Goal: Communication & Community: Answer question/provide support

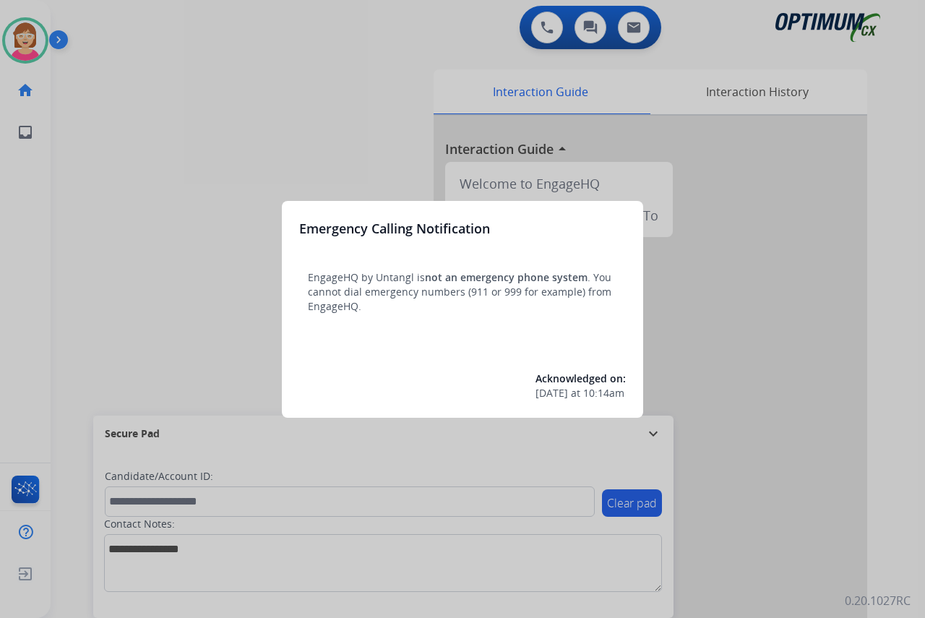
click at [165, 262] on div at bounding box center [462, 309] width 925 height 618
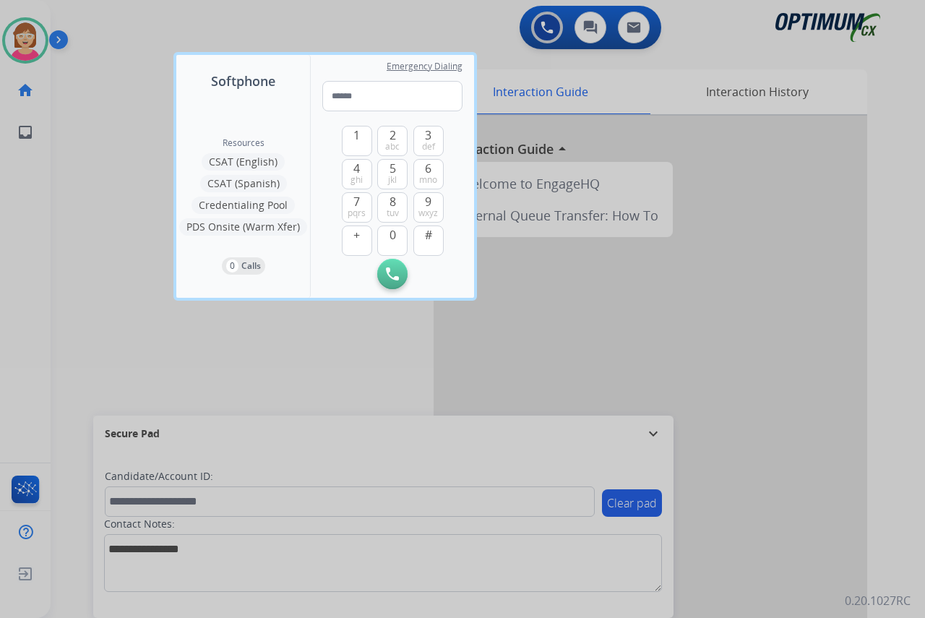
click at [146, 264] on div at bounding box center [462, 309] width 925 height 618
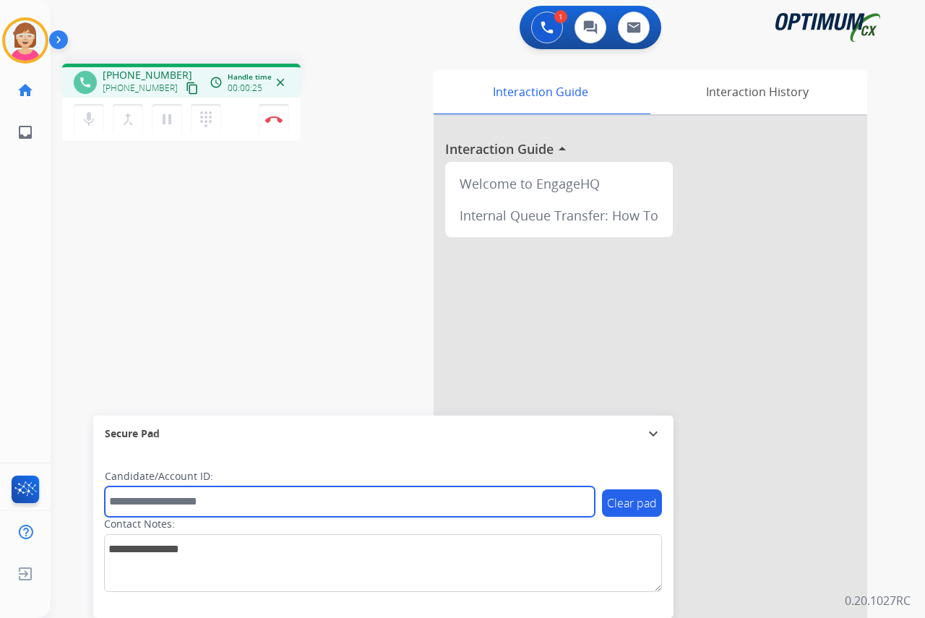
drag, startPoint x: 130, startPoint y: 499, endPoint x: 112, endPoint y: 485, distance: 23.1
click at [130, 499] on input "text" at bounding box center [350, 501] width 490 height 30
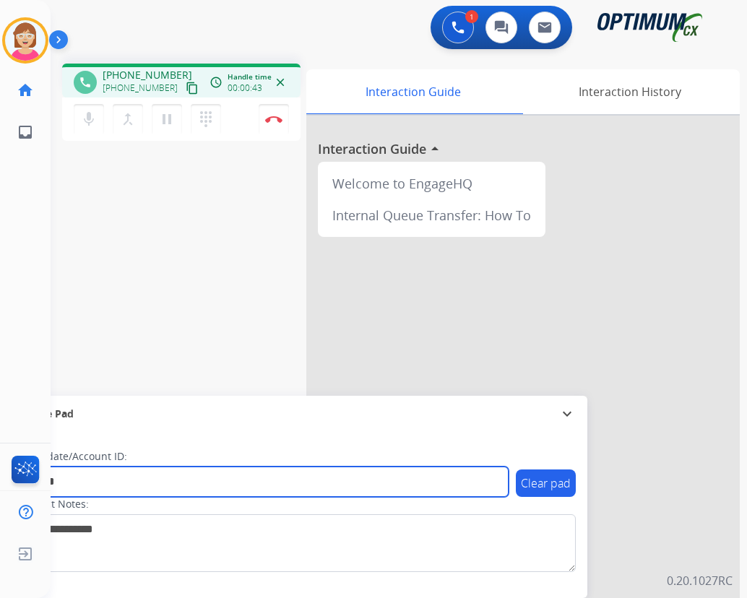
type input "*******"
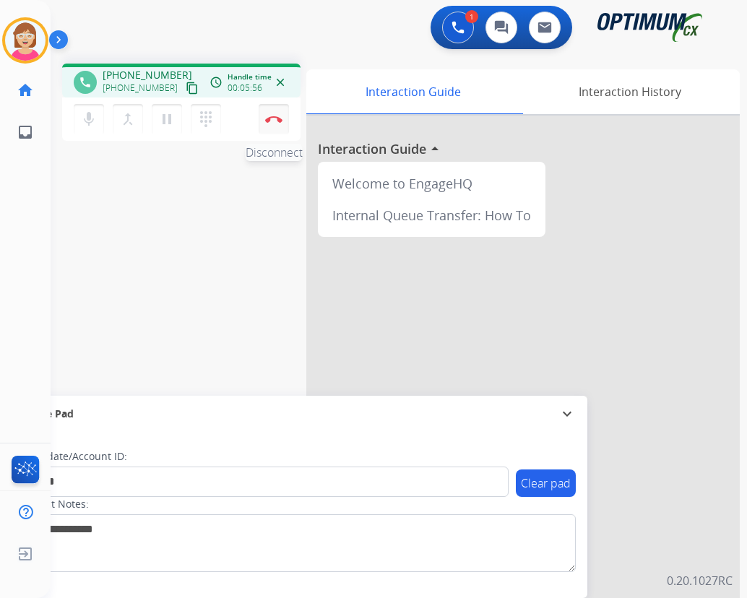
click at [275, 116] on img at bounding box center [273, 119] width 17 height 7
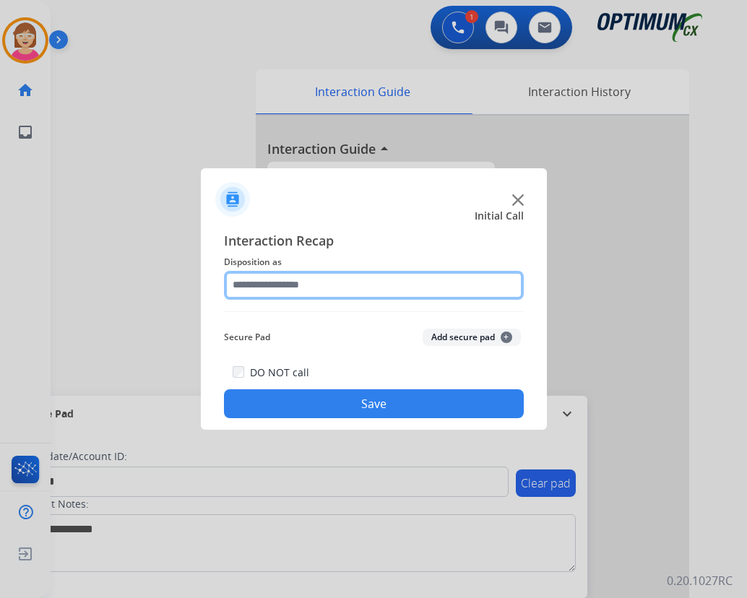
click at [254, 288] on input "text" at bounding box center [374, 285] width 300 height 29
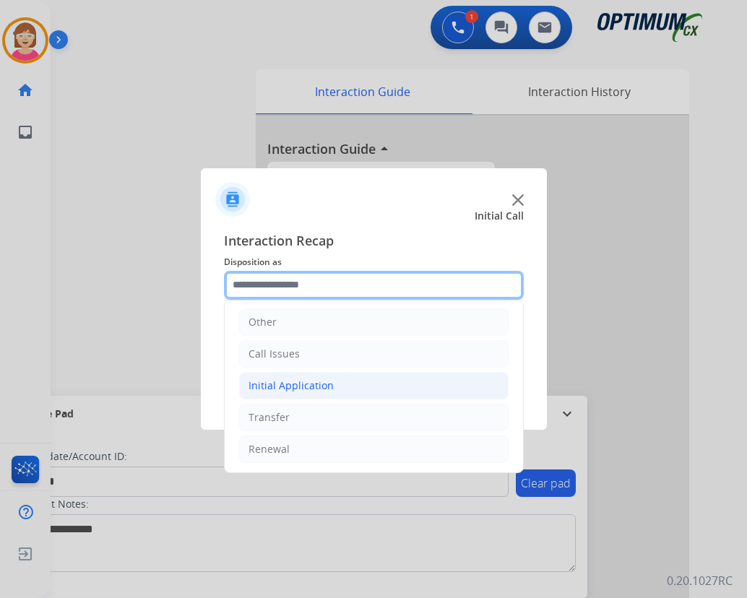
scroll to position [98, 0]
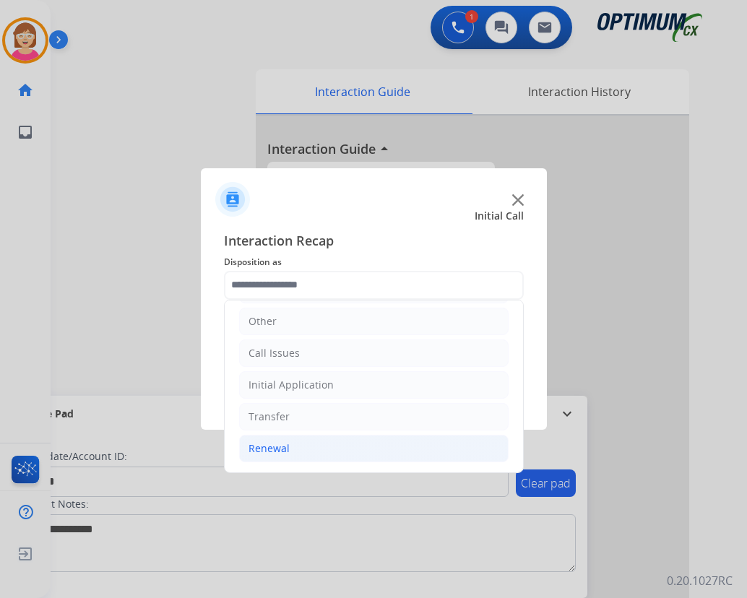
click at [264, 444] on div "Renewal" at bounding box center [269, 449] width 41 height 14
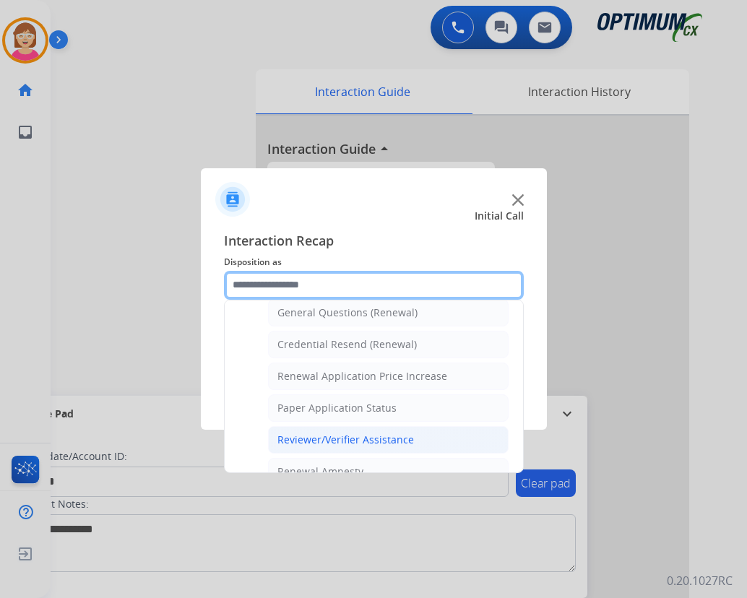
scroll to position [413, 0]
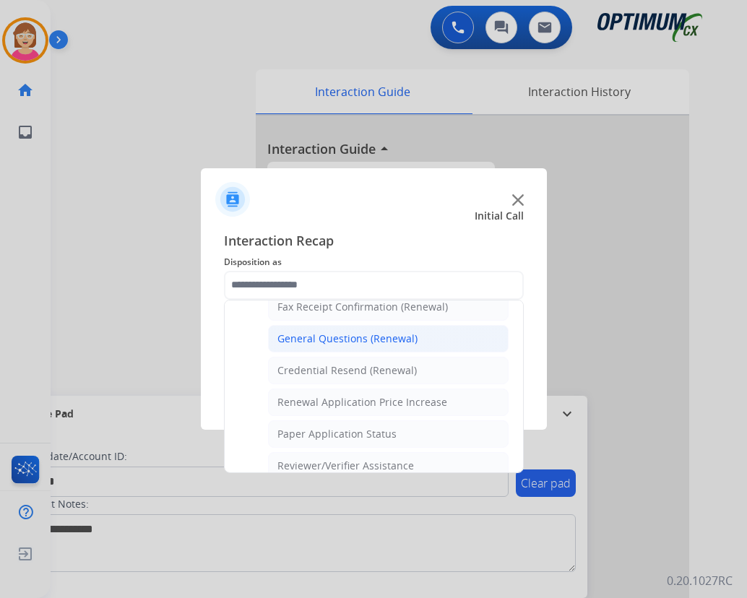
click at [358, 336] on div "General Questions (Renewal)" at bounding box center [347, 339] width 140 height 14
type input "**********"
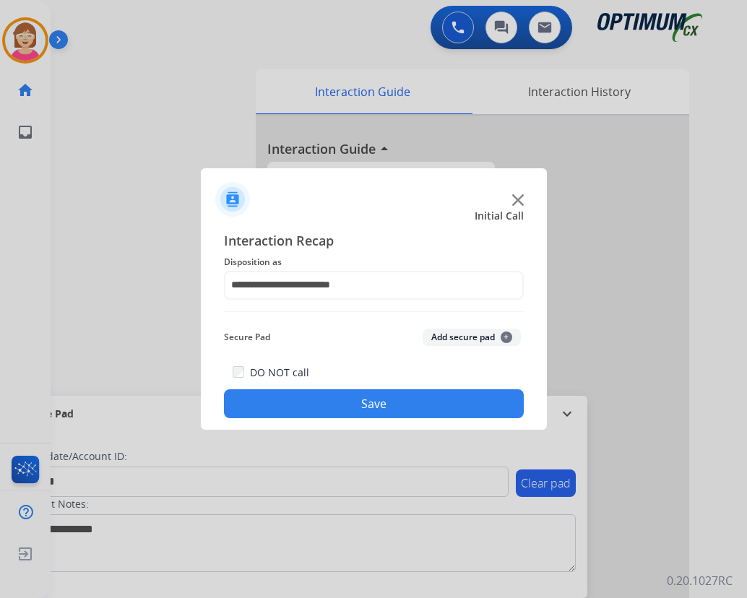
click at [508, 338] on span "+" at bounding box center [507, 338] width 12 height 12
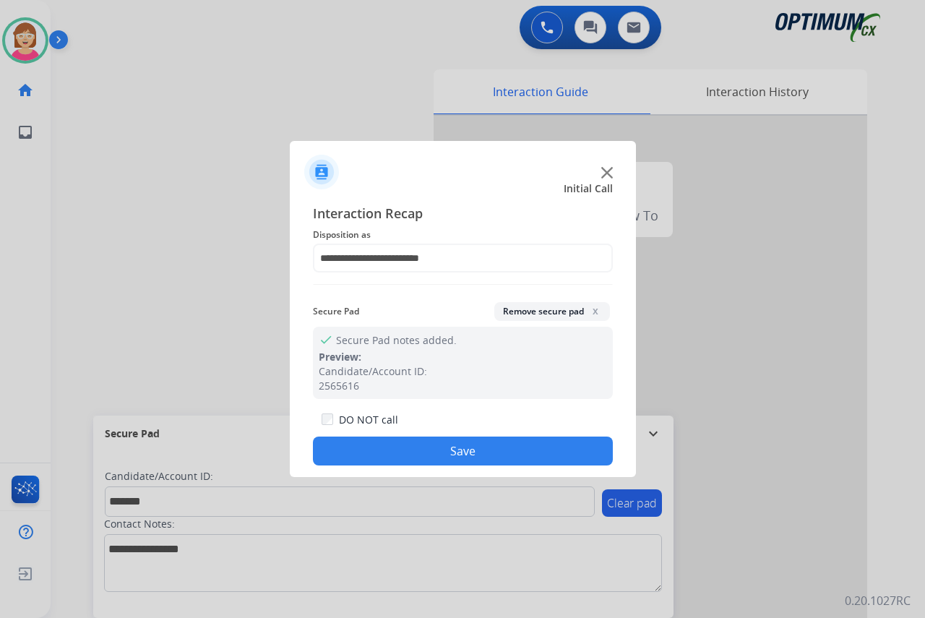
click at [367, 454] on button "Save" at bounding box center [463, 450] width 300 height 29
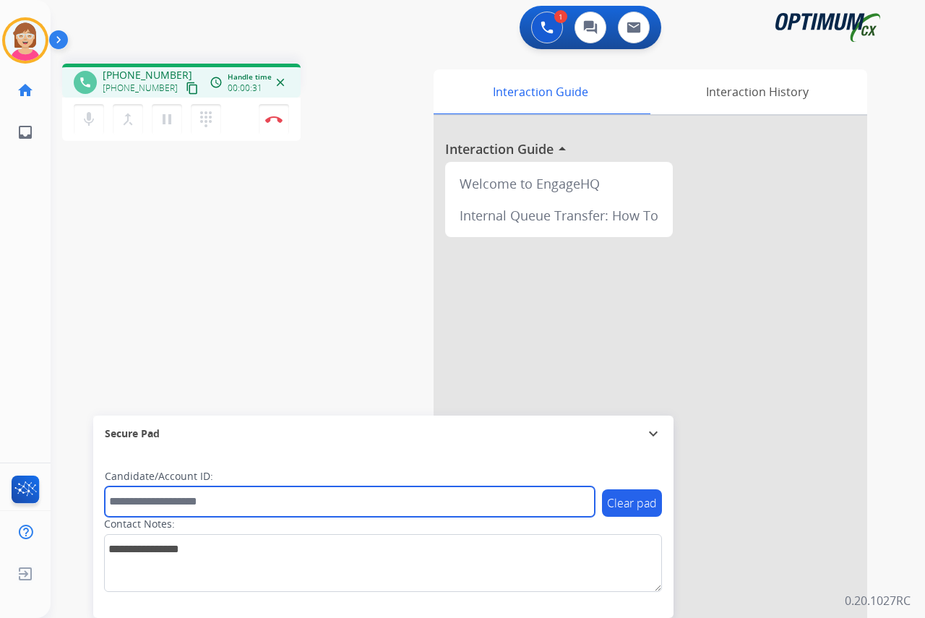
click at [124, 500] on input "text" at bounding box center [350, 501] width 490 height 30
type input "*******"
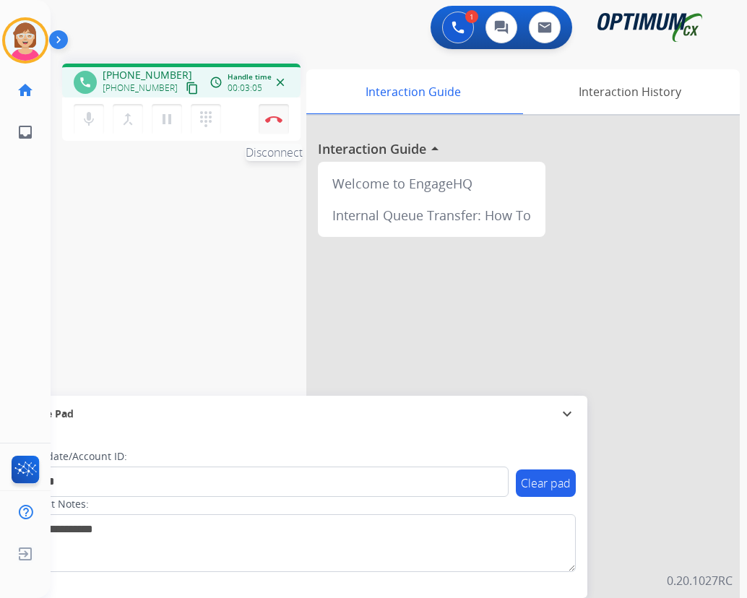
click at [272, 116] on img at bounding box center [273, 119] width 17 height 7
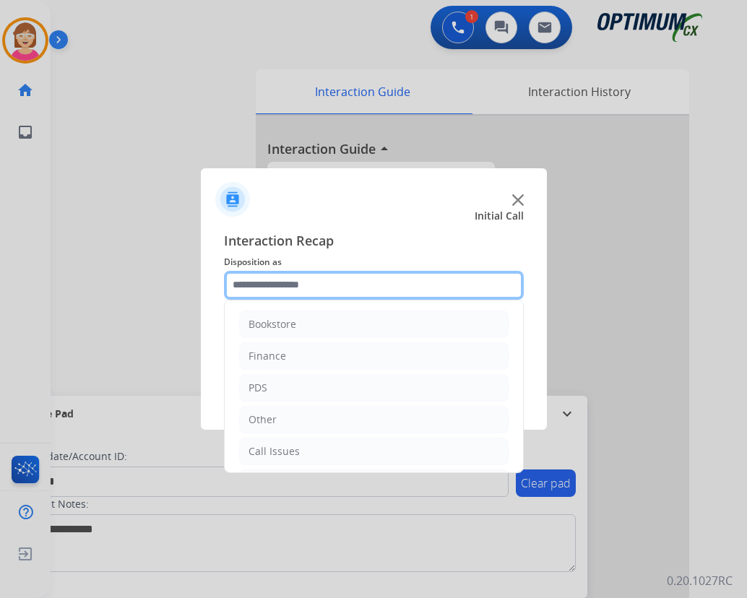
click at [256, 286] on input "text" at bounding box center [374, 285] width 300 height 29
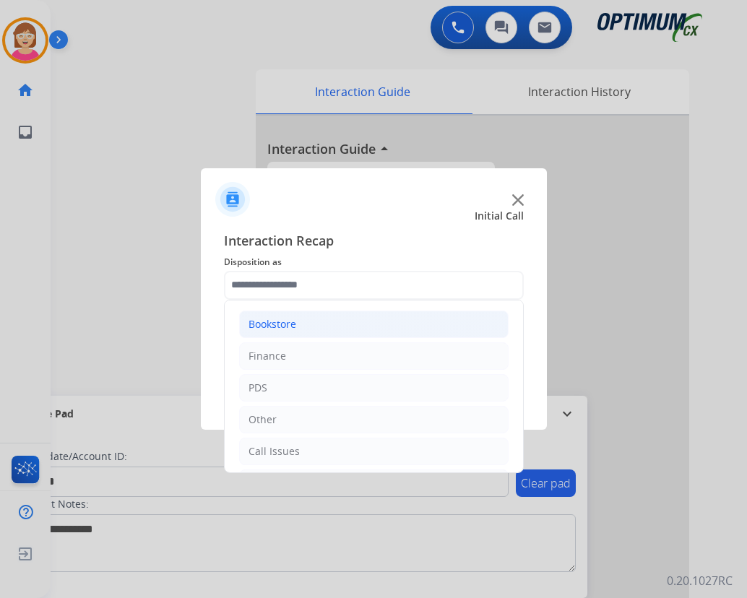
click at [283, 321] on div "Bookstore" at bounding box center [273, 324] width 48 height 14
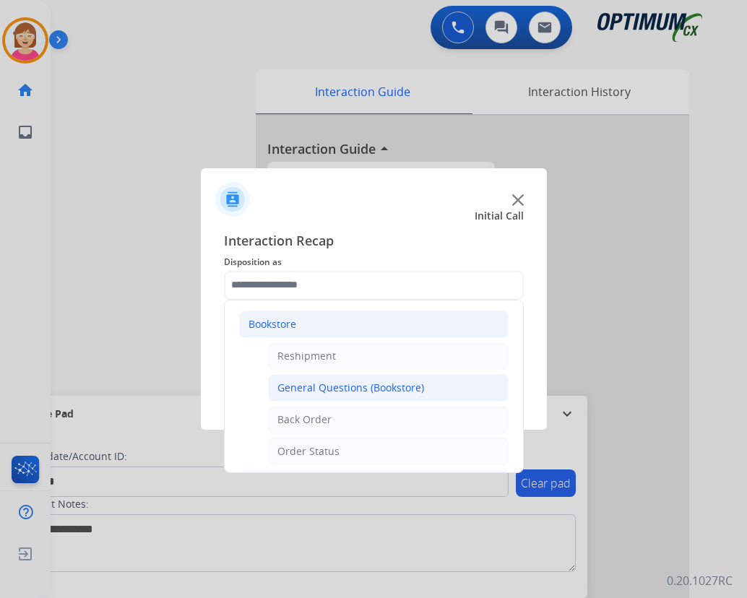
click at [337, 388] on div "General Questions (Bookstore)" at bounding box center [350, 388] width 147 height 14
type input "**********"
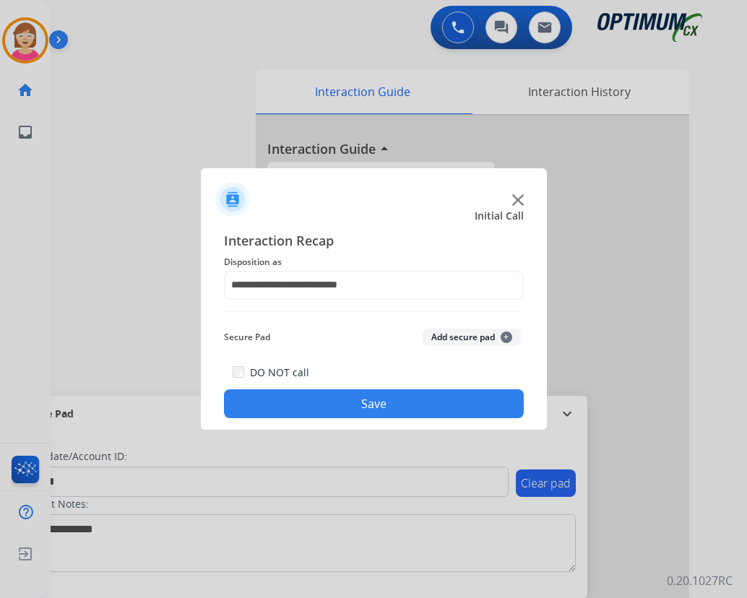
click at [506, 337] on span "+" at bounding box center [507, 338] width 12 height 12
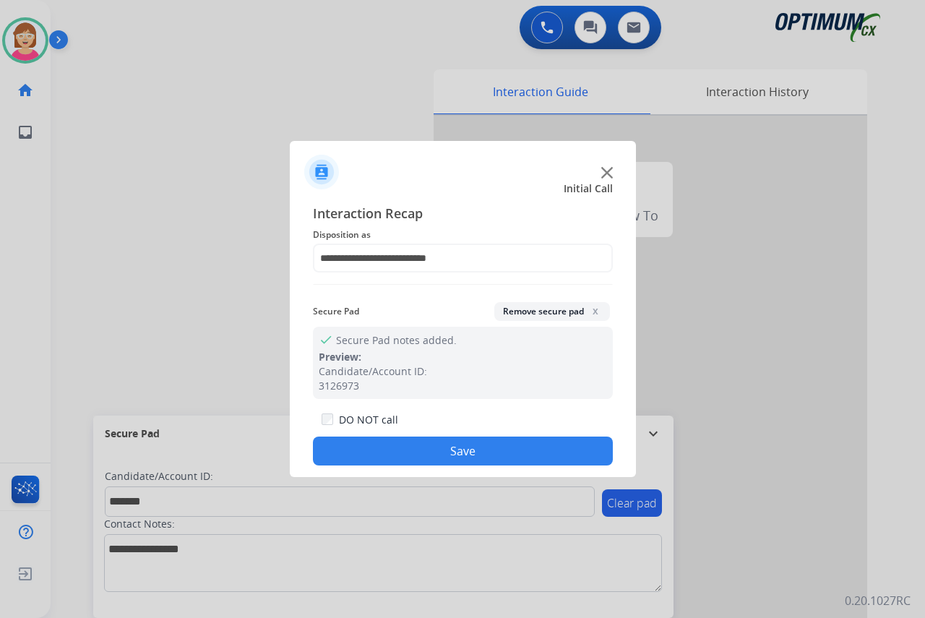
click at [400, 451] on button "Save" at bounding box center [463, 450] width 300 height 29
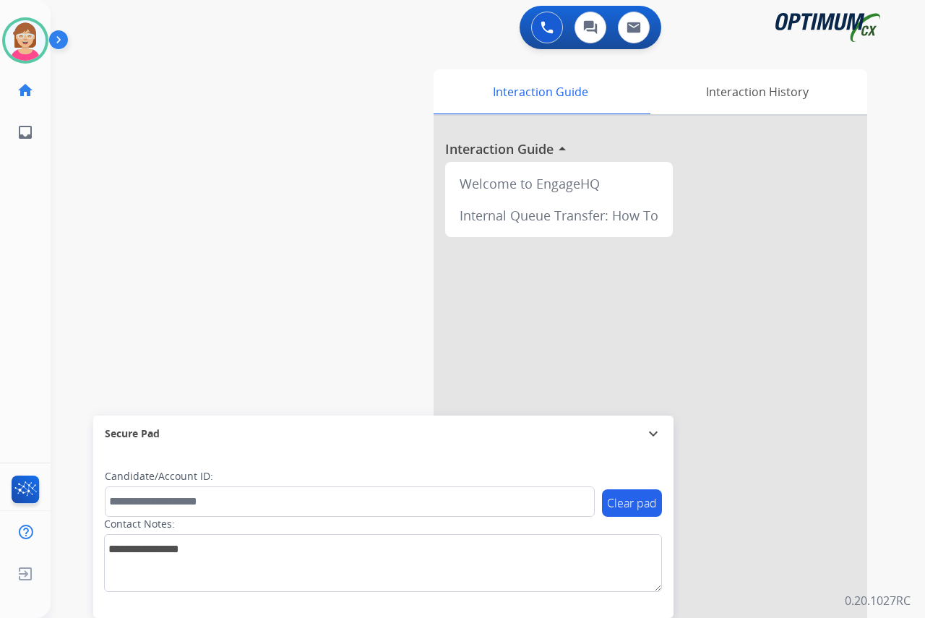
click at [26, 187] on div "Leanne Available Edit Avatar Agent: Leanne Routing Profile: OCX Training home H…" at bounding box center [25, 309] width 51 height 618
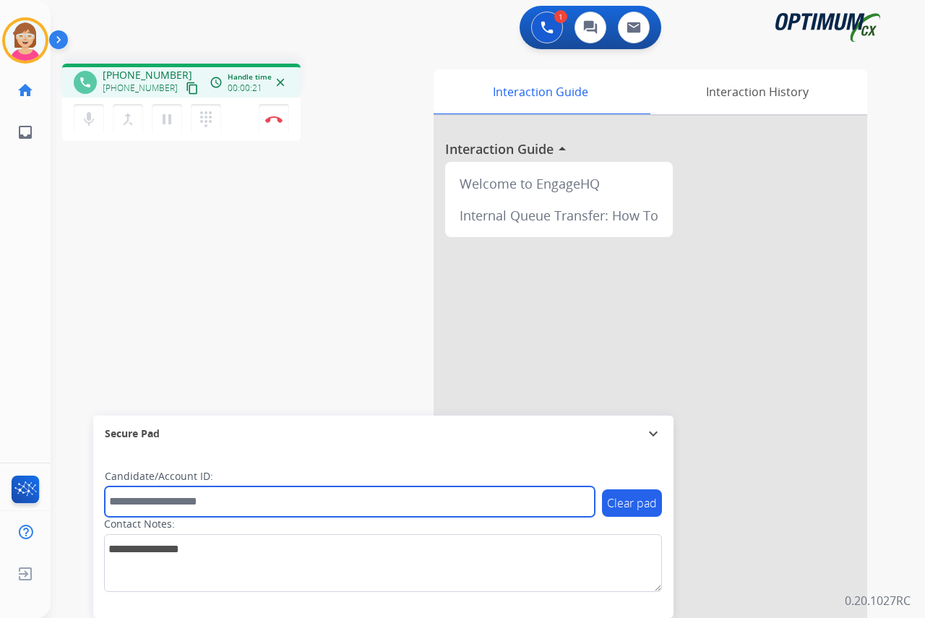
click at [152, 502] on input "text" at bounding box center [350, 501] width 490 height 30
type input "*******"
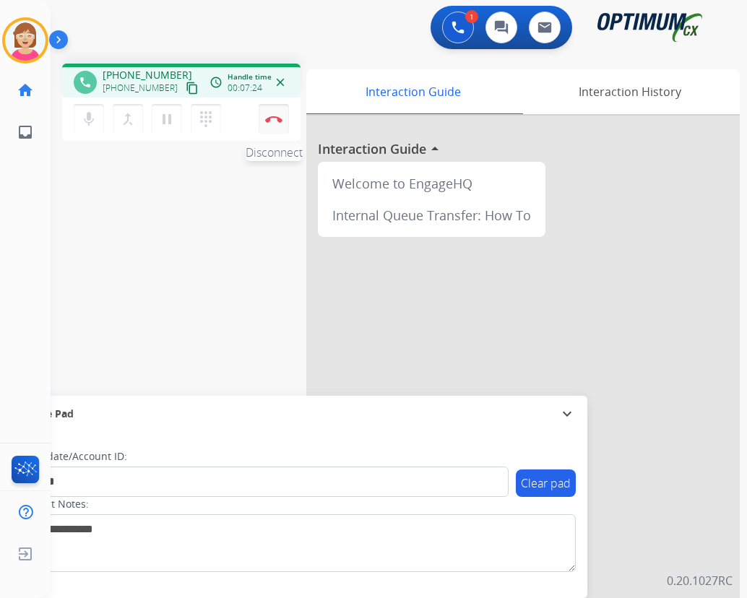
click at [275, 116] on img at bounding box center [273, 119] width 17 height 7
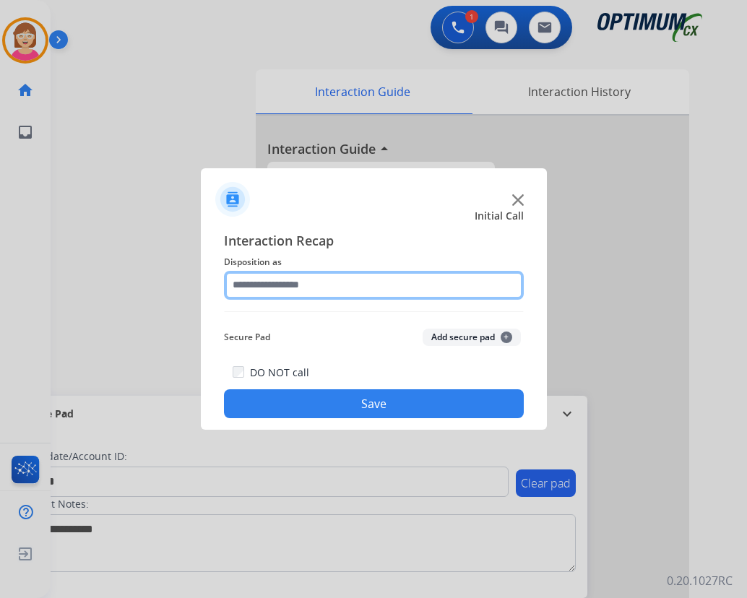
click at [256, 282] on input "text" at bounding box center [374, 285] width 300 height 29
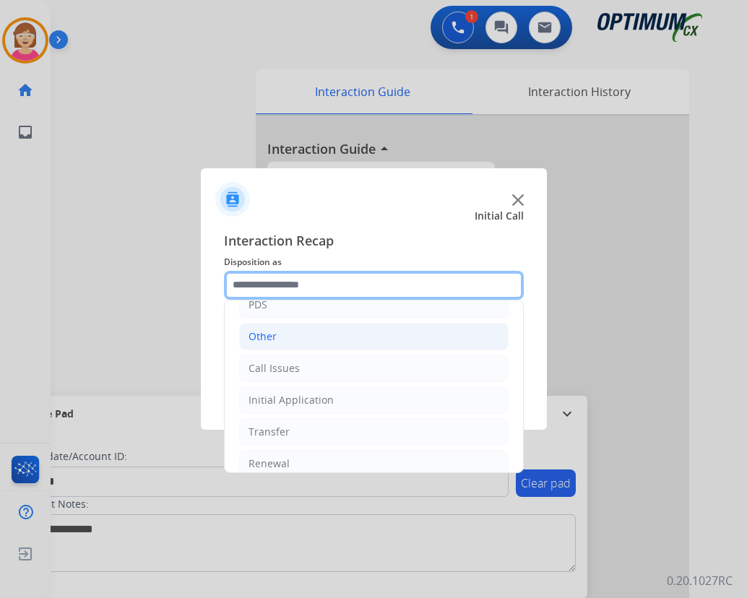
scroll to position [98, 0]
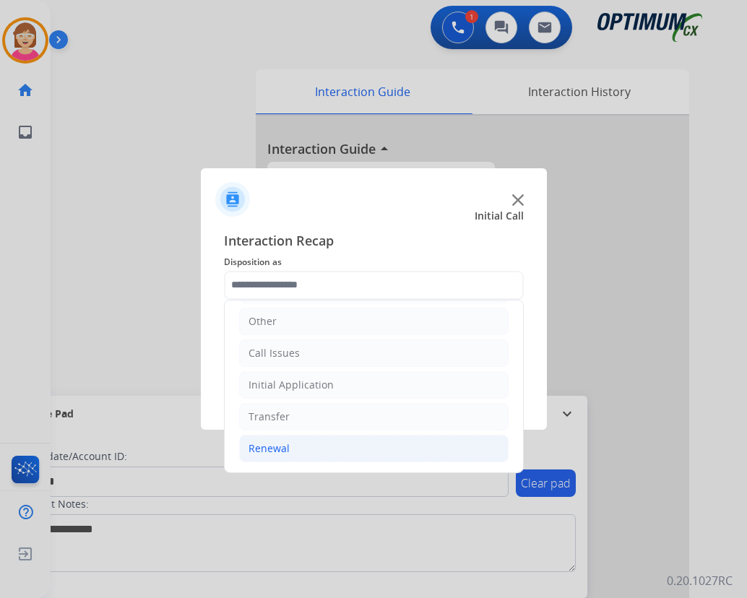
click at [280, 447] on div "Renewal" at bounding box center [269, 449] width 41 height 14
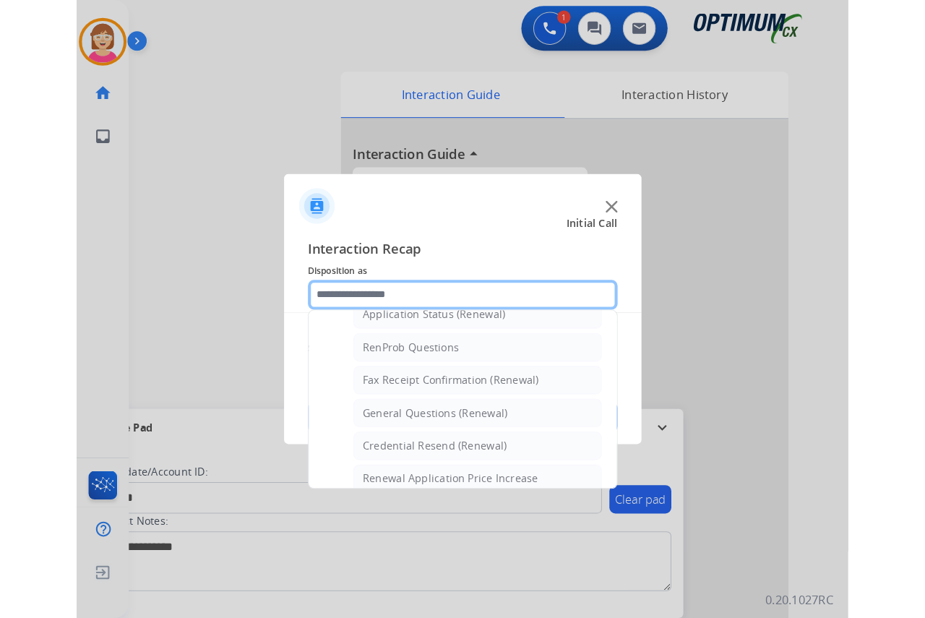
scroll to position [387, 0]
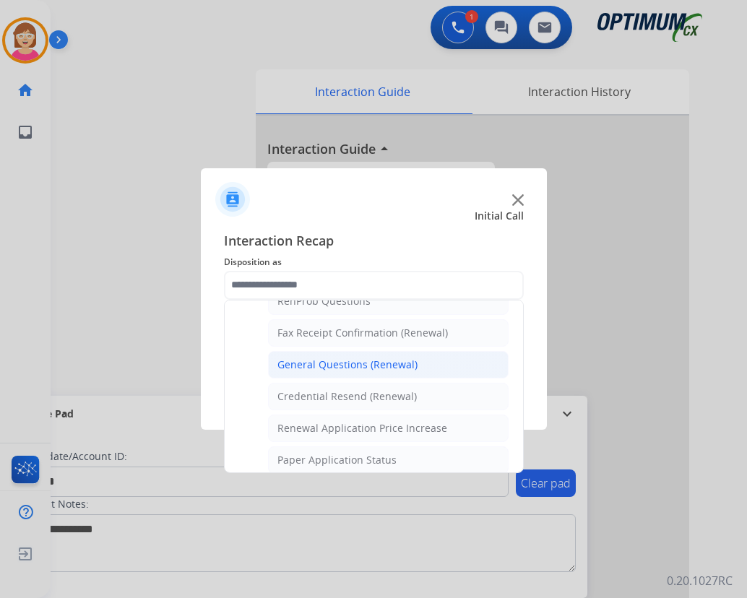
click at [364, 364] on div "General Questions (Renewal)" at bounding box center [347, 365] width 140 height 14
type input "**********"
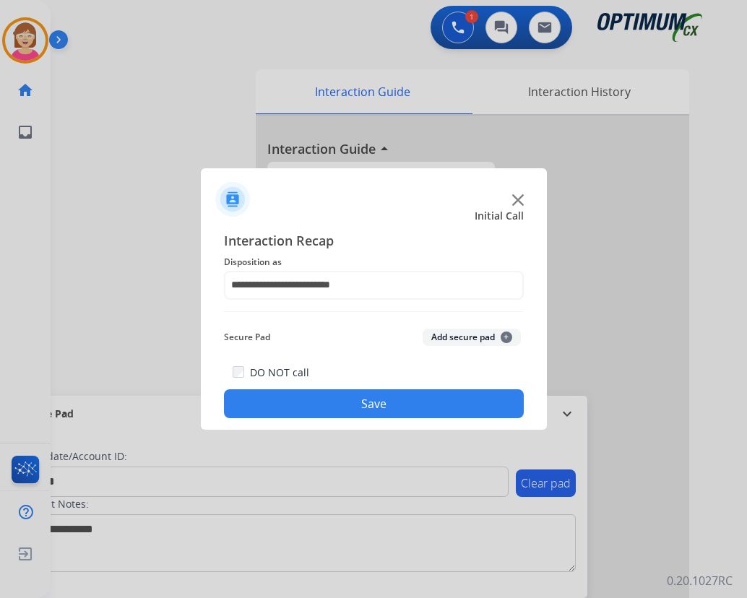
click at [506, 335] on span "+" at bounding box center [507, 338] width 12 height 12
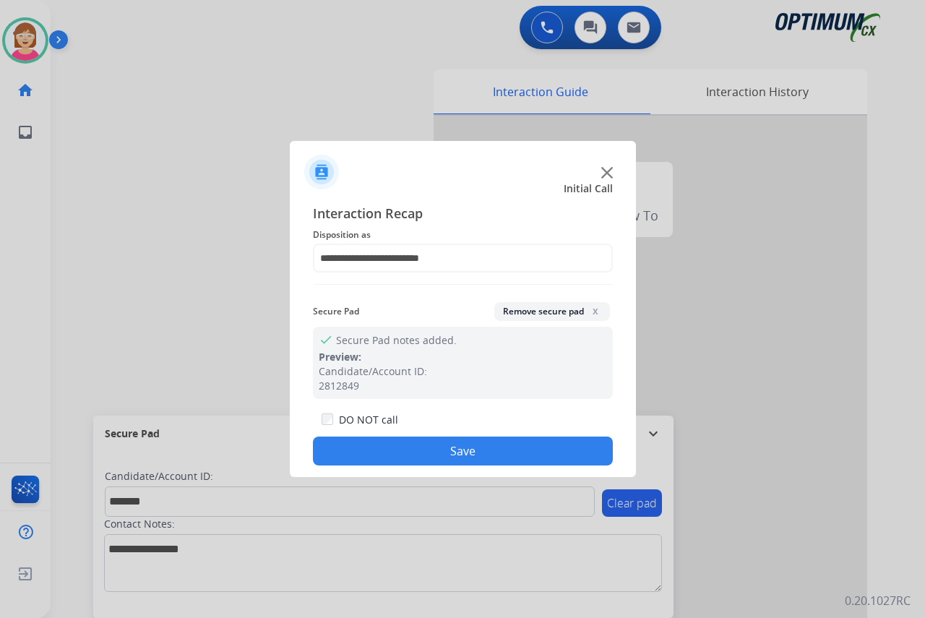
click at [367, 452] on button "Save" at bounding box center [463, 450] width 300 height 29
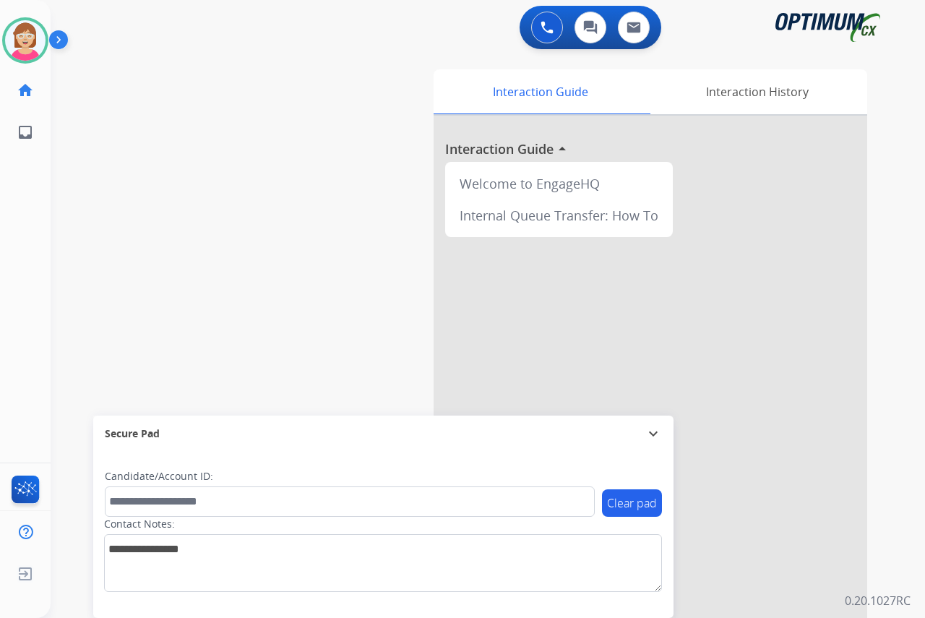
click at [18, 247] on div "Leanne Available Edit Avatar Agent: Leanne Routing Profile: OCX Training home H…" at bounding box center [25, 309] width 51 height 618
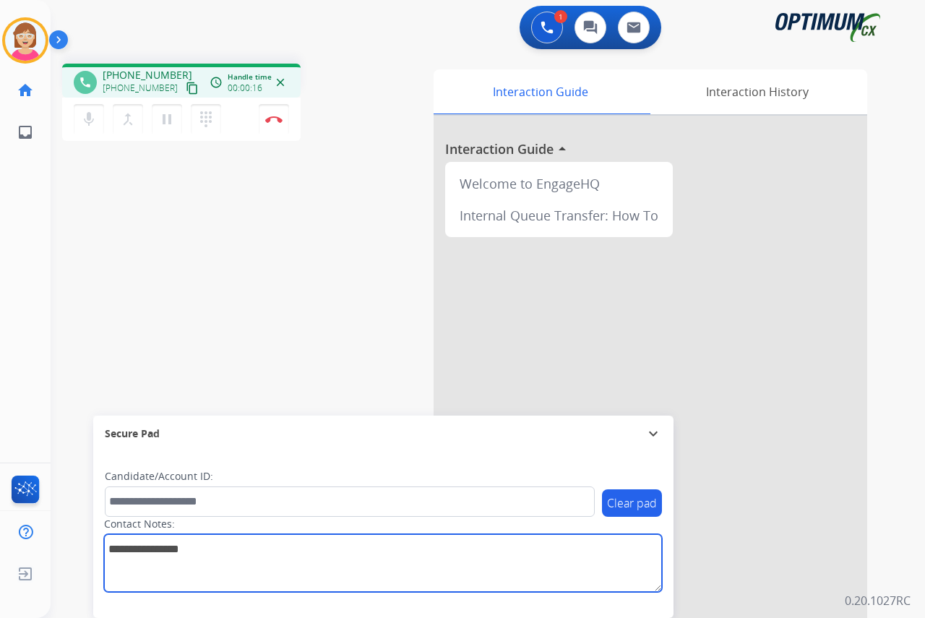
click at [127, 543] on textarea at bounding box center [383, 563] width 558 height 58
type textarea "*****"
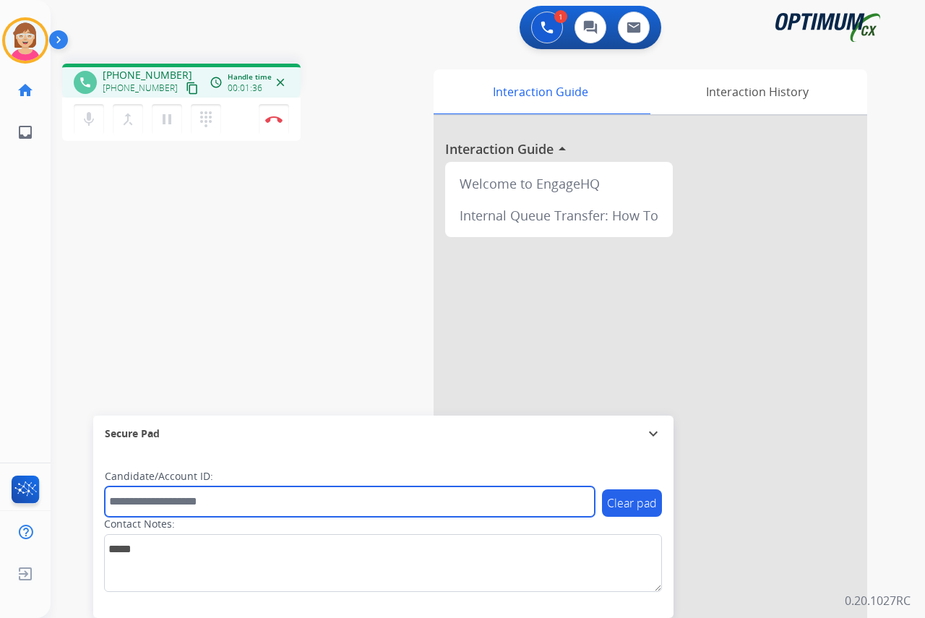
click at [121, 507] on input "text" at bounding box center [350, 501] width 490 height 30
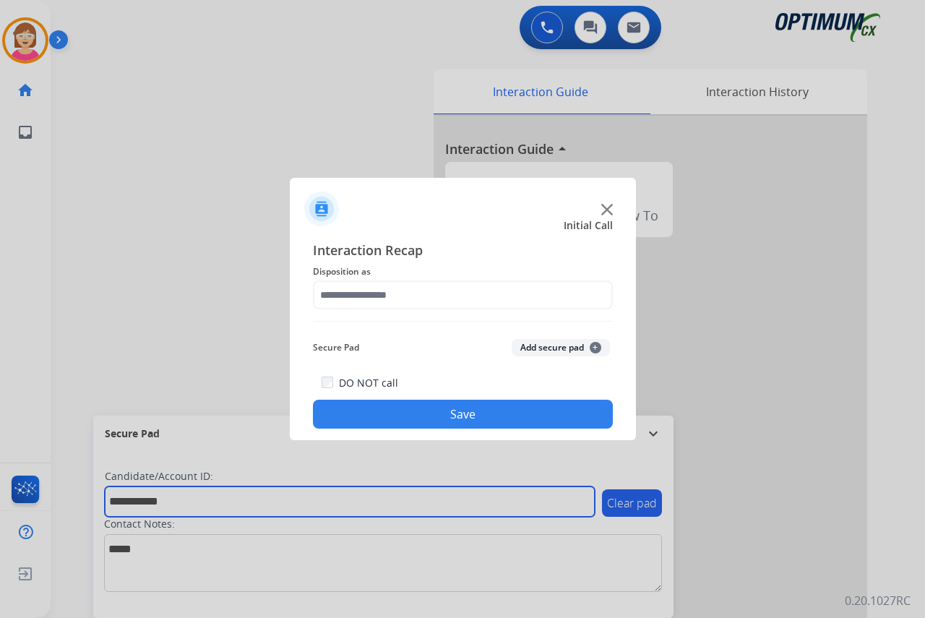
type input "**********"
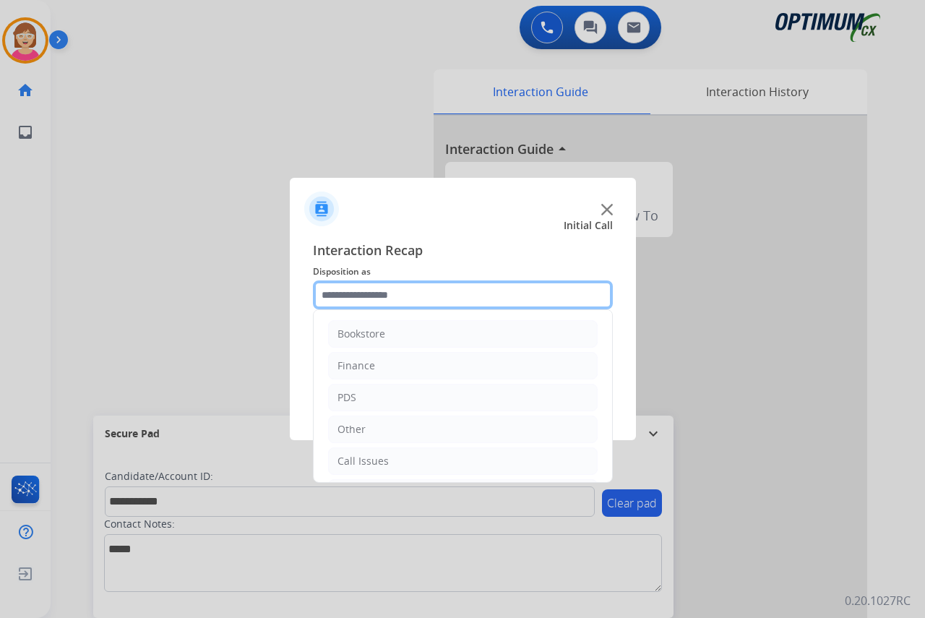
click at [332, 293] on input "text" at bounding box center [463, 294] width 300 height 29
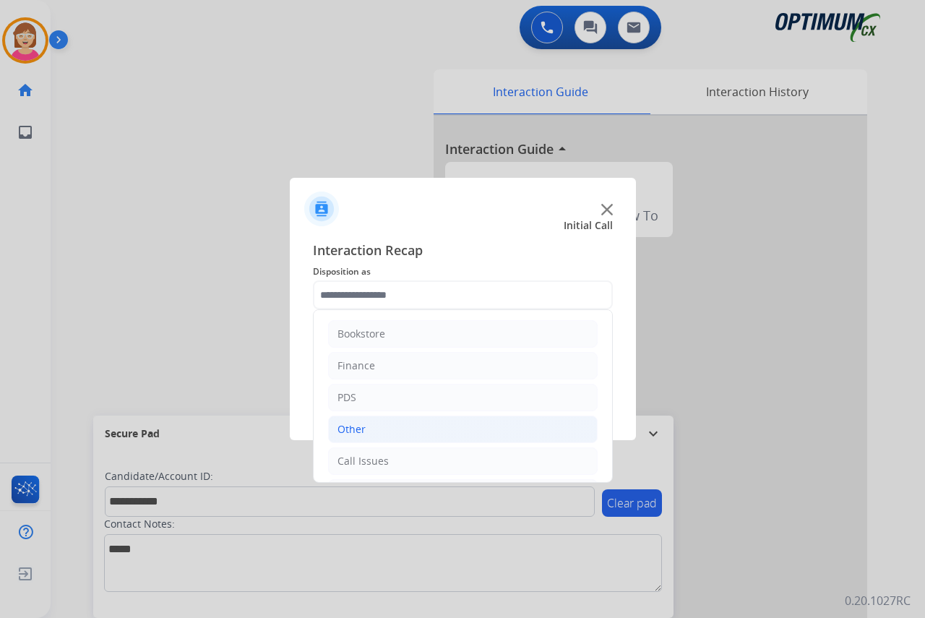
click at [375, 430] on li "Other" at bounding box center [463, 429] width 270 height 27
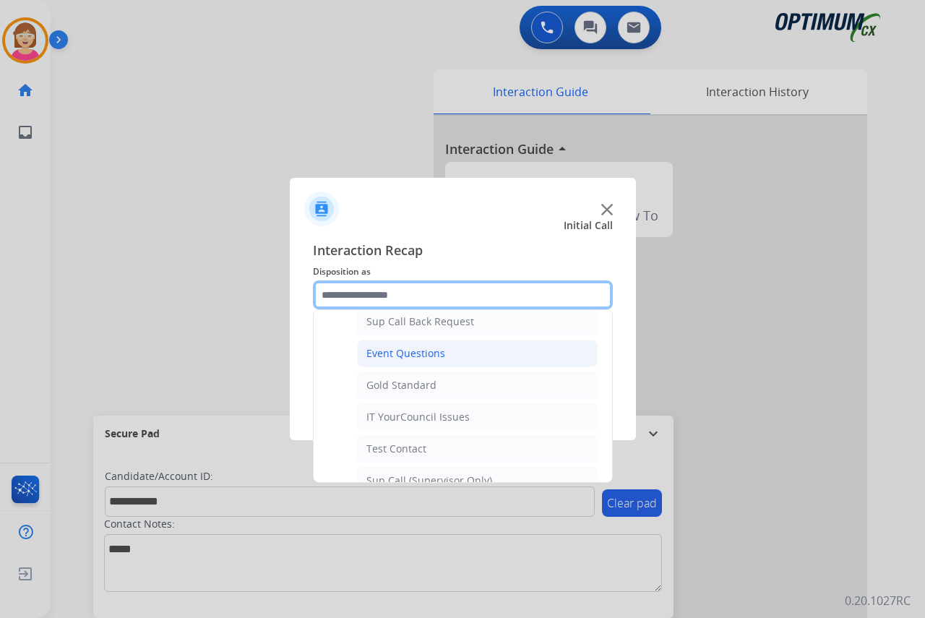
scroll to position [217, 0]
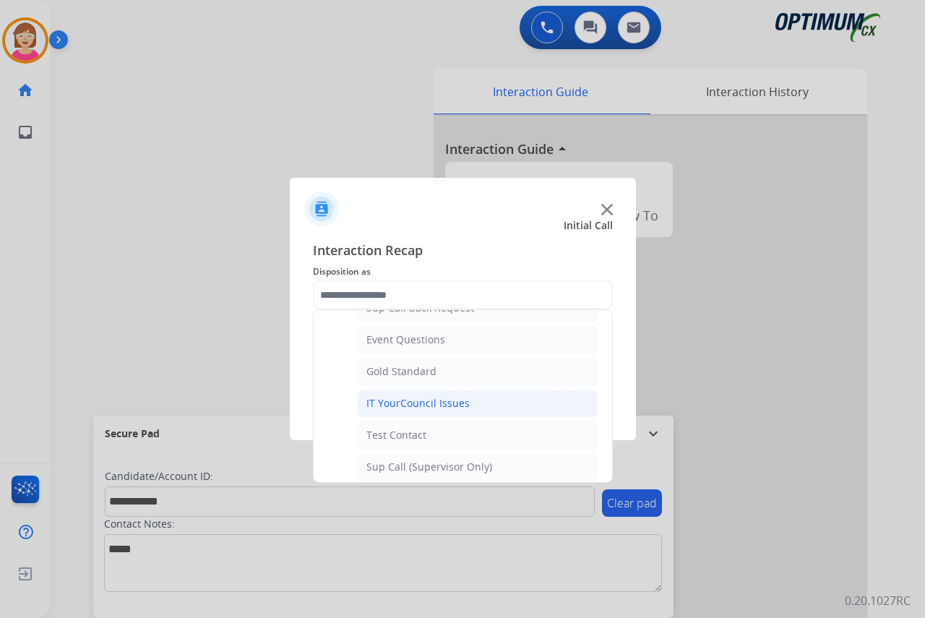
click at [411, 403] on div "IT YourCouncil Issues" at bounding box center [417, 403] width 103 height 14
type input "**********"
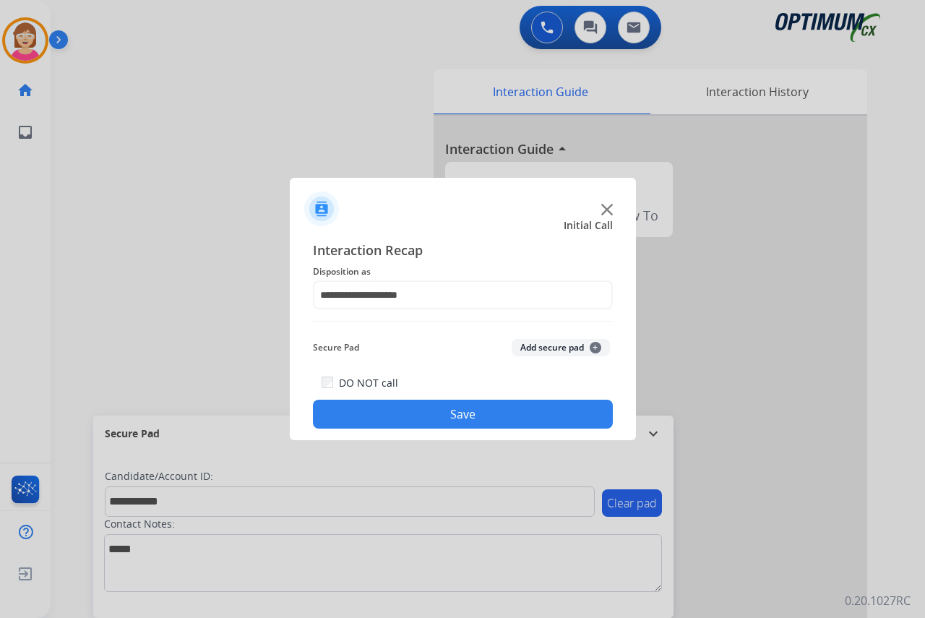
click at [595, 346] on span "+" at bounding box center [596, 348] width 12 height 12
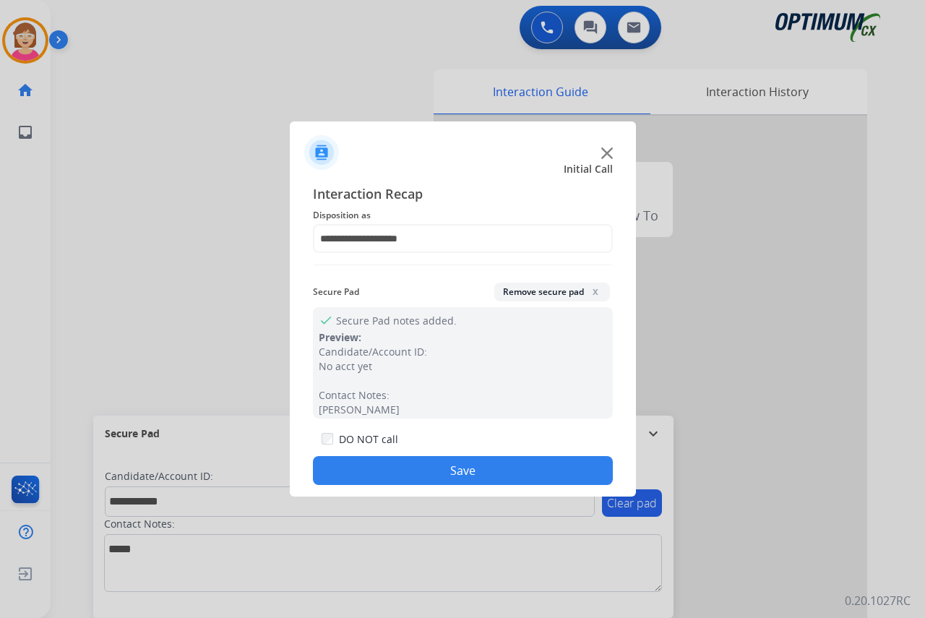
click at [404, 467] on button "Save" at bounding box center [463, 470] width 300 height 29
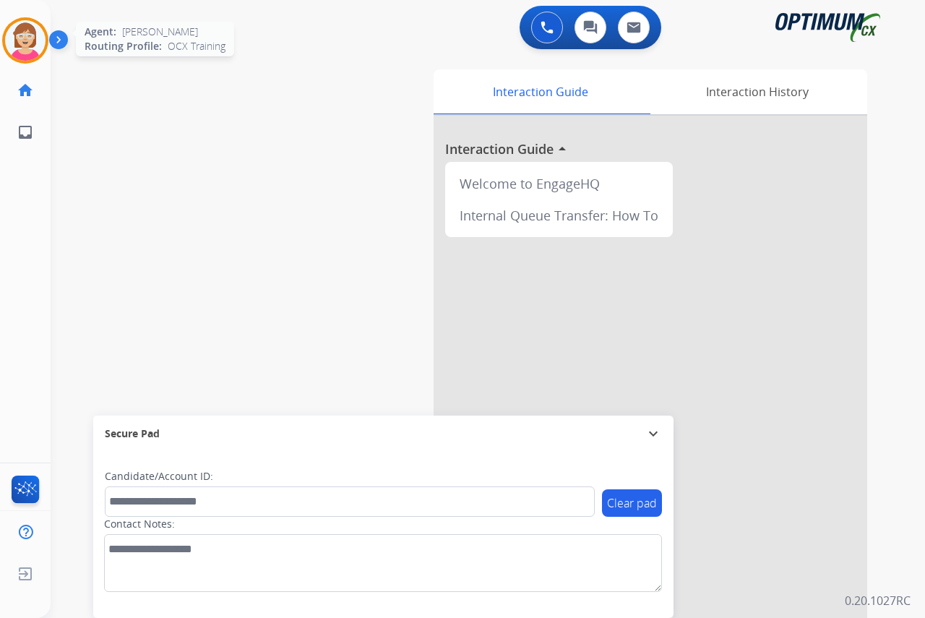
click at [14, 39] on img at bounding box center [25, 40] width 40 height 40
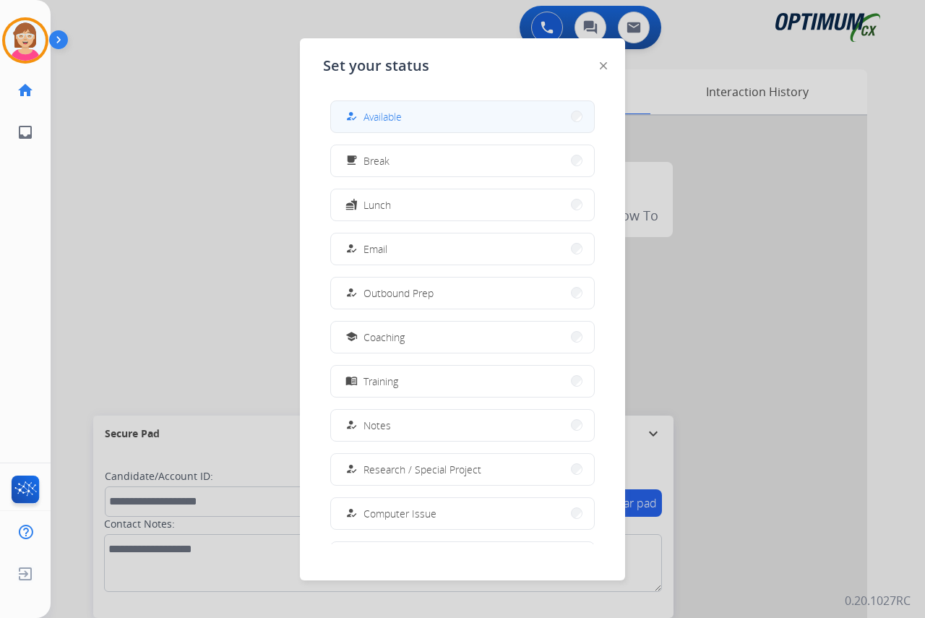
click at [392, 114] on span "Available" at bounding box center [382, 116] width 38 height 15
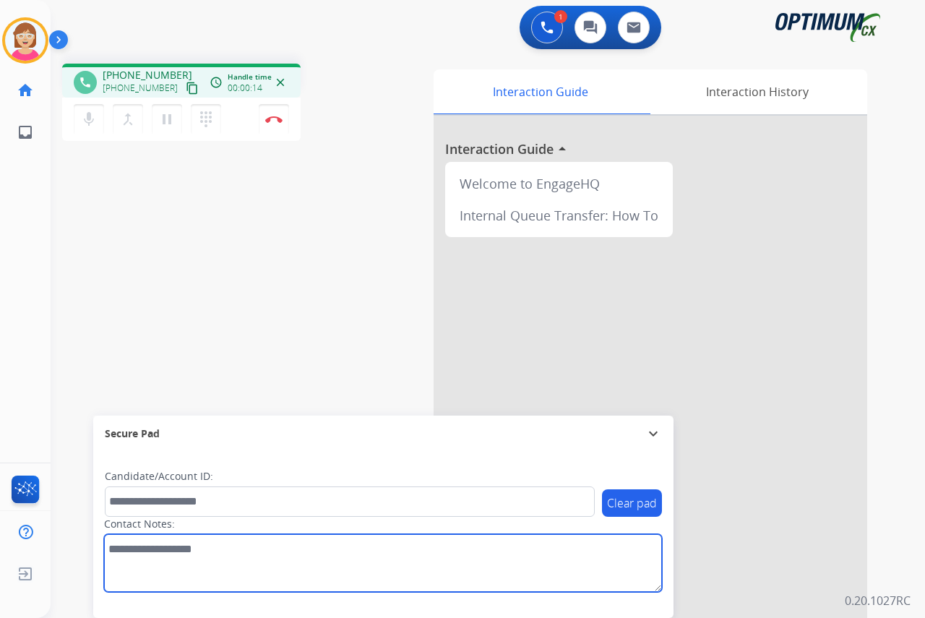
click at [113, 544] on textarea at bounding box center [383, 563] width 558 height 58
type textarea "*****"
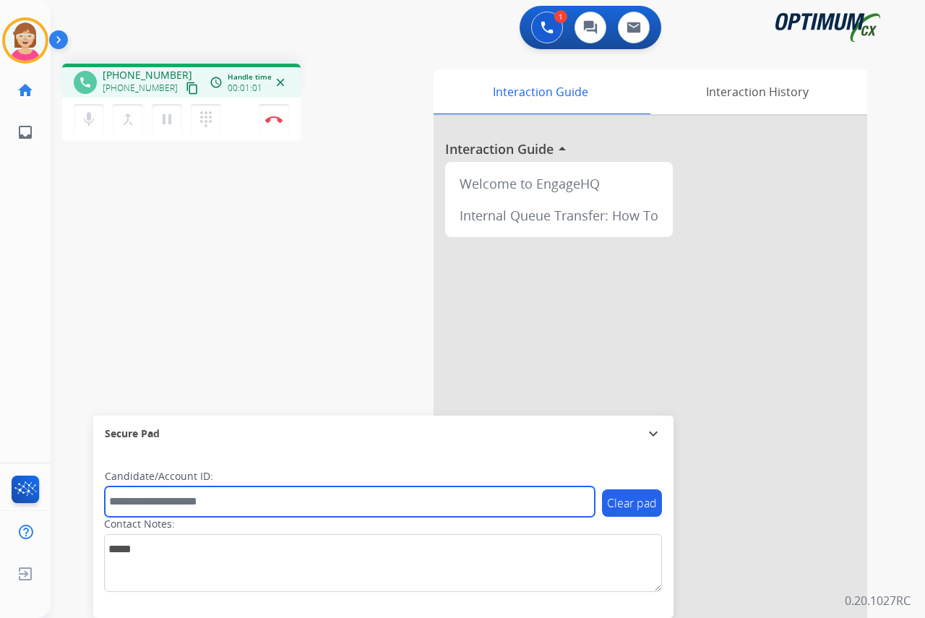
click at [117, 504] on input "text" at bounding box center [350, 501] width 490 height 30
type input "**********"
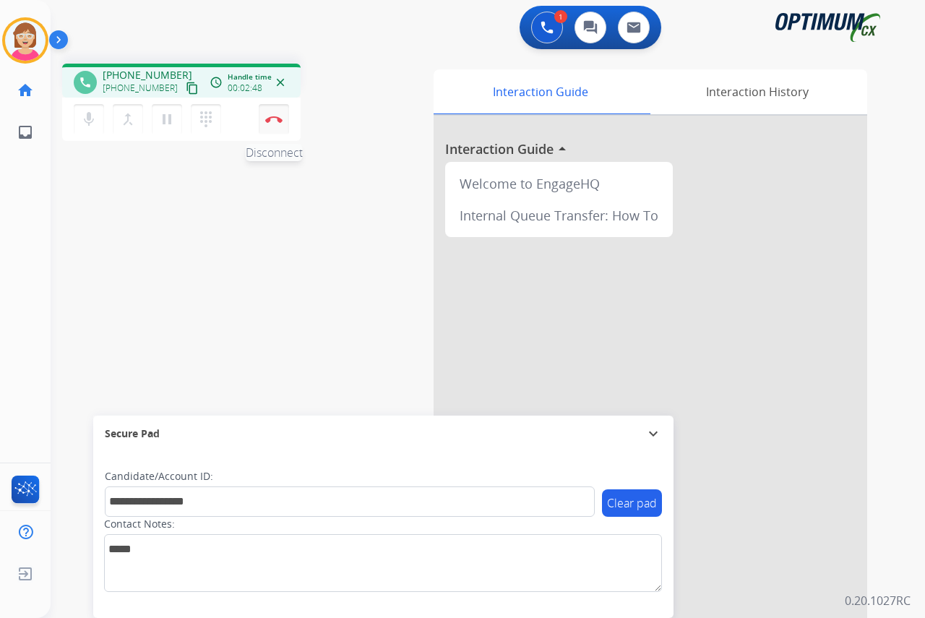
click at [272, 114] on button "Disconnect" at bounding box center [274, 119] width 30 height 30
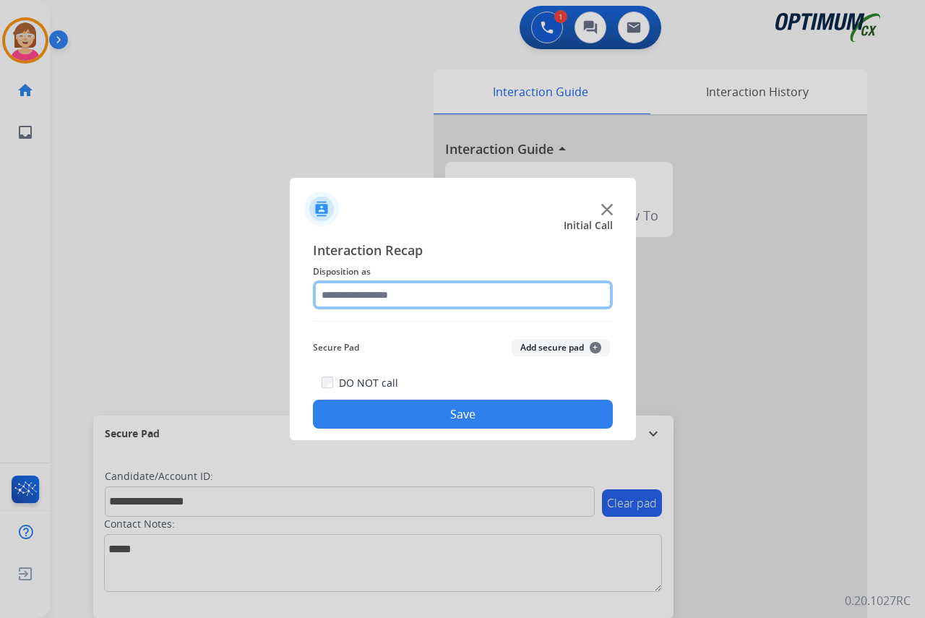
click at [337, 293] on input "text" at bounding box center [463, 294] width 300 height 29
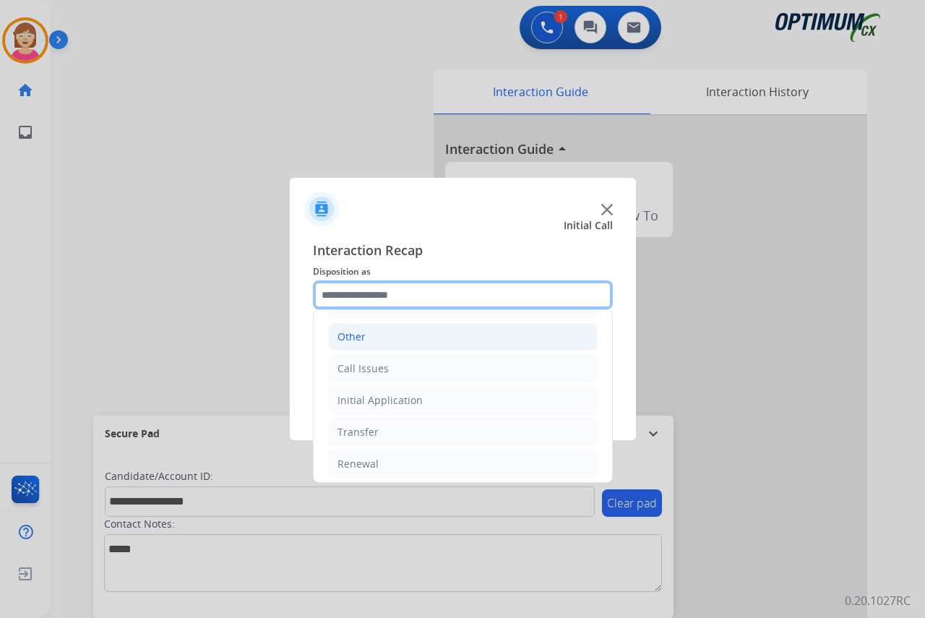
scroll to position [98, 0]
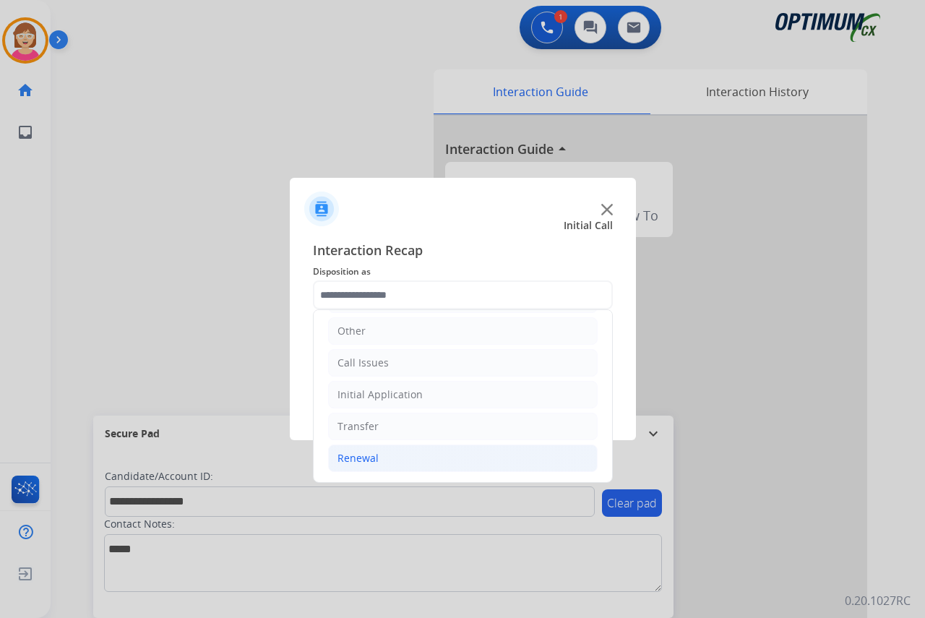
click at [358, 460] on div "Renewal" at bounding box center [357, 458] width 41 height 14
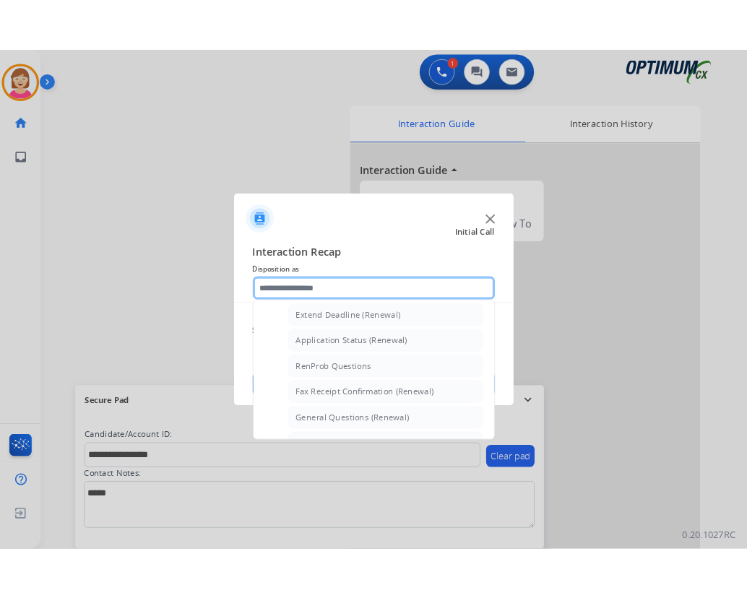
scroll to position [315, 0]
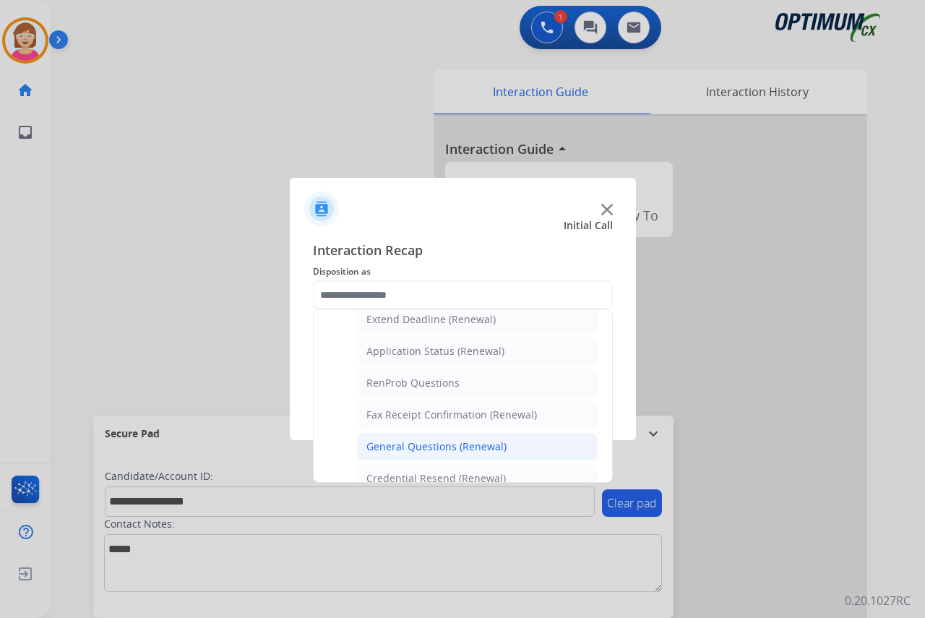
click at [420, 444] on div "General Questions (Renewal)" at bounding box center [436, 446] width 140 height 14
type input "**********"
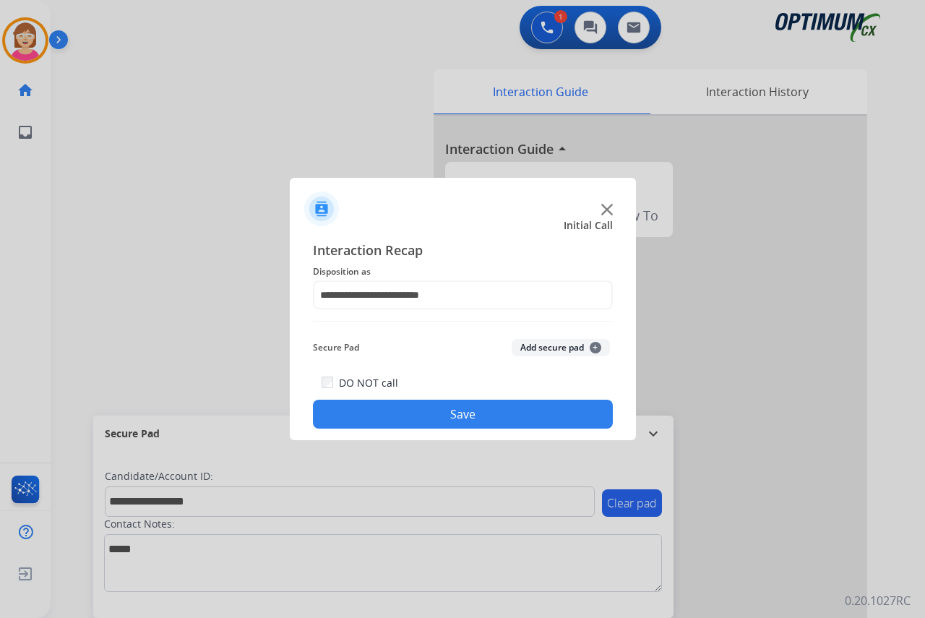
click at [598, 348] on span "+" at bounding box center [596, 348] width 12 height 12
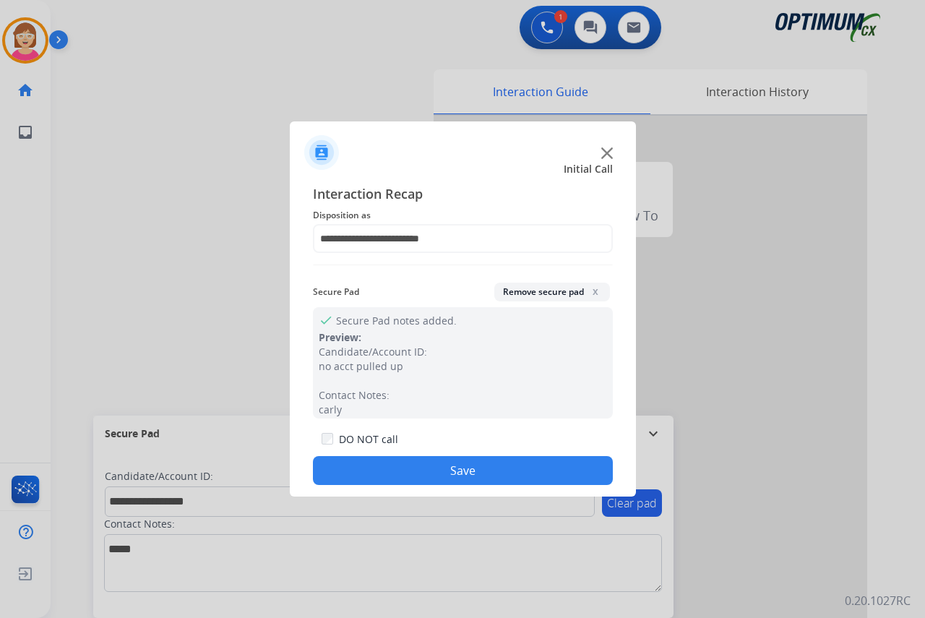
click at [417, 467] on button "Save" at bounding box center [463, 470] width 300 height 29
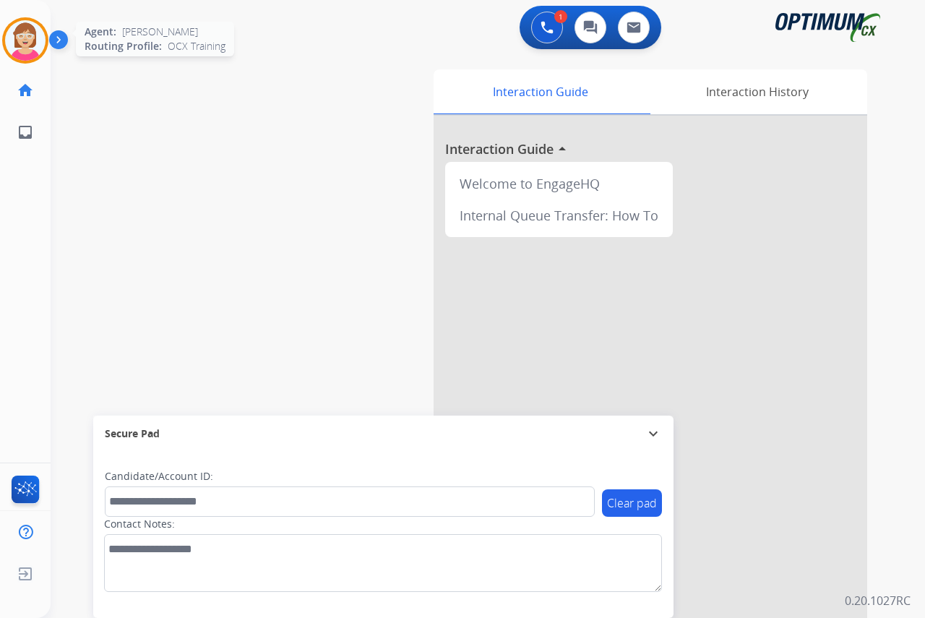
click at [20, 40] on img at bounding box center [25, 40] width 40 height 40
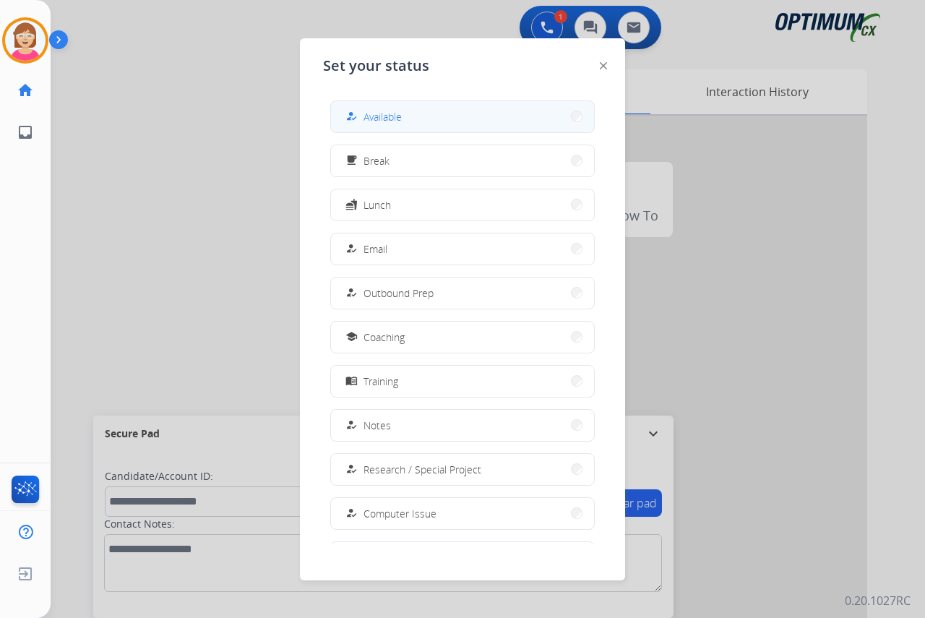
click at [379, 114] on span "Available" at bounding box center [382, 116] width 38 height 15
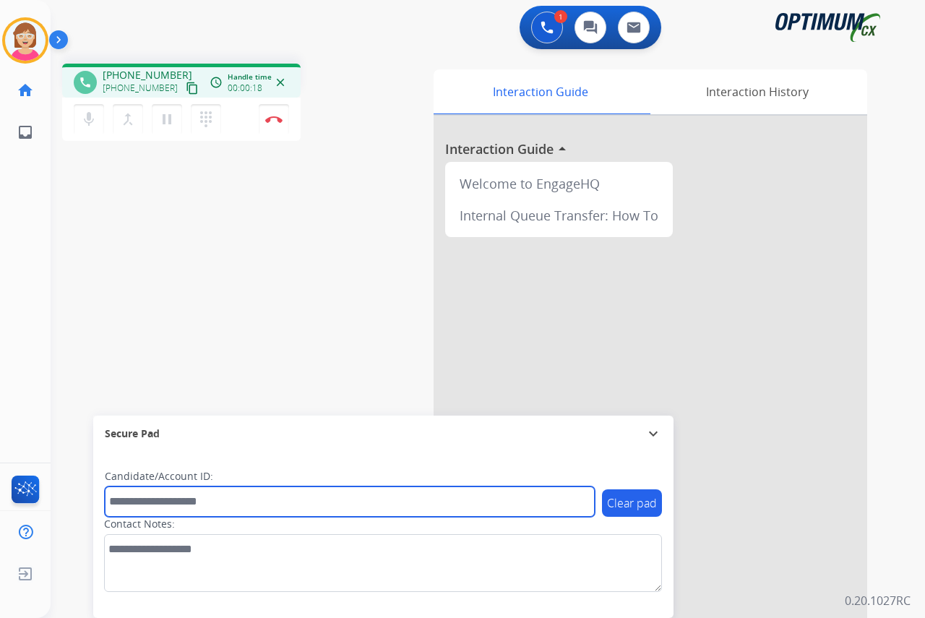
click at [122, 502] on input "text" at bounding box center [350, 501] width 490 height 30
type input "*********"
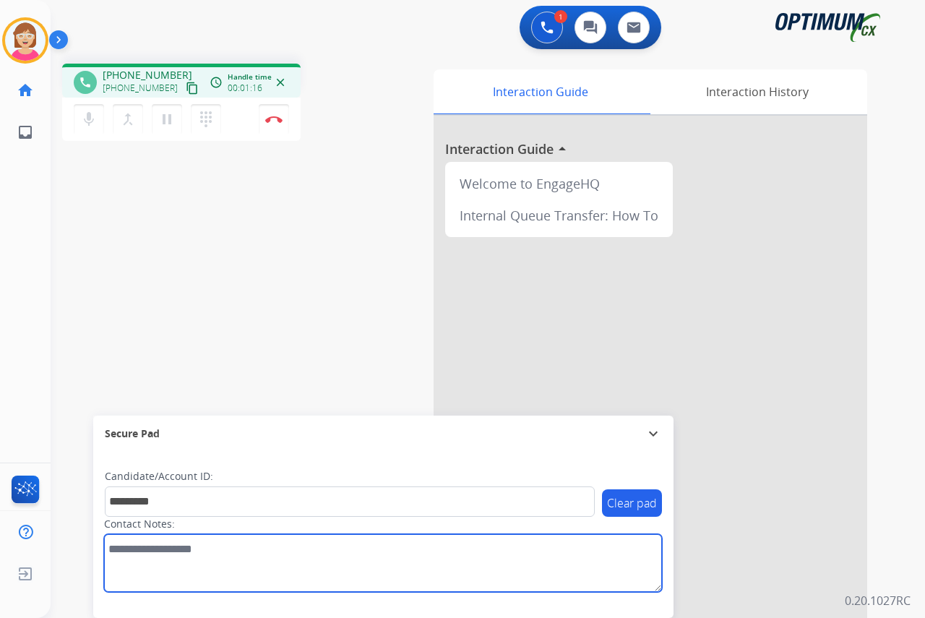
click at [114, 552] on textarea at bounding box center [383, 563] width 558 height 58
paste textarea "**********"
click at [231, 548] on textarea at bounding box center [383, 563] width 558 height 58
type textarea "**********"
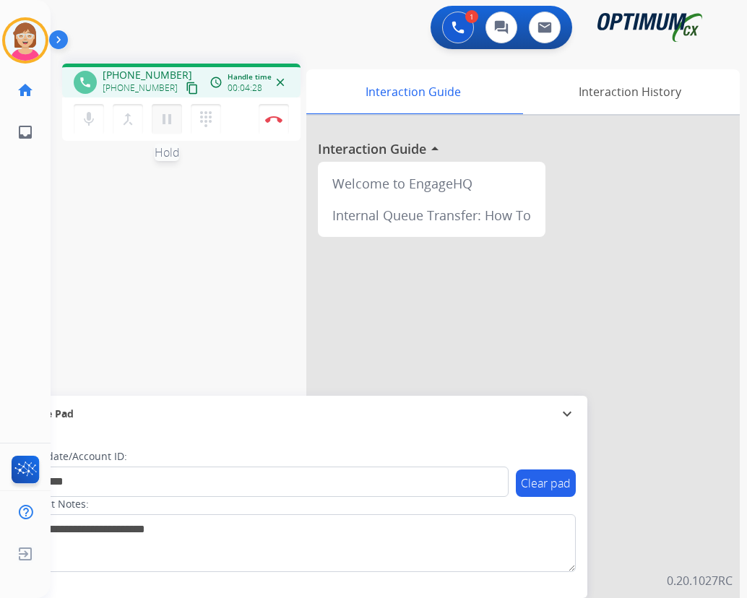
click at [167, 119] on mat-icon "pause" at bounding box center [166, 119] width 17 height 17
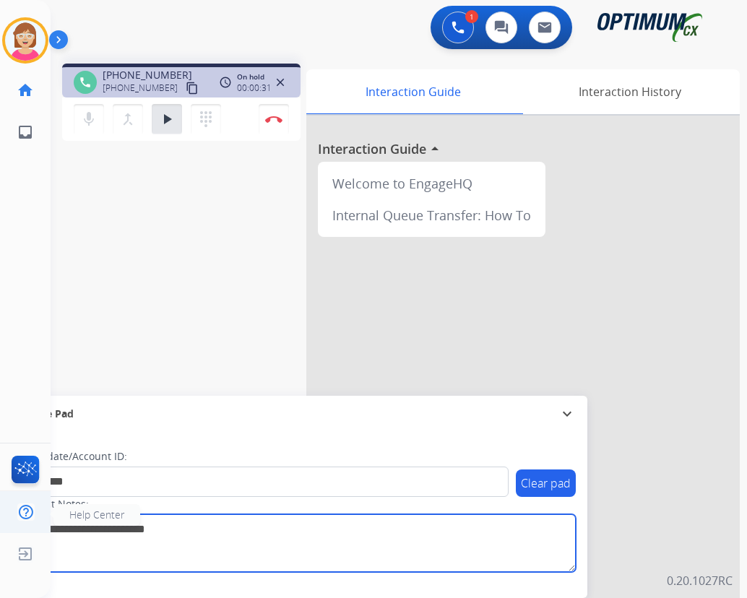
drag, startPoint x: 206, startPoint y: 527, endPoint x: 34, endPoint y: 525, distance: 172.0
click at [34, 525] on div "Outbound call Quit Outbound call Quit Schedule interaction + Add to my list Cus…" at bounding box center [373, 299] width 747 height 598
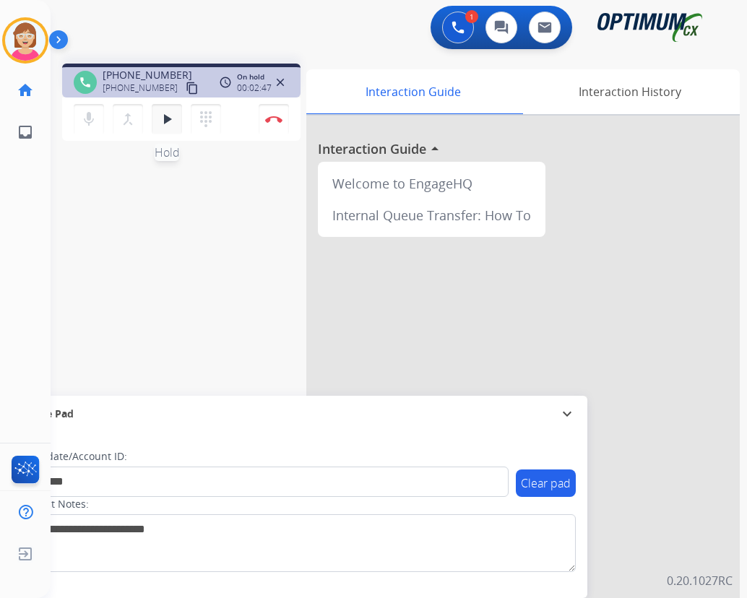
click at [168, 116] on mat-icon "play_arrow" at bounding box center [166, 119] width 17 height 17
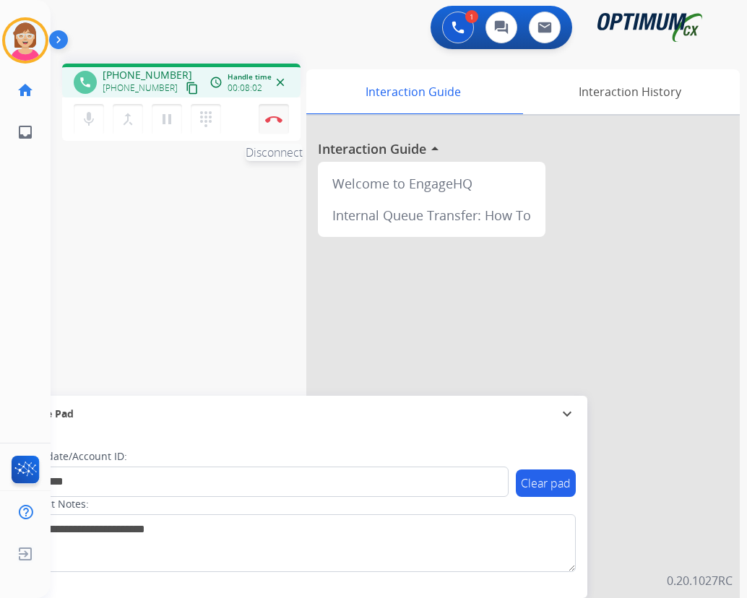
click at [273, 119] on img at bounding box center [273, 119] width 17 height 7
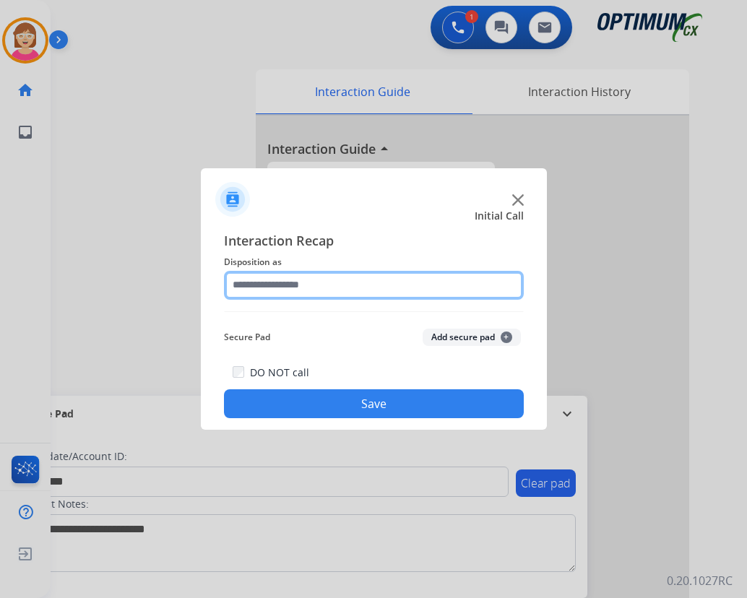
click at [256, 287] on input "text" at bounding box center [374, 285] width 300 height 29
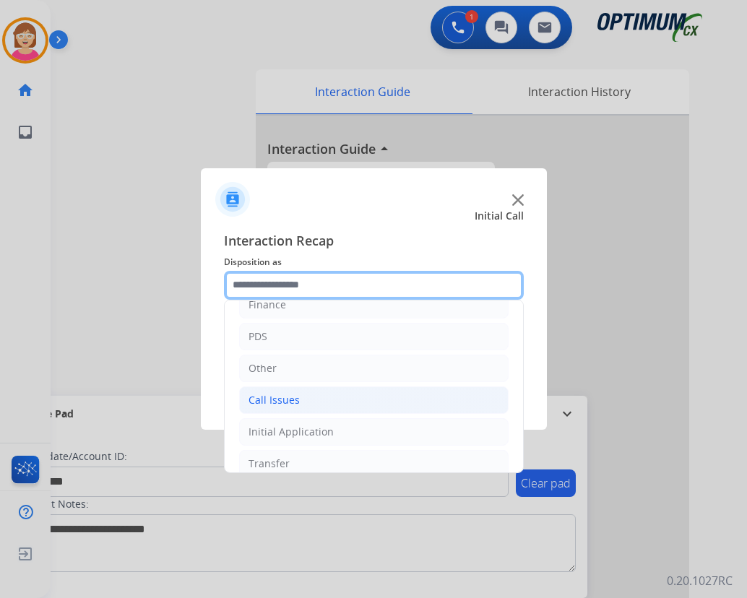
scroll to position [26, 0]
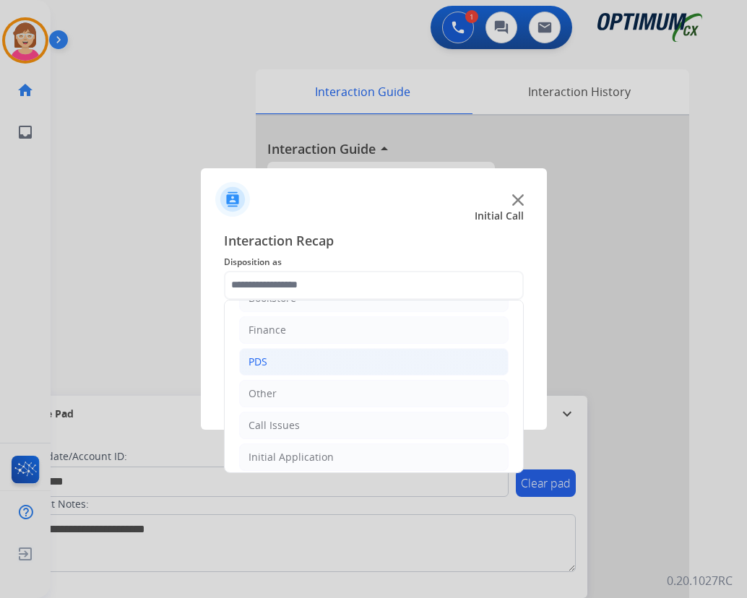
click at [264, 362] on div "PDS" at bounding box center [258, 362] width 19 height 14
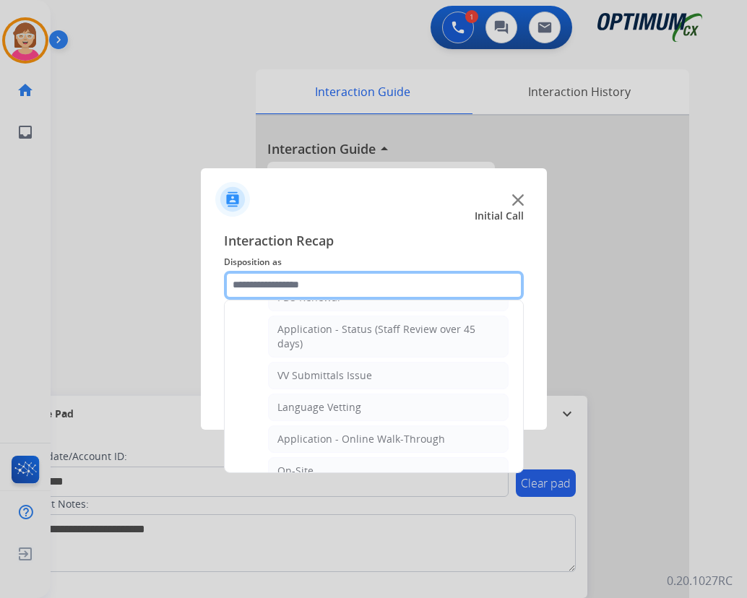
scroll to position [243, 0]
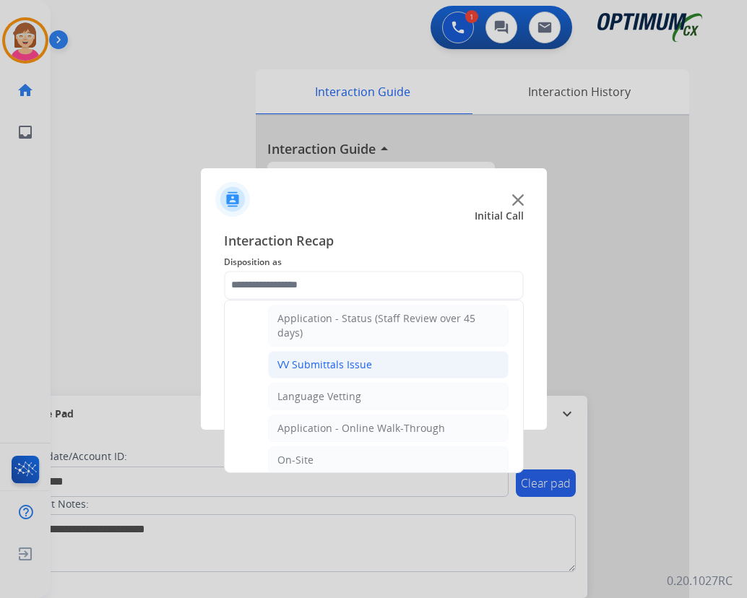
click at [311, 364] on div "VV Submittals Issue" at bounding box center [324, 365] width 95 height 14
type input "**********"
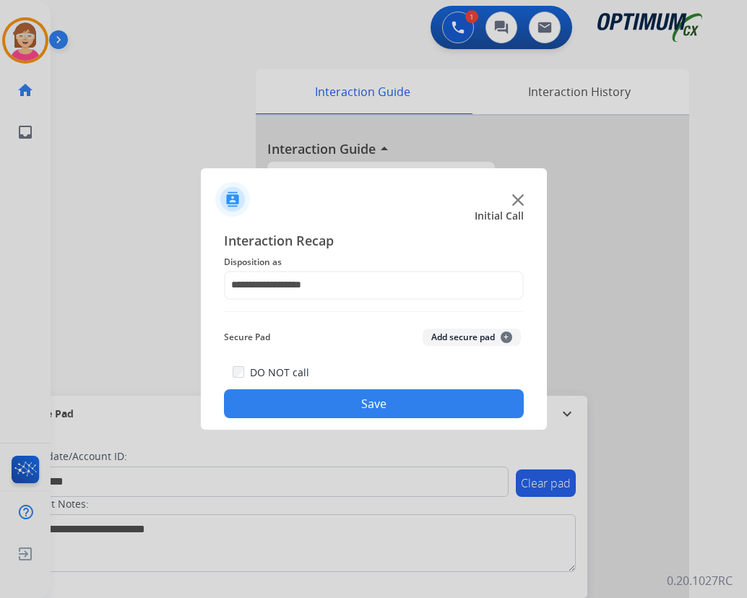
click at [505, 336] on span "+" at bounding box center [507, 338] width 12 height 12
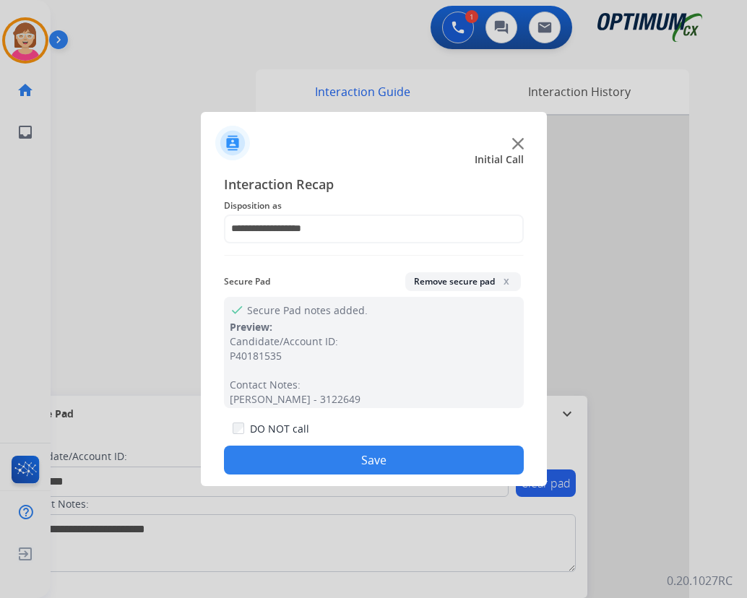
drag, startPoint x: 505, startPoint y: 336, endPoint x: 302, endPoint y: 463, distance: 239.6
click at [302, 463] on button "Save" at bounding box center [374, 460] width 300 height 29
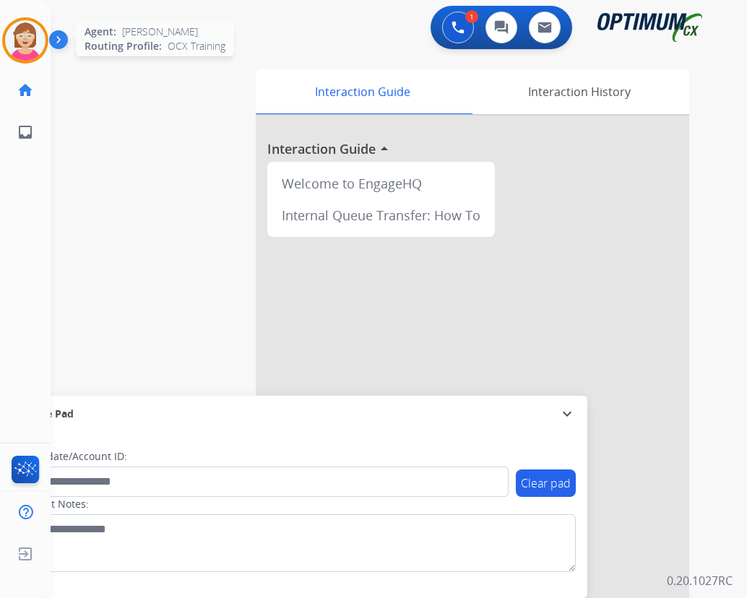
click at [29, 39] on img at bounding box center [25, 40] width 40 height 40
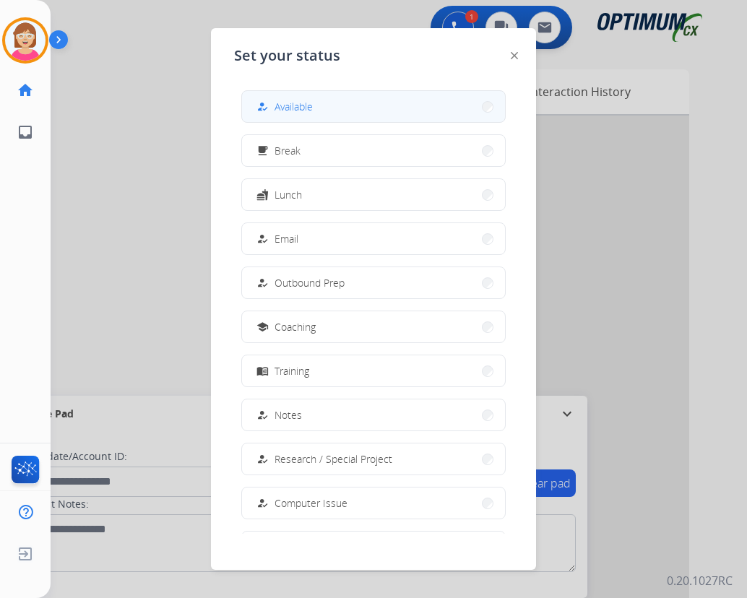
click at [316, 101] on button "how_to_reg Available" at bounding box center [373, 106] width 263 height 31
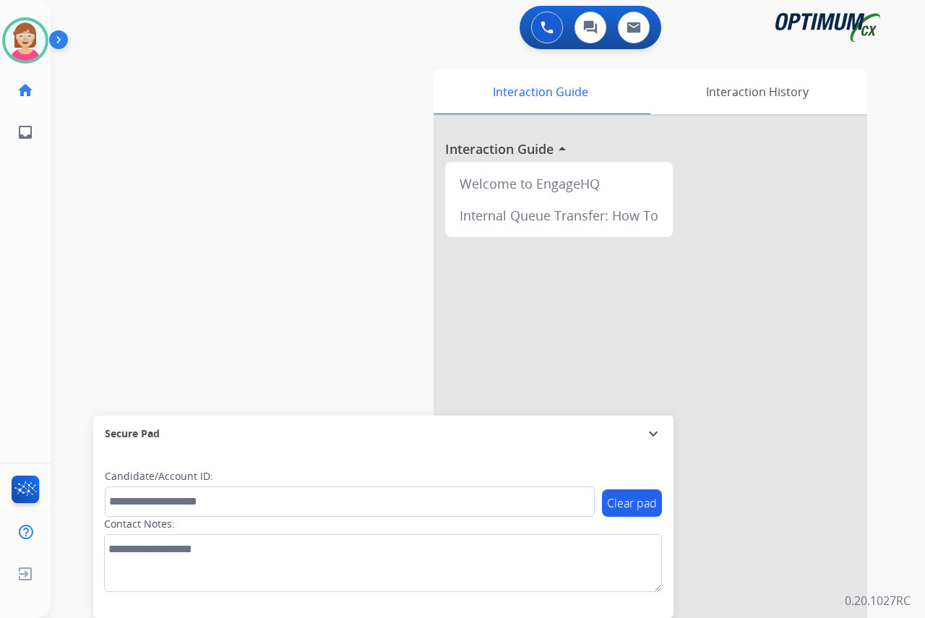
click at [37, 206] on div "Leanne Available Edit Avatar Agent: Leanne Routing Profile: OCX Training home H…" at bounding box center [25, 309] width 51 height 618
click at [35, 233] on div "Leanne Available Edit Avatar Agent: Leanne Routing Profile: OCX Training home H…" at bounding box center [25, 309] width 51 height 618
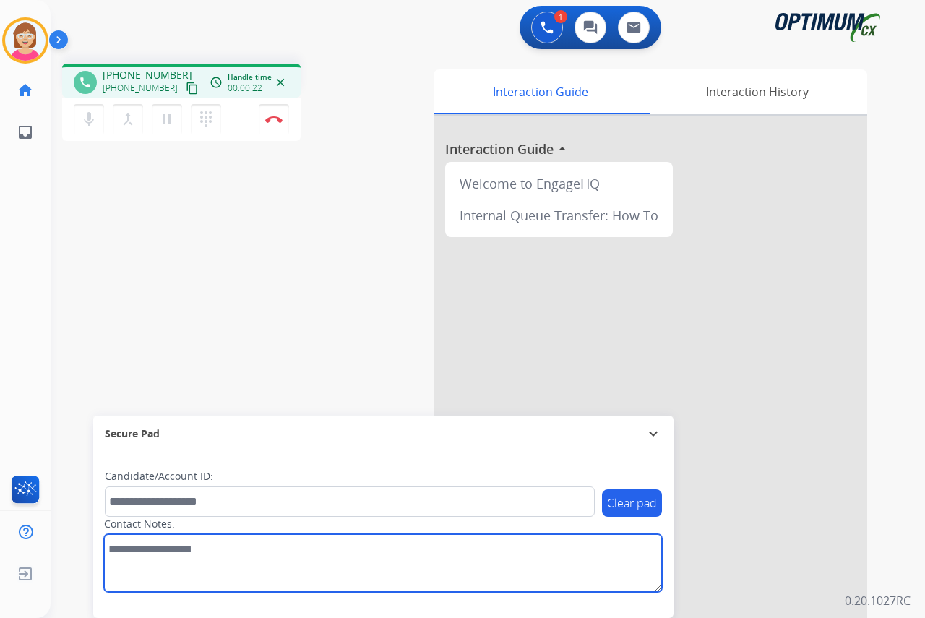
click at [120, 550] on textarea at bounding box center [383, 563] width 558 height 58
type textarea "*******"
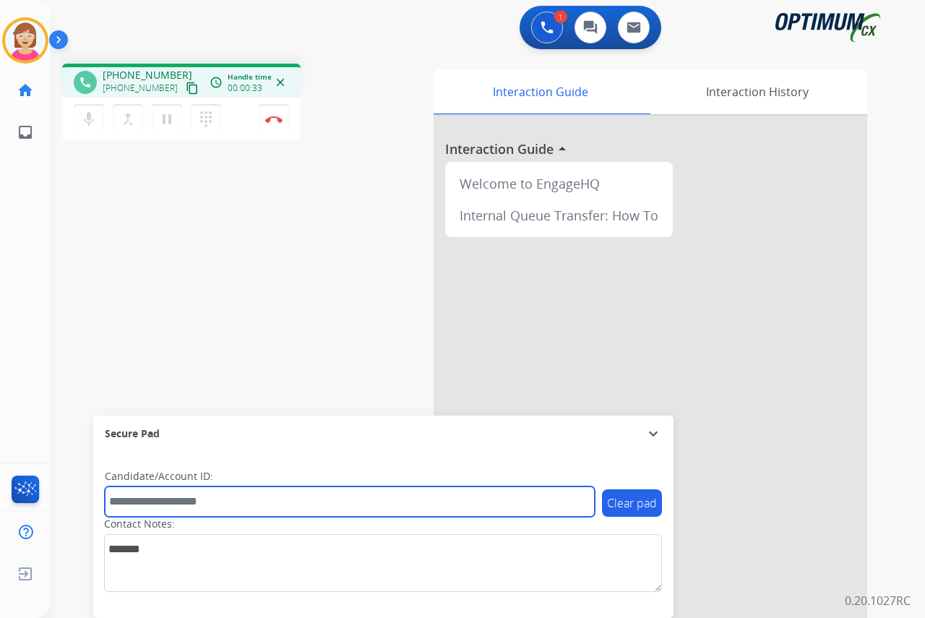
click at [137, 508] on input "text" at bounding box center [350, 501] width 490 height 30
type input "*******"
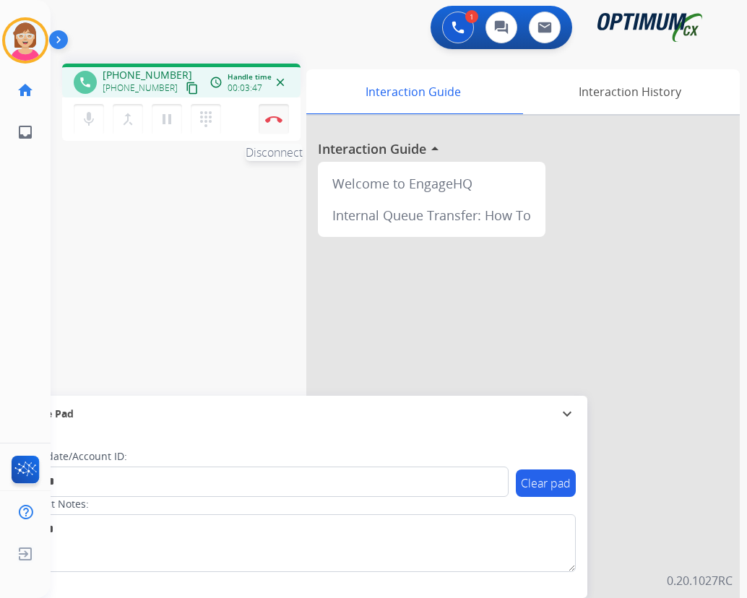
click at [275, 116] on img at bounding box center [273, 119] width 17 height 7
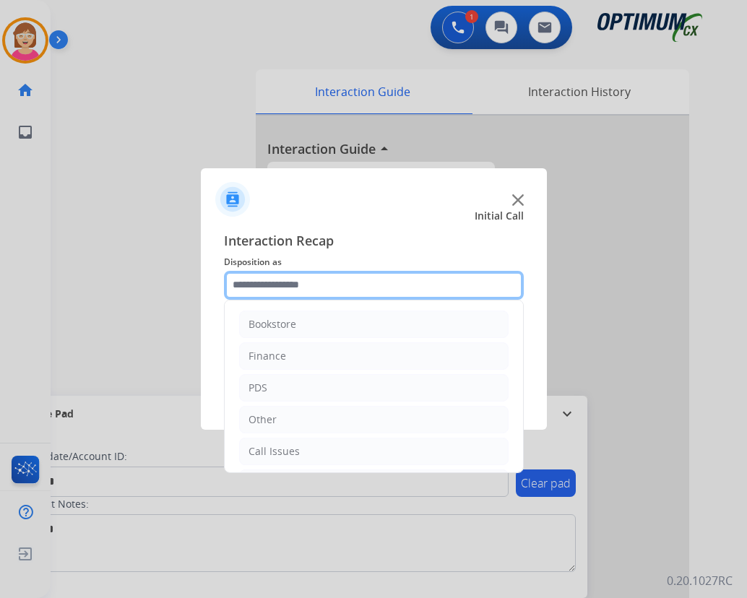
click at [259, 283] on input "text" at bounding box center [374, 285] width 300 height 29
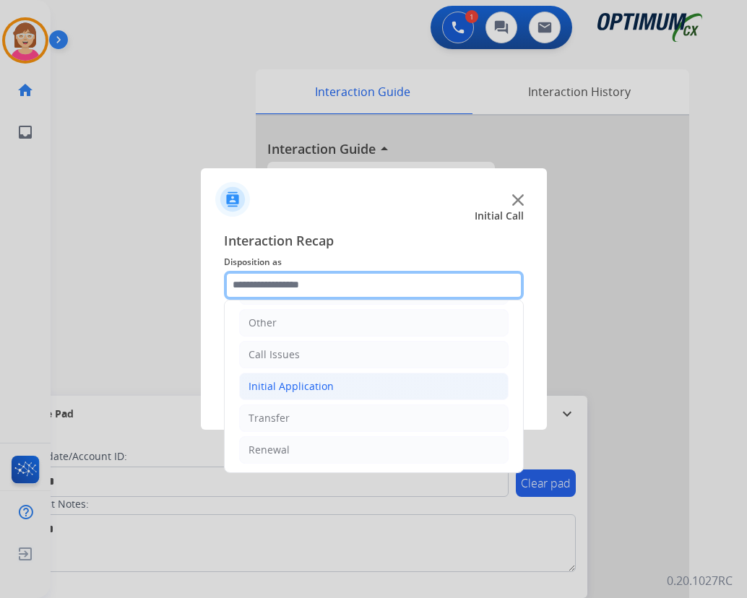
scroll to position [98, 0]
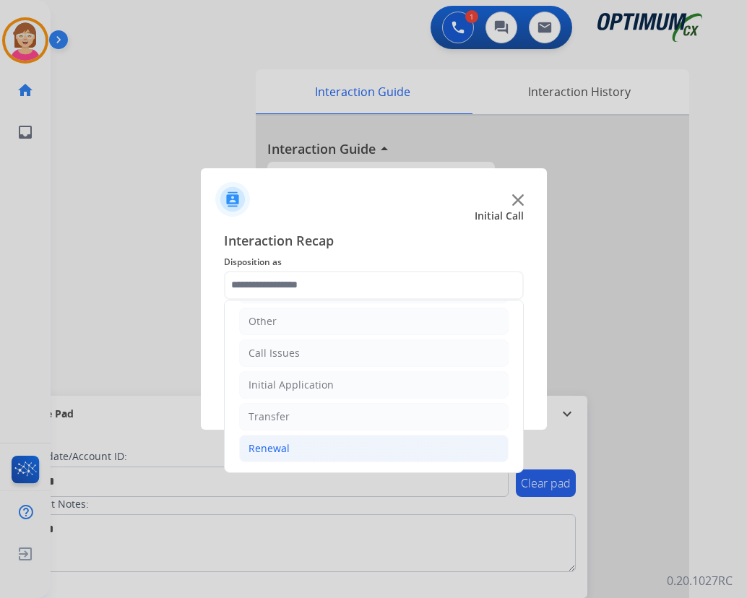
click at [277, 451] on div "Renewal" at bounding box center [269, 449] width 41 height 14
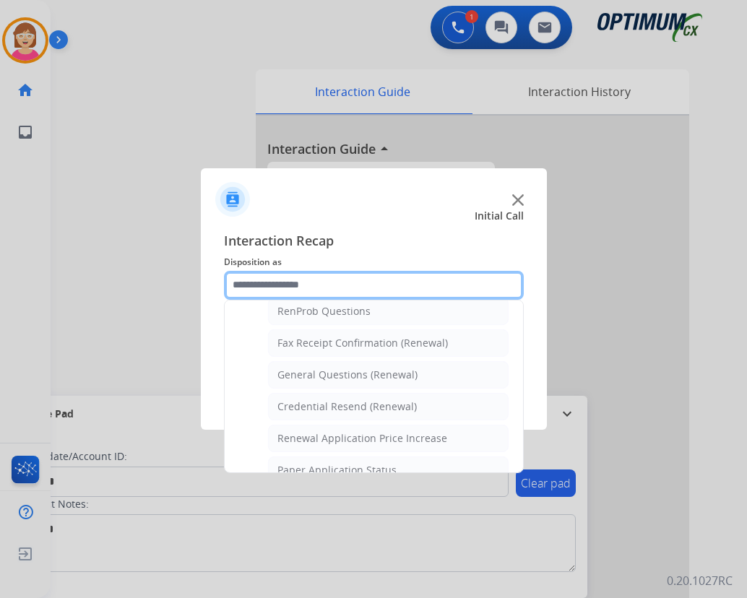
scroll to position [387, 0]
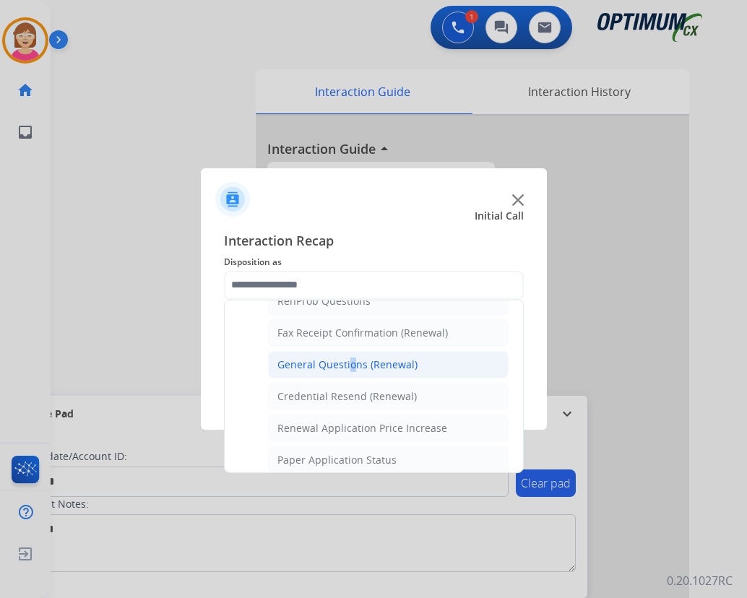
click at [346, 363] on div "General Questions (Renewal)" at bounding box center [347, 365] width 140 height 14
type input "**********"
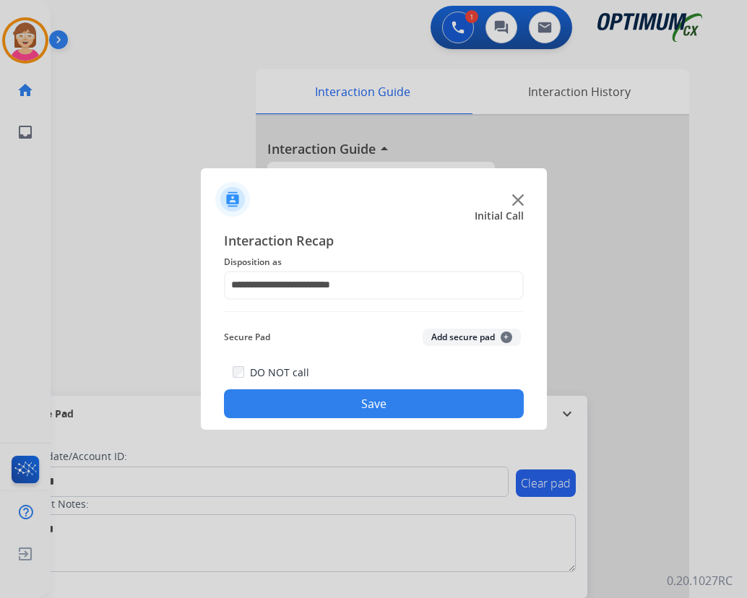
click at [505, 337] on span "+" at bounding box center [507, 338] width 12 height 12
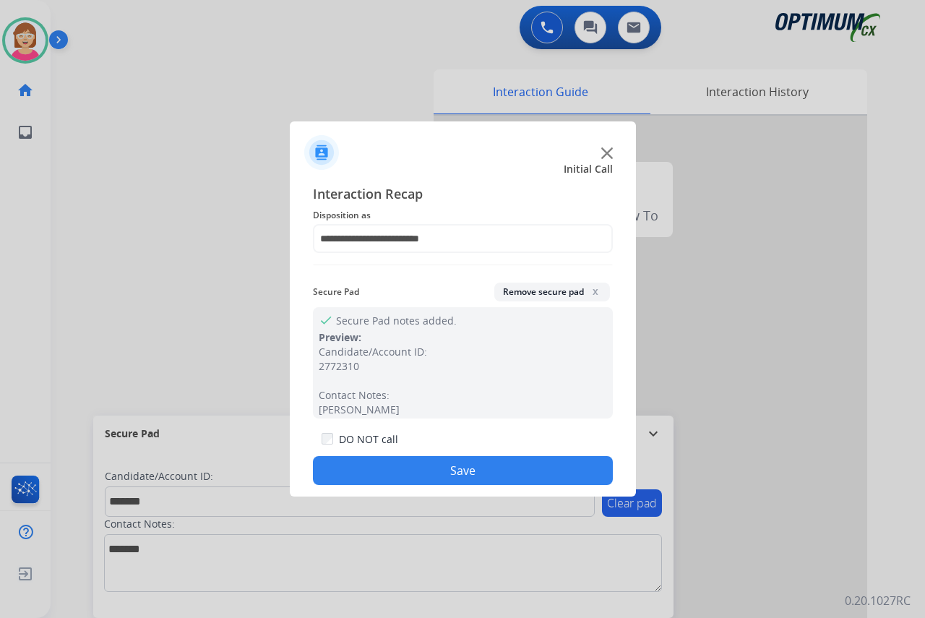
click at [380, 470] on button "Save" at bounding box center [463, 470] width 300 height 29
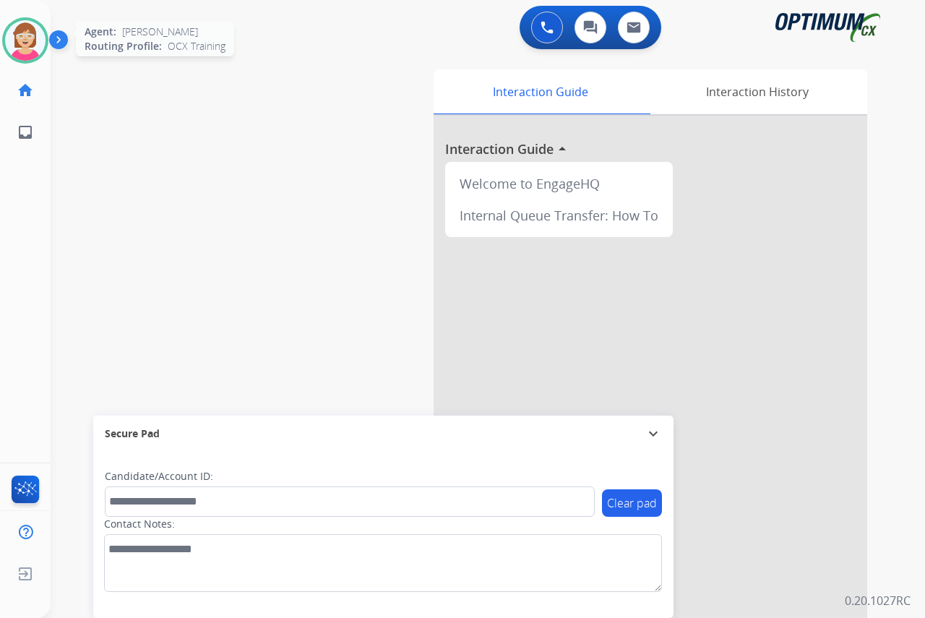
click at [35, 35] on img at bounding box center [25, 40] width 40 height 40
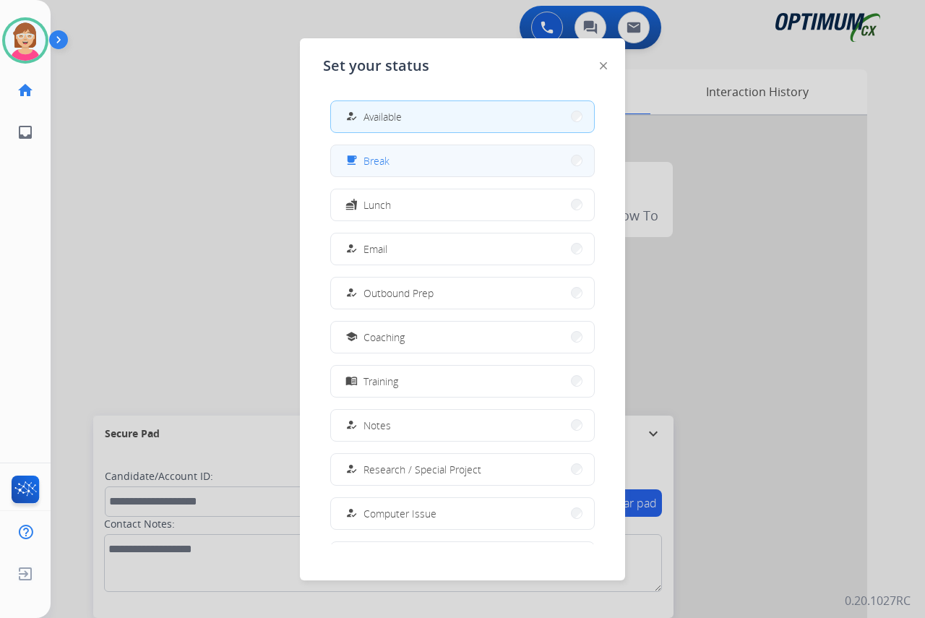
click at [375, 163] on span "Break" at bounding box center [376, 160] width 26 height 15
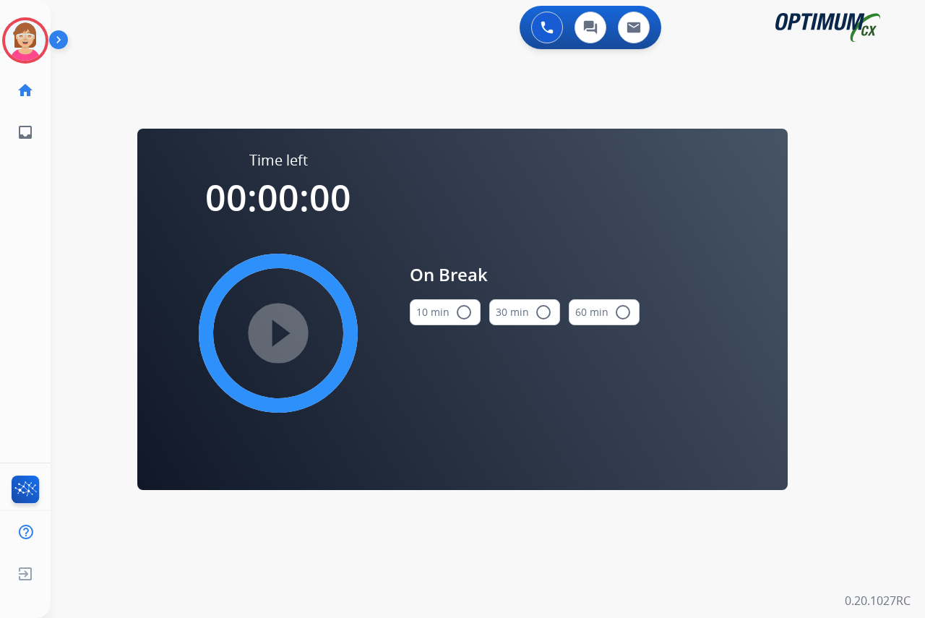
drag, startPoint x: 461, startPoint y: 309, endPoint x: 439, endPoint y: 312, distance: 22.7
click at [460, 309] on mat-icon "radio_button_unchecked" at bounding box center [463, 312] width 17 height 17
click at [283, 329] on mat-icon "play_circle_filled" at bounding box center [278, 332] width 17 height 17
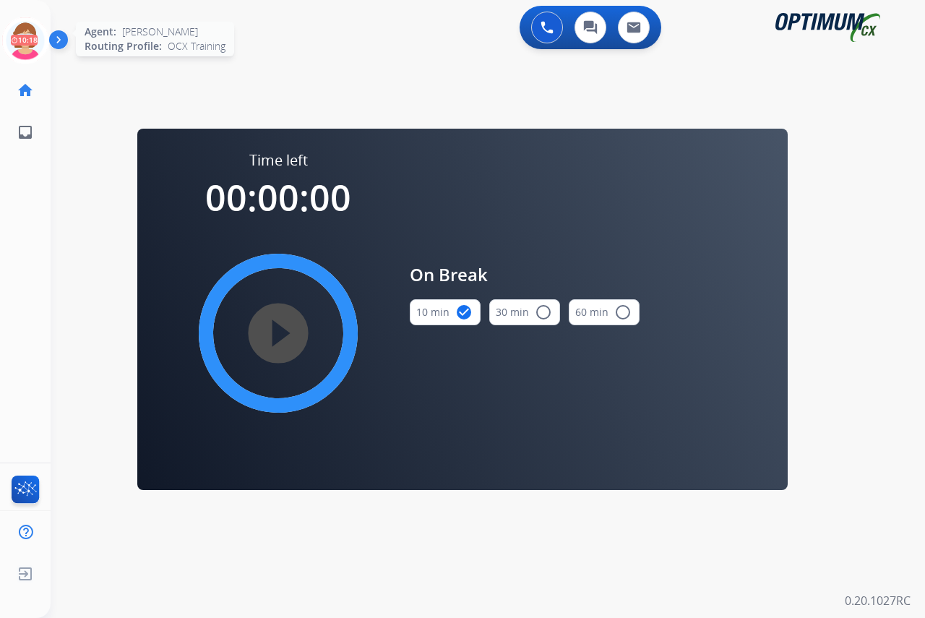
click at [25, 28] on icon at bounding box center [25, 40] width 47 height 47
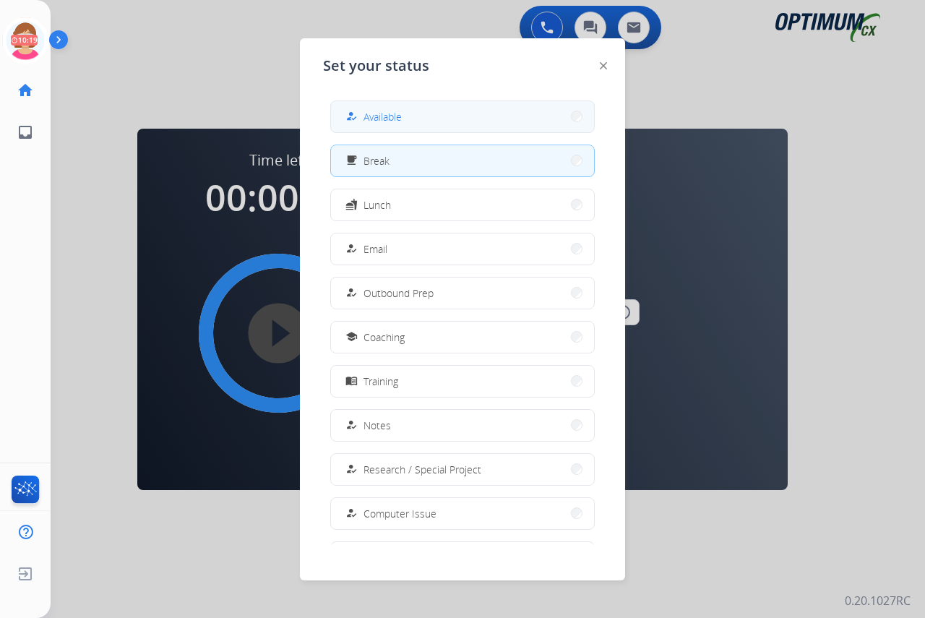
click at [383, 123] on span "Available" at bounding box center [382, 116] width 38 height 15
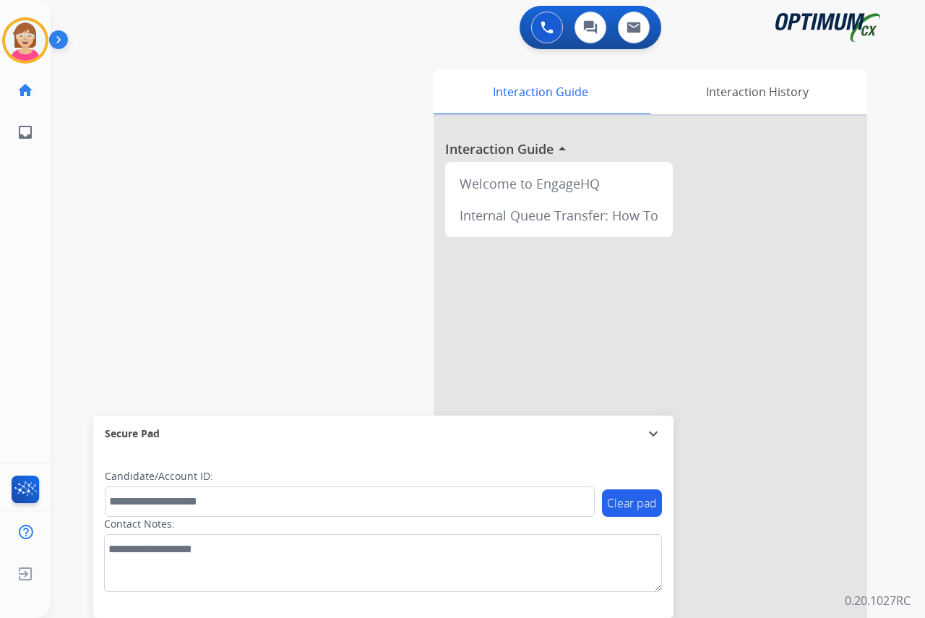
click at [34, 223] on div "Leanne Available Edit Avatar Agent: Leanne Routing Profile: OCX Training home H…" at bounding box center [25, 309] width 51 height 618
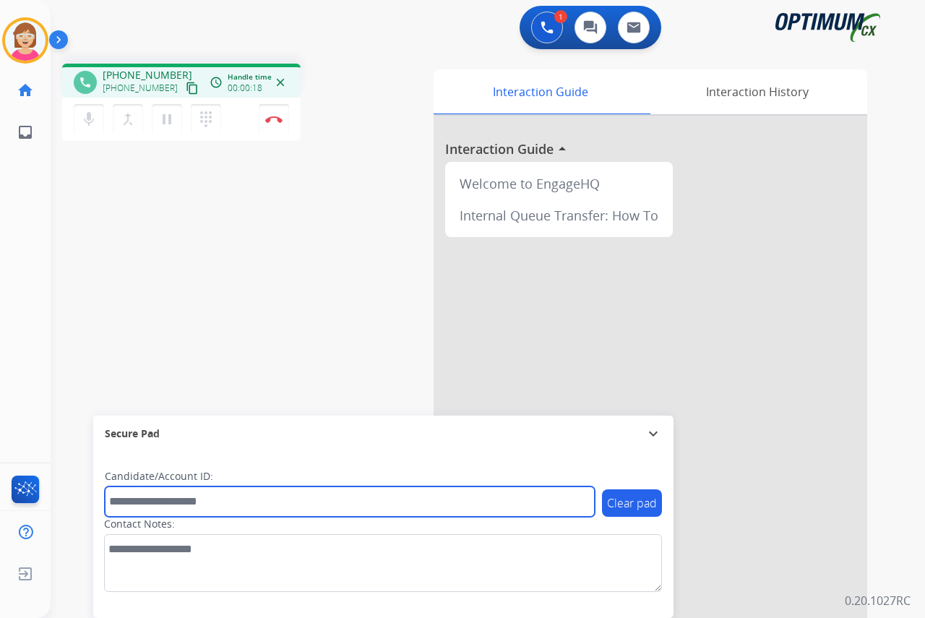
click at [143, 502] on input "text" at bounding box center [350, 501] width 490 height 30
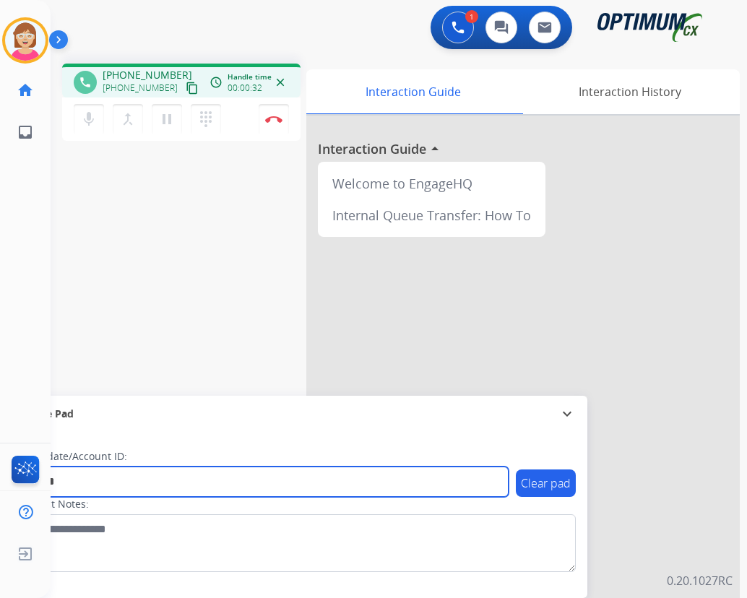
type input "*******"
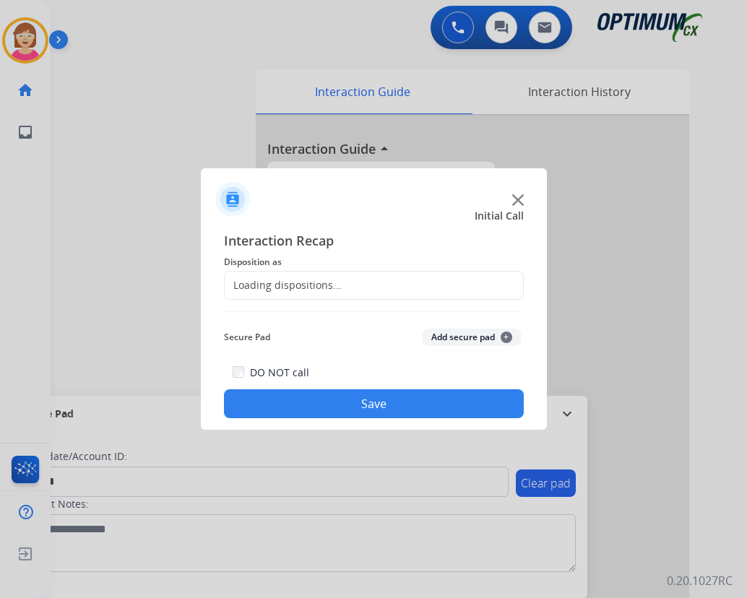
click at [273, 117] on div at bounding box center [373, 299] width 747 height 598
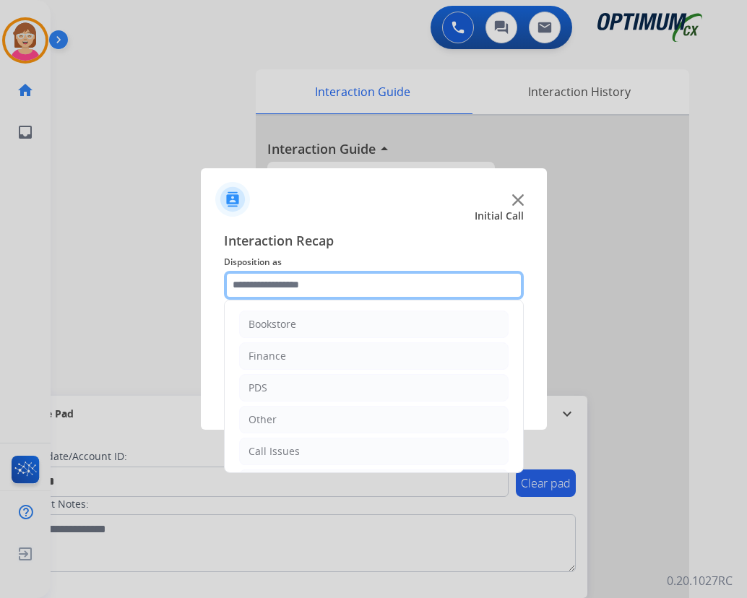
click at [272, 286] on input "text" at bounding box center [374, 285] width 300 height 29
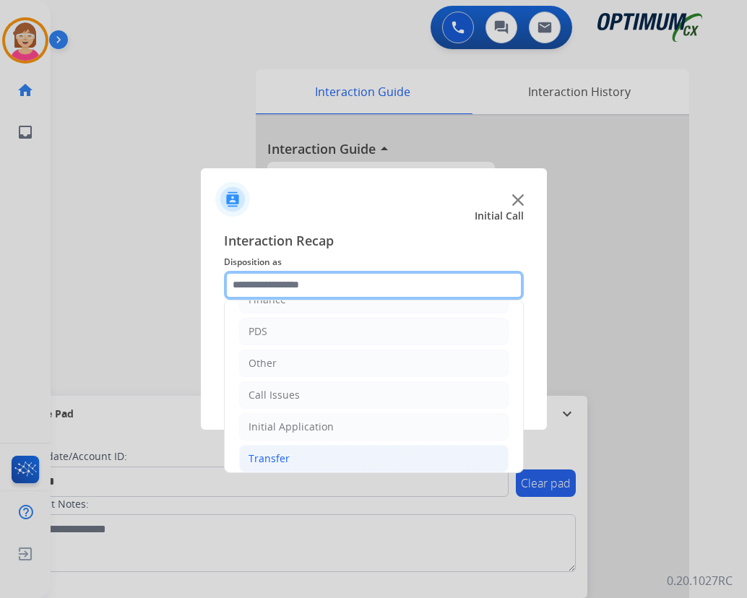
scroll to position [98, 0]
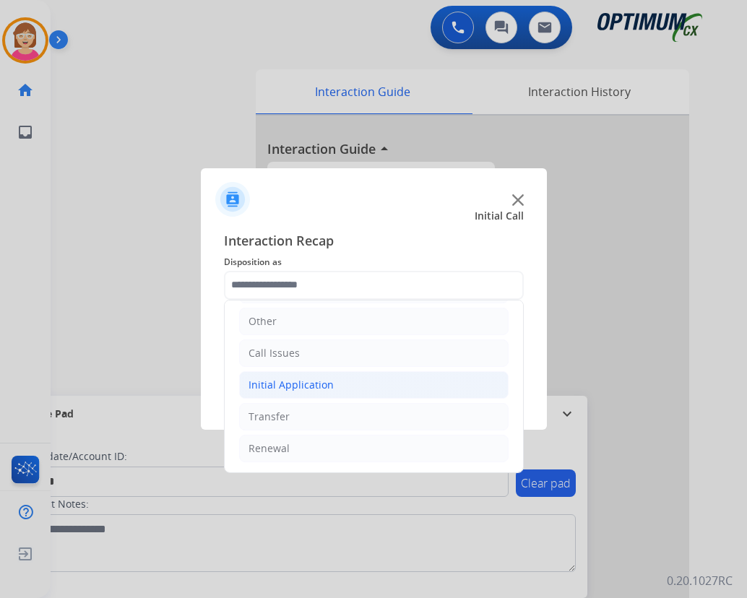
click at [295, 384] on div "Initial Application" at bounding box center [291, 385] width 85 height 14
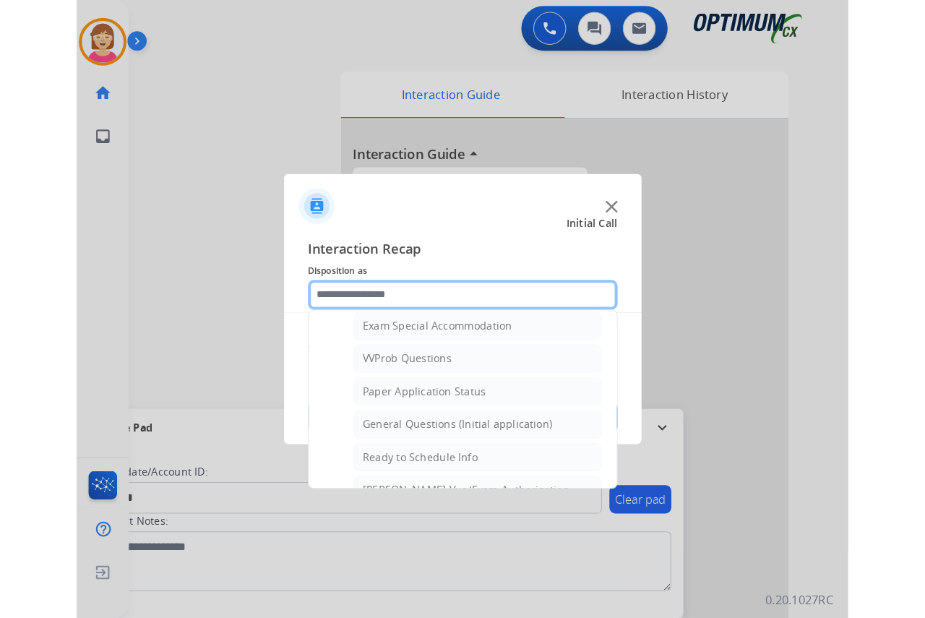
scroll to position [821, 0]
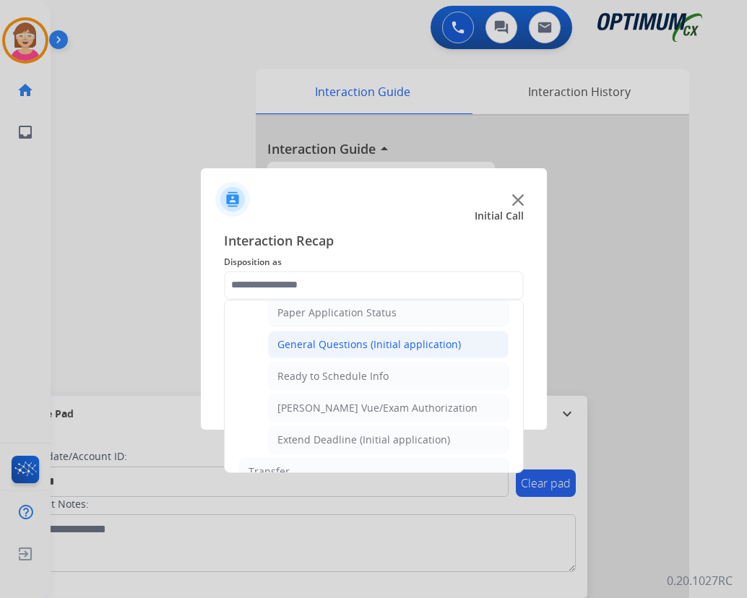
click at [318, 342] on div "General Questions (Initial application)" at bounding box center [369, 344] width 184 height 14
type input "**********"
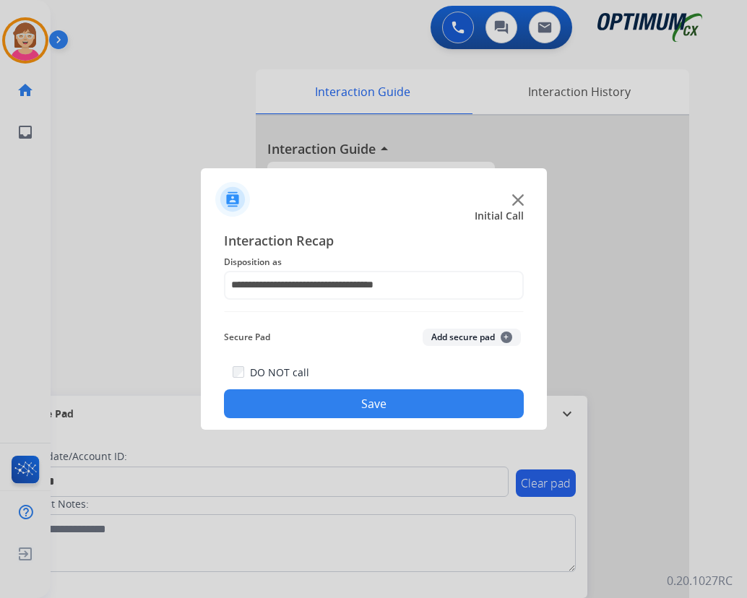
click at [507, 335] on span "+" at bounding box center [507, 338] width 12 height 12
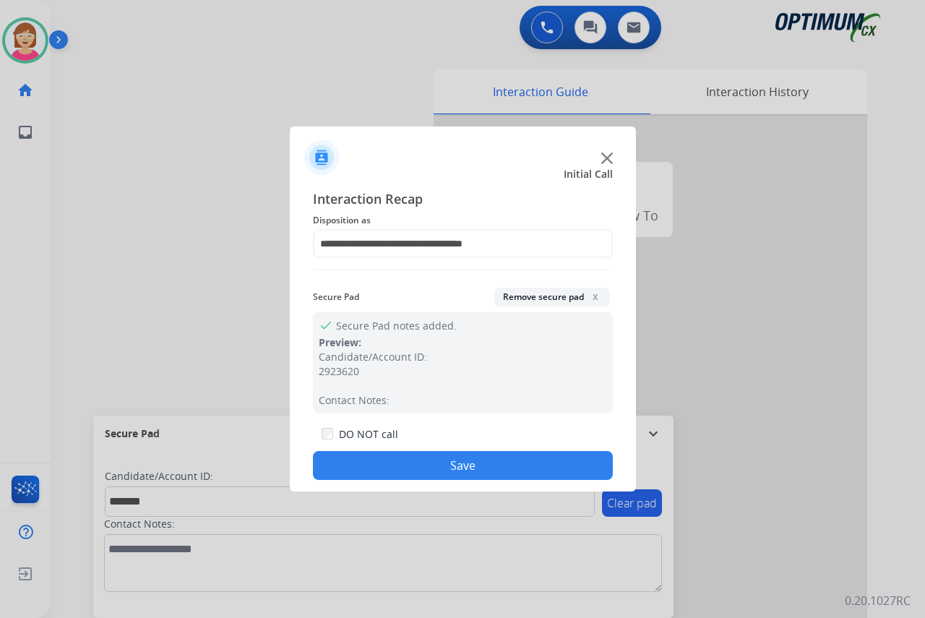
click at [373, 460] on button "Save" at bounding box center [463, 465] width 300 height 29
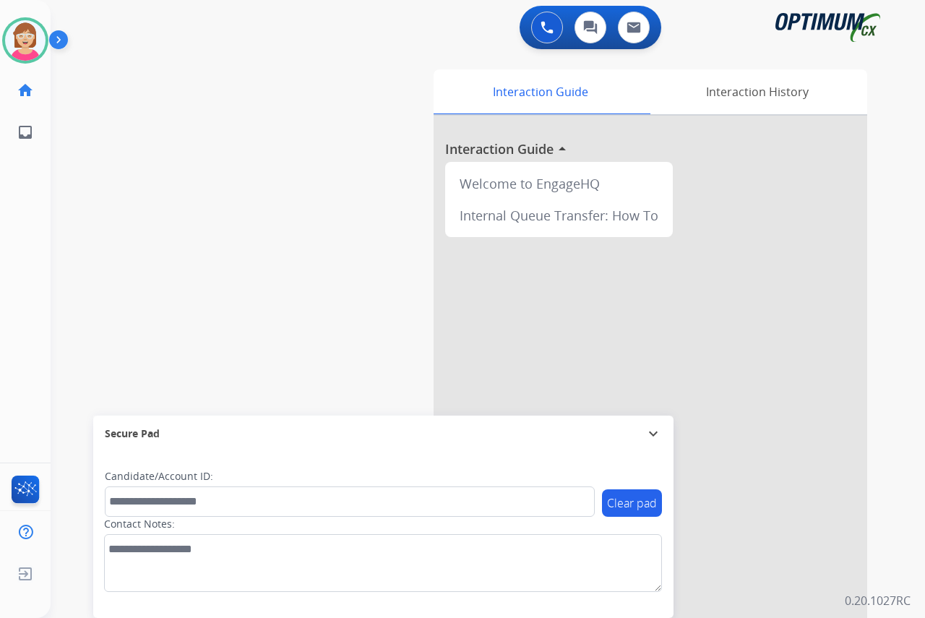
click at [38, 182] on div "Leanne Available Edit Avatar Agent: Leanne Routing Profile: OCX Training home H…" at bounding box center [25, 309] width 51 height 618
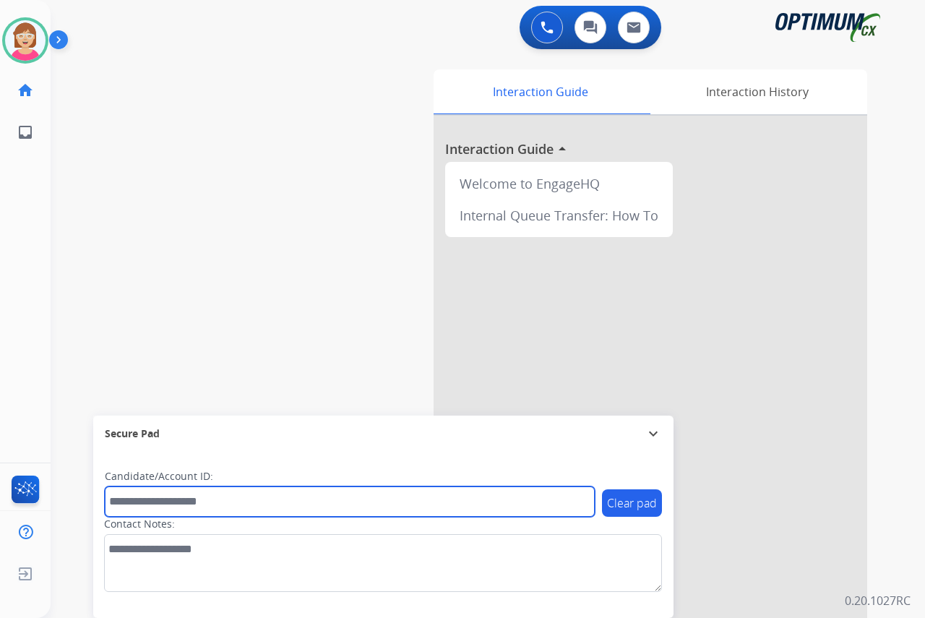
click at [127, 502] on input "text" at bounding box center [350, 501] width 490 height 30
type input "*******"
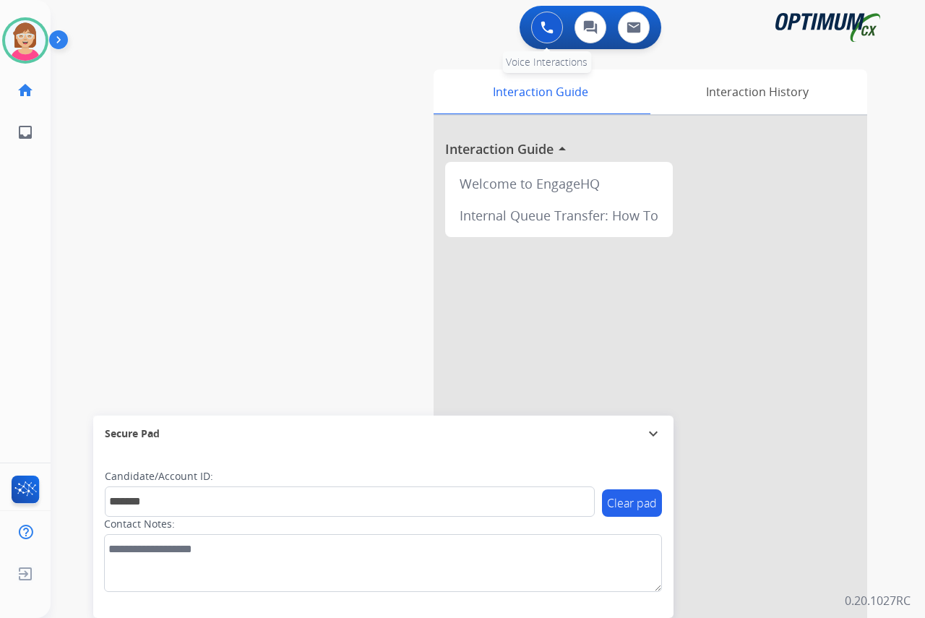
click at [546, 22] on img at bounding box center [547, 27] width 13 height 13
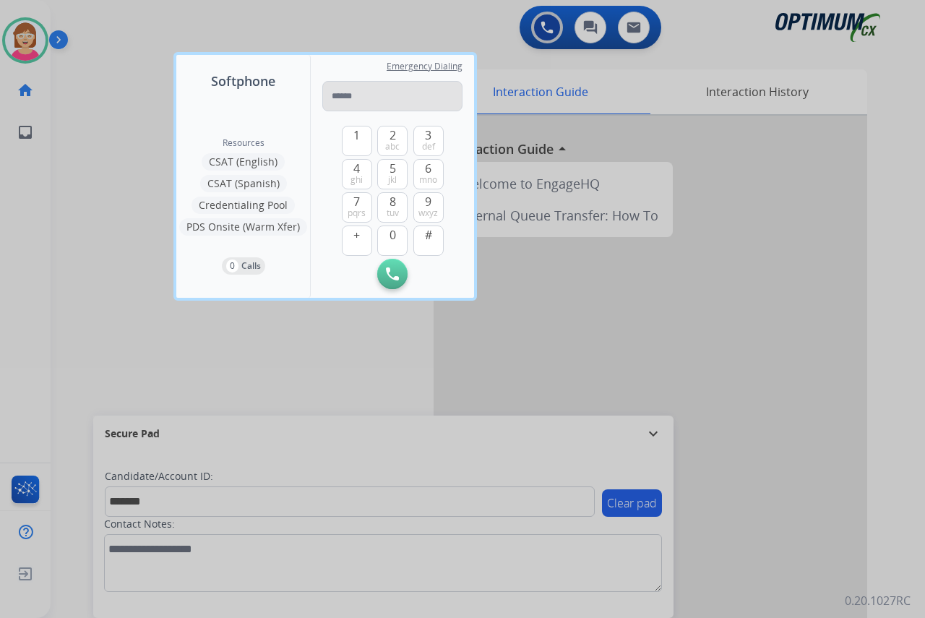
click at [335, 95] on input "tel" at bounding box center [392, 96] width 140 height 30
type input "**********"
click at [392, 275] on img at bounding box center [392, 273] width 13 height 13
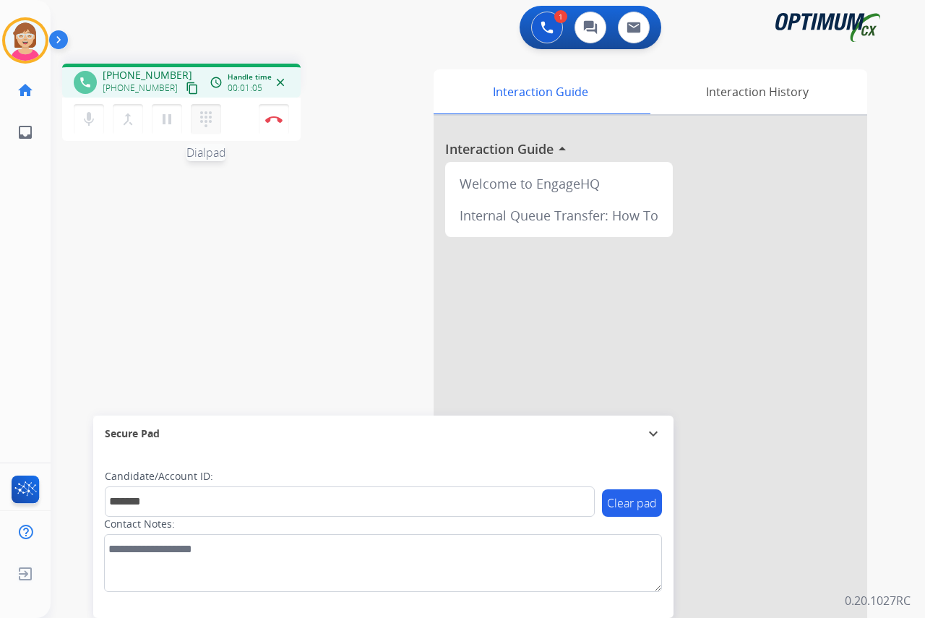
click at [204, 119] on mat-icon "dialpad" at bounding box center [205, 119] width 17 height 17
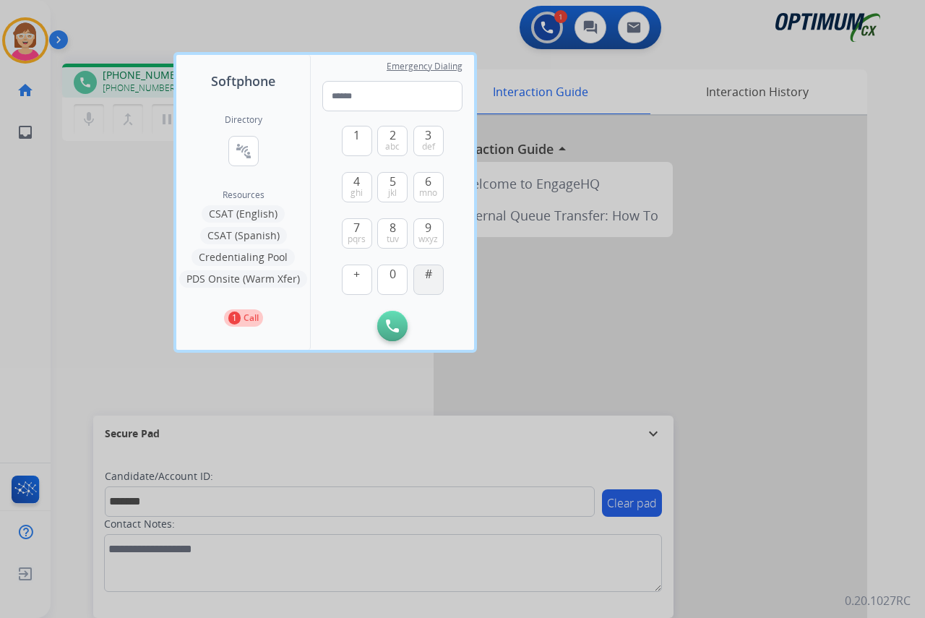
click at [428, 281] on span "#" at bounding box center [428, 273] width 7 height 17
type input "*"
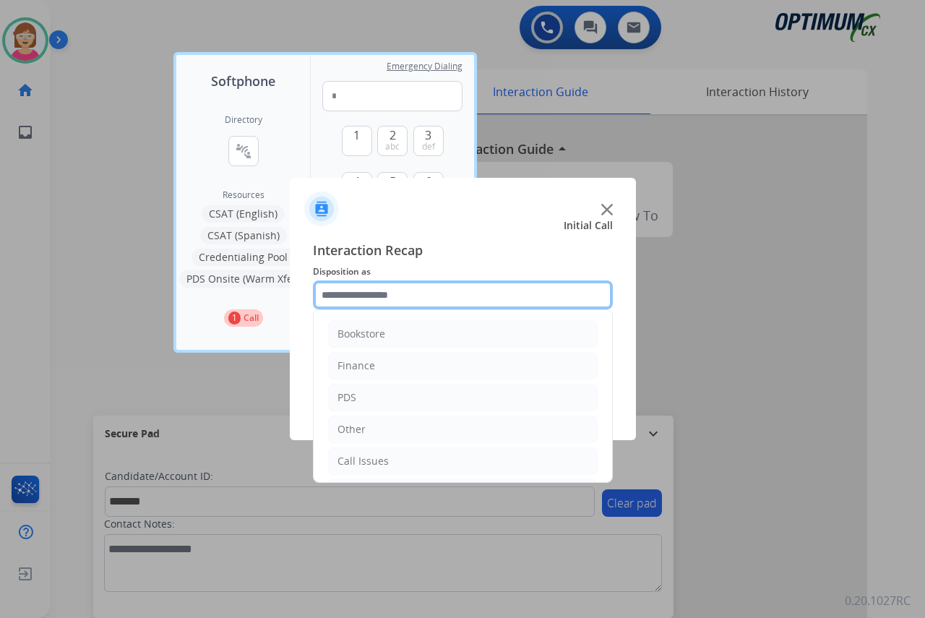
click at [344, 291] on input "text" at bounding box center [463, 294] width 300 height 29
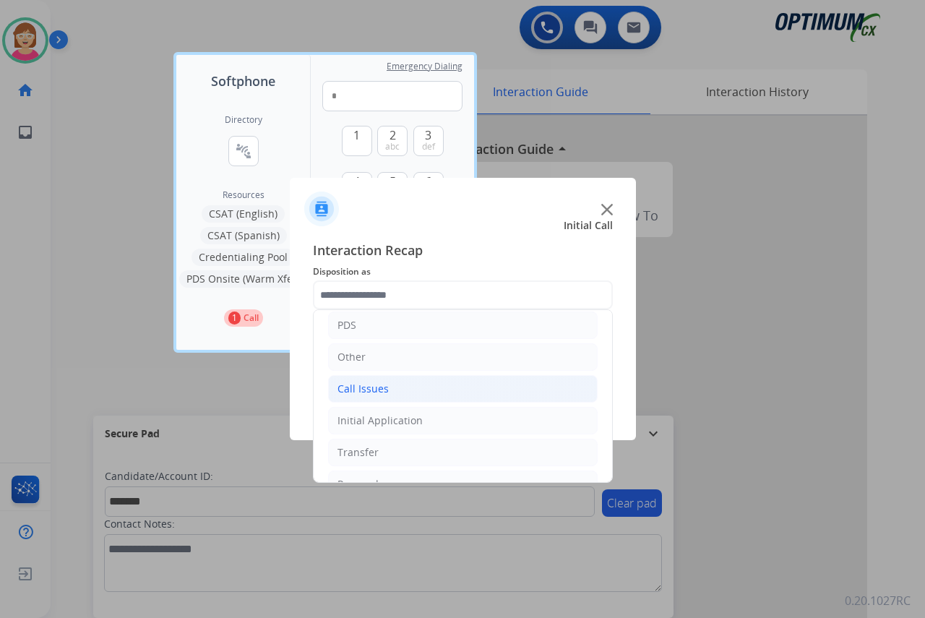
click at [372, 387] on div "Call Issues" at bounding box center [362, 389] width 51 height 14
click at [392, 420] on div "Voicemail" at bounding box center [389, 420] width 46 height 14
type input "*********"
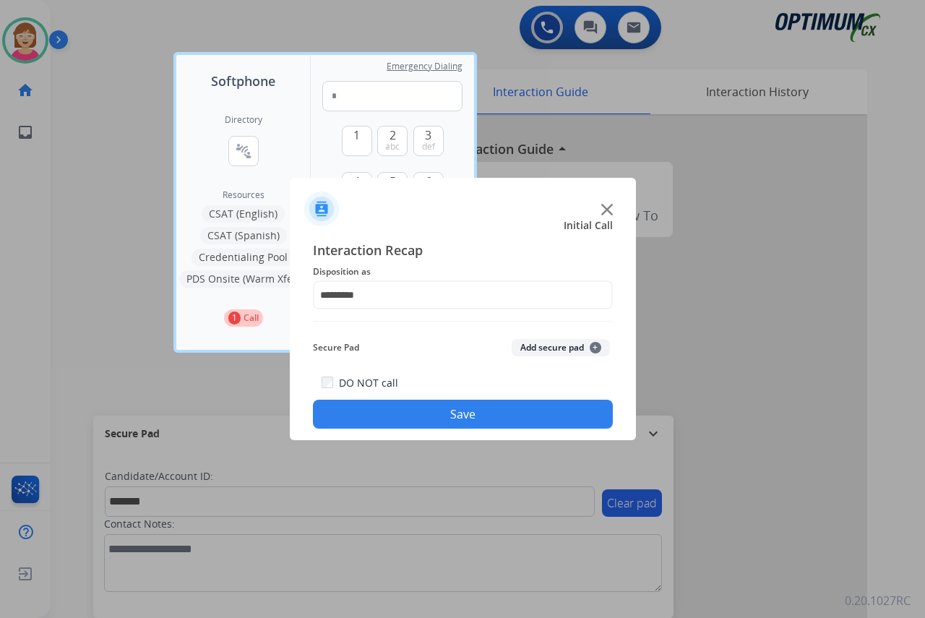
drag, startPoint x: 392, startPoint y: 420, endPoint x: 371, endPoint y: 326, distance: 96.3
click at [371, 326] on div "Interaction Recap Disposition as ********* Secure Pad Add secure pad + DO NOT c…" at bounding box center [463, 334] width 300 height 189
drag, startPoint x: 371, startPoint y: 326, endPoint x: 596, endPoint y: 346, distance: 226.4
click at [596, 346] on span "+" at bounding box center [596, 348] width 12 height 12
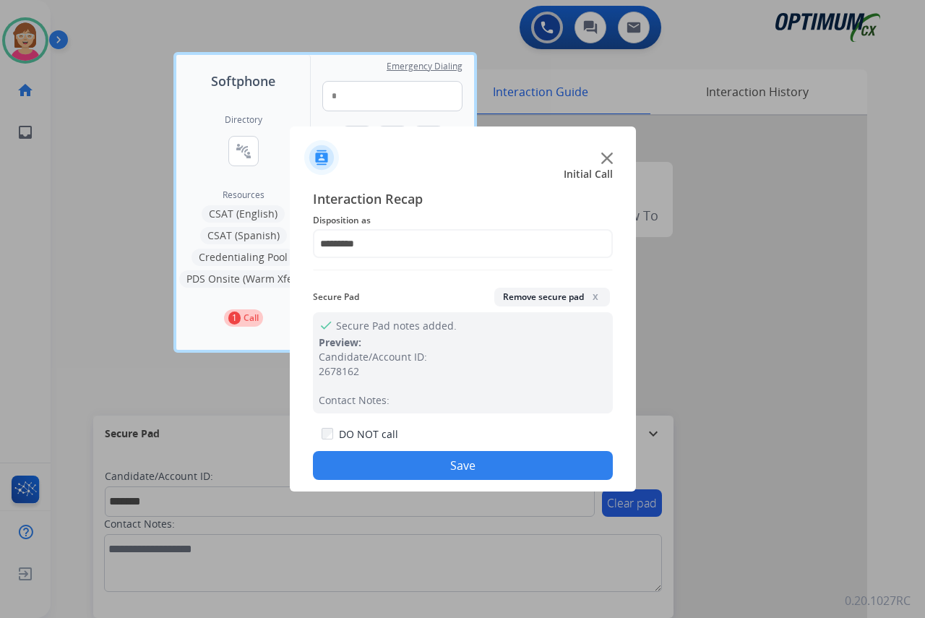
drag, startPoint x: 596, startPoint y: 346, endPoint x: 394, endPoint y: 470, distance: 237.1
click at [394, 470] on button "Save" at bounding box center [463, 465] width 300 height 29
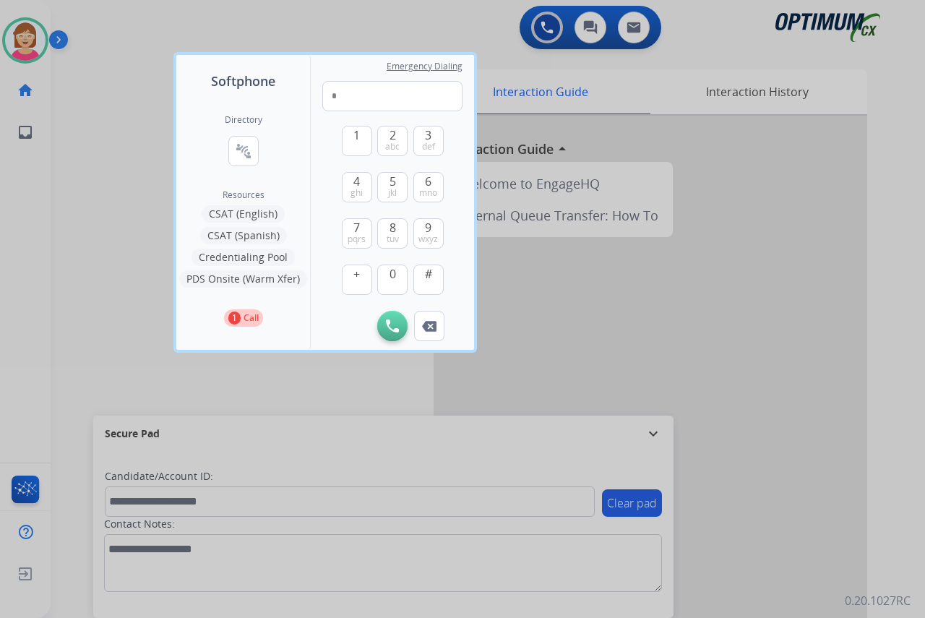
click at [103, 249] on div at bounding box center [462, 309] width 925 height 618
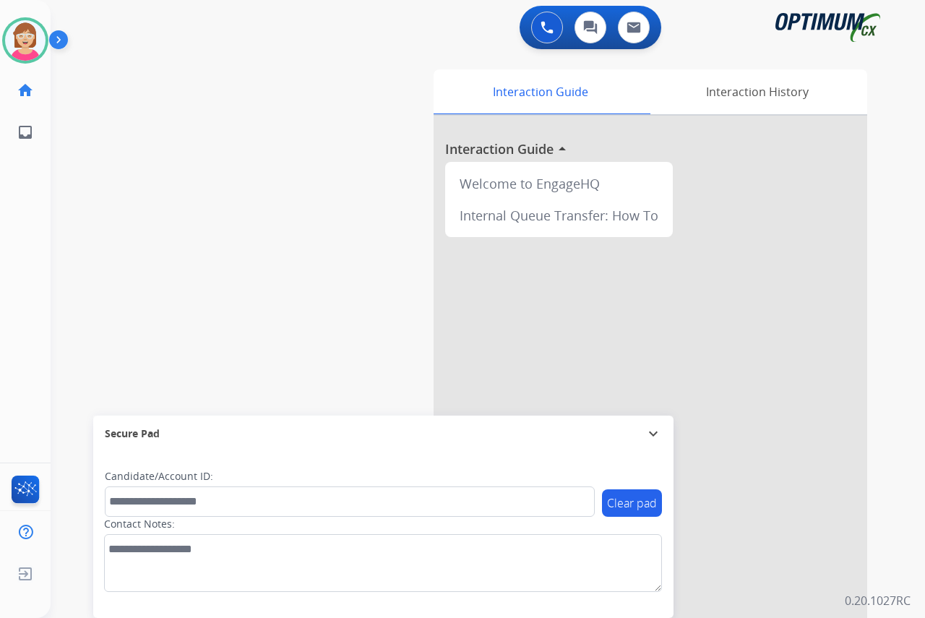
click at [27, 168] on div "Leanne Available Edit Avatar Agent: Leanne Routing Profile: OCX Training home H…" at bounding box center [25, 309] width 51 height 618
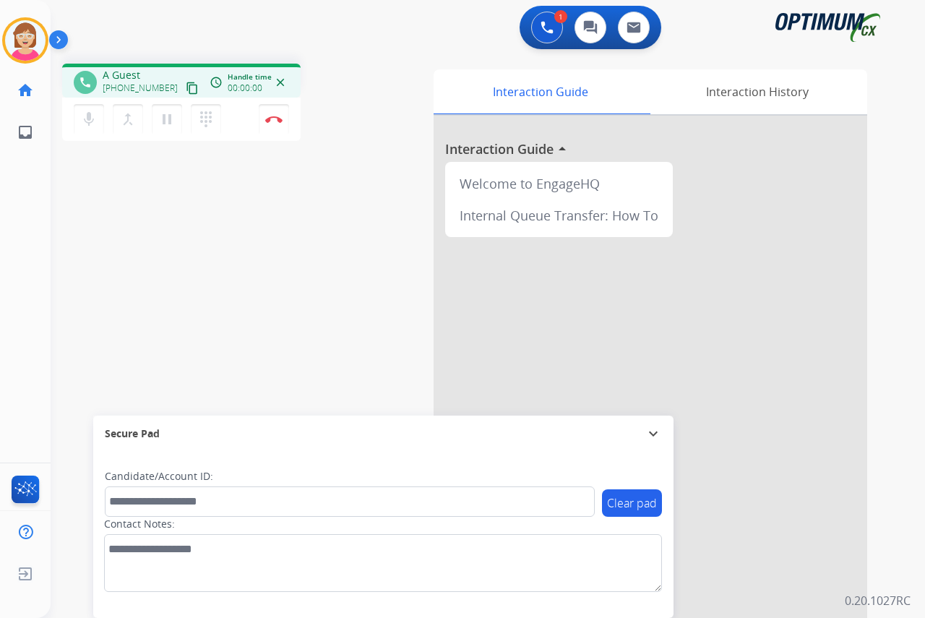
click at [27, 280] on div "Leanne Busy Edit Avatar Agent: Leanne Routing Profile: OCX Training home Home H…" at bounding box center [25, 309] width 51 height 618
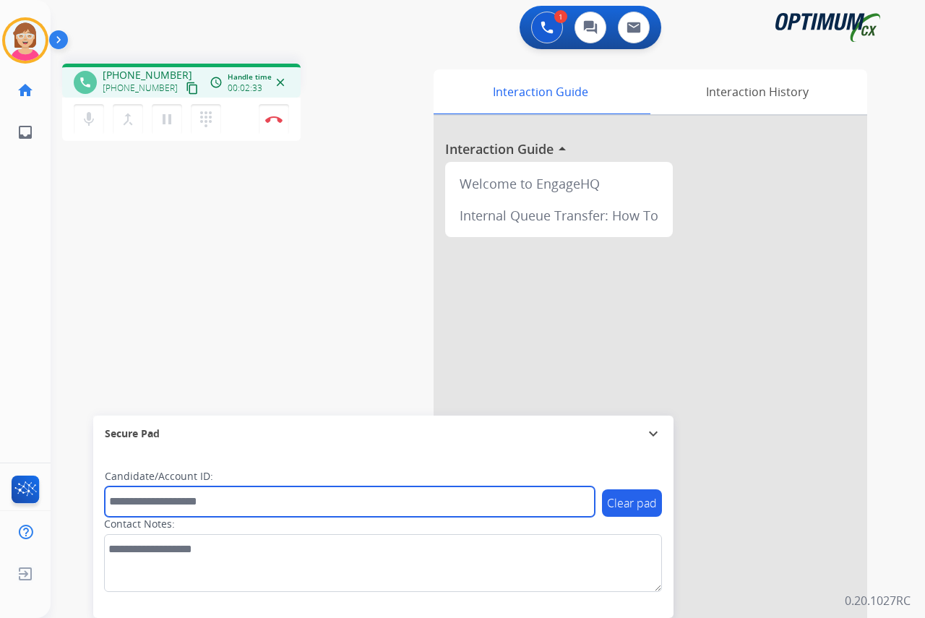
click at [146, 496] on input "text" at bounding box center [350, 501] width 490 height 30
type input "*******"
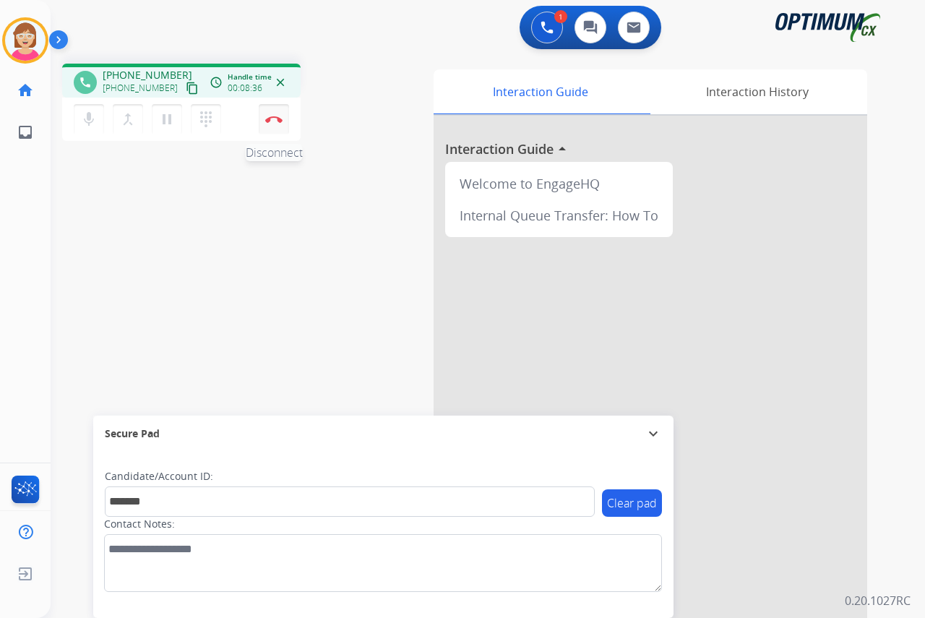
click at [273, 116] on img at bounding box center [273, 119] width 17 height 7
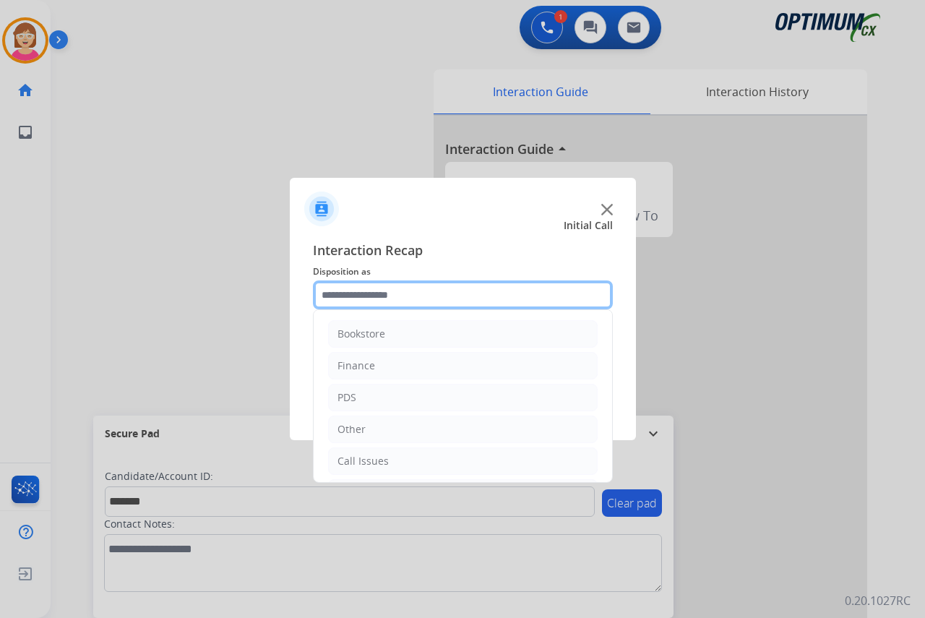
click at [337, 295] on input "text" at bounding box center [463, 294] width 300 height 29
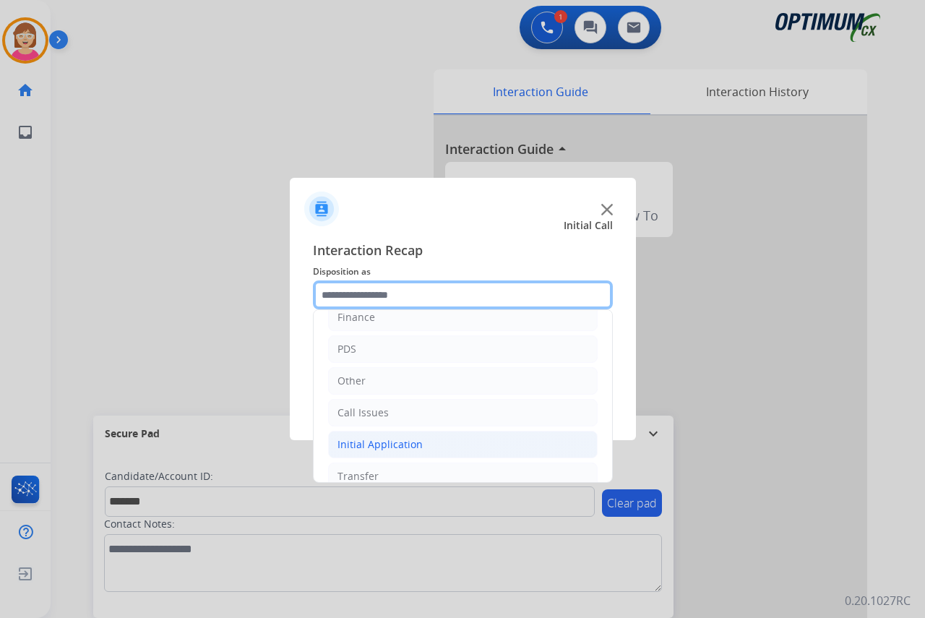
scroll to position [98, 0]
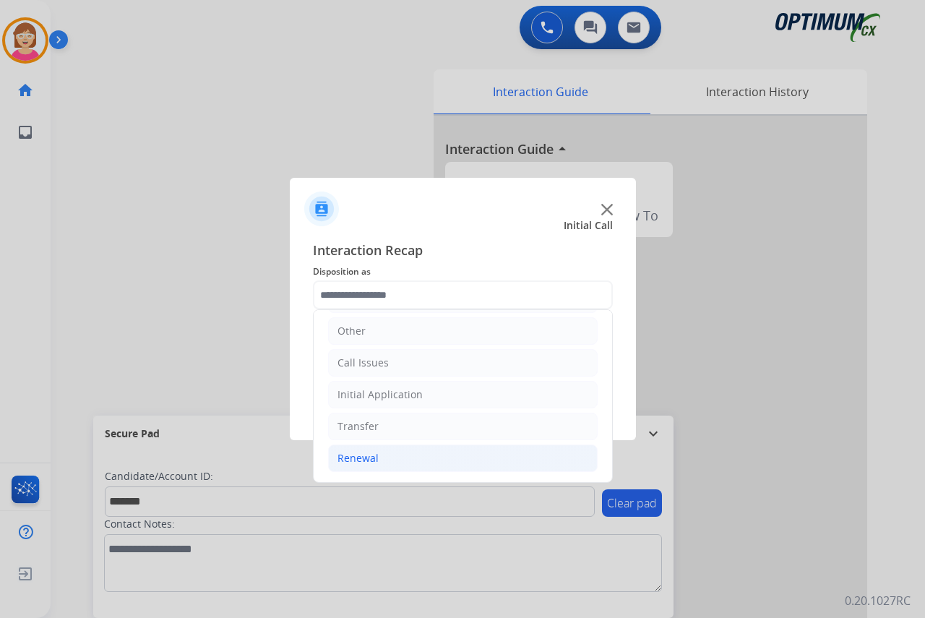
click at [356, 455] on div "Renewal" at bounding box center [357, 458] width 41 height 14
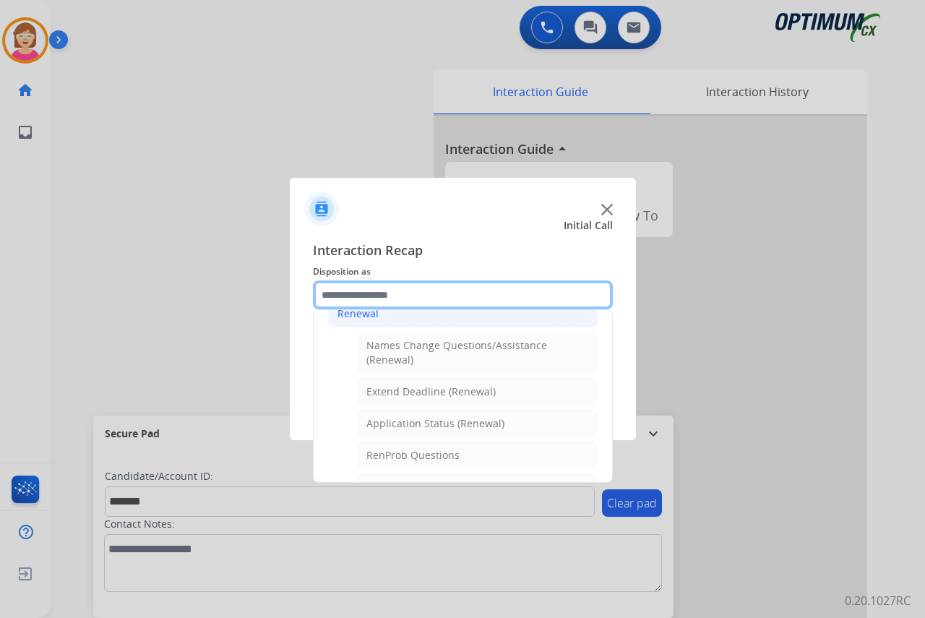
scroll to position [460, 0]
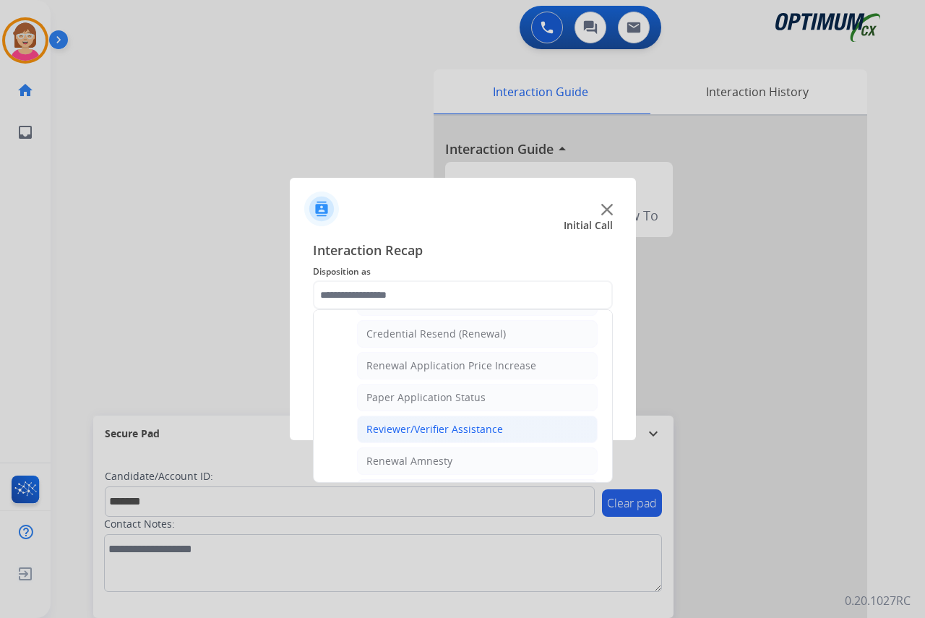
click at [416, 429] on div "Reviewer/Verifier Assistance" at bounding box center [434, 429] width 137 height 14
type input "**********"
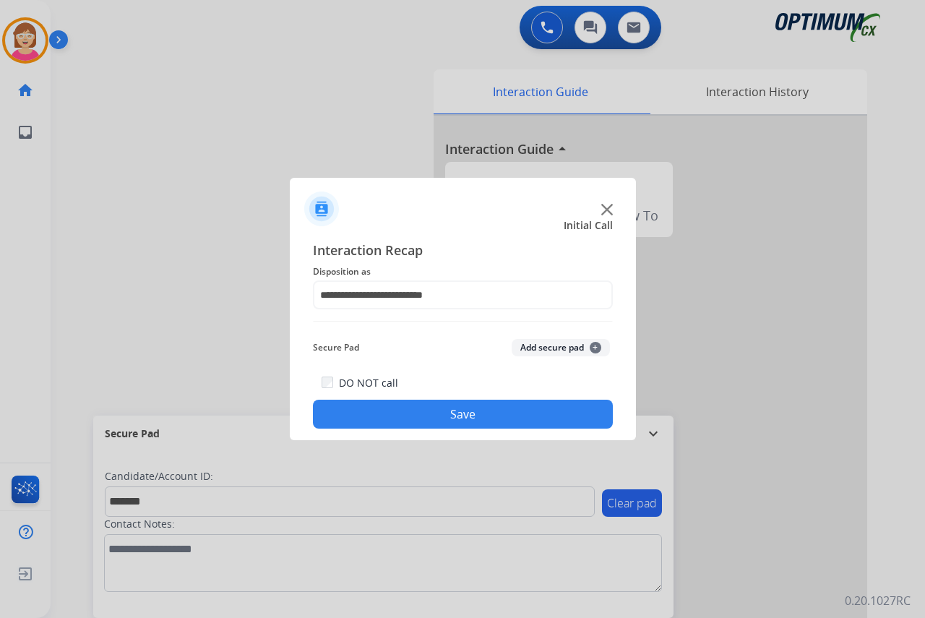
click at [593, 345] on span "+" at bounding box center [596, 348] width 12 height 12
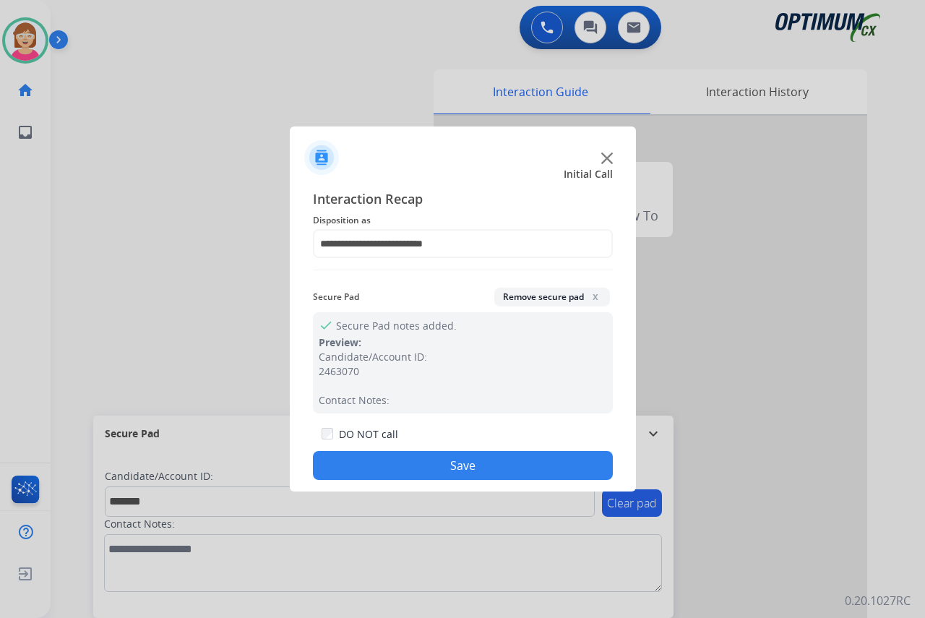
click at [399, 465] on button "Save" at bounding box center [463, 465] width 300 height 29
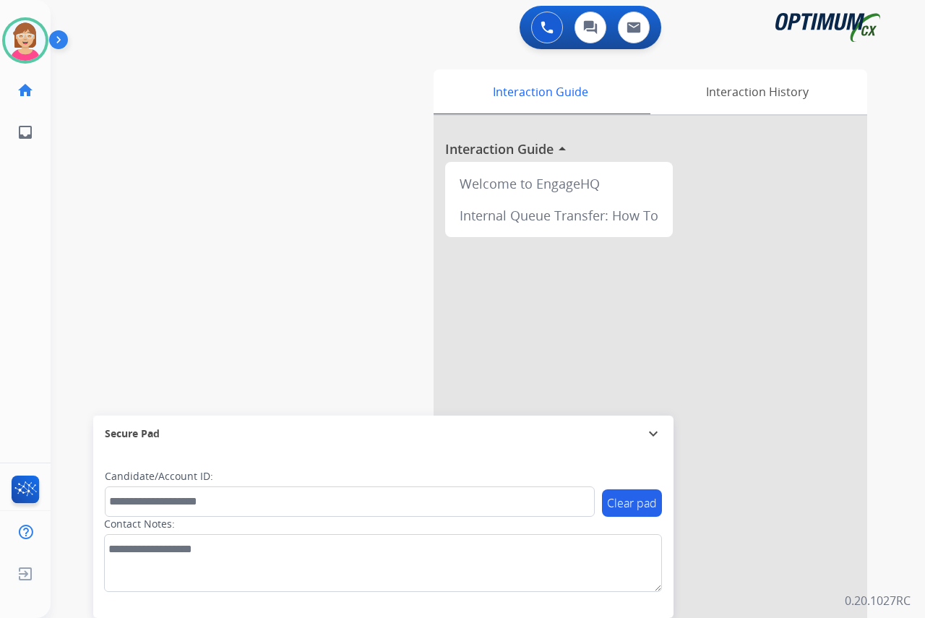
click at [12, 189] on div "Leanne Available Edit Avatar Agent: Leanne Routing Profile: OCX Training home H…" at bounding box center [25, 309] width 51 height 618
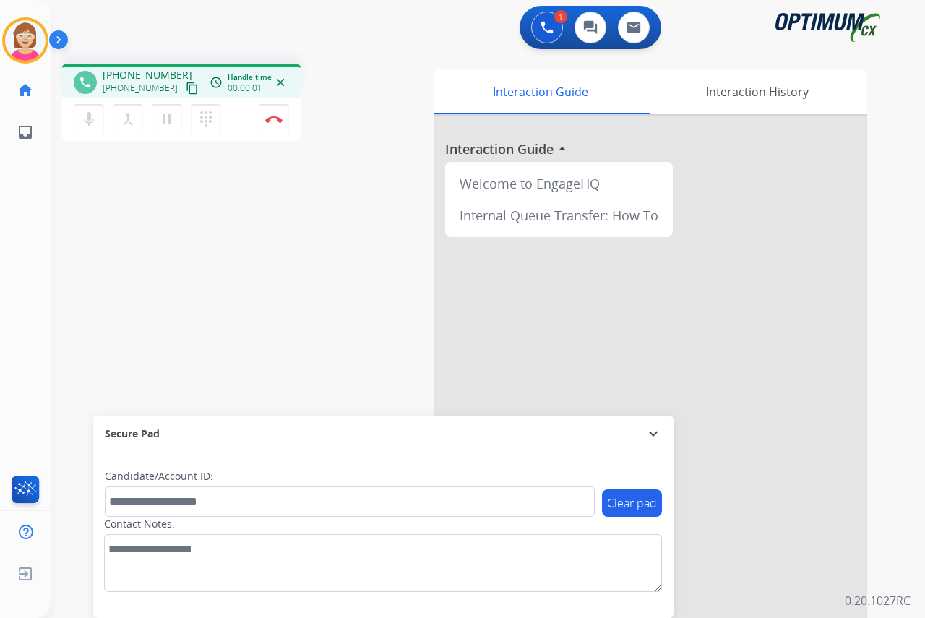
drag, startPoint x: 33, startPoint y: 323, endPoint x: 2, endPoint y: 331, distance: 31.4
click at [30, 323] on div "Leanne Busy Edit Avatar Agent: Leanne Routing Profile: OCX Training home Home H…" at bounding box center [25, 309] width 51 height 618
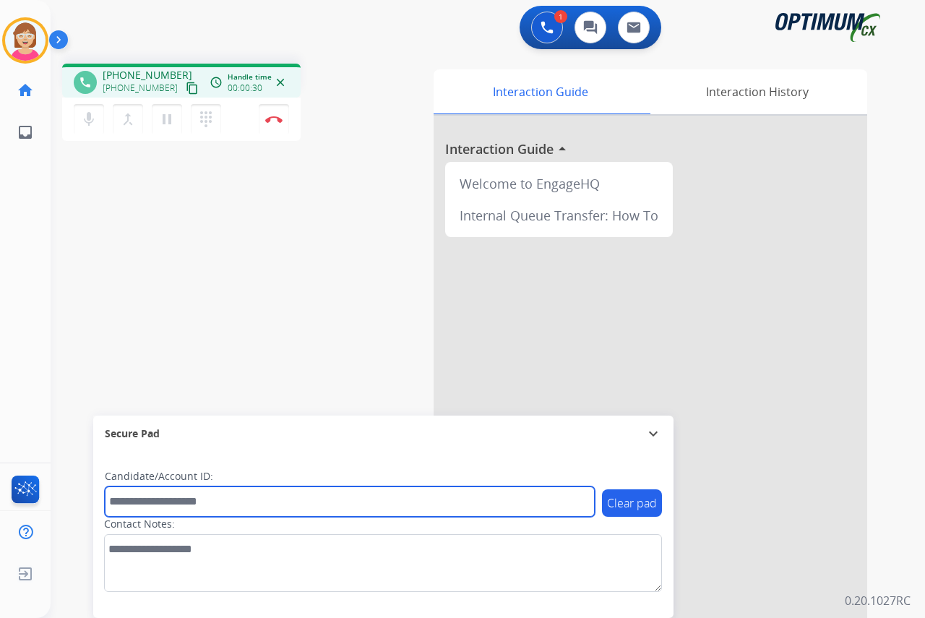
click at [132, 501] on input "text" at bounding box center [350, 501] width 490 height 30
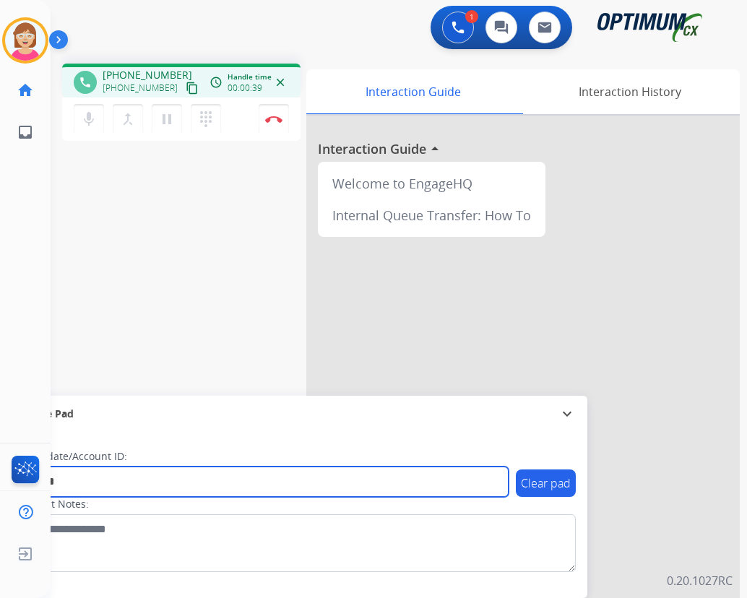
type input "*******"
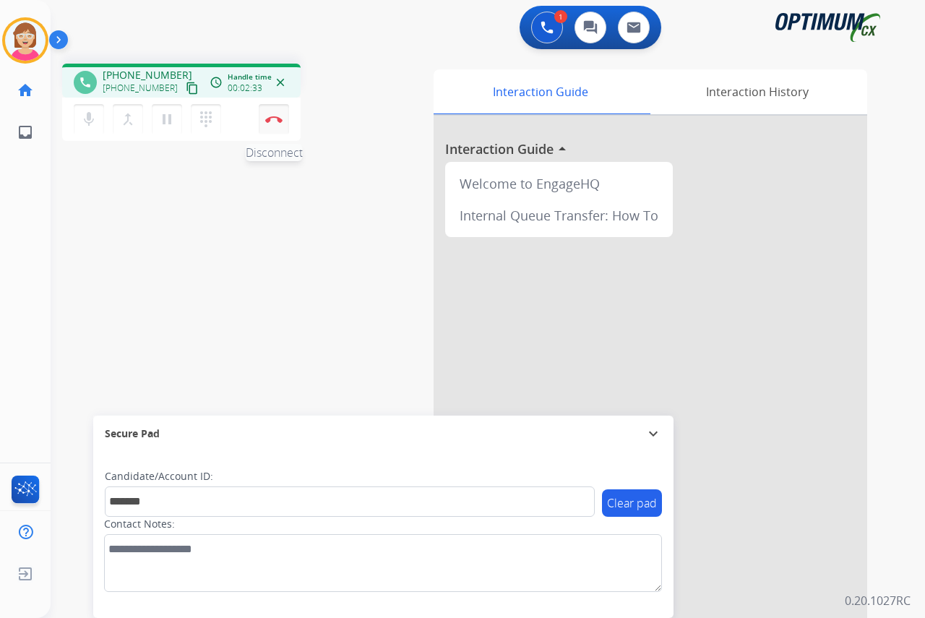
click at [274, 119] on img at bounding box center [273, 119] width 17 height 7
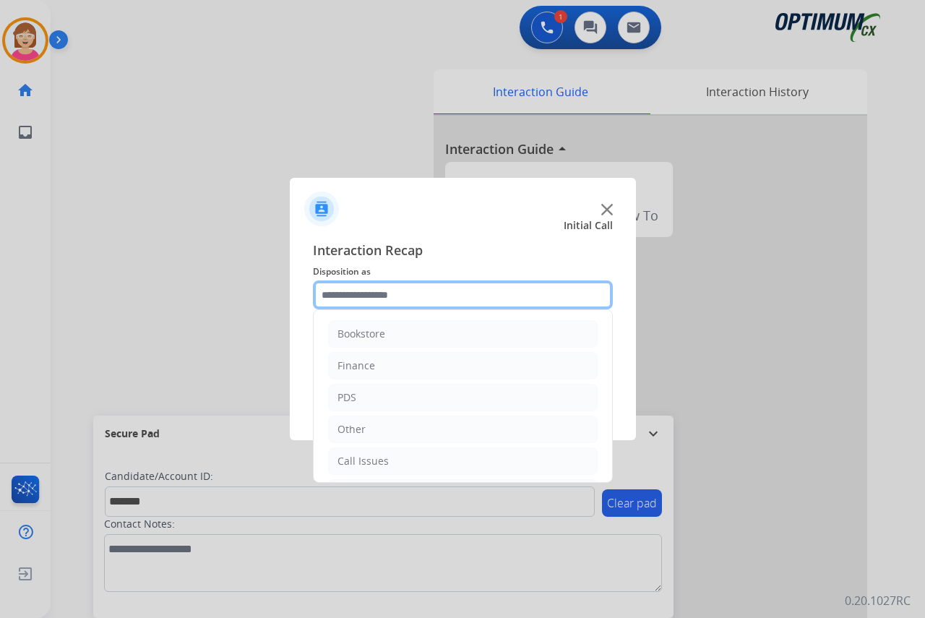
click at [346, 292] on input "text" at bounding box center [463, 294] width 300 height 29
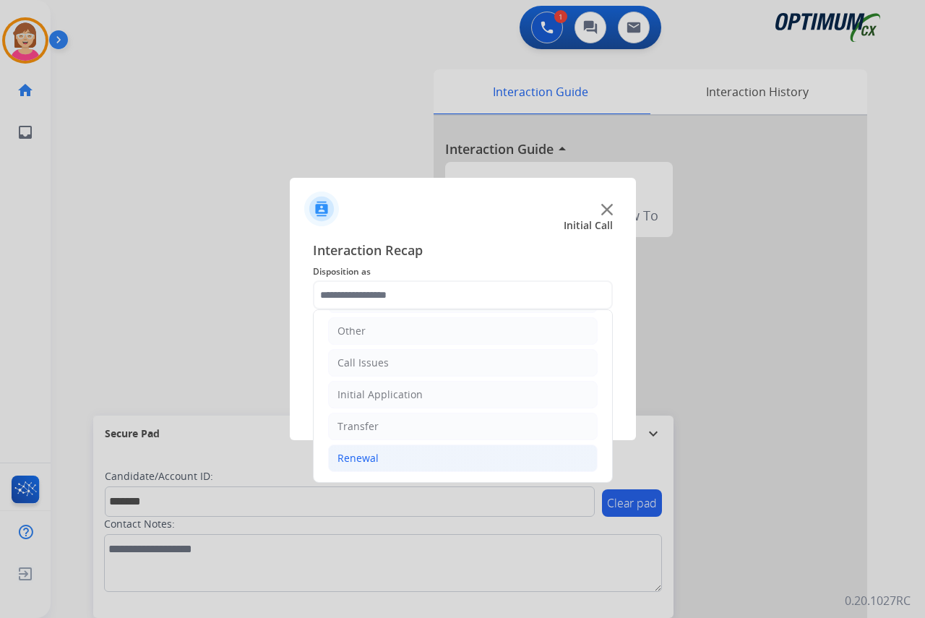
click at [363, 460] on div "Renewal" at bounding box center [357, 458] width 41 height 14
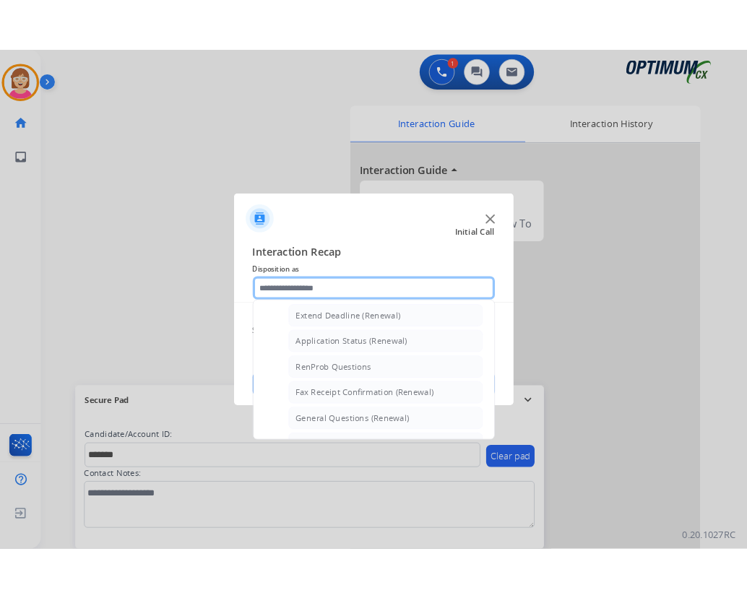
scroll to position [315, 0]
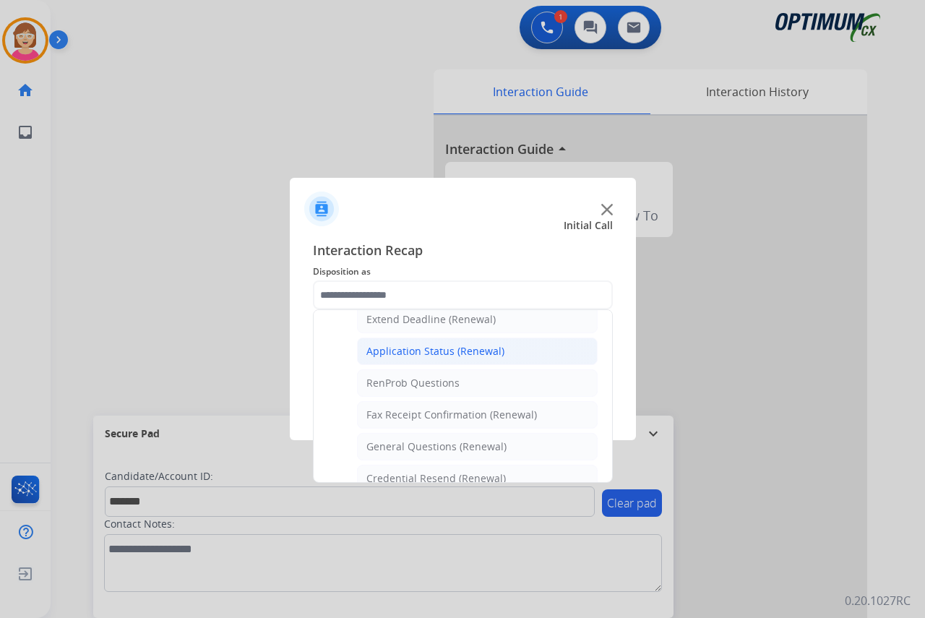
click at [423, 351] on div "Application Status (Renewal)" at bounding box center [435, 351] width 138 height 14
type input "**********"
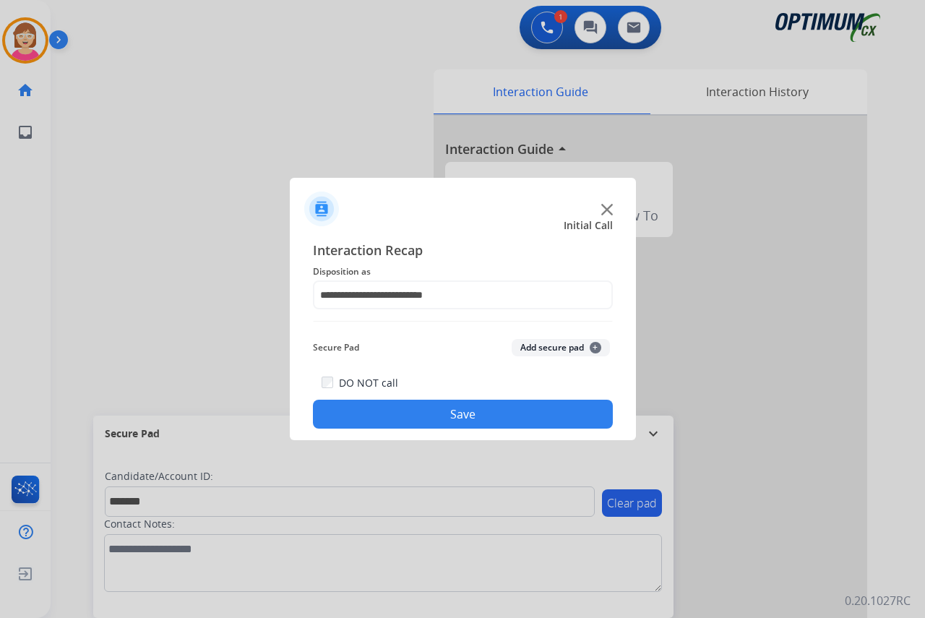
click at [596, 347] on span "+" at bounding box center [596, 348] width 12 height 12
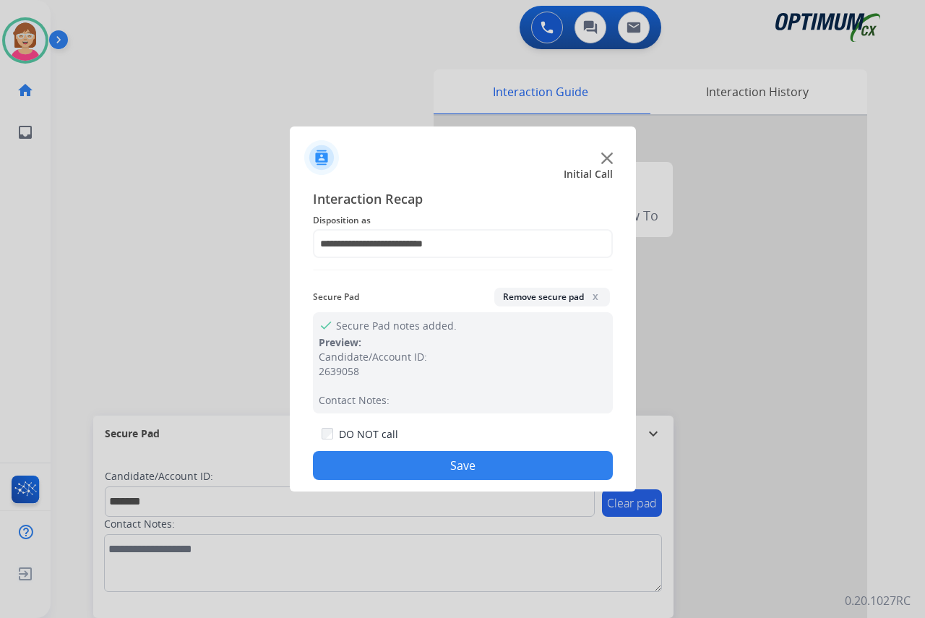
click at [424, 470] on button "Save" at bounding box center [463, 465] width 300 height 29
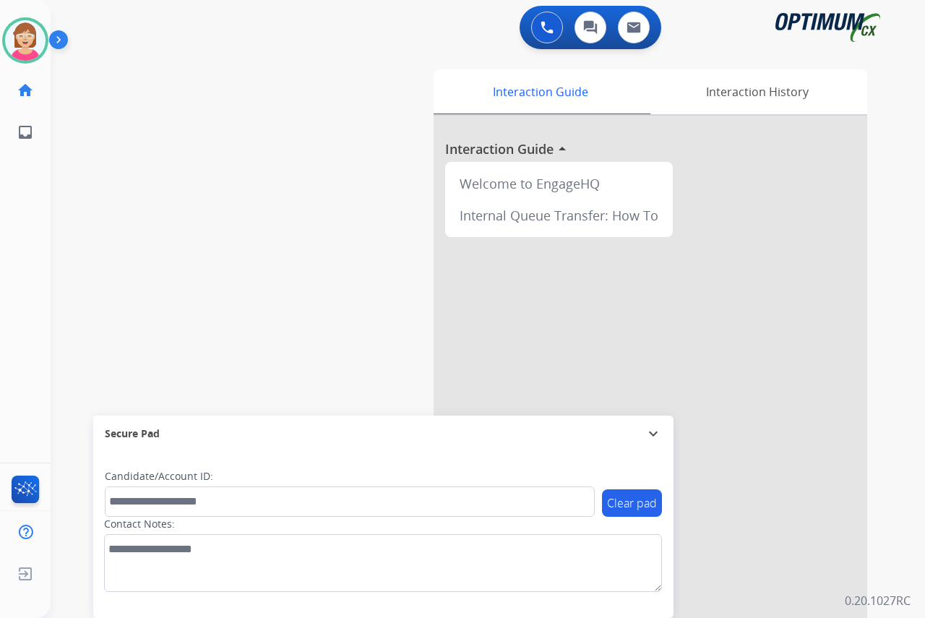
click at [20, 222] on div "Leanne Available Edit Avatar Agent: Leanne Routing Profile: OCX Training home H…" at bounding box center [25, 309] width 51 height 618
click at [50, 229] on div "Leanne Available Edit Avatar Agent: Leanne Routing Profile: OCX Training home H…" at bounding box center [25, 309] width 51 height 618
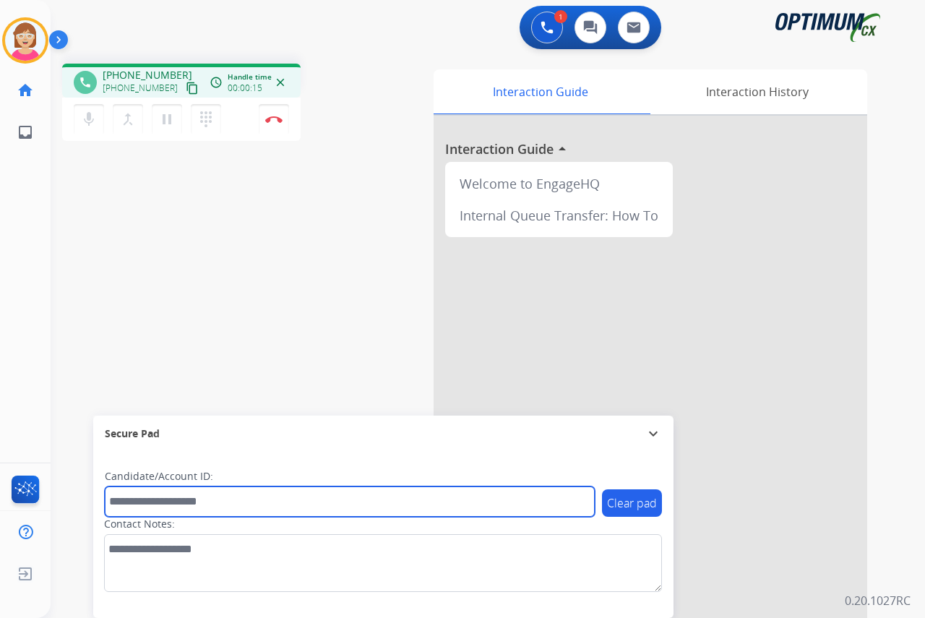
click at [142, 506] on input "text" at bounding box center [350, 501] width 490 height 30
type input "*******"
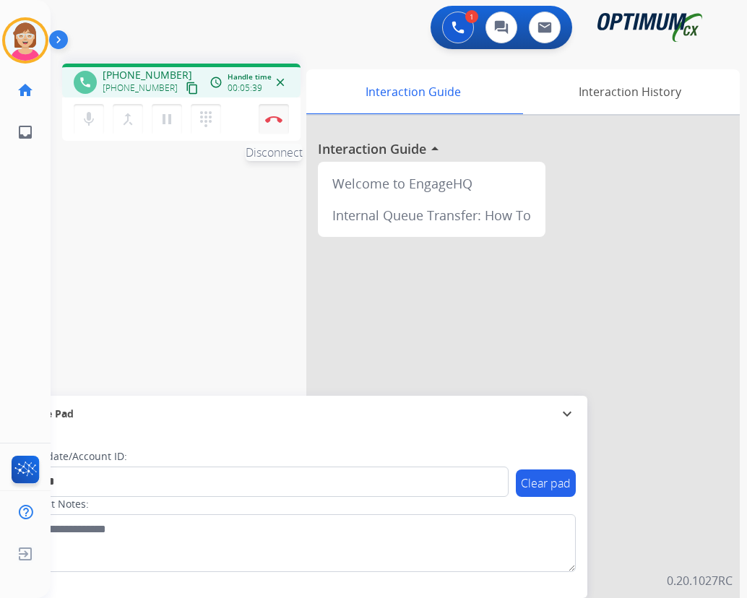
click at [272, 117] on img at bounding box center [273, 119] width 17 height 7
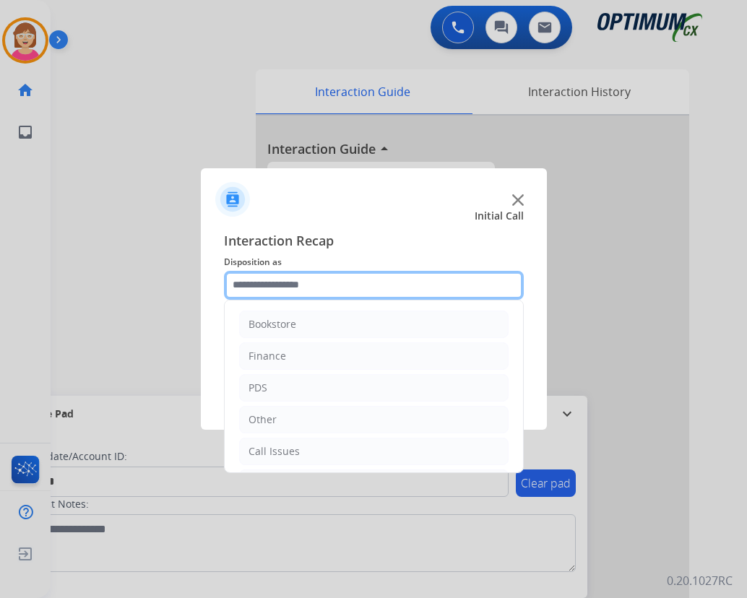
click at [257, 285] on input "text" at bounding box center [374, 285] width 300 height 29
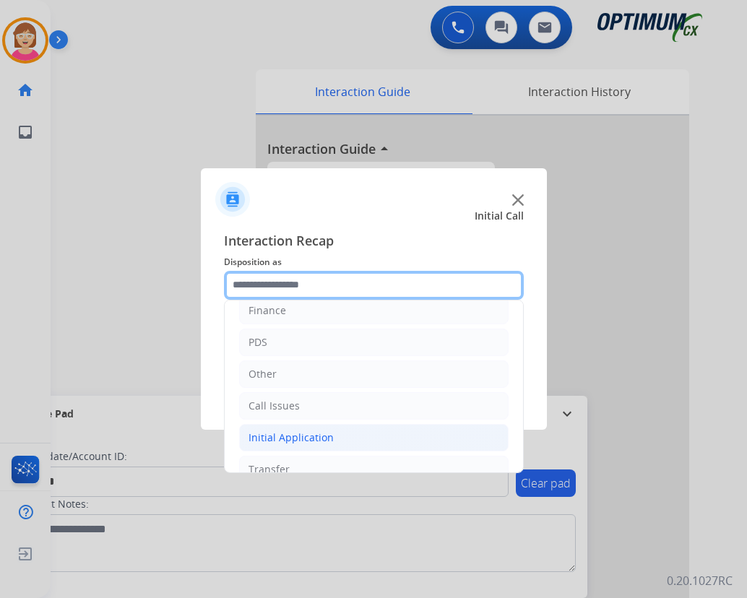
scroll to position [98, 0]
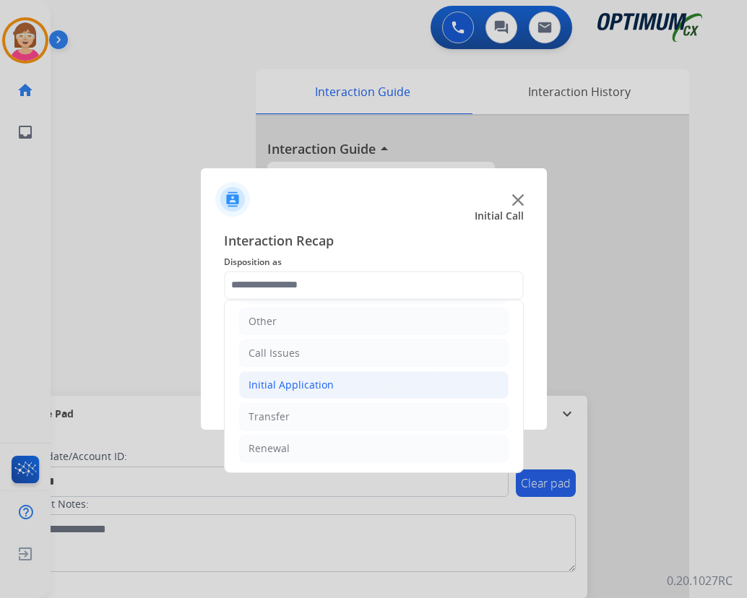
click at [271, 384] on div "Initial Application" at bounding box center [291, 385] width 85 height 14
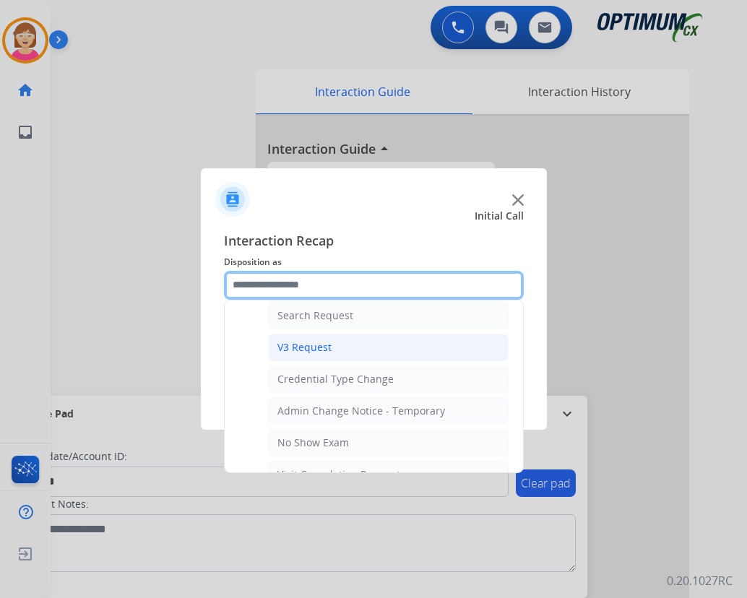
scroll to position [876, 0]
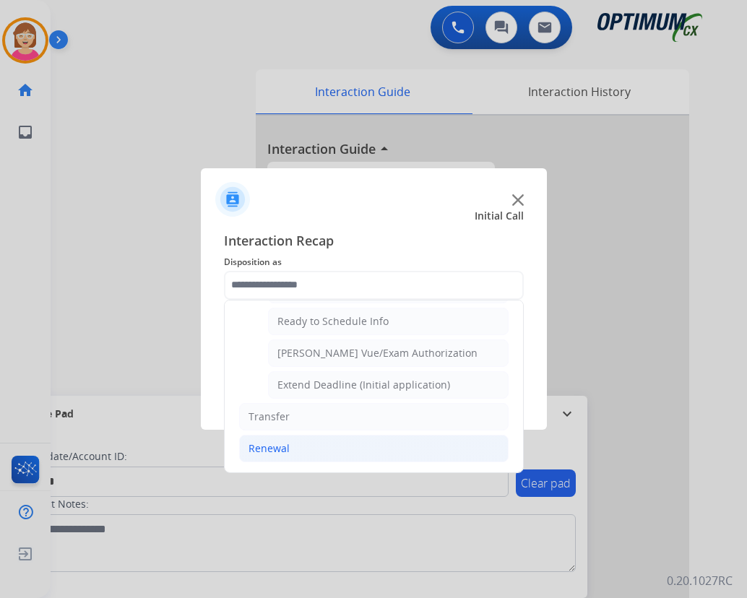
click at [274, 449] on div "Renewal" at bounding box center [269, 449] width 41 height 14
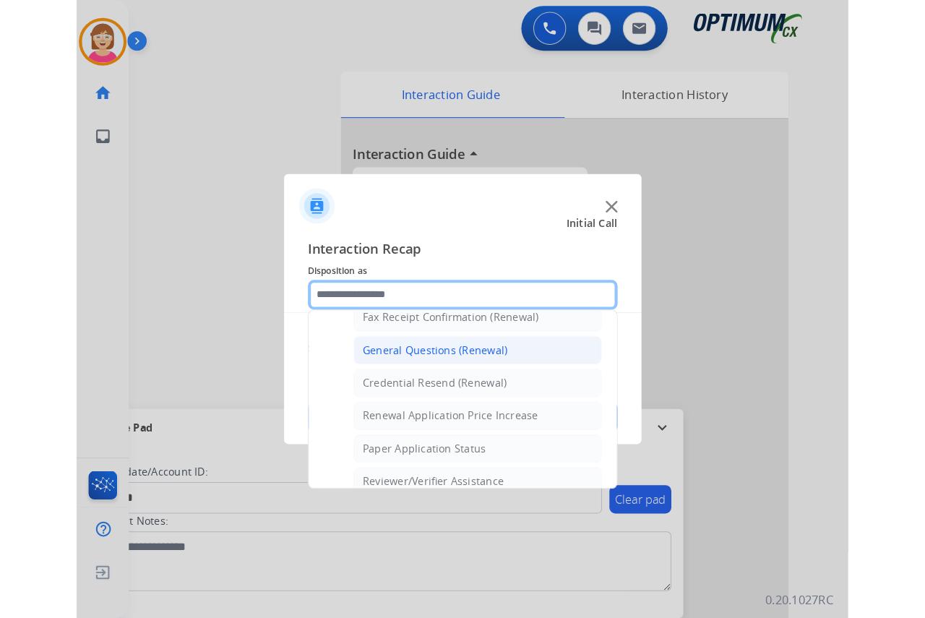
scroll to position [341, 0]
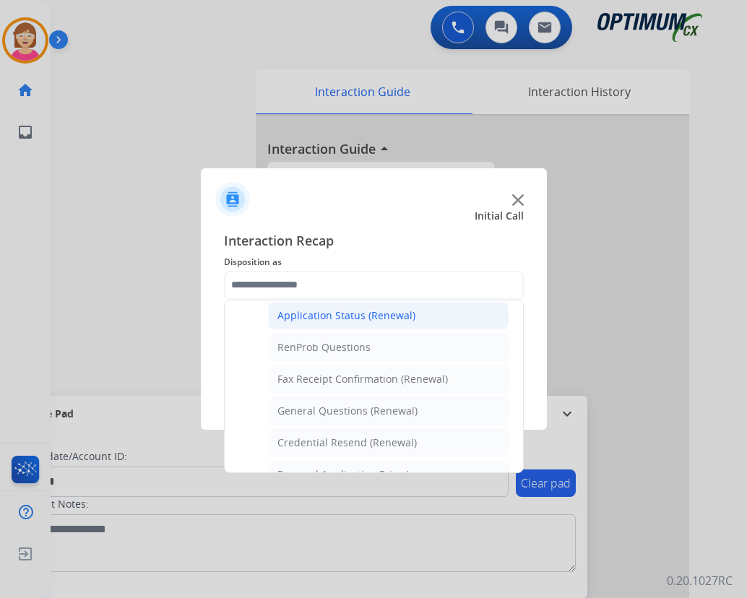
click at [338, 314] on div "Application Status (Renewal)" at bounding box center [346, 316] width 138 height 14
type input "**********"
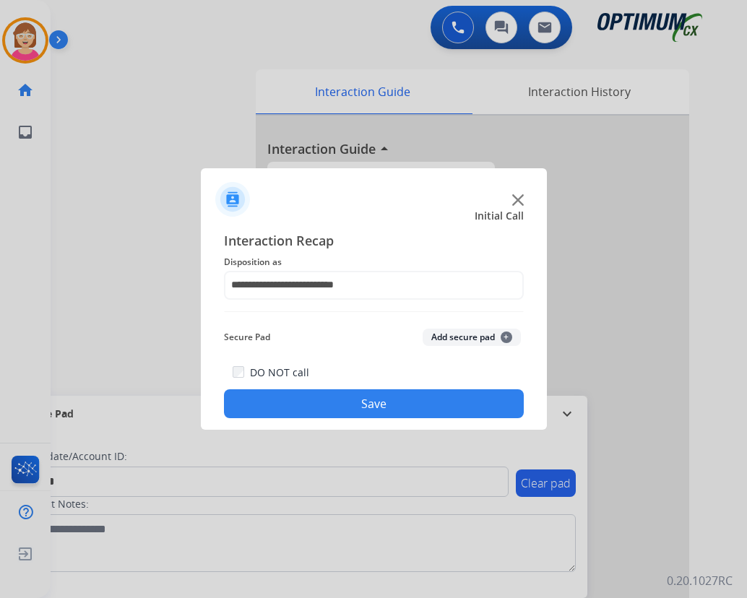
click at [507, 334] on span "+" at bounding box center [507, 338] width 12 height 12
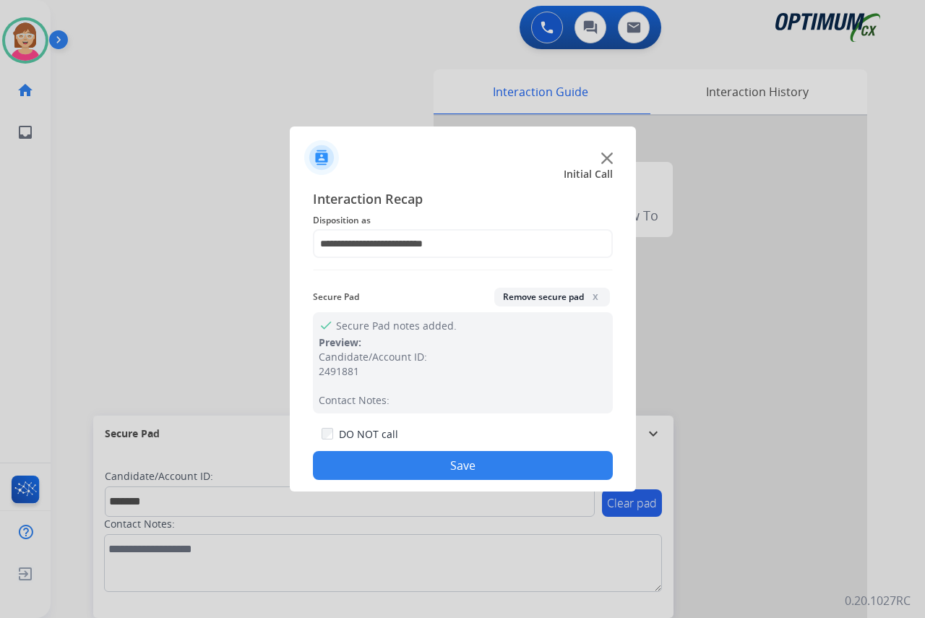
click at [395, 460] on button "Save" at bounding box center [463, 465] width 300 height 29
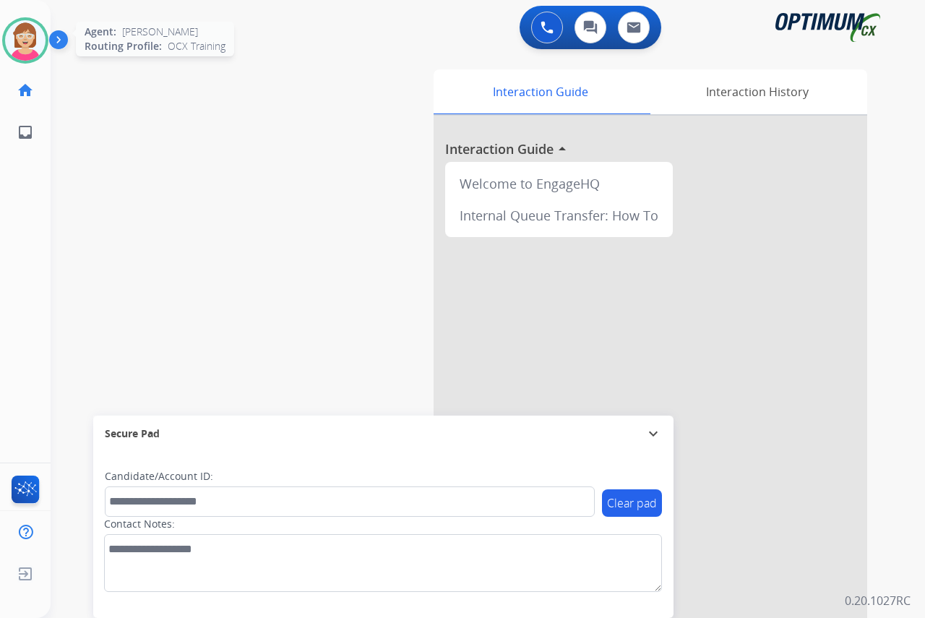
click at [31, 38] on img at bounding box center [25, 40] width 40 height 40
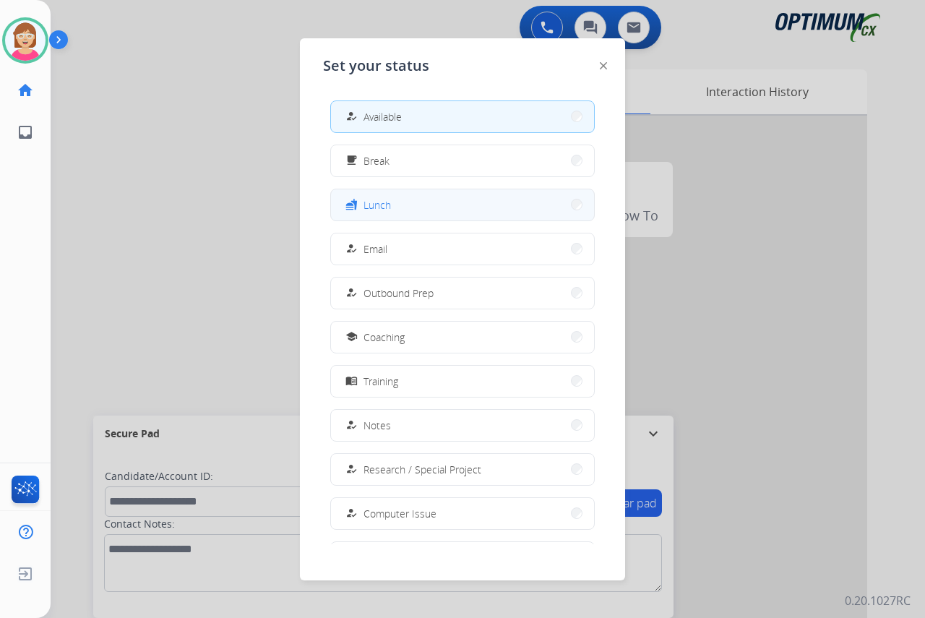
drag, startPoint x: 31, startPoint y: 38, endPoint x: 410, endPoint y: 206, distance: 415.1
click at [410, 206] on button "fastfood Lunch" at bounding box center [462, 204] width 263 height 31
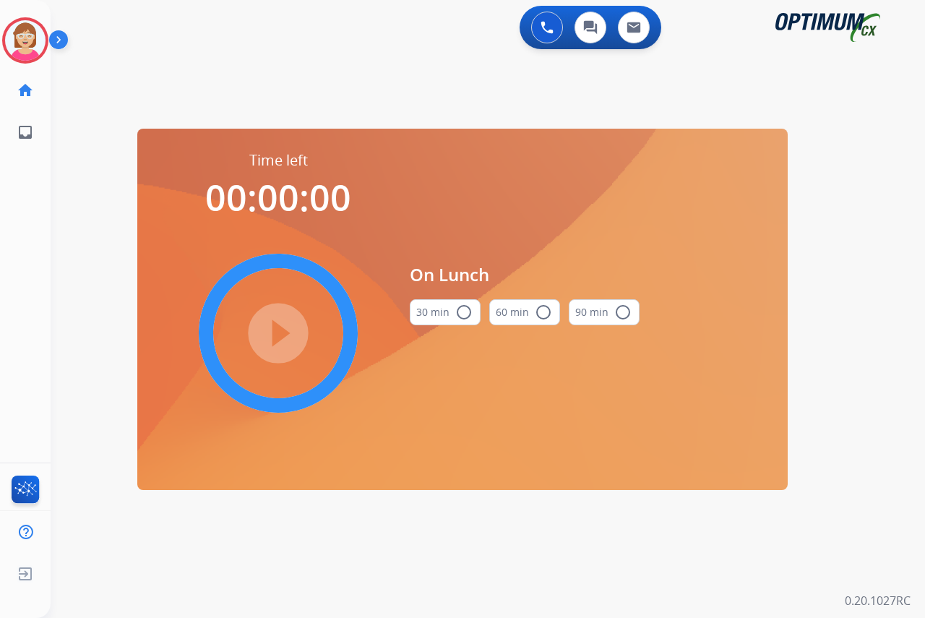
click at [463, 315] on mat-icon "radio_button_unchecked" at bounding box center [463, 312] width 17 height 17
click at [276, 332] on mat-icon "play_circle_filled" at bounding box center [278, 332] width 17 height 17
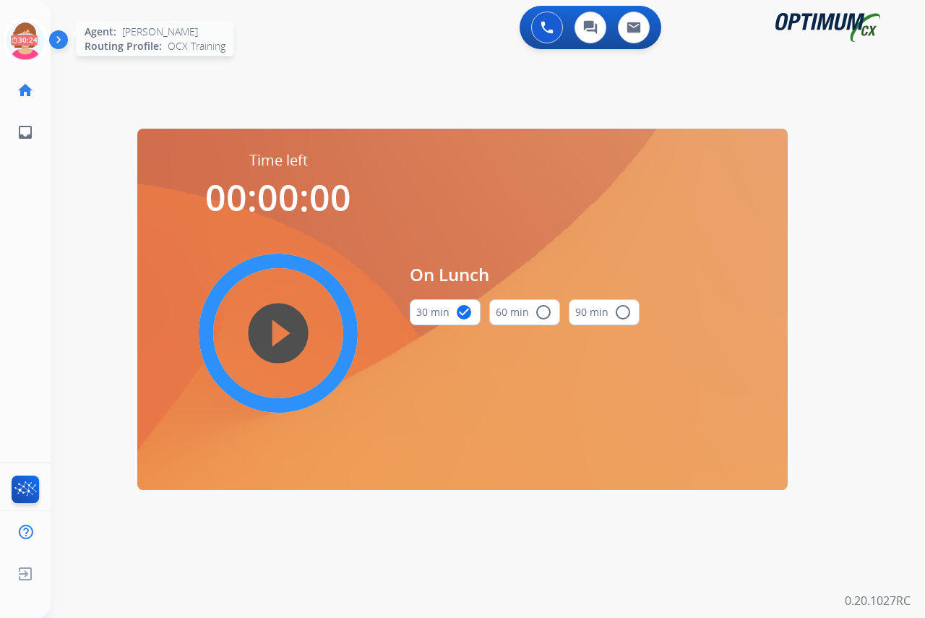
click at [27, 30] on icon at bounding box center [25, 40] width 47 height 47
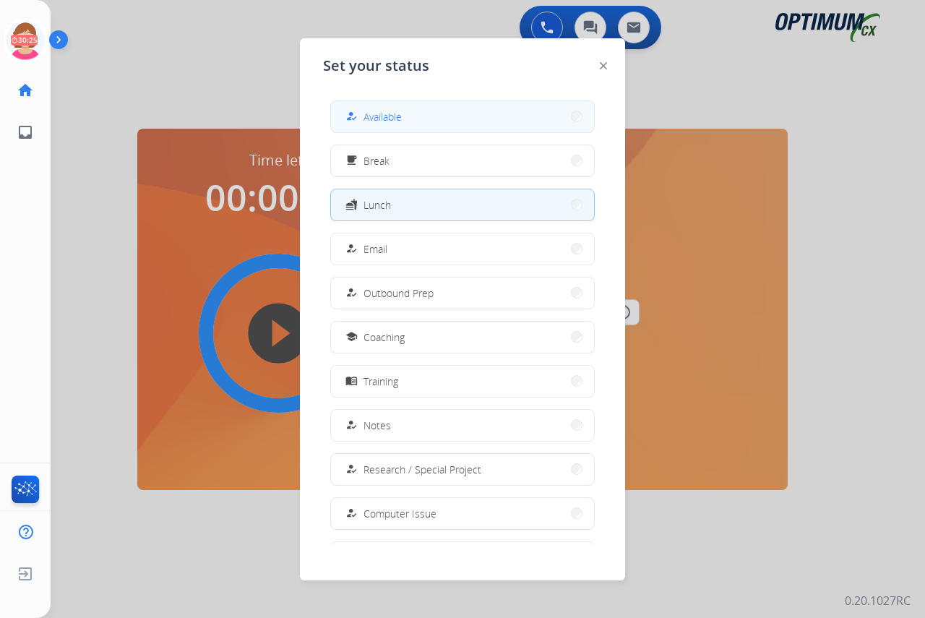
click at [367, 116] on div "how_to_reg Available" at bounding box center [372, 116] width 59 height 17
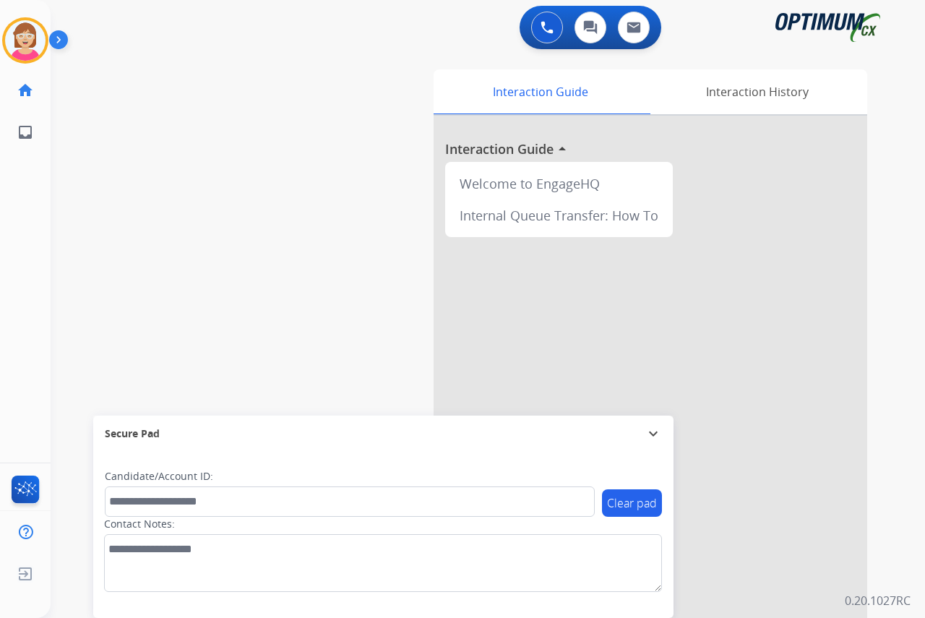
click at [14, 303] on div "Leanne Available Edit Avatar Agent: Leanne Routing Profile: OCX Training home H…" at bounding box center [25, 309] width 51 height 618
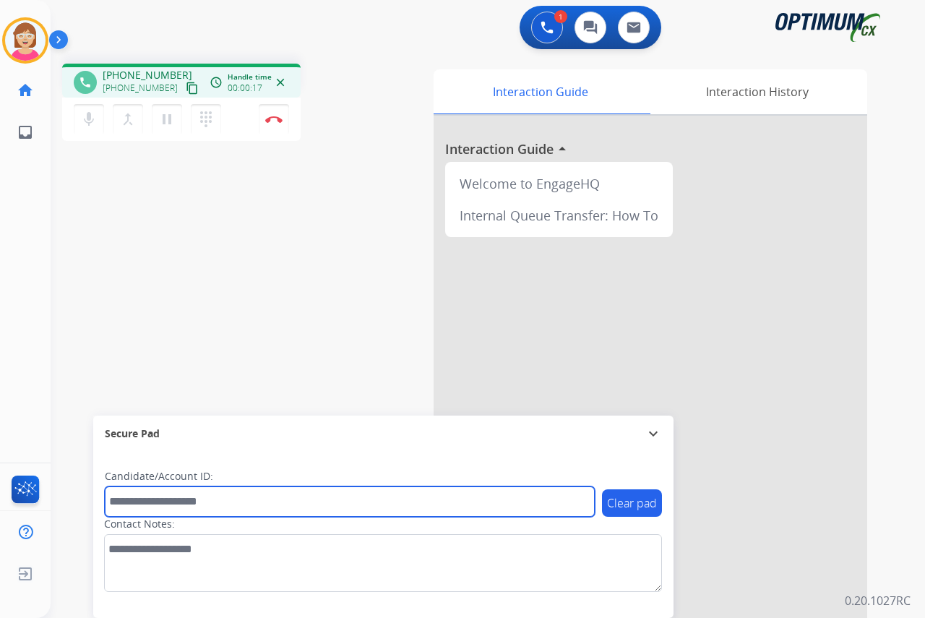
click at [129, 501] on input "text" at bounding box center [350, 501] width 490 height 30
drag, startPoint x: 144, startPoint y: 504, endPoint x: 114, endPoint y: 493, distance: 31.8
click at [142, 504] on input "text" at bounding box center [350, 501] width 490 height 30
type input "*******"
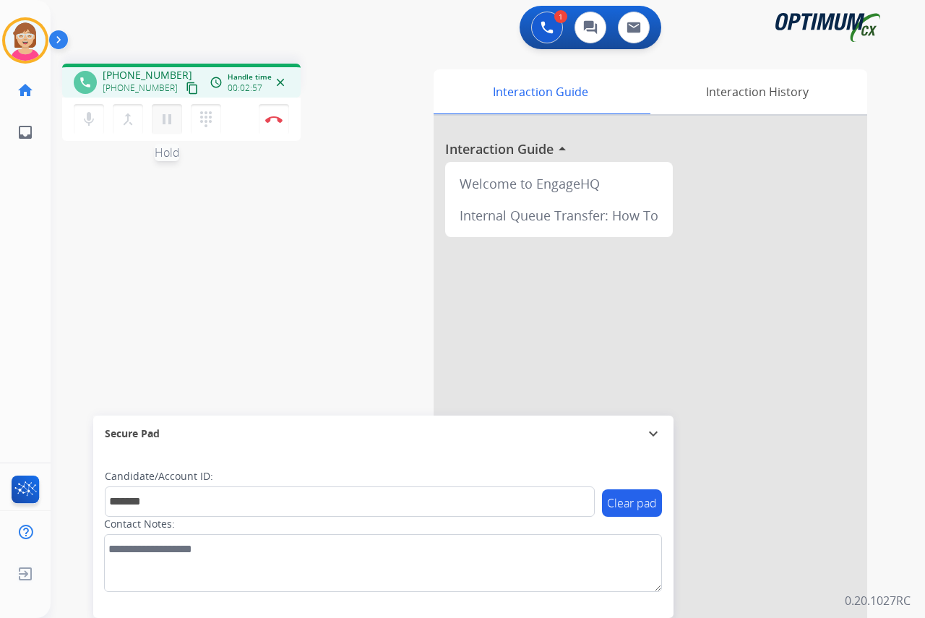
click at [163, 119] on mat-icon "pause" at bounding box center [166, 119] width 17 height 17
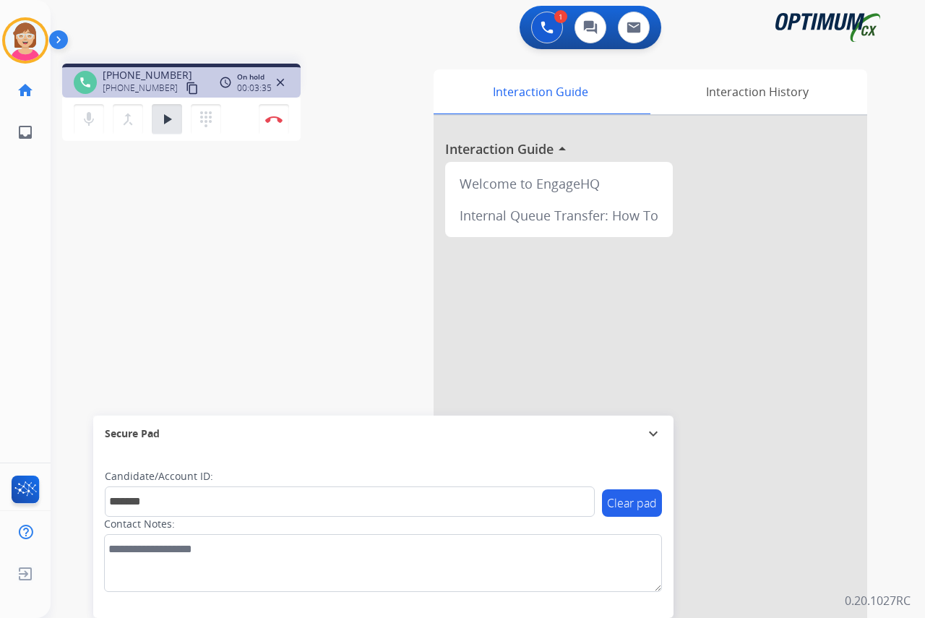
click at [36, 192] on div "Leanne Busy Edit Avatar Agent: Leanne Routing Profile: OCX Training home Home H…" at bounding box center [25, 309] width 51 height 618
click at [165, 119] on mat-icon "play_arrow" at bounding box center [166, 119] width 17 height 17
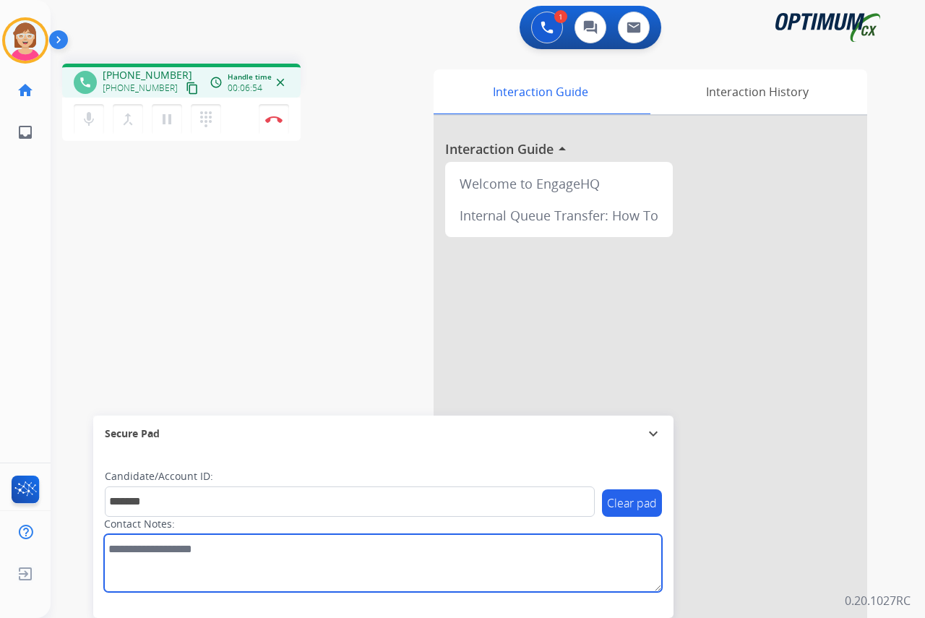
click at [122, 553] on textarea at bounding box center [383, 563] width 558 height 58
paste textarea "**********"
type textarea "**********"
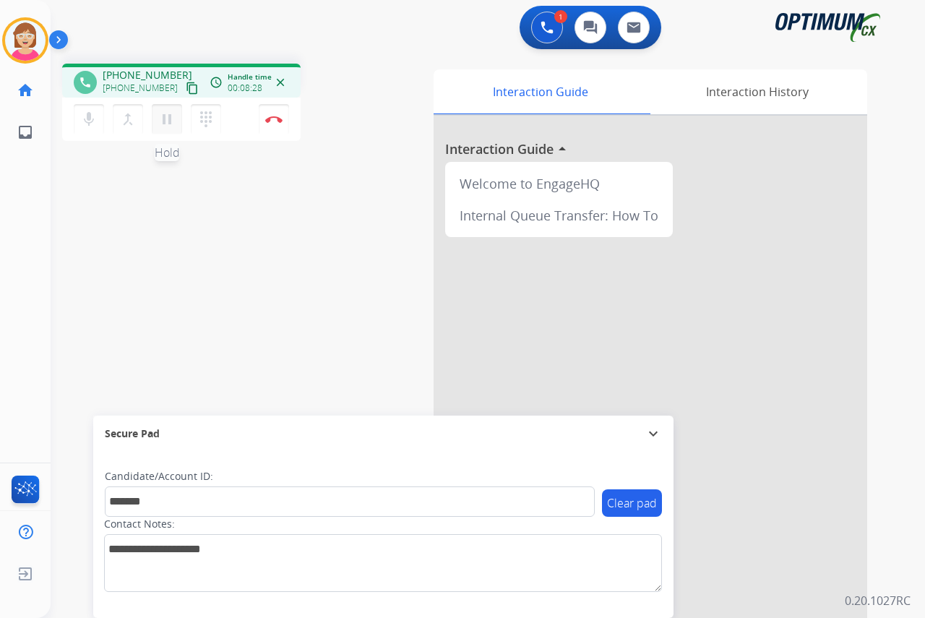
click at [164, 119] on mat-icon "pause" at bounding box center [166, 119] width 17 height 17
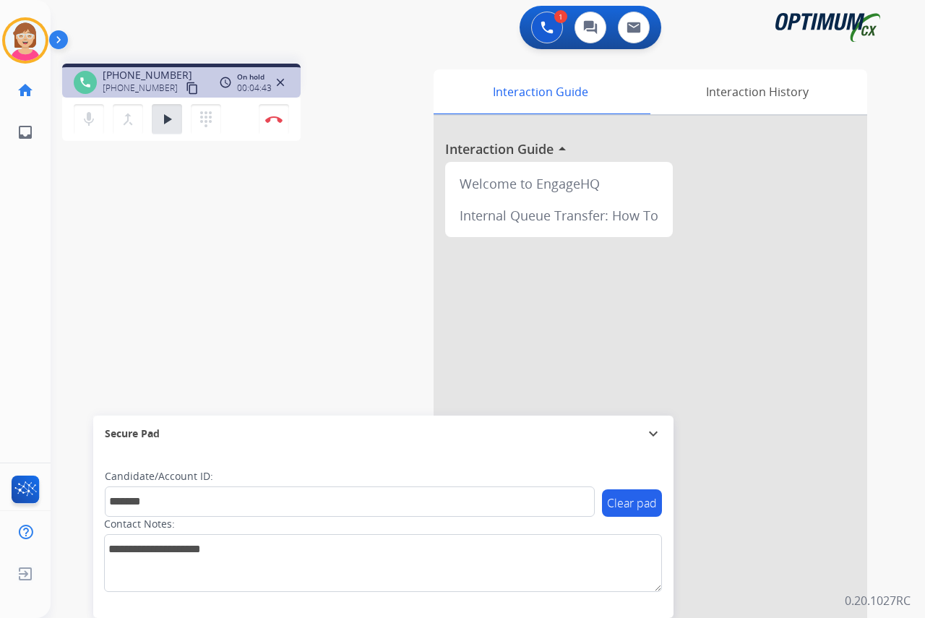
click at [29, 249] on div "Leanne Busy Edit Avatar Agent: Leanne Routing Profile: OCX Training home Home H…" at bounding box center [25, 309] width 51 height 618
click at [166, 119] on mat-icon "play_arrow" at bounding box center [166, 119] width 17 height 17
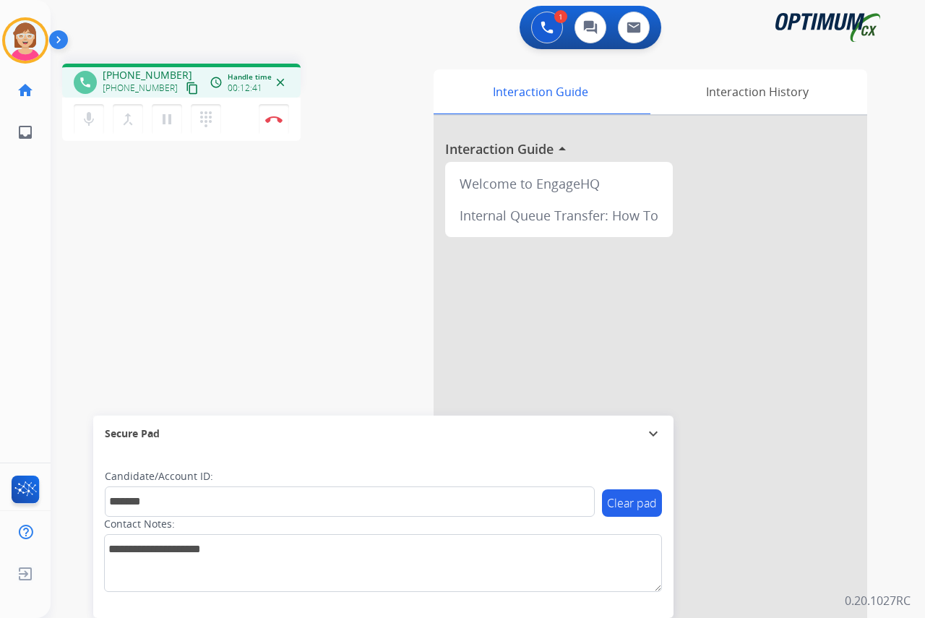
click at [34, 221] on div "Leanne Busy Edit Avatar Agent: Leanne Routing Profile: OCX Training home Home H…" at bounding box center [25, 309] width 51 height 618
click at [271, 117] on img at bounding box center [273, 119] width 17 height 7
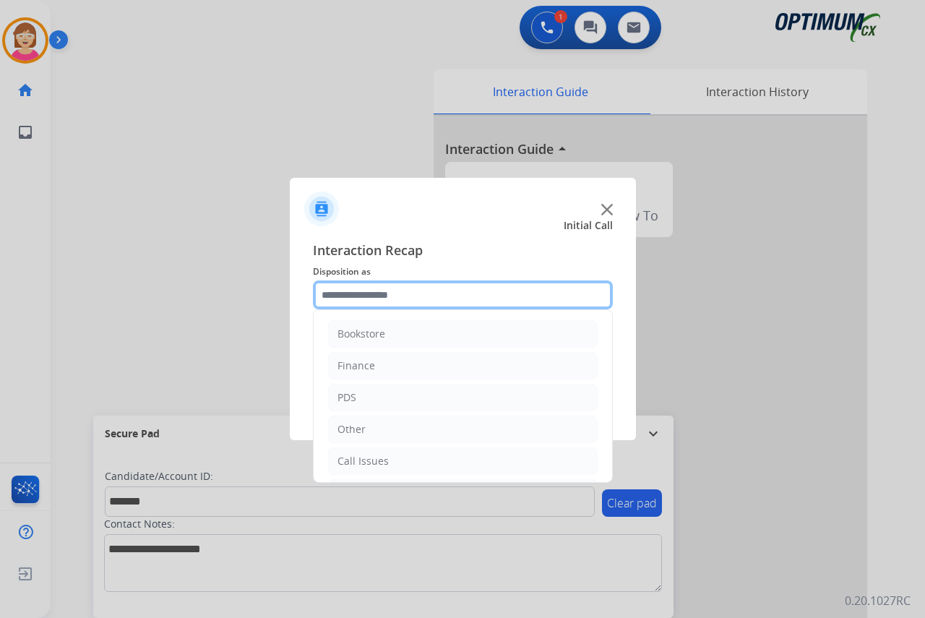
click at [348, 293] on input "text" at bounding box center [463, 294] width 300 height 29
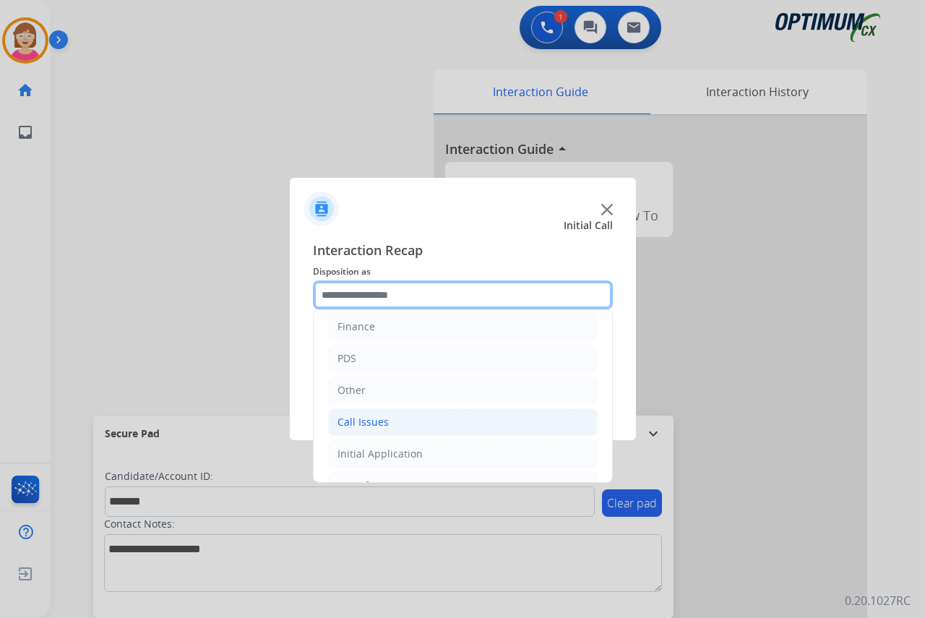
scroll to position [72, 0]
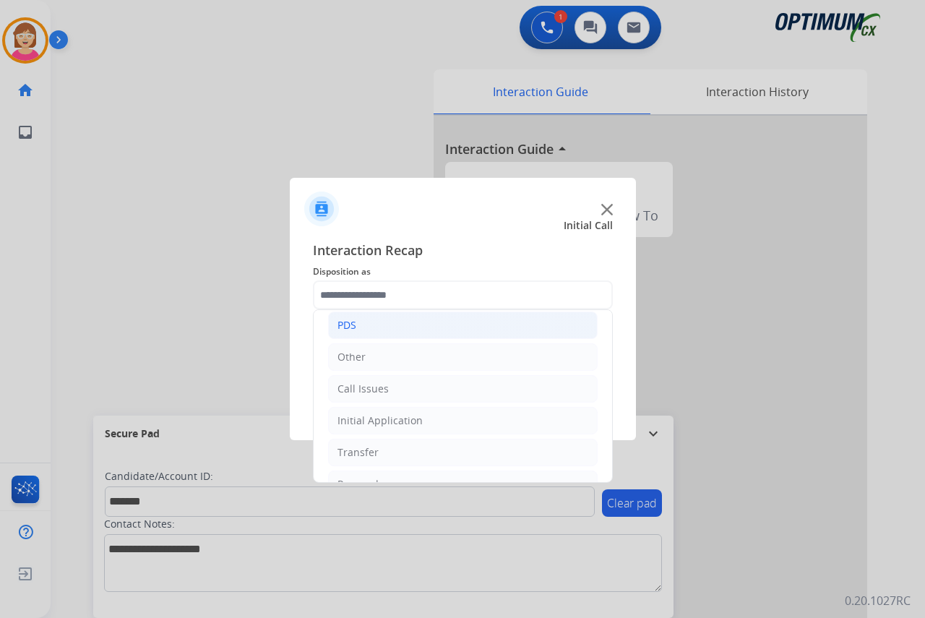
click at [357, 322] on li "PDS" at bounding box center [463, 324] width 270 height 27
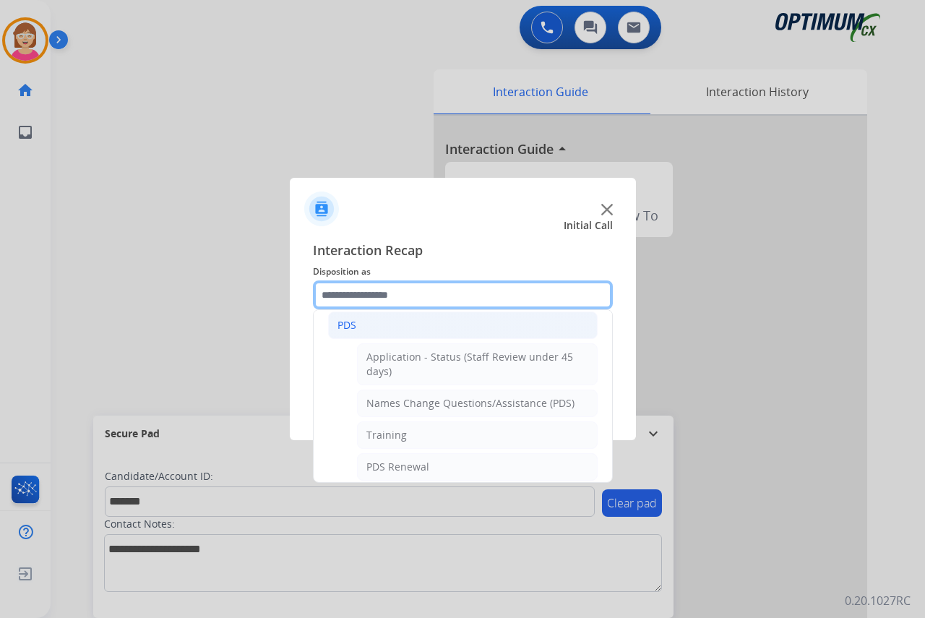
drag, startPoint x: 357, startPoint y: 322, endPoint x: 337, endPoint y: 296, distance: 33.0
click at [337, 296] on input "text" at bounding box center [463, 294] width 300 height 29
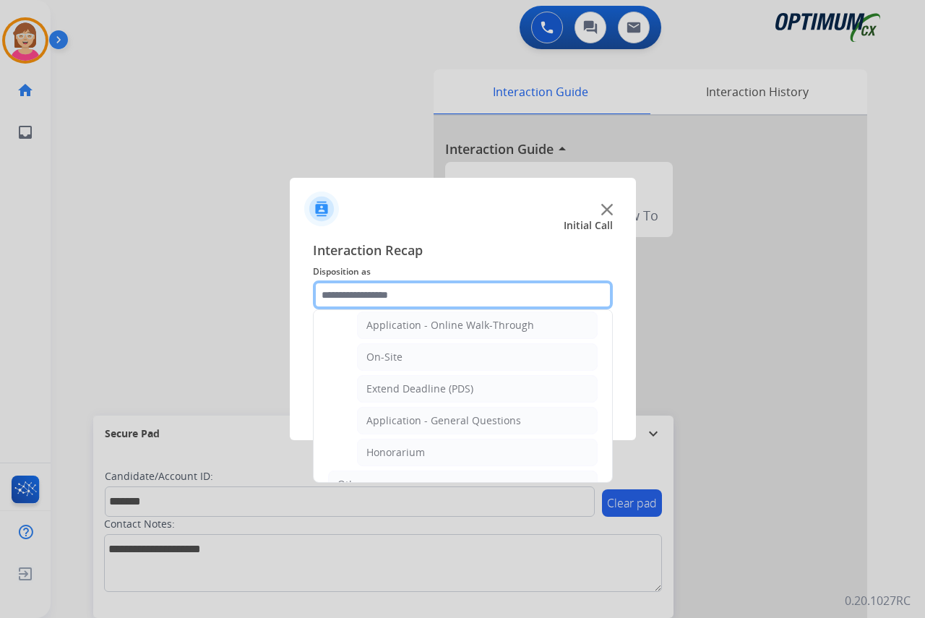
scroll to position [361, 0]
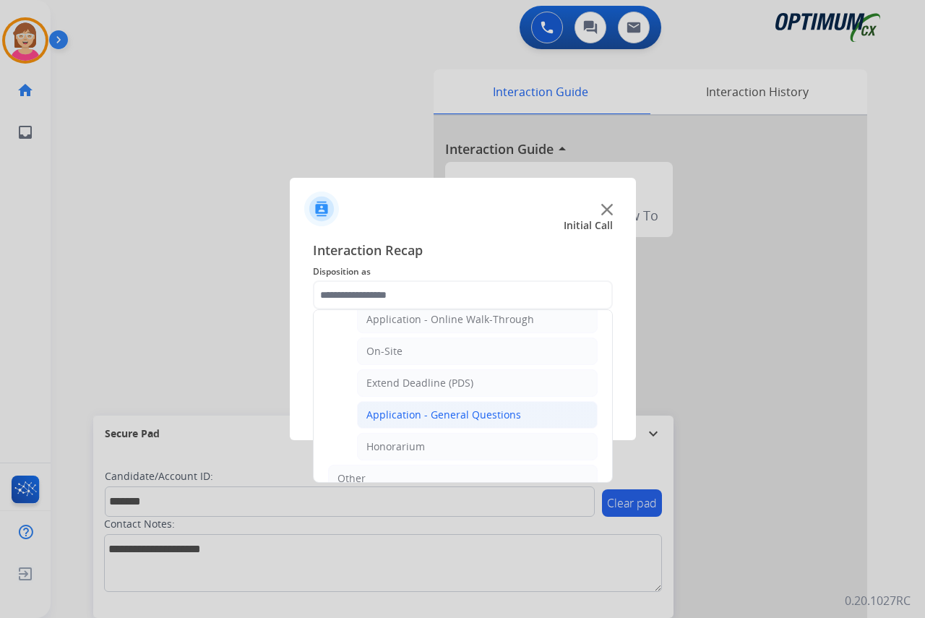
click at [412, 413] on div "Application - General Questions" at bounding box center [443, 415] width 155 height 14
type input "**********"
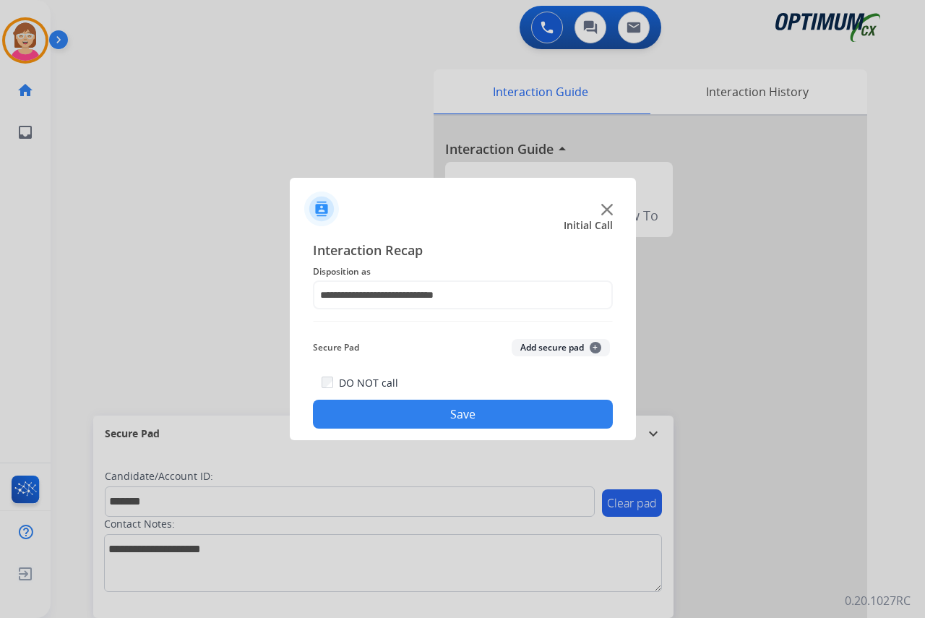
click at [597, 348] on span "+" at bounding box center [596, 348] width 12 height 12
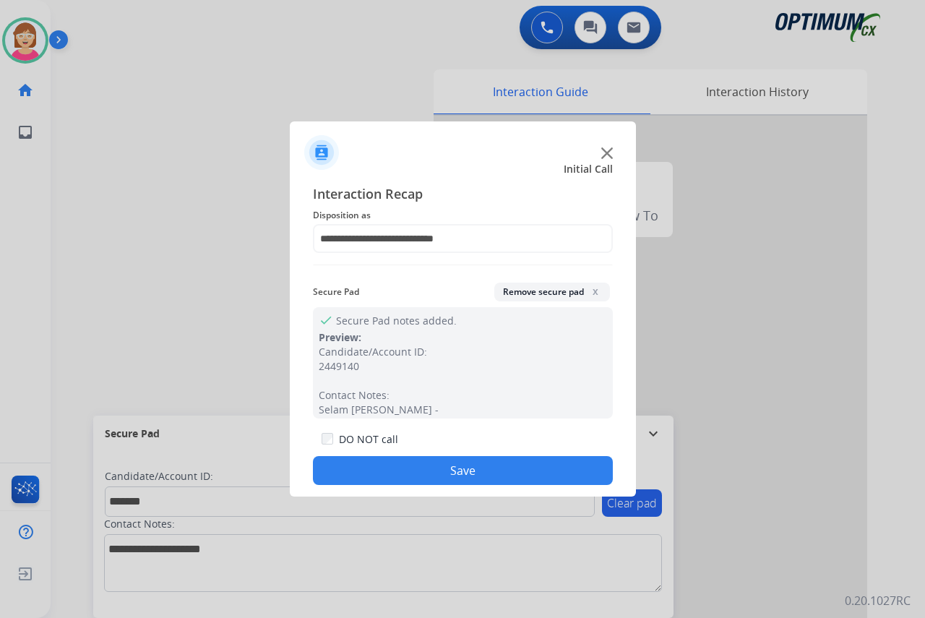
click at [33, 259] on div at bounding box center [462, 309] width 925 height 618
click at [38, 220] on div at bounding box center [462, 309] width 925 height 618
click at [388, 468] on button "Save" at bounding box center [463, 470] width 300 height 29
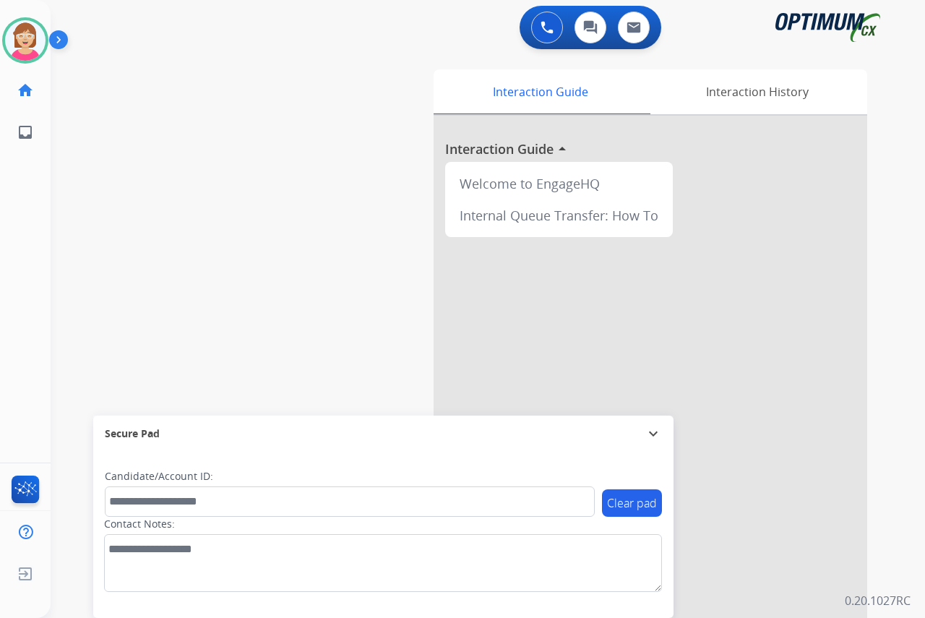
click at [388, 468] on div "Clear pad Candidate/Account ID: Contact Notes:" at bounding box center [383, 535] width 580 height 166
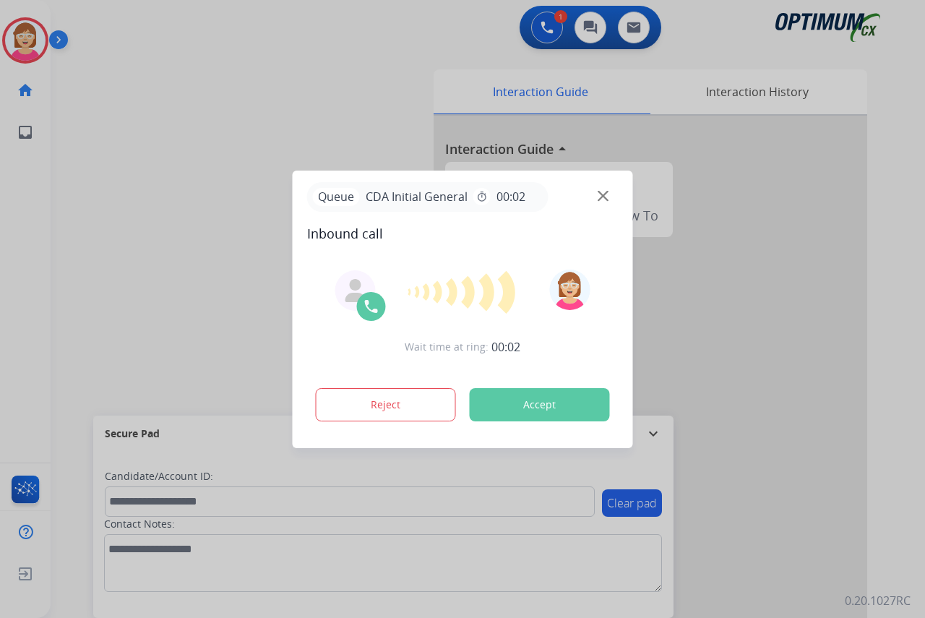
click at [21, 273] on div at bounding box center [462, 309] width 925 height 618
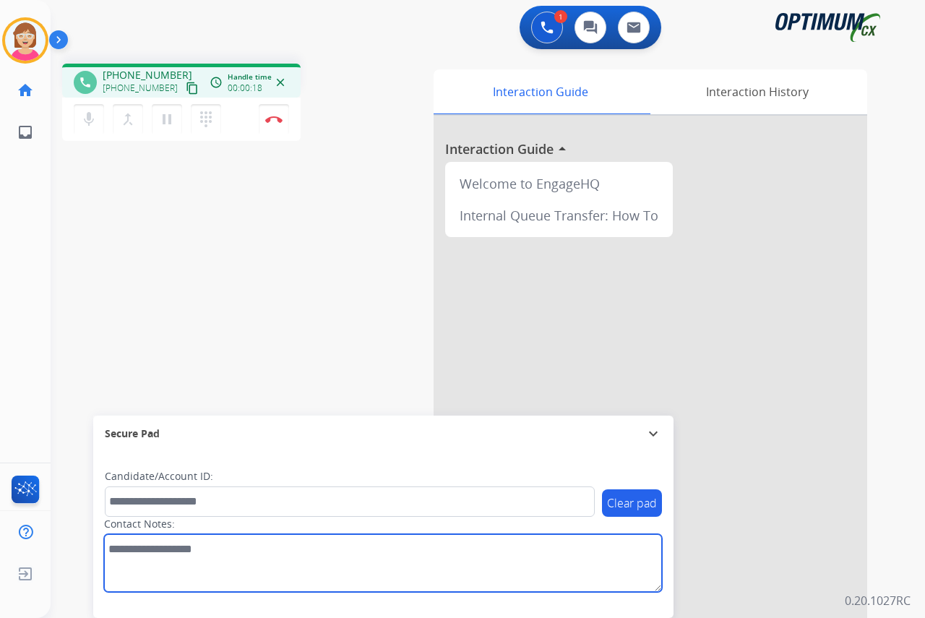
click at [115, 547] on textarea at bounding box center [383, 563] width 558 height 58
type textarea "******"
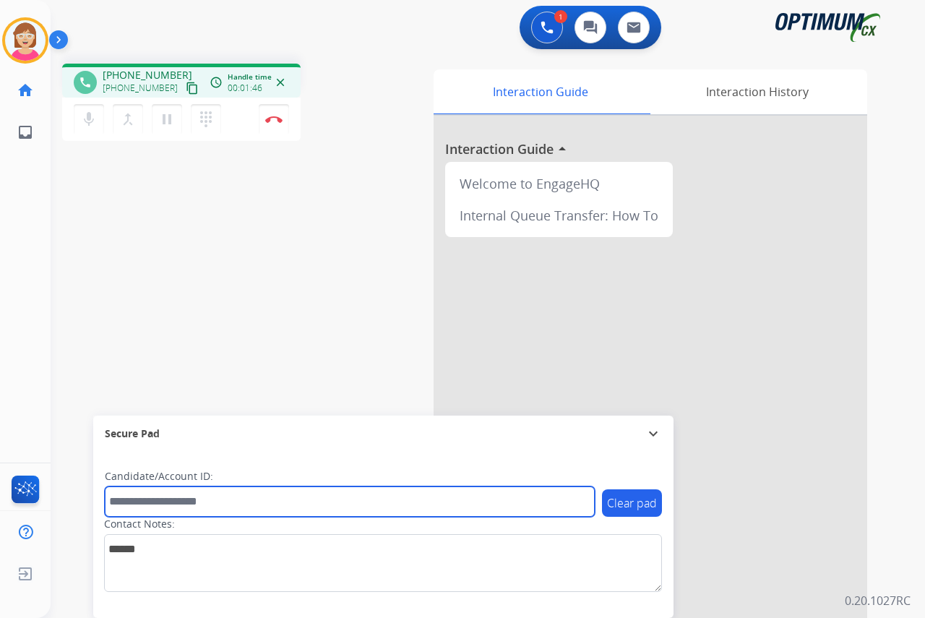
click at [123, 502] on input "text" at bounding box center [350, 501] width 490 height 30
type input "**********"
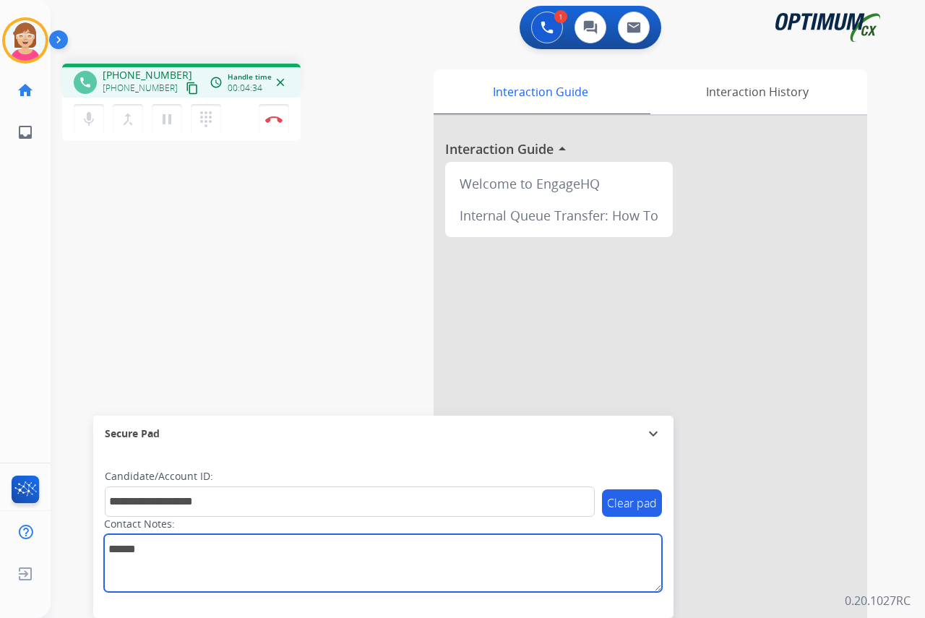
drag, startPoint x: 159, startPoint y: 548, endPoint x: 95, endPoint y: 549, distance: 64.3
click at [96, 552] on div "**********" at bounding box center [383, 535] width 580 height 166
type textarea "*******"
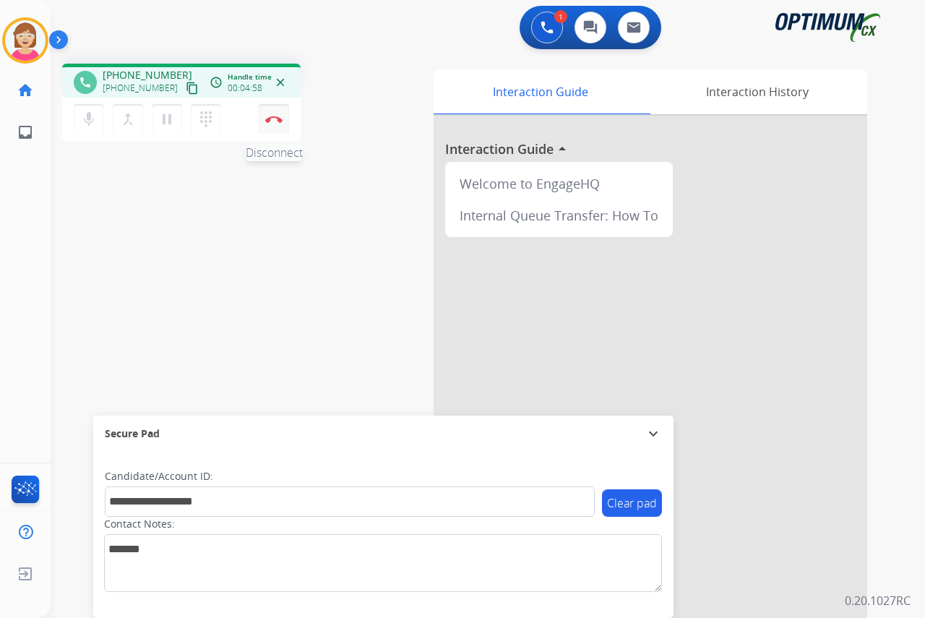
click at [275, 119] on img at bounding box center [273, 119] width 17 height 7
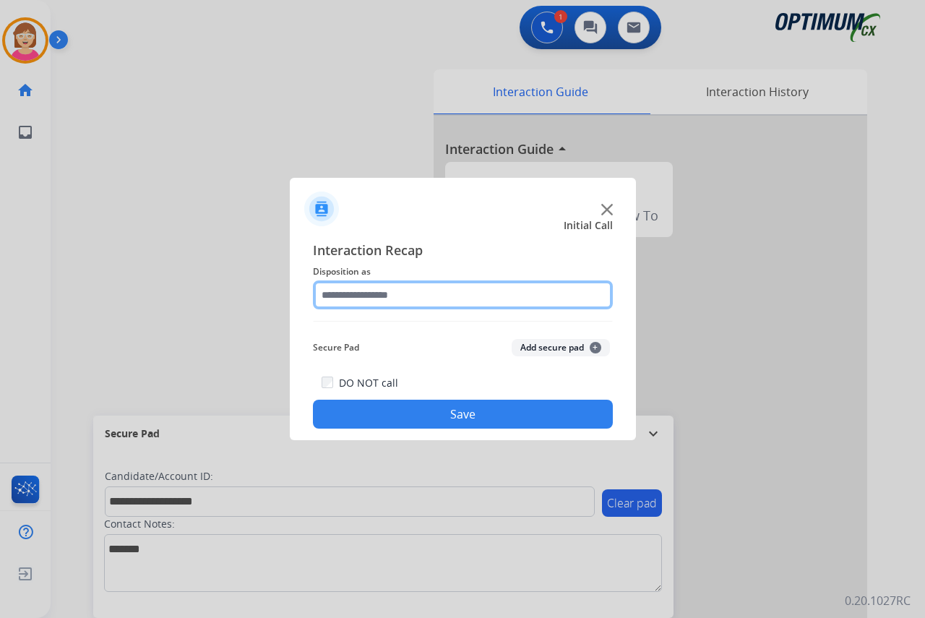
click at [340, 294] on input "text" at bounding box center [463, 294] width 300 height 29
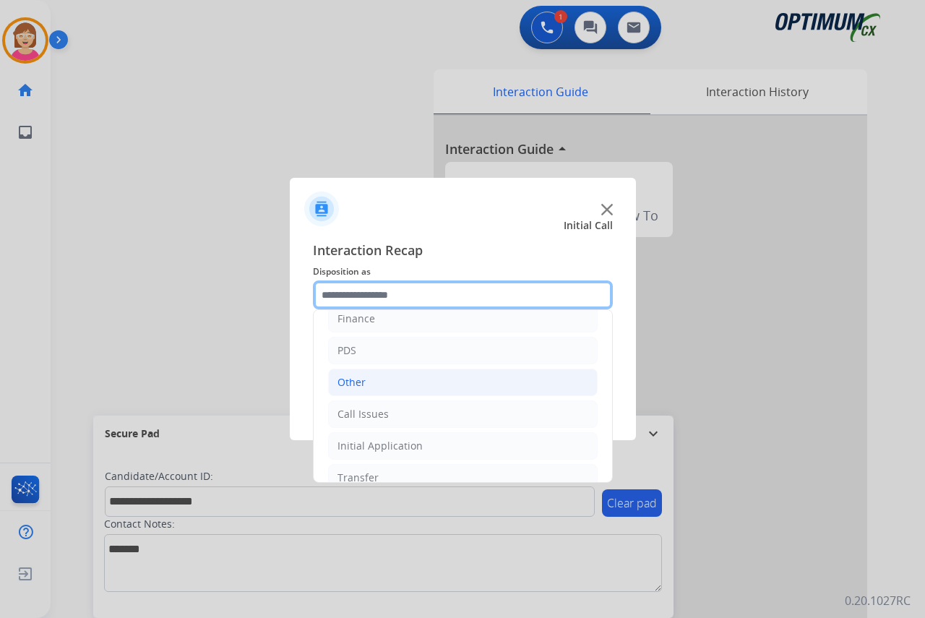
scroll to position [98, 0]
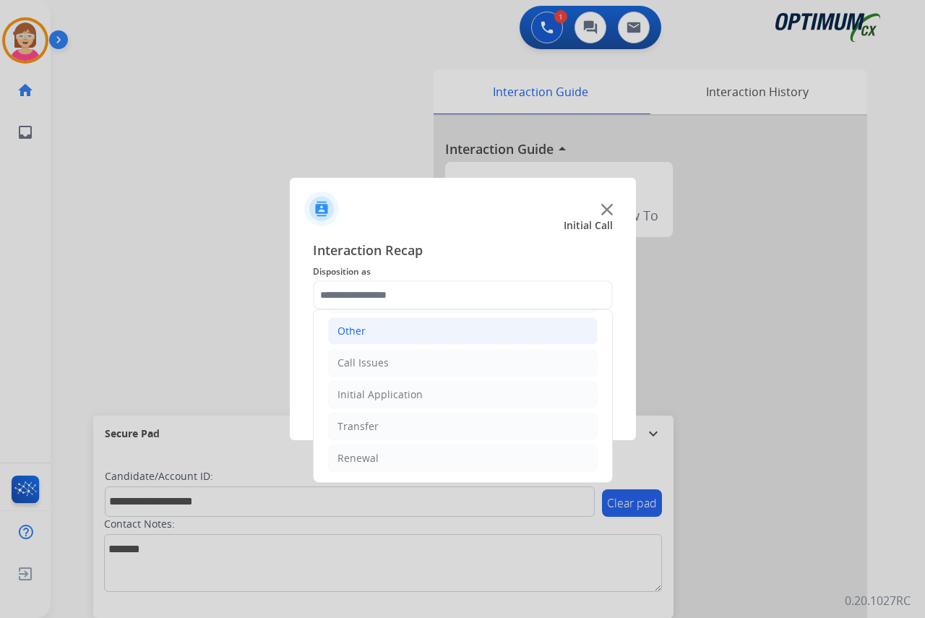
click at [357, 332] on div "Other" at bounding box center [351, 331] width 28 height 14
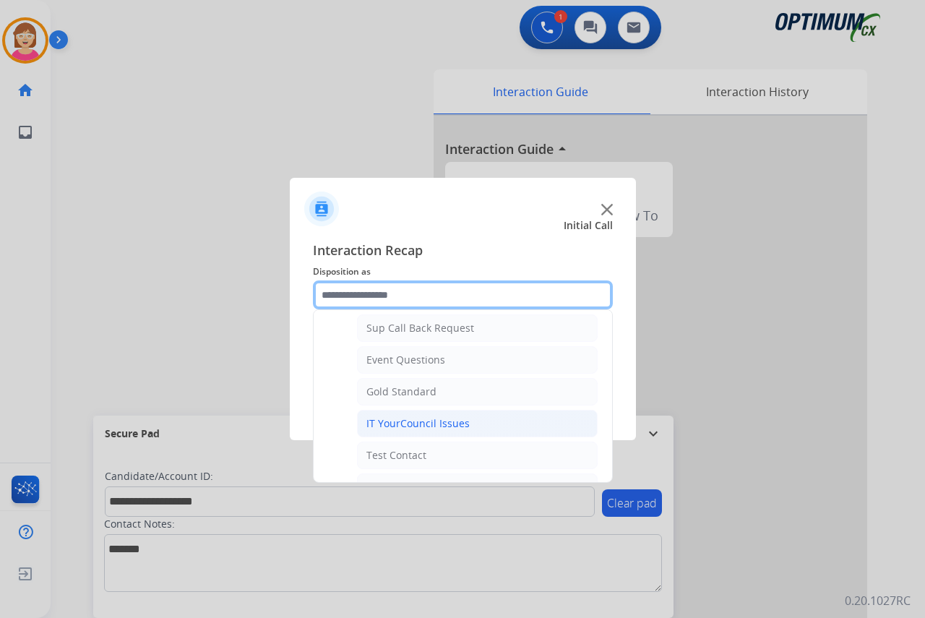
scroll to position [243, 0]
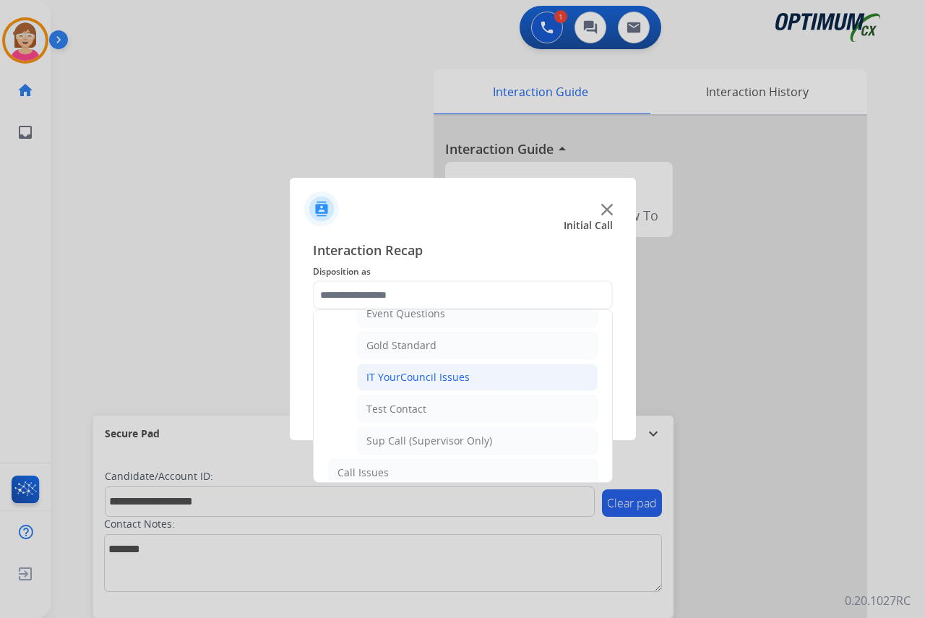
click at [404, 378] on div "IT YourCouncil Issues" at bounding box center [417, 377] width 103 height 14
type input "**********"
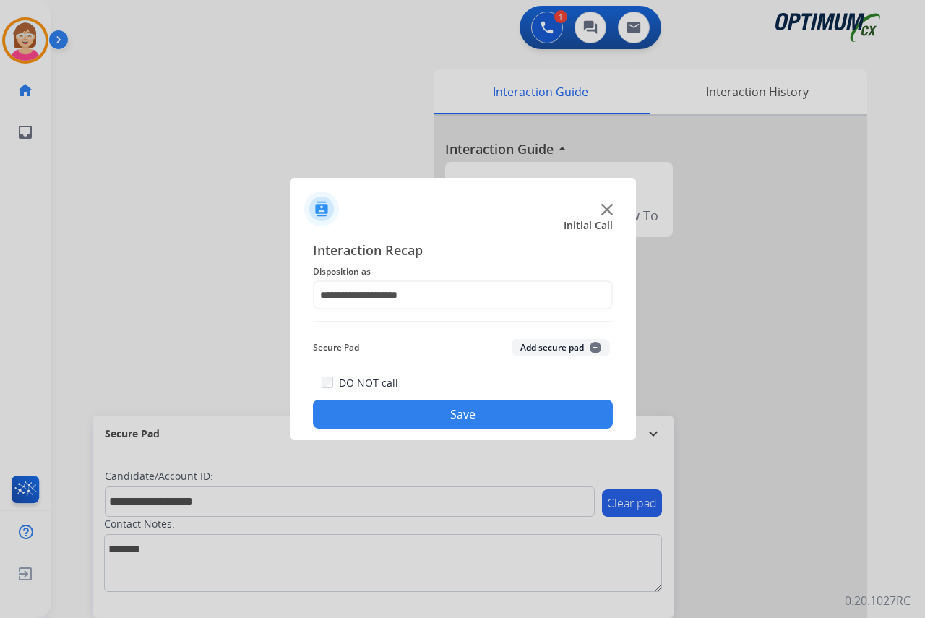
click at [595, 348] on span "+" at bounding box center [596, 348] width 12 height 12
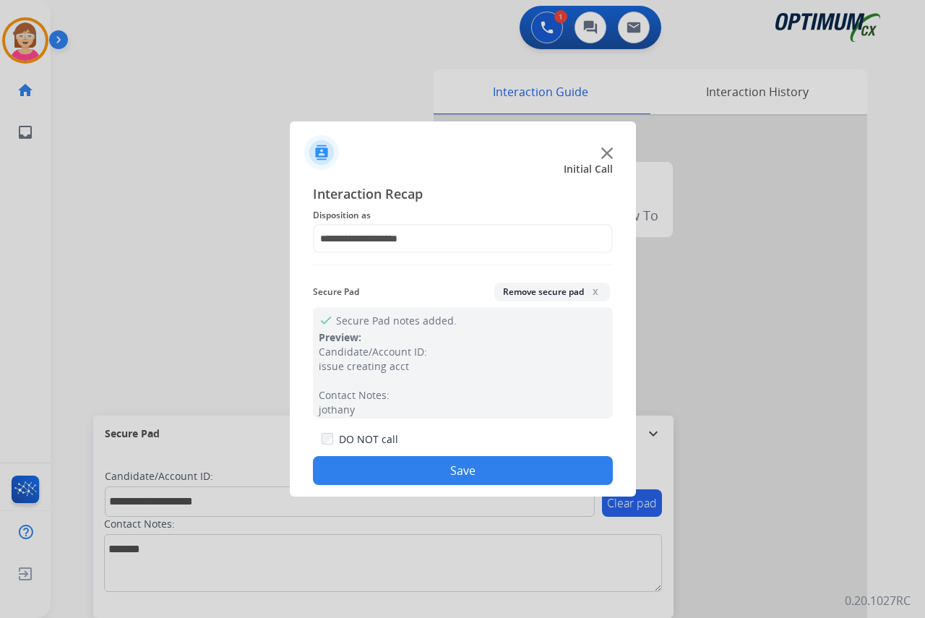
click at [387, 465] on button "Save" at bounding box center [463, 470] width 300 height 29
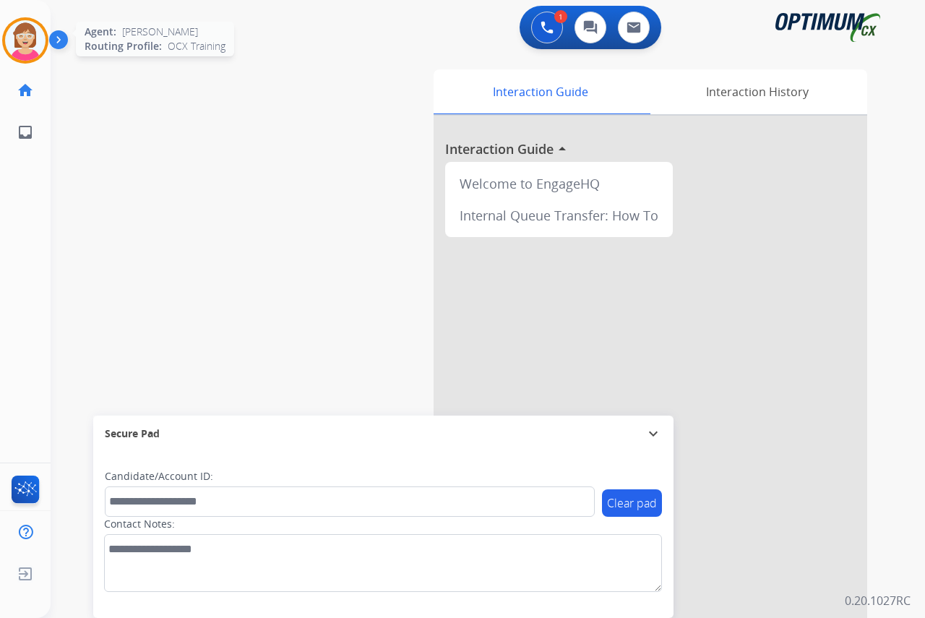
click at [28, 36] on img at bounding box center [25, 40] width 40 height 40
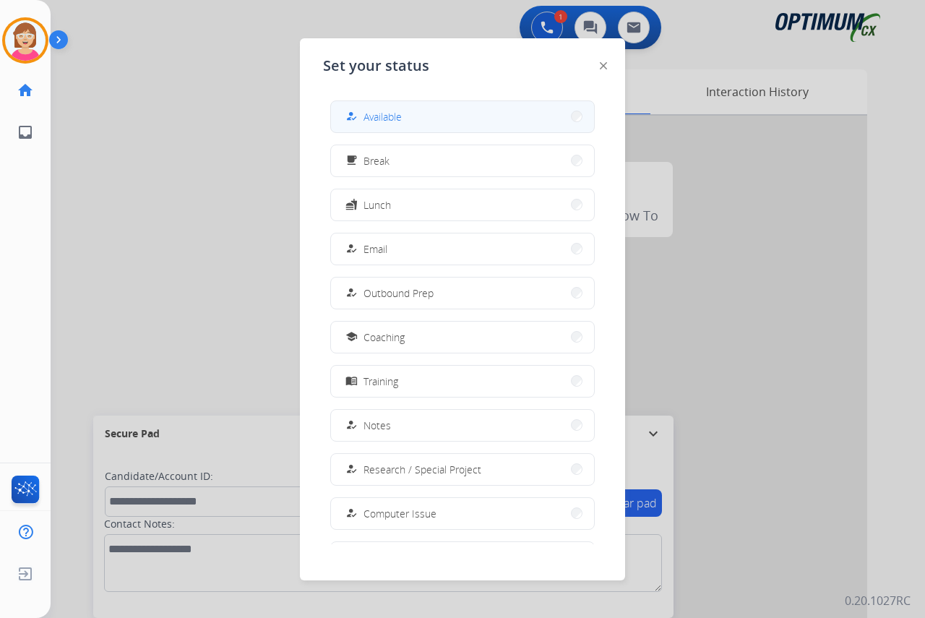
click at [408, 113] on button "how_to_reg Available" at bounding box center [462, 116] width 263 height 31
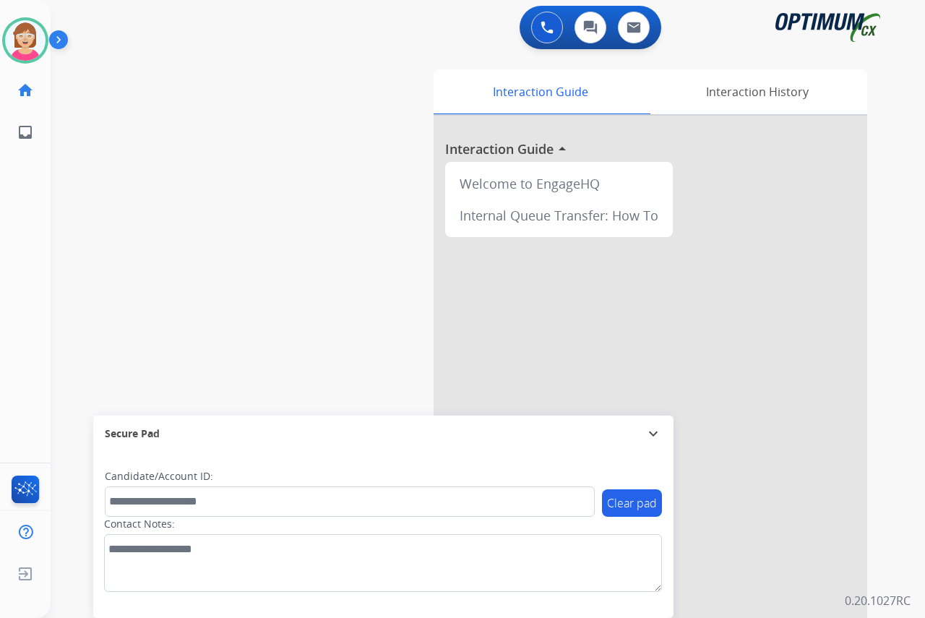
click at [29, 207] on div "Leanne Available Edit Avatar Agent: Leanne Routing Profile: OCX Training home H…" at bounding box center [25, 309] width 51 height 618
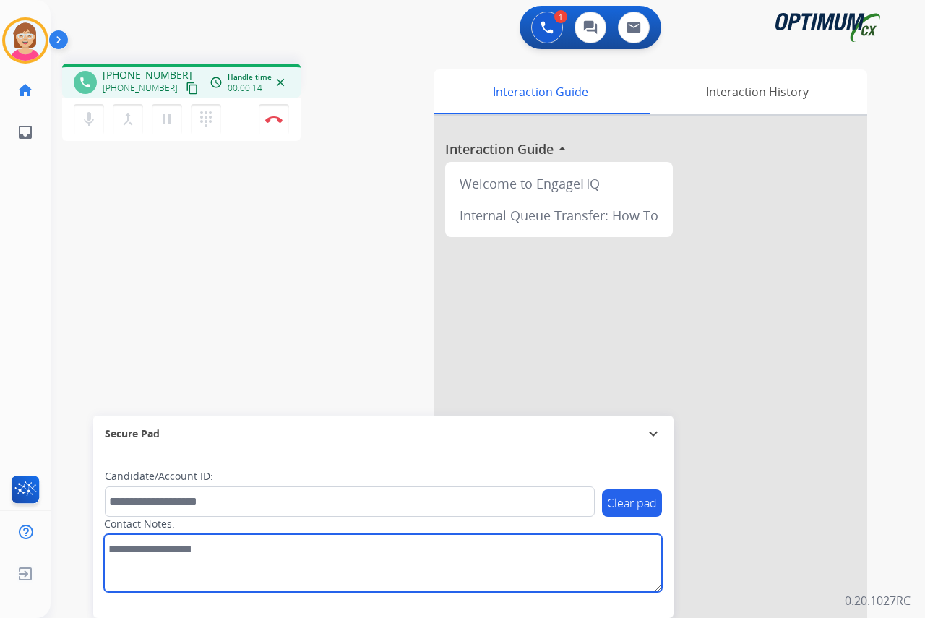
click at [119, 550] on textarea at bounding box center [383, 563] width 558 height 58
click at [127, 550] on textarea at bounding box center [383, 563] width 558 height 58
type textarea "********"
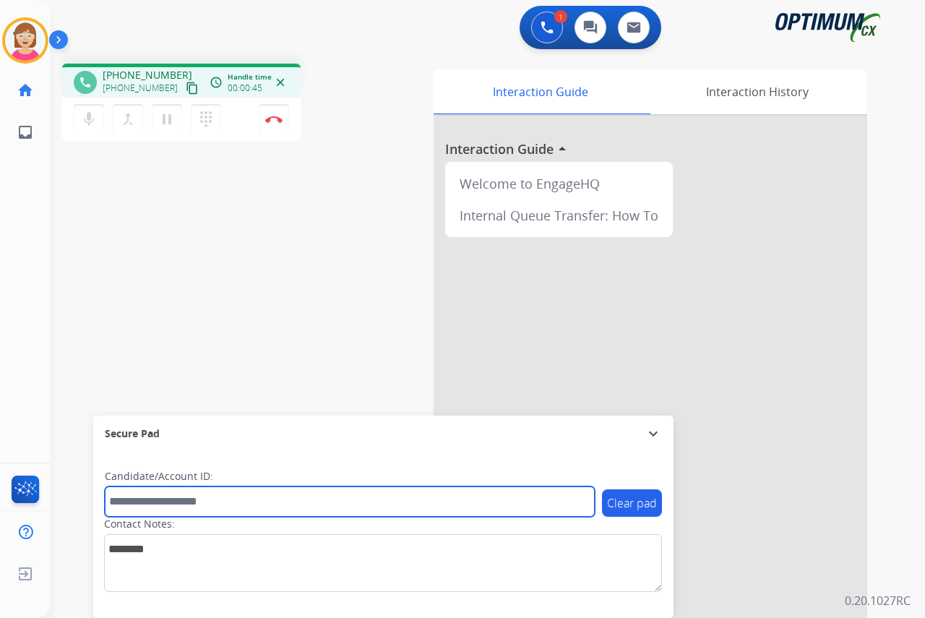
click at [121, 498] on input "text" at bounding box center [350, 501] width 490 height 30
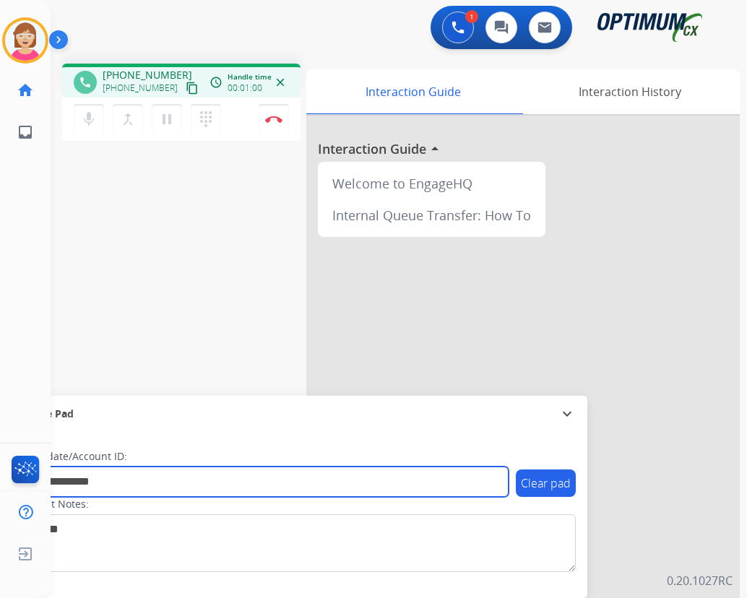
type input "**********"
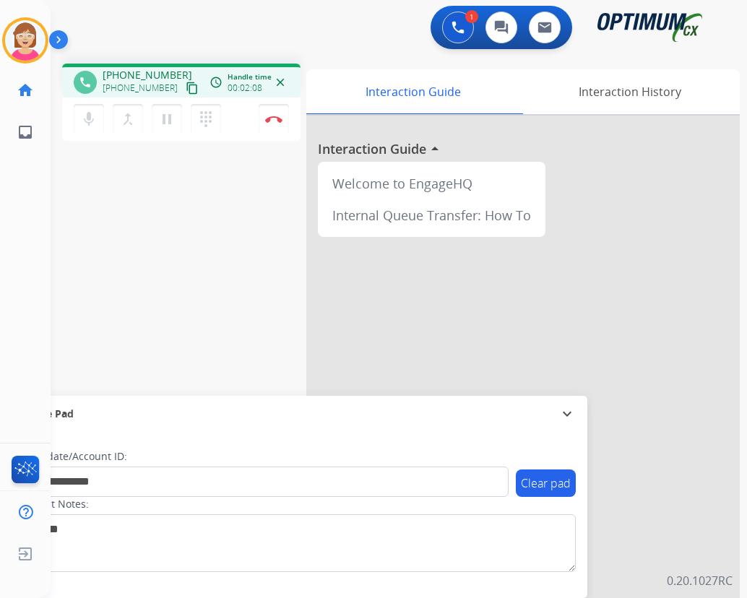
click at [22, 209] on div "Leanne Busy Edit Avatar Agent: Leanne Routing Profile: OCX Training home Home H…" at bounding box center [25, 299] width 51 height 598
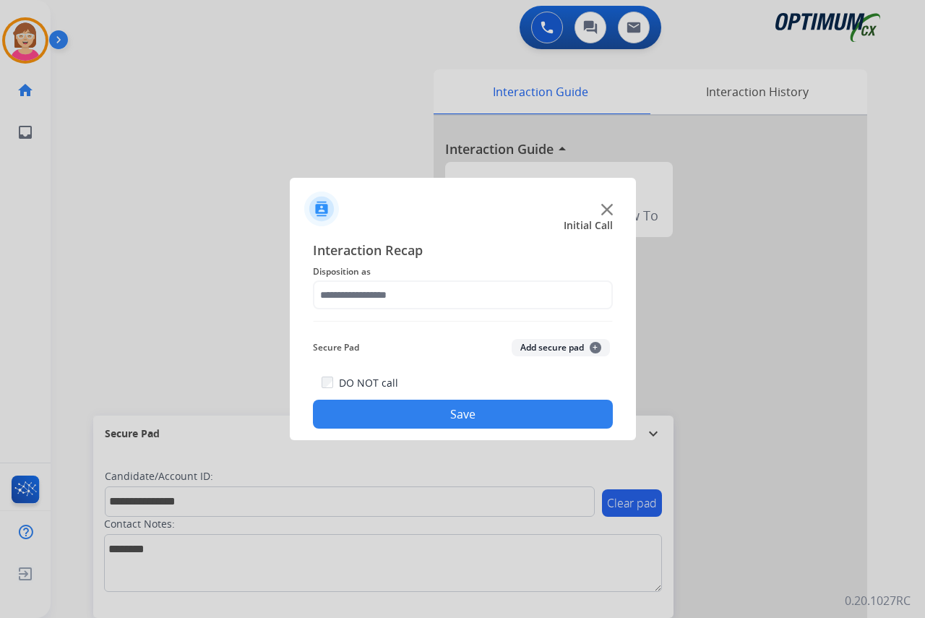
click at [267, 116] on div at bounding box center [462, 309] width 925 height 618
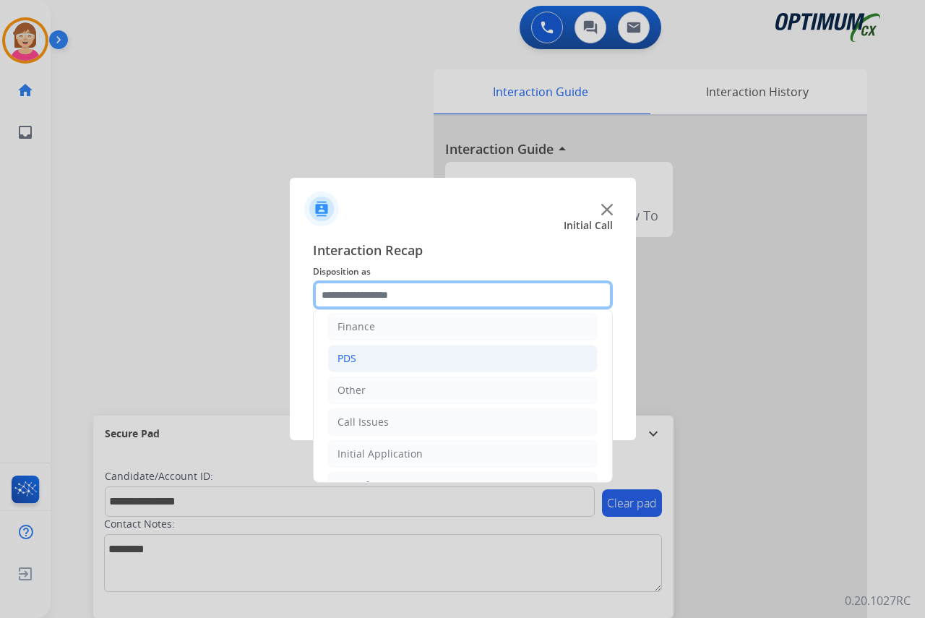
scroll to position [72, 0]
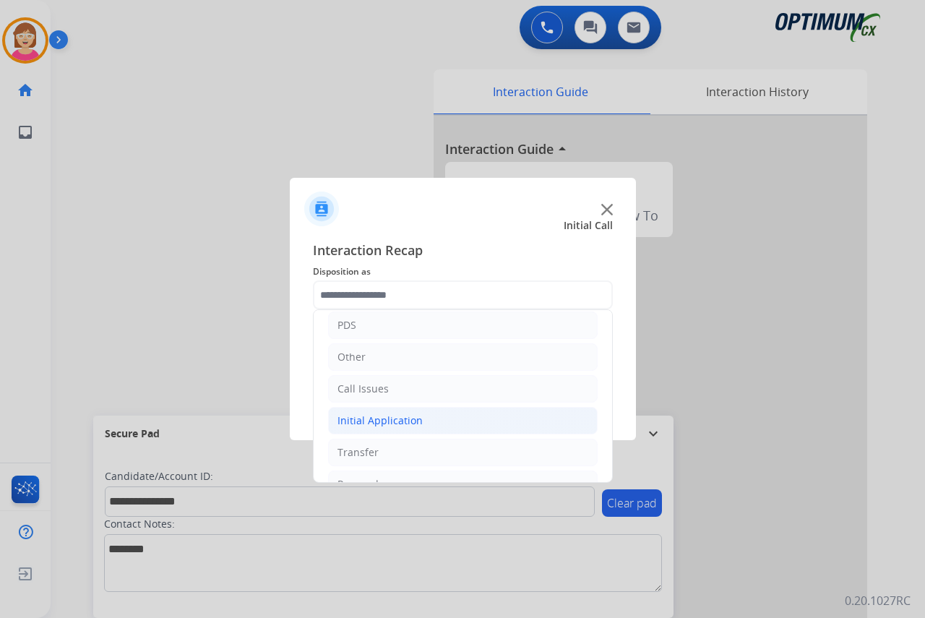
click at [370, 418] on div "Initial Application" at bounding box center [379, 420] width 85 height 14
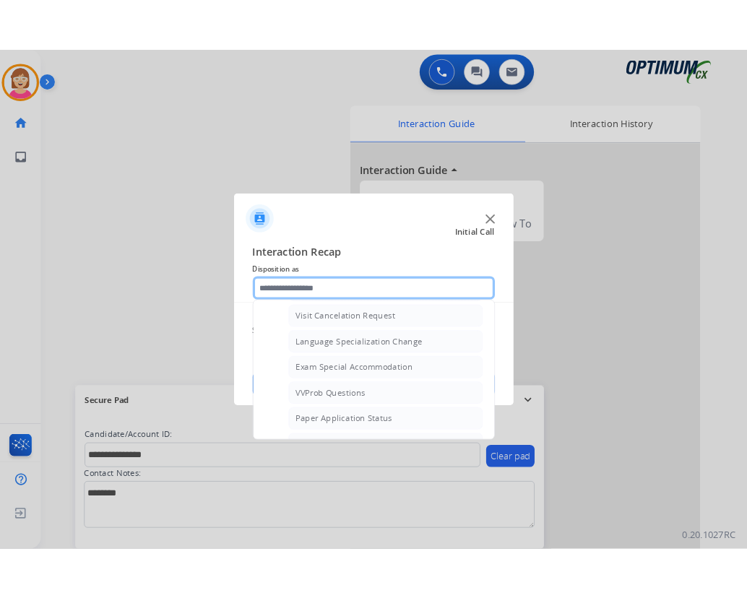
scroll to position [723, 0]
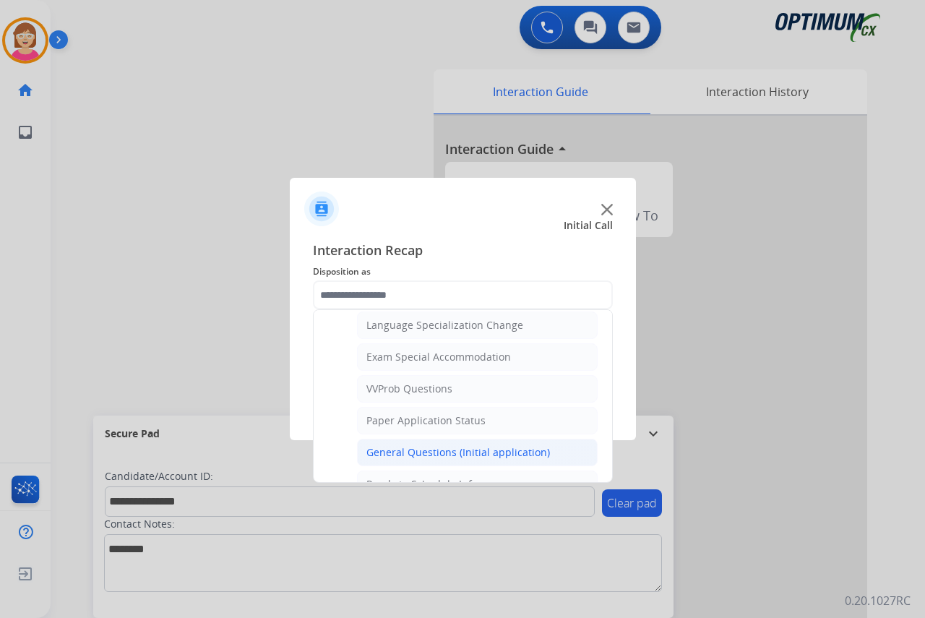
click at [388, 449] on div "General Questions (Initial application)" at bounding box center [458, 452] width 184 height 14
type input "**********"
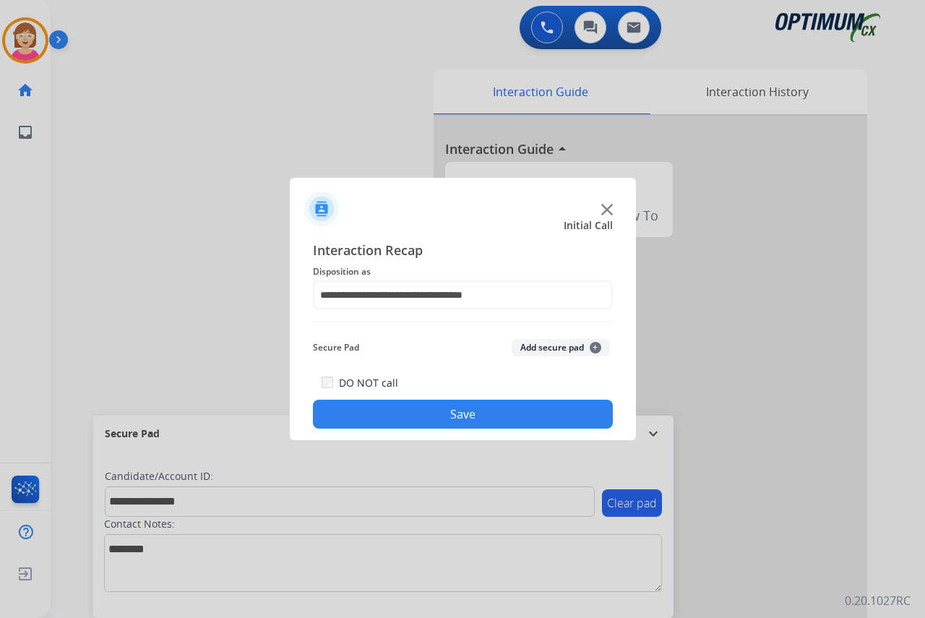
click at [593, 346] on span "+" at bounding box center [596, 348] width 12 height 12
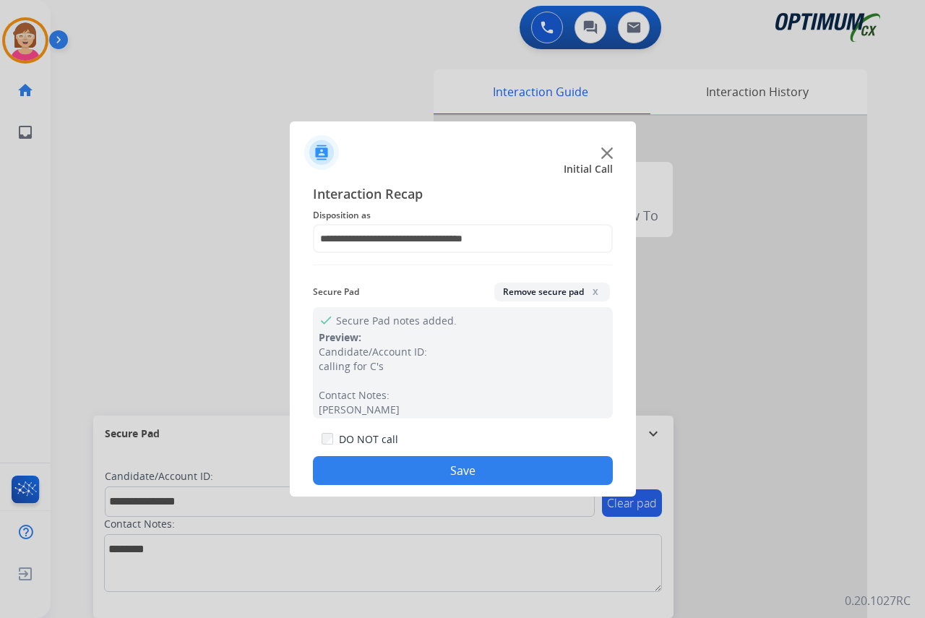
click at [388, 466] on button "Save" at bounding box center [463, 470] width 300 height 29
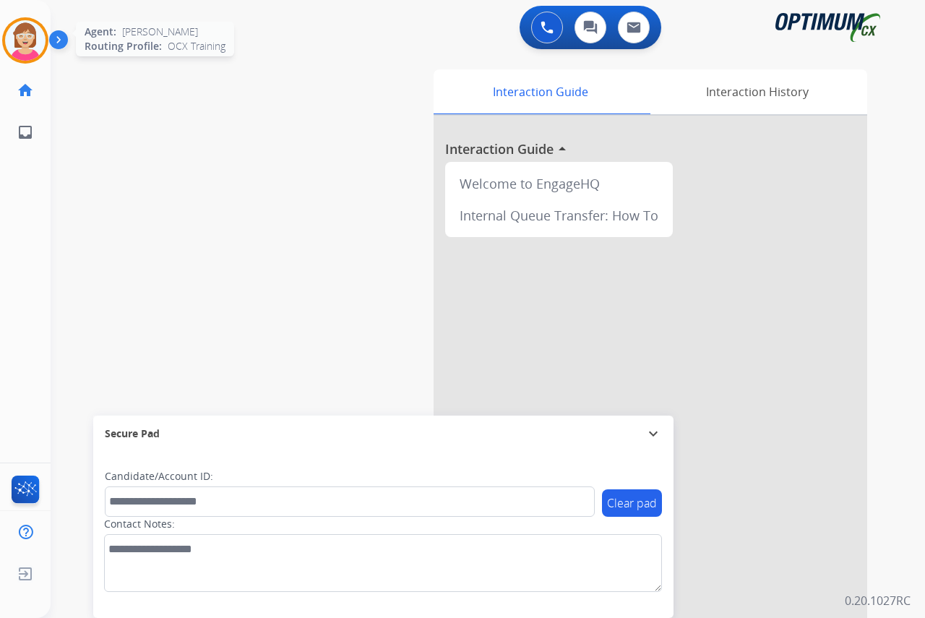
click at [25, 30] on img at bounding box center [25, 40] width 40 height 40
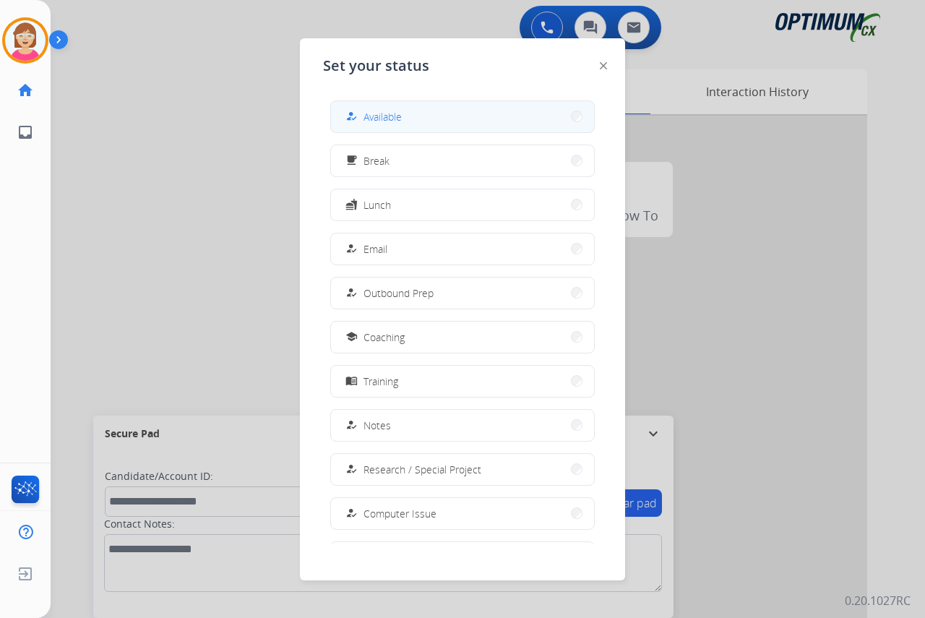
click at [369, 121] on span "Available" at bounding box center [382, 116] width 38 height 15
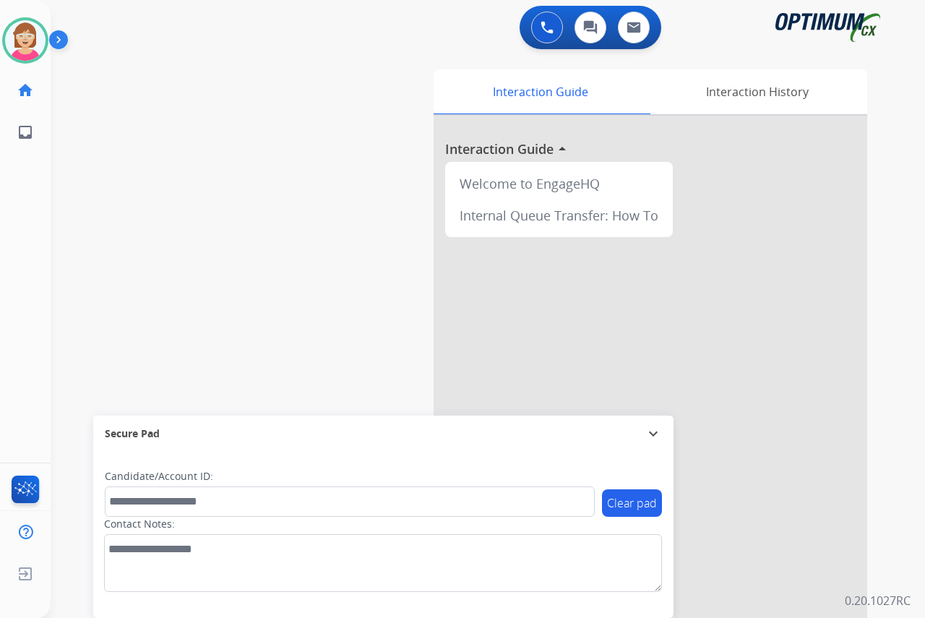
drag, startPoint x: 369, startPoint y: 121, endPoint x: 230, endPoint y: 231, distance: 177.5
click at [238, 228] on div "swap_horiz Break voice bridge close_fullscreen Connect 3-Way Call merge_type Se…" at bounding box center [471, 353] width 840 height 603
click at [27, 238] on div "Leanne Available Edit Avatar Agent: Leanne Routing Profile: OCX Training home H…" at bounding box center [25, 309] width 51 height 618
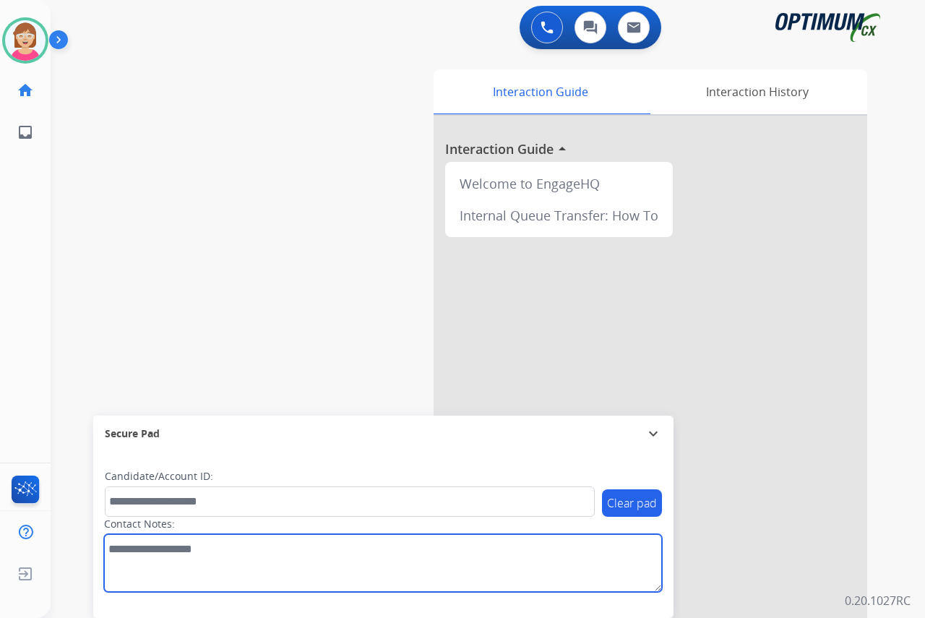
click at [338, 569] on textarea at bounding box center [383, 563] width 558 height 58
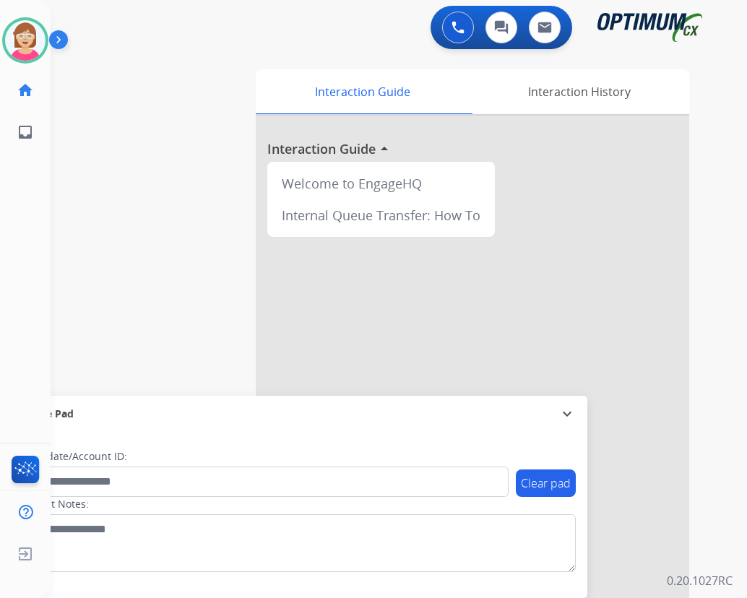
click at [29, 335] on div "Leanne Available Edit Avatar Agent: Leanne Routing Profile: OCX Training home H…" at bounding box center [25, 299] width 51 height 598
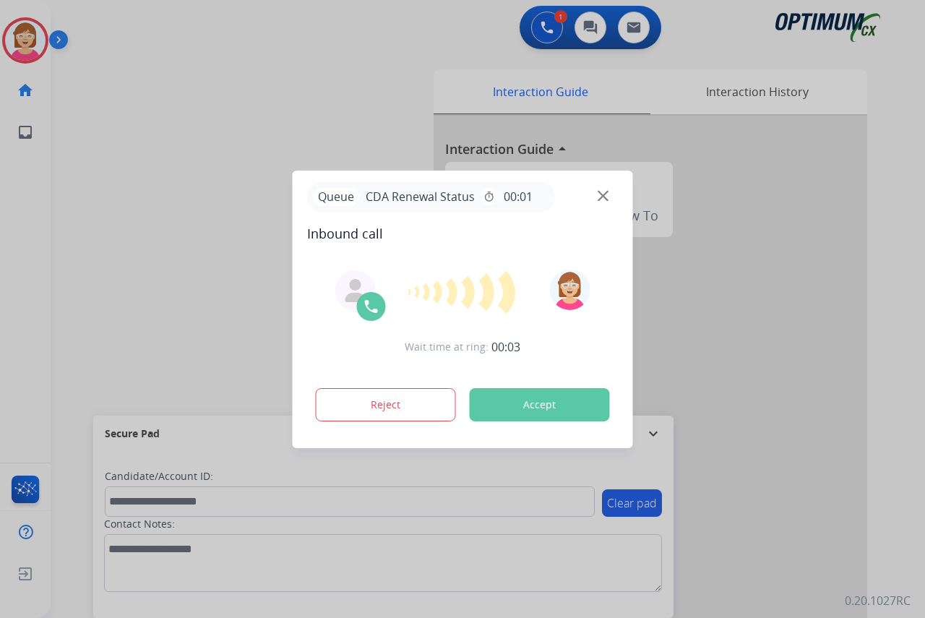
click at [33, 197] on div at bounding box center [462, 309] width 925 height 618
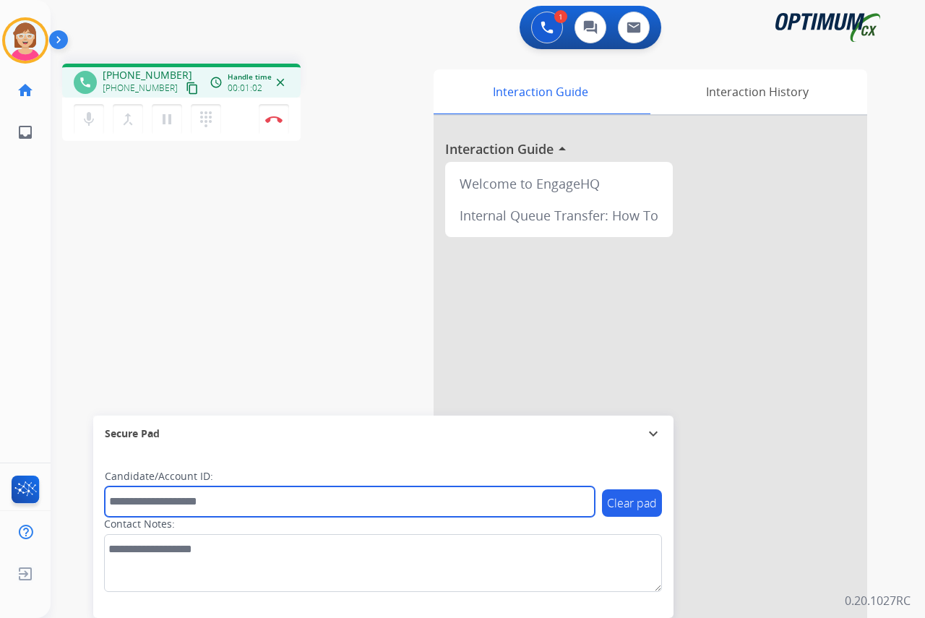
click at [121, 494] on input "text" at bounding box center [350, 501] width 490 height 30
drag, startPoint x: 121, startPoint y: 494, endPoint x: 113, endPoint y: 499, distance: 9.4
click at [113, 499] on input "text" at bounding box center [350, 501] width 490 height 30
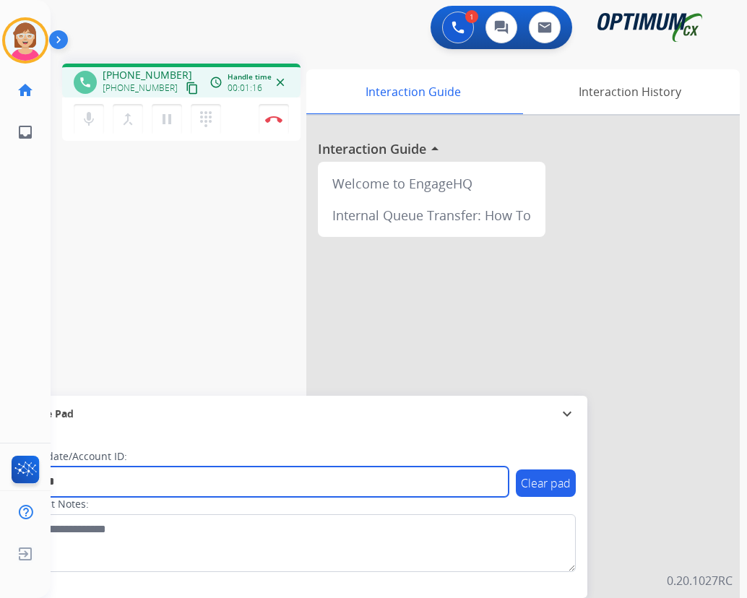
type input "*******"
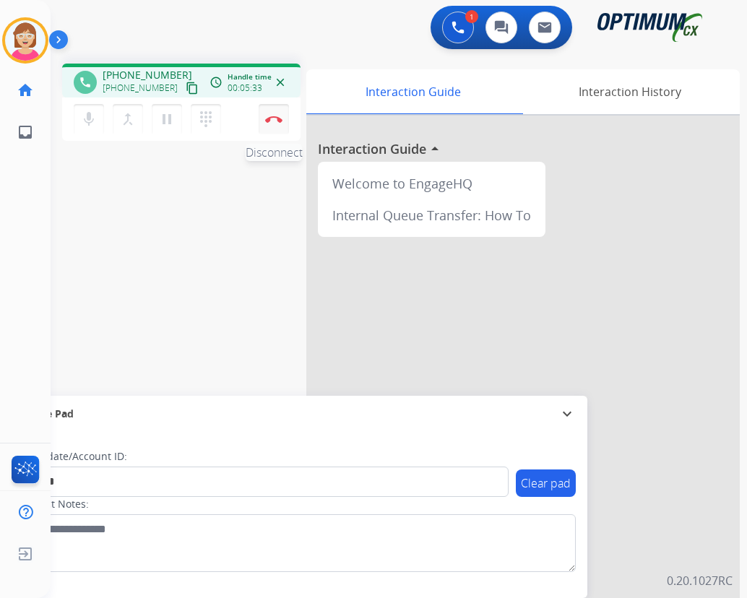
click at [275, 116] on img at bounding box center [273, 119] width 17 height 7
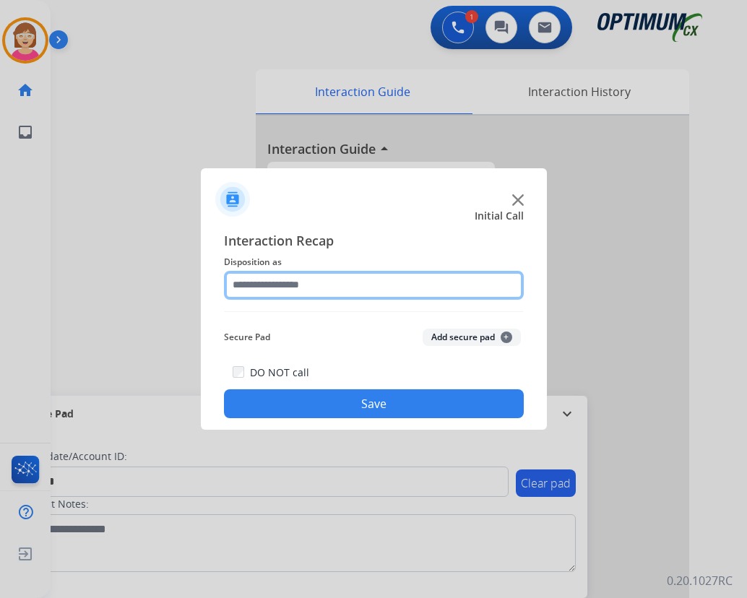
click at [250, 291] on input "text" at bounding box center [374, 285] width 300 height 29
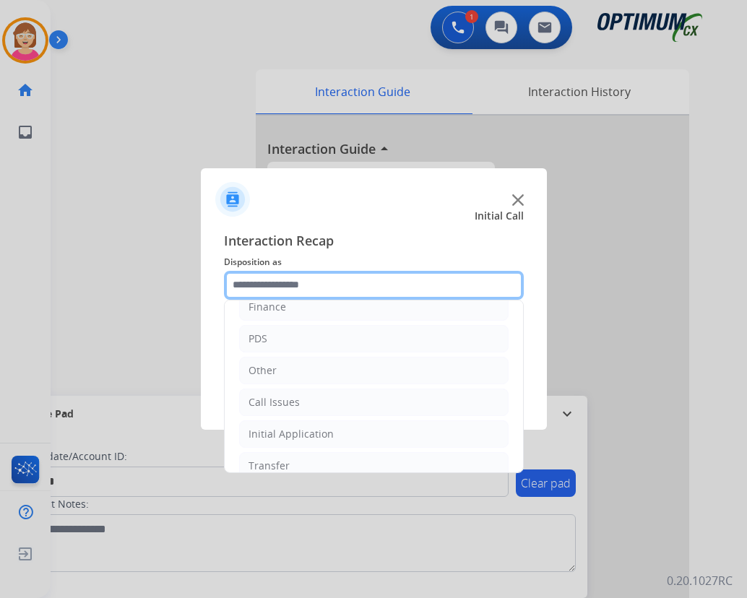
scroll to position [98, 0]
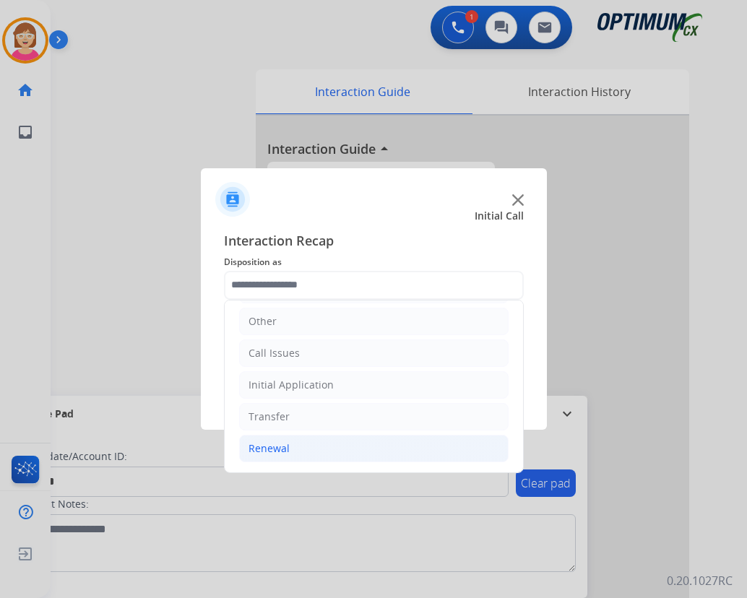
click at [277, 446] on div "Renewal" at bounding box center [269, 449] width 41 height 14
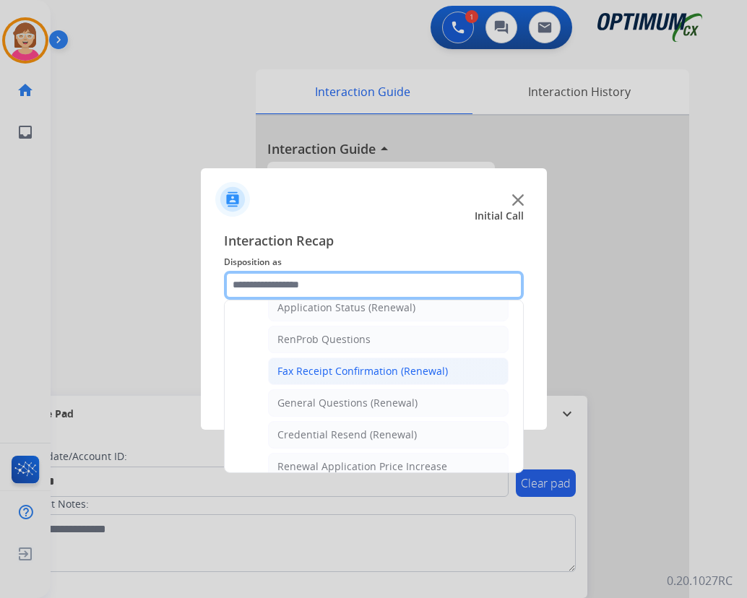
scroll to position [315, 0]
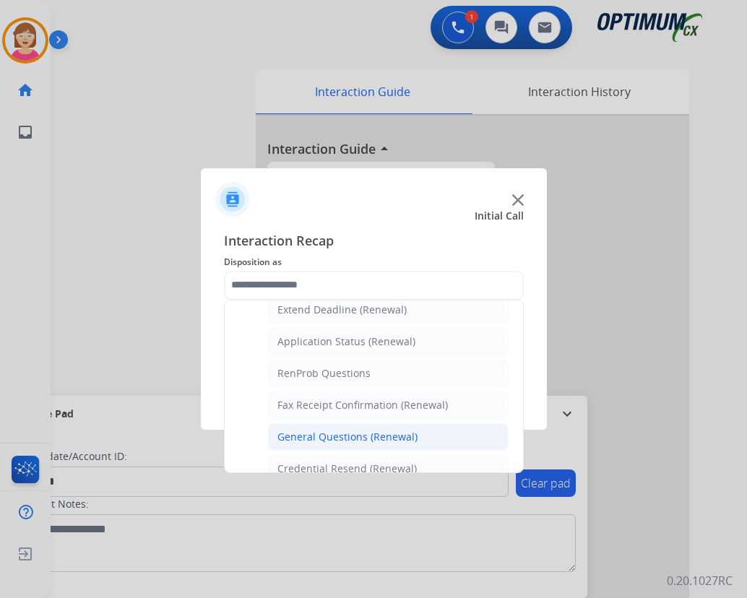
click at [309, 435] on div "General Questions (Renewal)" at bounding box center [347, 437] width 140 height 14
type input "**********"
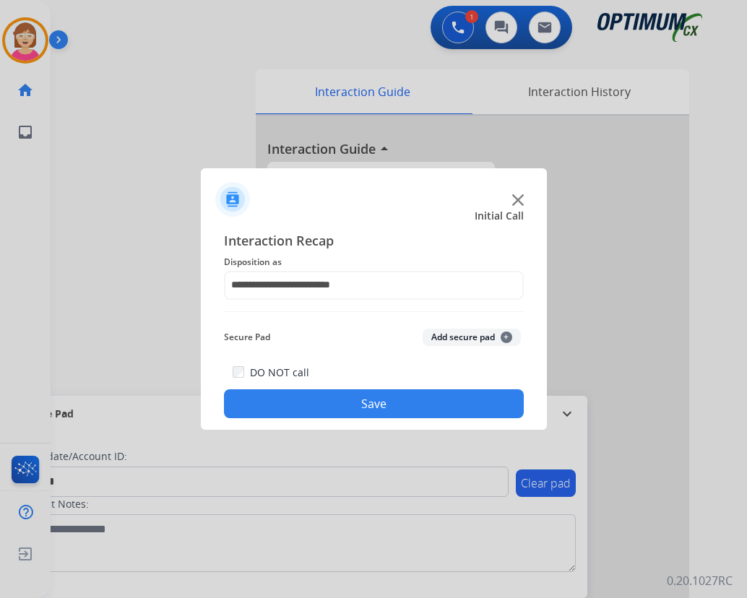
click at [504, 334] on span "+" at bounding box center [507, 338] width 12 height 12
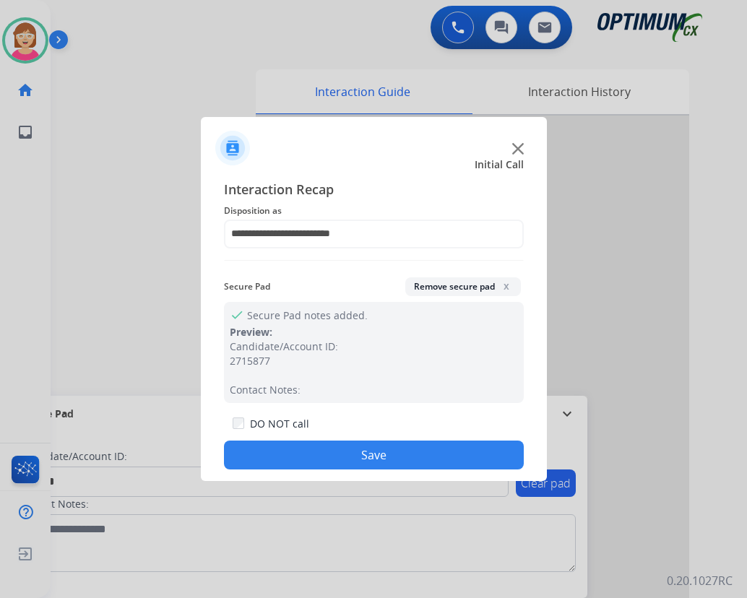
click at [280, 450] on button "Save" at bounding box center [374, 455] width 300 height 29
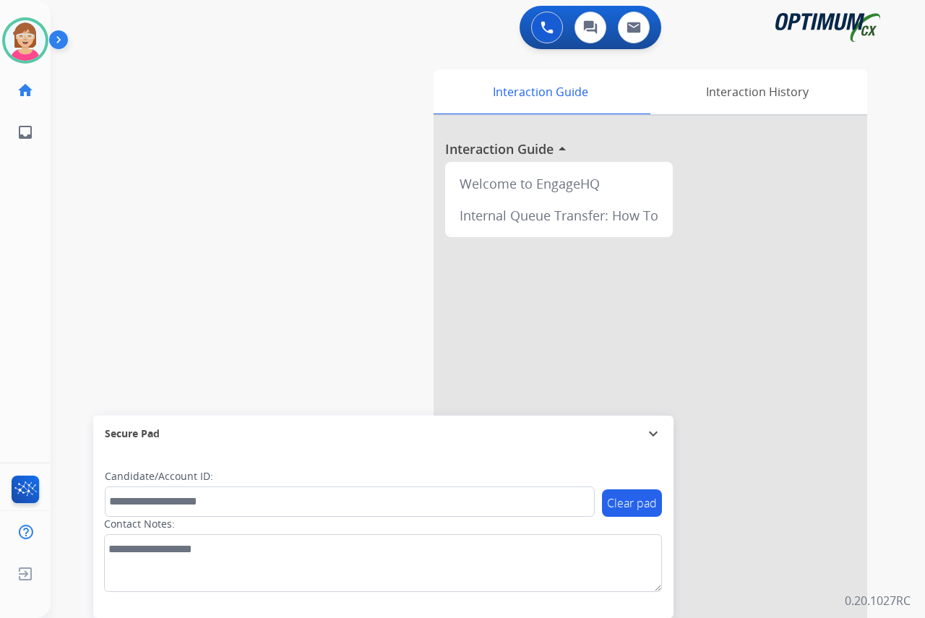
click at [26, 244] on div "Leanne Available Edit Avatar Agent: Leanne Routing Profile: OCX Training home H…" at bounding box center [25, 309] width 51 height 618
click at [16, 296] on div "Leanne Available Edit Avatar Agent: Leanne Routing Profile: OCX Training home H…" at bounding box center [25, 309] width 51 height 618
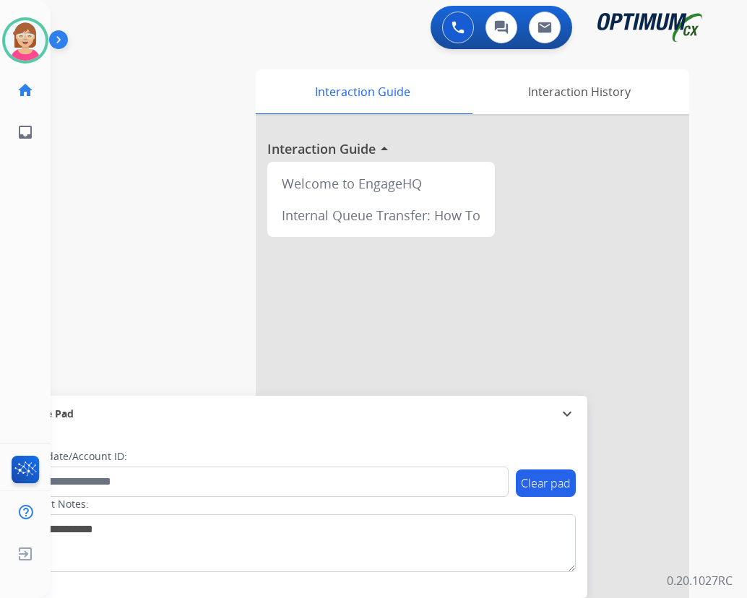
click at [35, 239] on div "Leanne Available Edit Avatar Agent: Leanne Routing Profile: OCX Training home H…" at bounding box center [25, 299] width 51 height 598
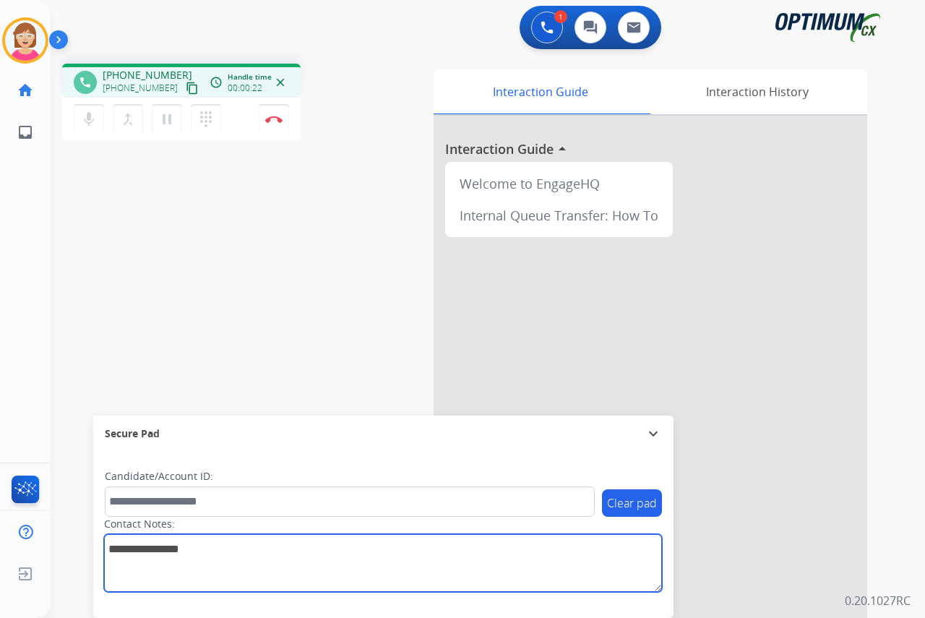
drag, startPoint x: 113, startPoint y: 551, endPoint x: 122, endPoint y: 543, distance: 11.8
click at [113, 551] on textarea at bounding box center [383, 563] width 558 height 58
type textarea "******"
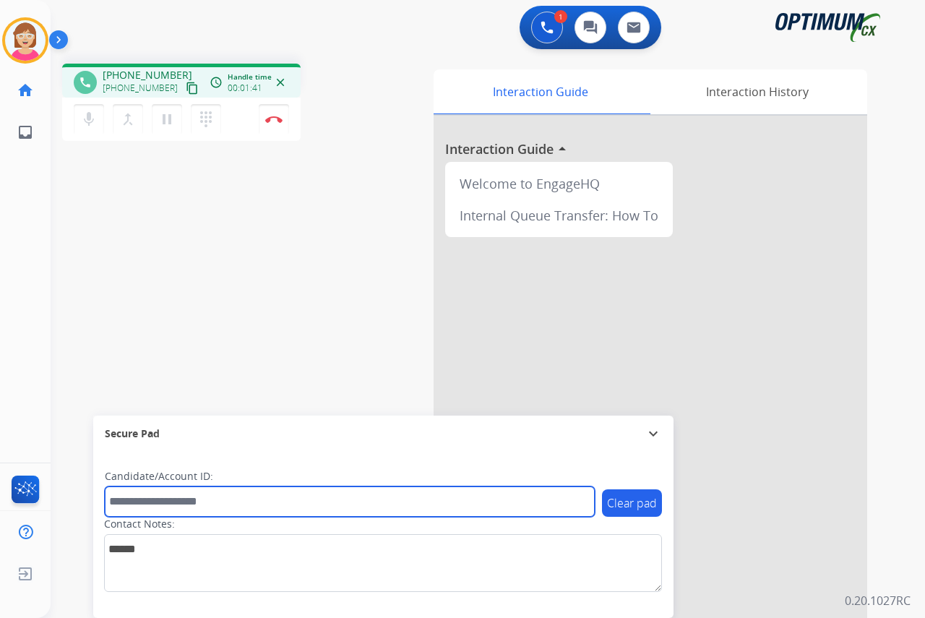
click at [123, 502] on input "text" at bounding box center [350, 501] width 490 height 30
type input "*******"
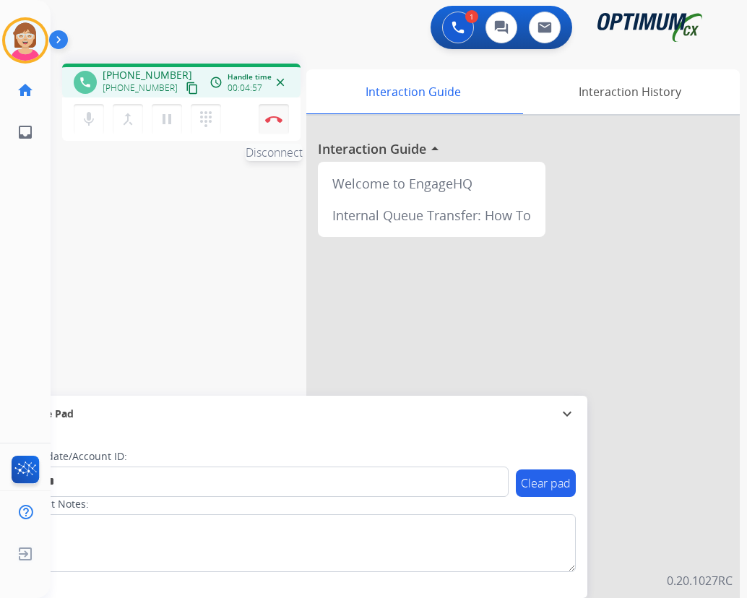
click at [275, 119] on img at bounding box center [273, 119] width 17 height 7
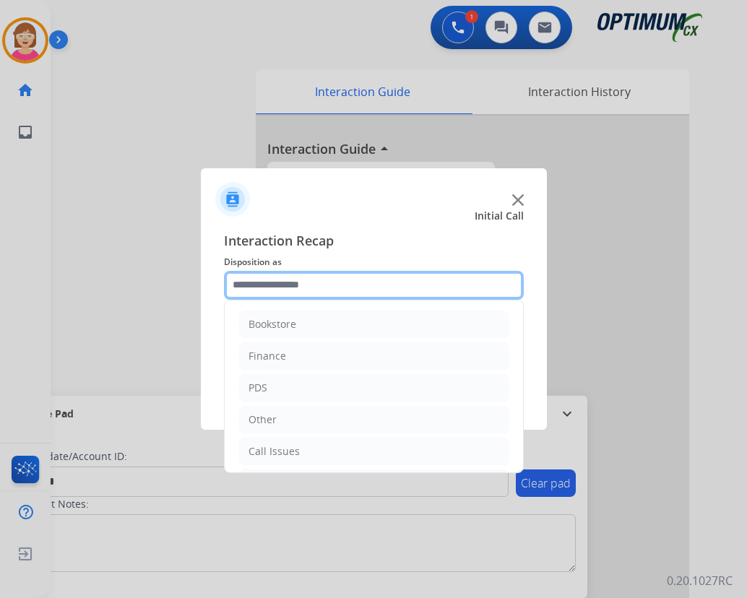
click at [249, 287] on input "text" at bounding box center [374, 285] width 300 height 29
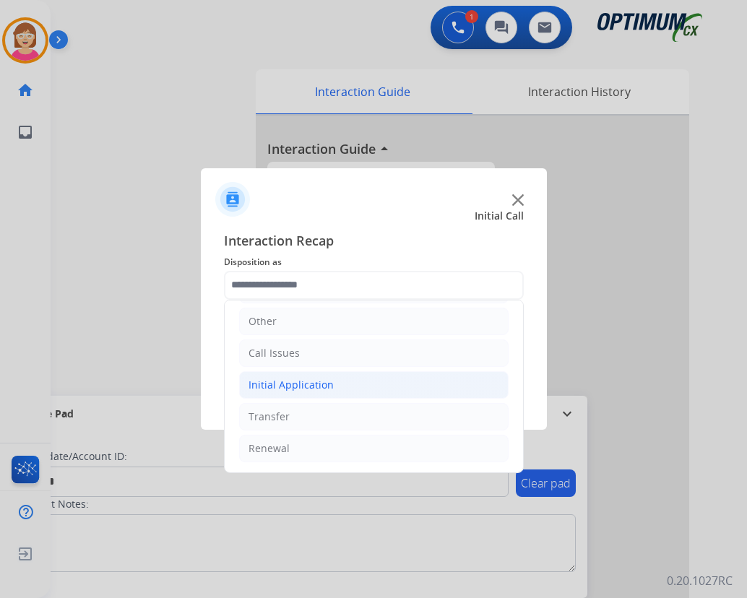
click at [285, 387] on div "Initial Application" at bounding box center [291, 385] width 85 height 14
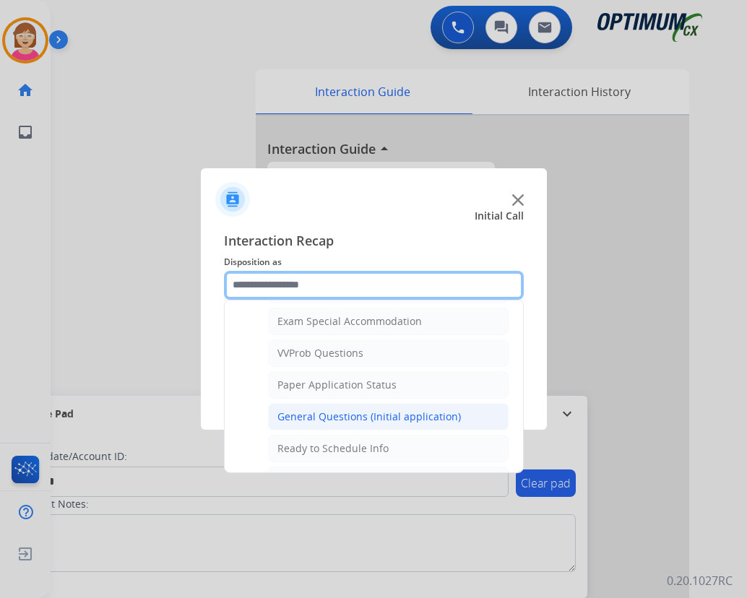
scroll to position [821, 0]
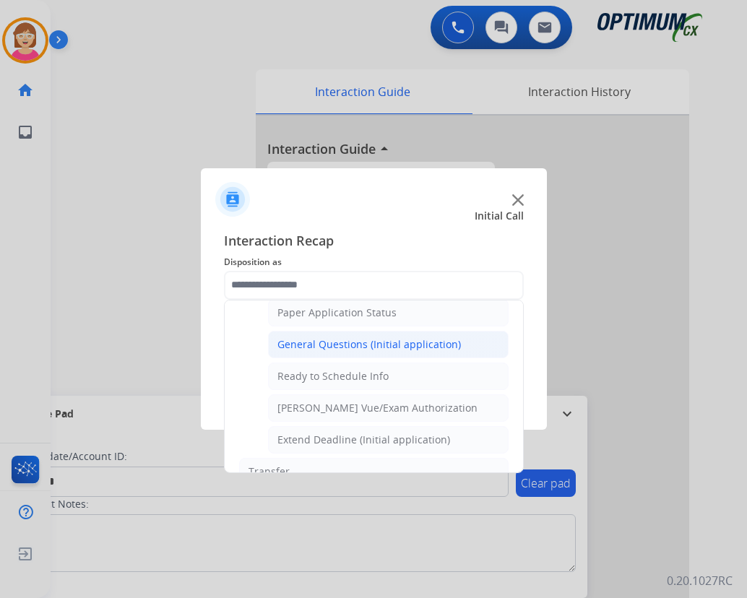
click at [347, 345] on div "General Questions (Initial application)" at bounding box center [369, 344] width 184 height 14
type input "**********"
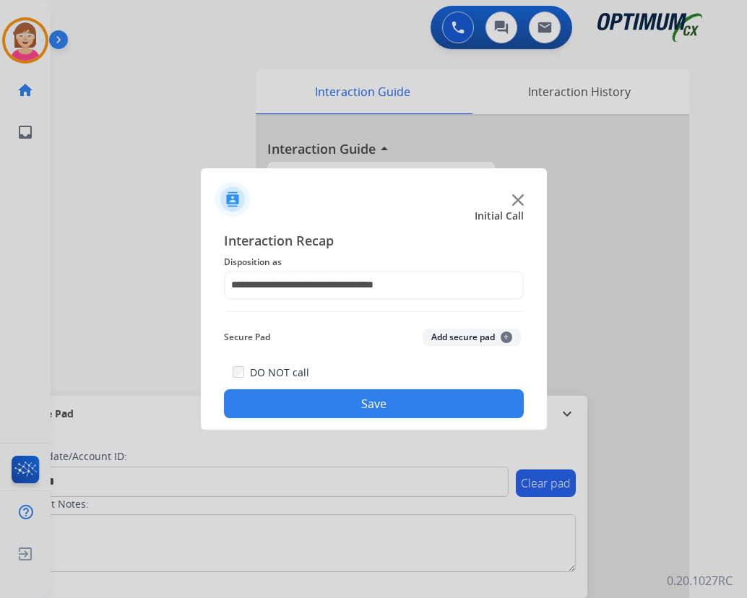
click at [509, 335] on span "+" at bounding box center [507, 338] width 12 height 12
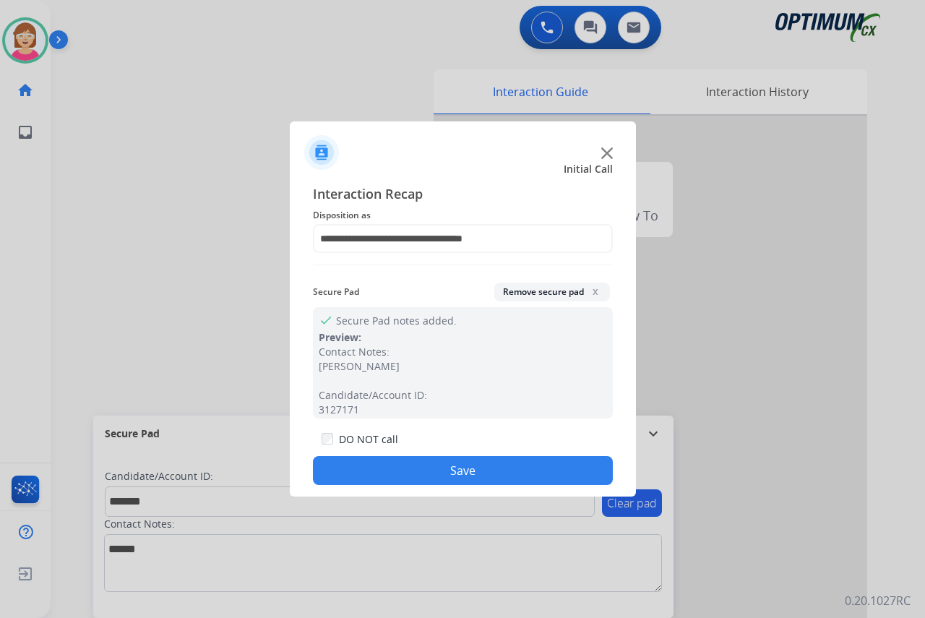
click at [377, 470] on button "Save" at bounding box center [463, 470] width 300 height 29
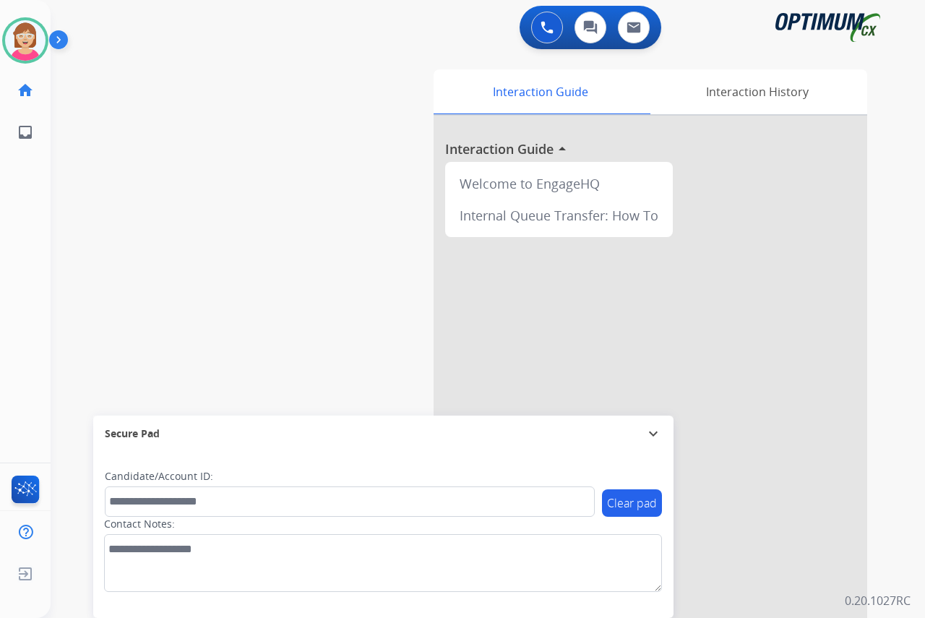
click at [38, 186] on div "Leanne Available Edit Avatar Agent: Leanne Routing Profile: OCX Training home H…" at bounding box center [25, 309] width 51 height 618
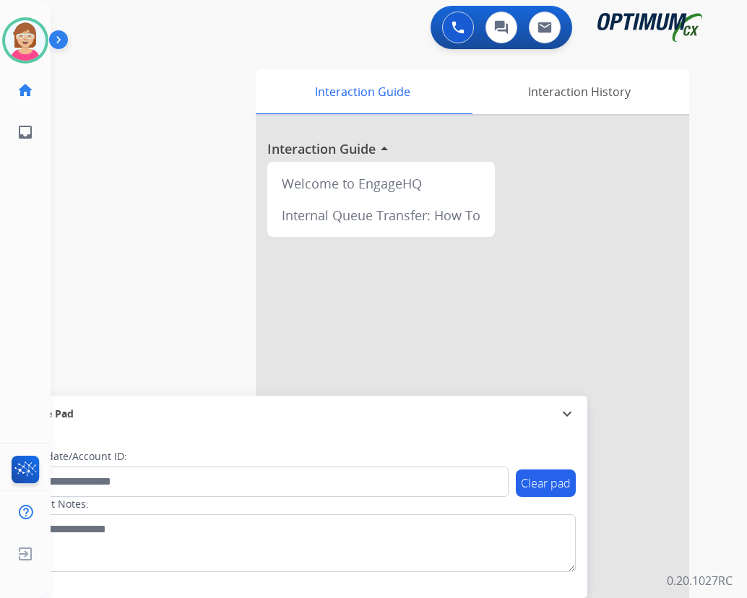
click at [23, 181] on div "Leanne Available Edit Avatar Agent: Leanne Routing Profile: OCX Training home H…" at bounding box center [25, 299] width 51 height 598
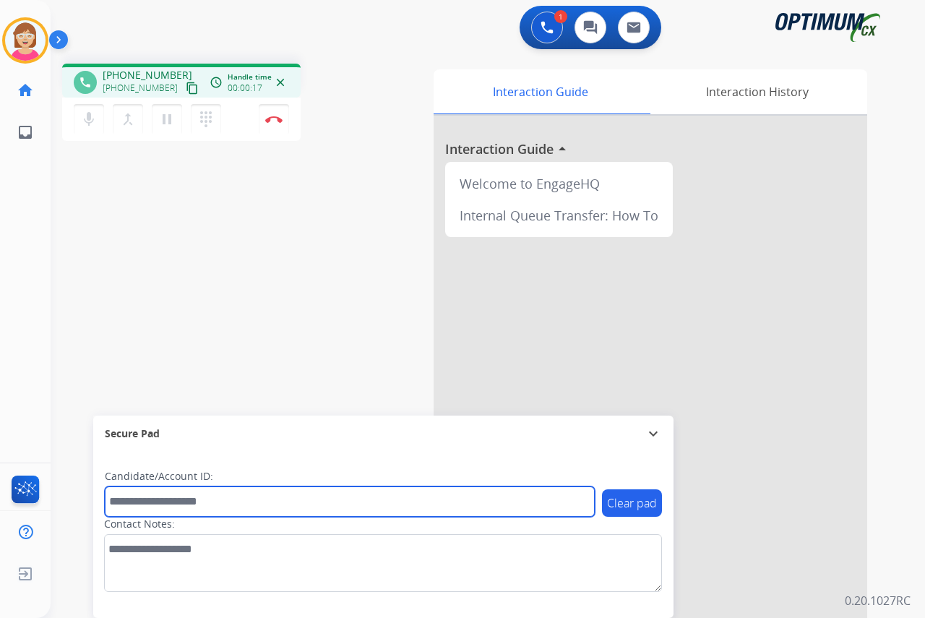
click at [131, 498] on input "text" at bounding box center [350, 501] width 490 height 30
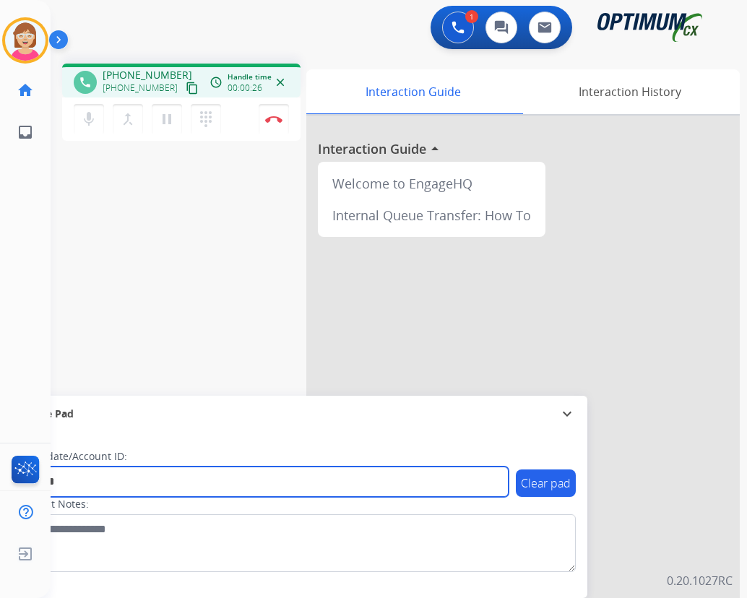
type input "*******"
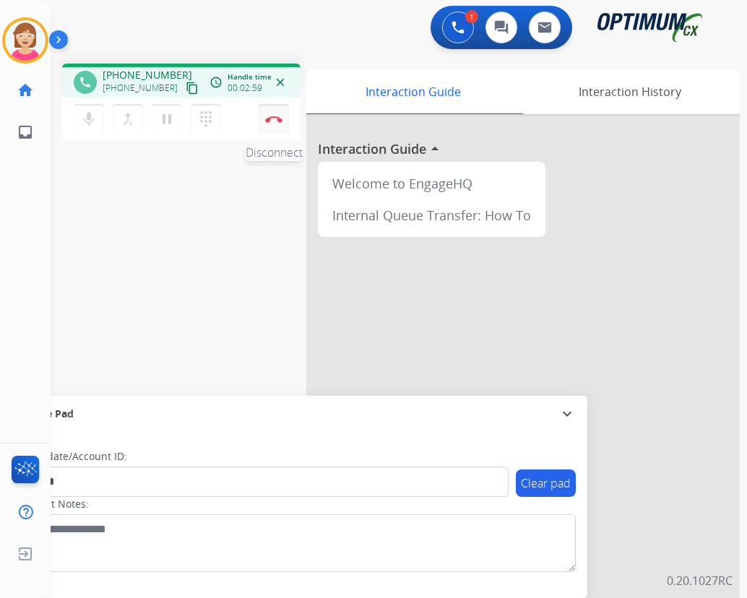
click at [277, 117] on img at bounding box center [273, 119] width 17 height 7
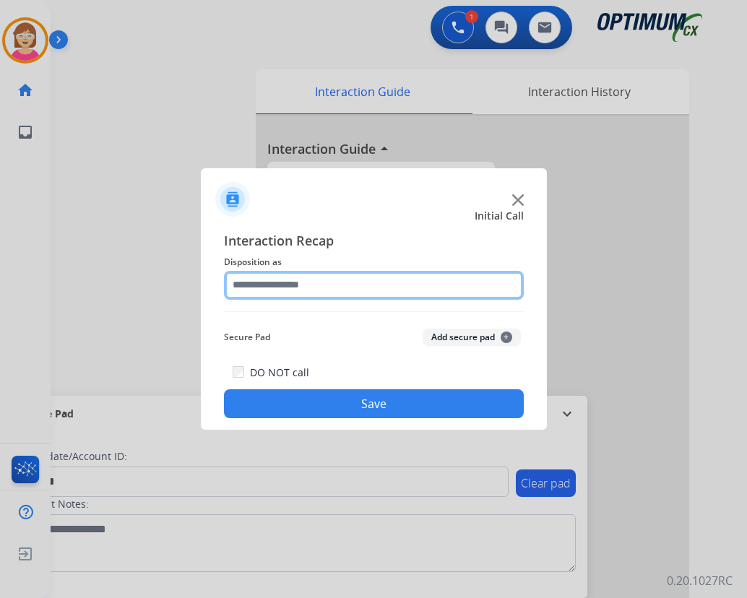
click at [251, 283] on input "text" at bounding box center [374, 285] width 300 height 29
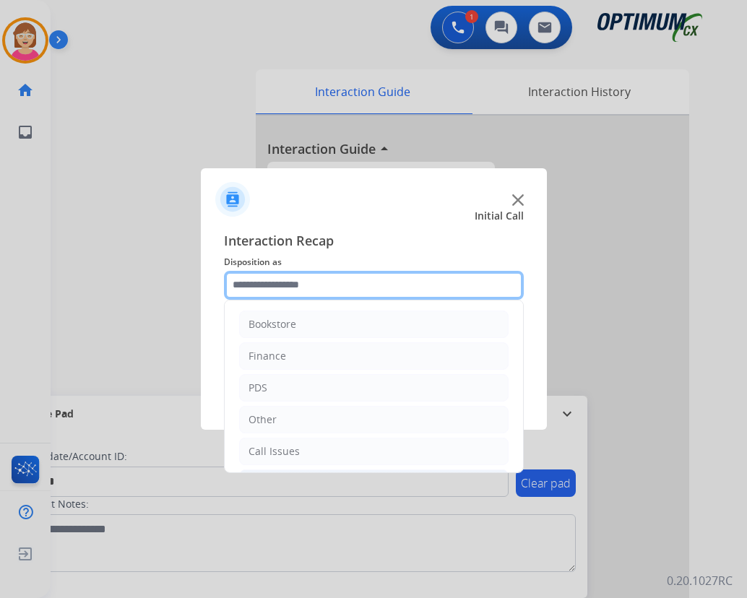
scroll to position [98, 0]
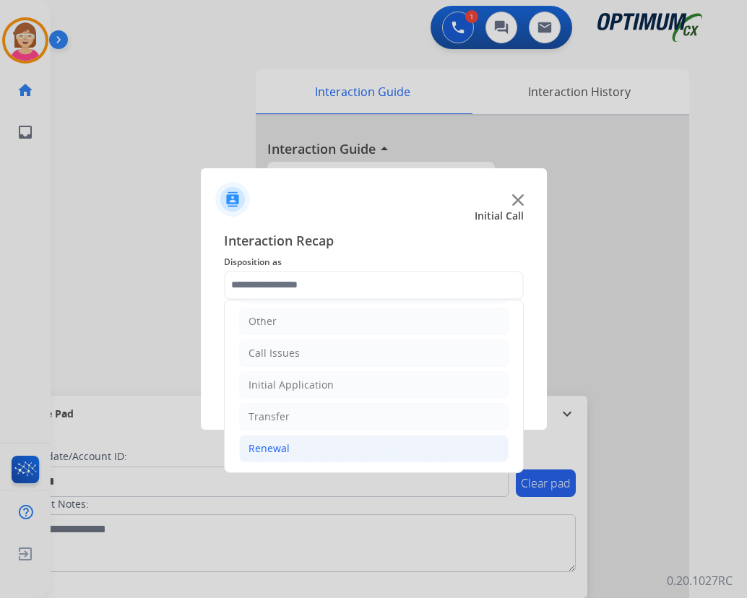
click at [264, 450] on div "Renewal" at bounding box center [269, 449] width 41 height 14
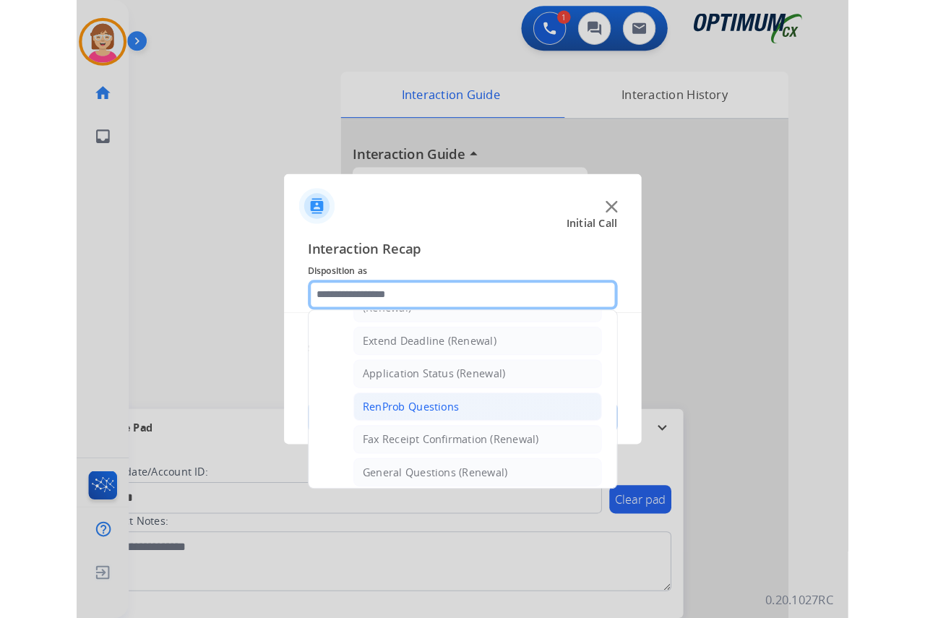
scroll to position [315, 0]
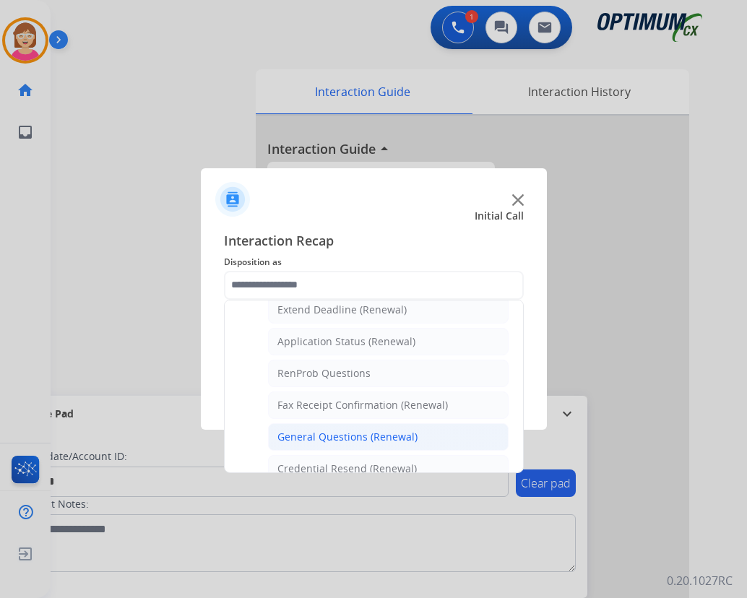
click at [335, 438] on div "General Questions (Renewal)" at bounding box center [347, 437] width 140 height 14
type input "**********"
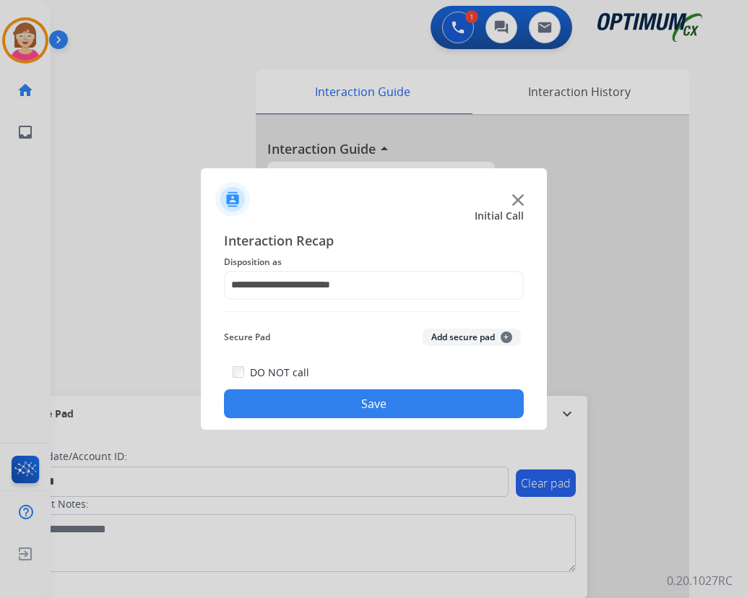
click at [504, 336] on span "+" at bounding box center [507, 338] width 12 height 12
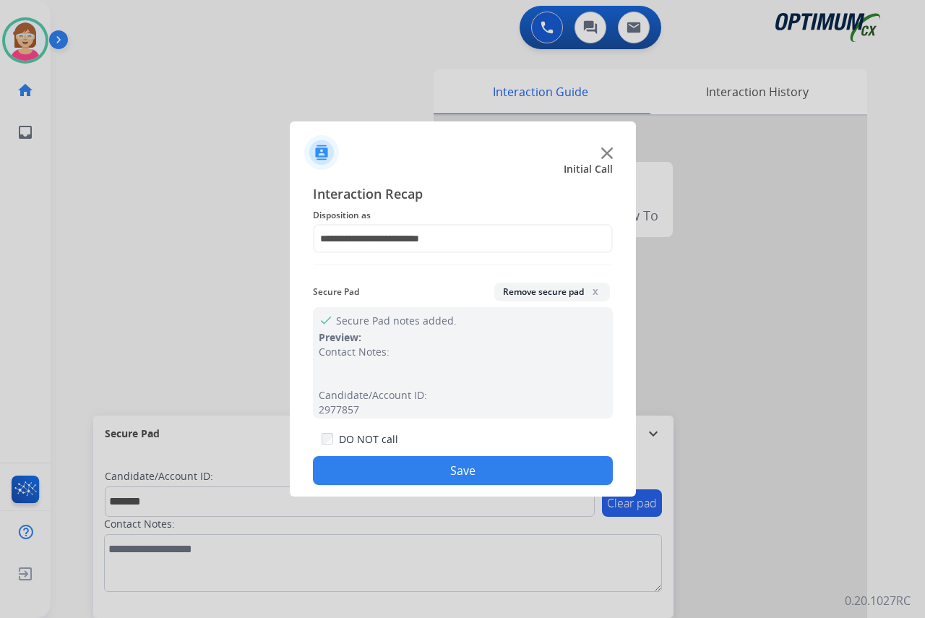
click at [379, 480] on button "Save" at bounding box center [463, 470] width 300 height 29
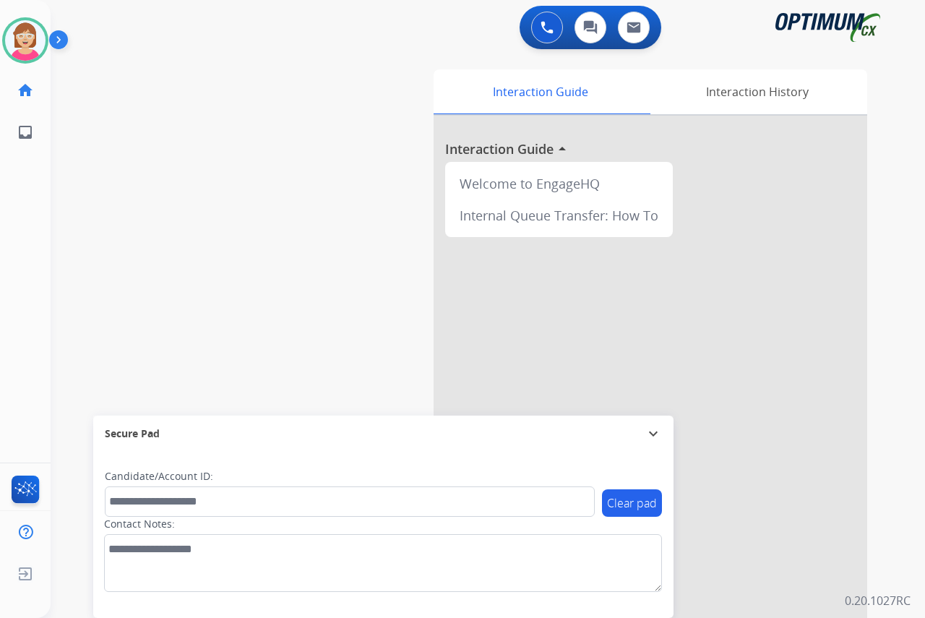
click at [43, 191] on div "Leanne Available Edit Avatar Agent: Leanne Routing Profile: OCX Training home H…" at bounding box center [25, 309] width 51 height 618
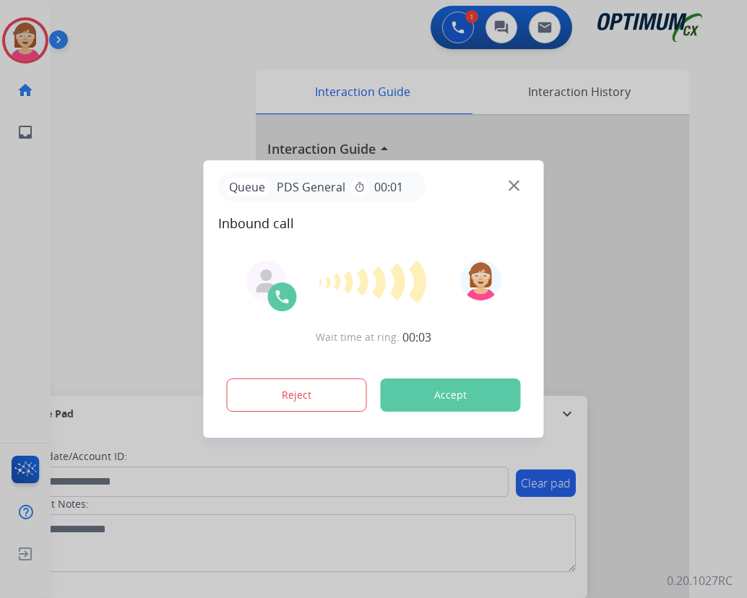
click at [97, 555] on div at bounding box center [373, 299] width 747 height 598
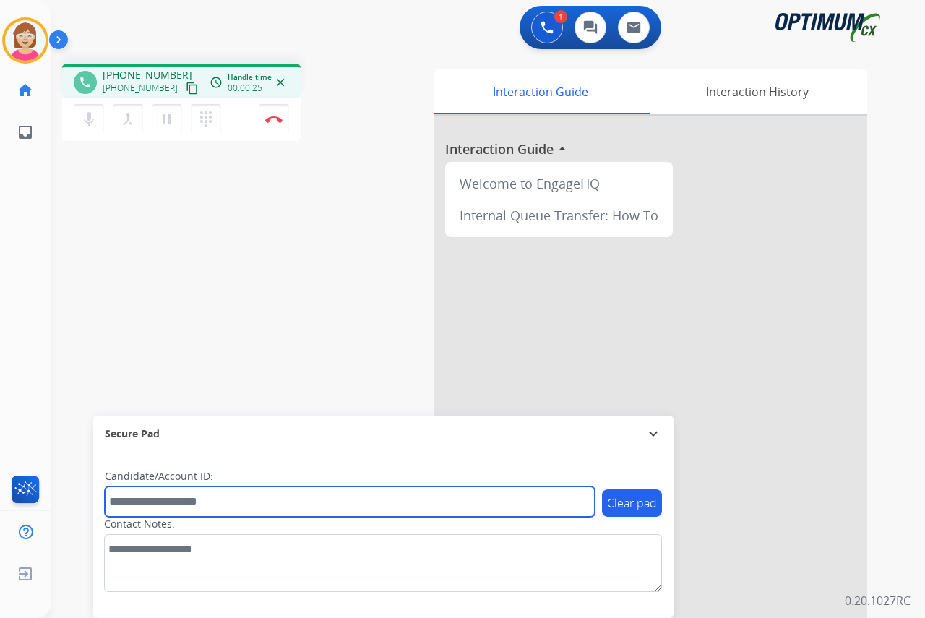
click at [141, 498] on input "text" at bounding box center [350, 501] width 490 height 30
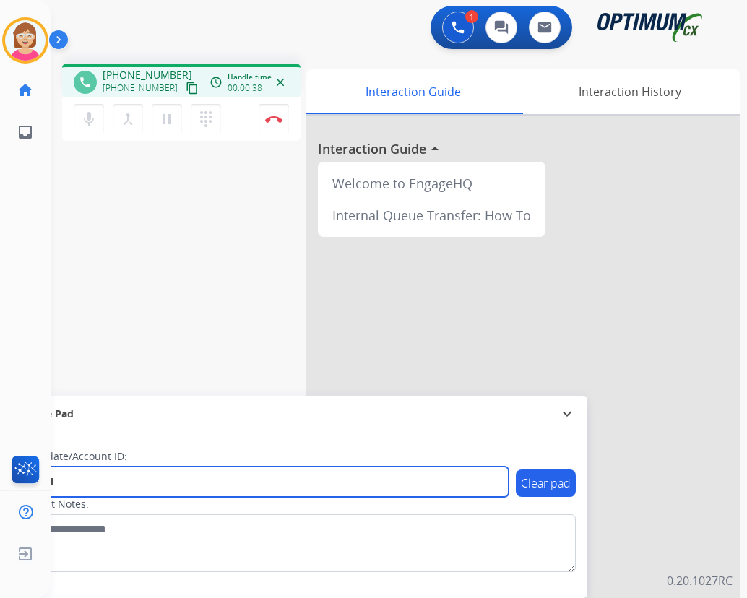
type input "*******"
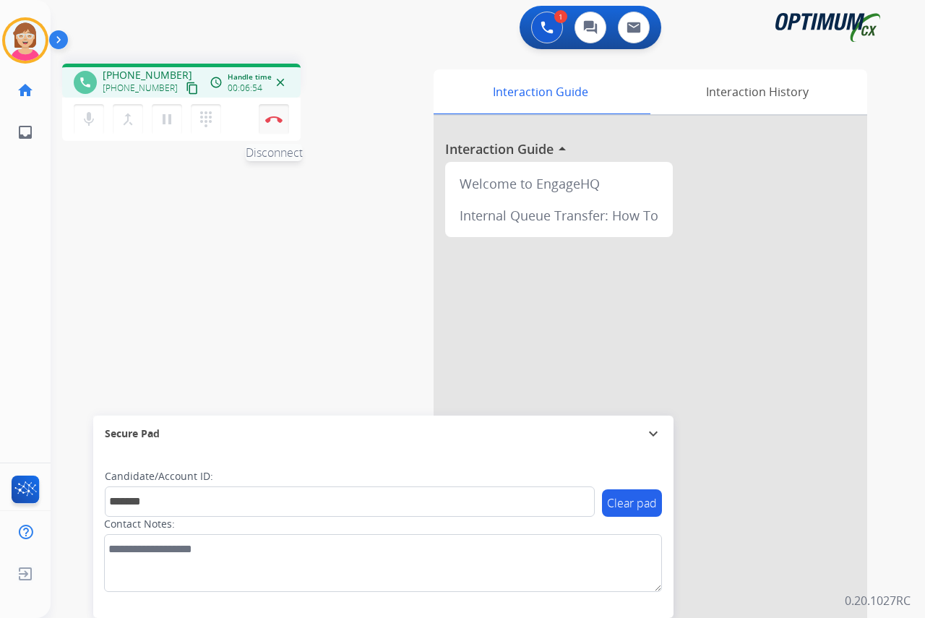
click at [270, 117] on img at bounding box center [273, 119] width 17 height 7
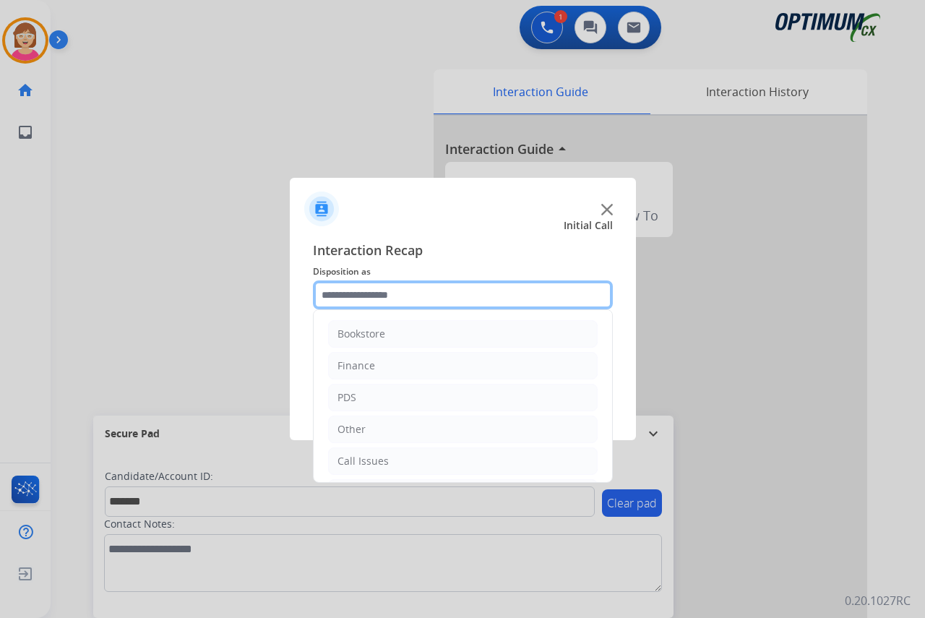
drag, startPoint x: 343, startPoint y: 299, endPoint x: 361, endPoint y: 312, distance: 22.3
click at [344, 299] on input "text" at bounding box center [463, 294] width 300 height 29
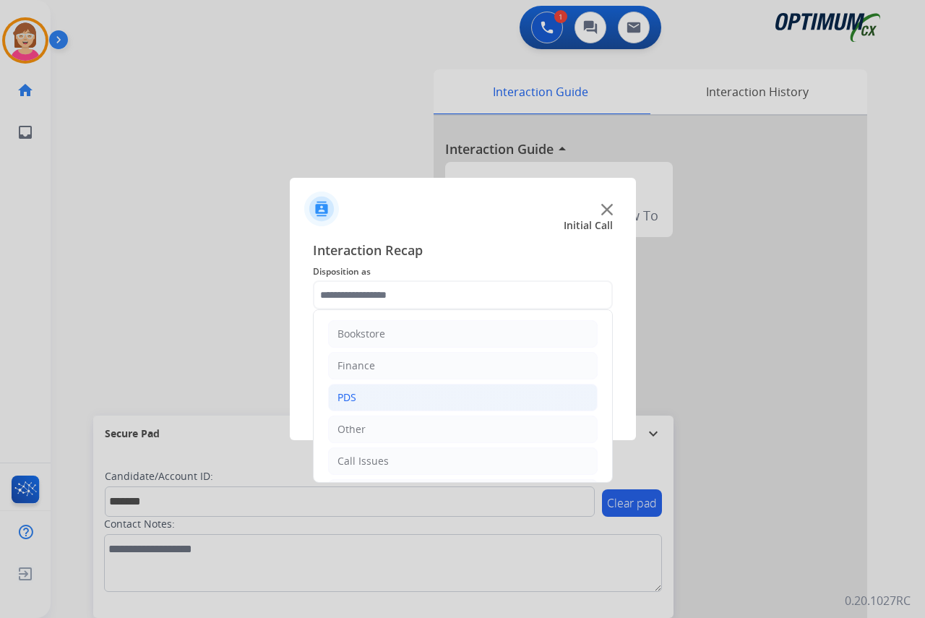
click at [358, 394] on li "PDS" at bounding box center [463, 397] width 270 height 27
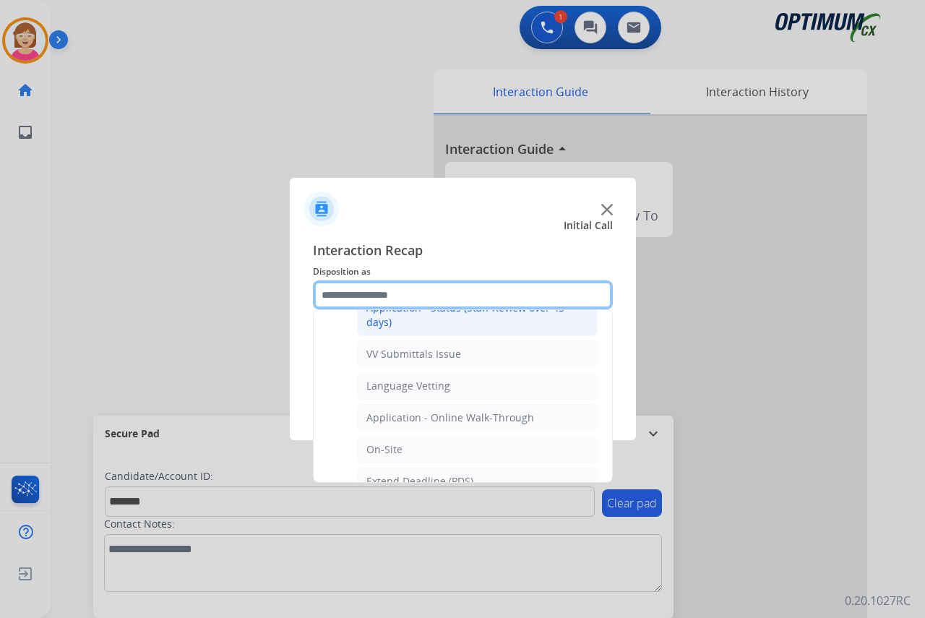
scroll to position [289, 0]
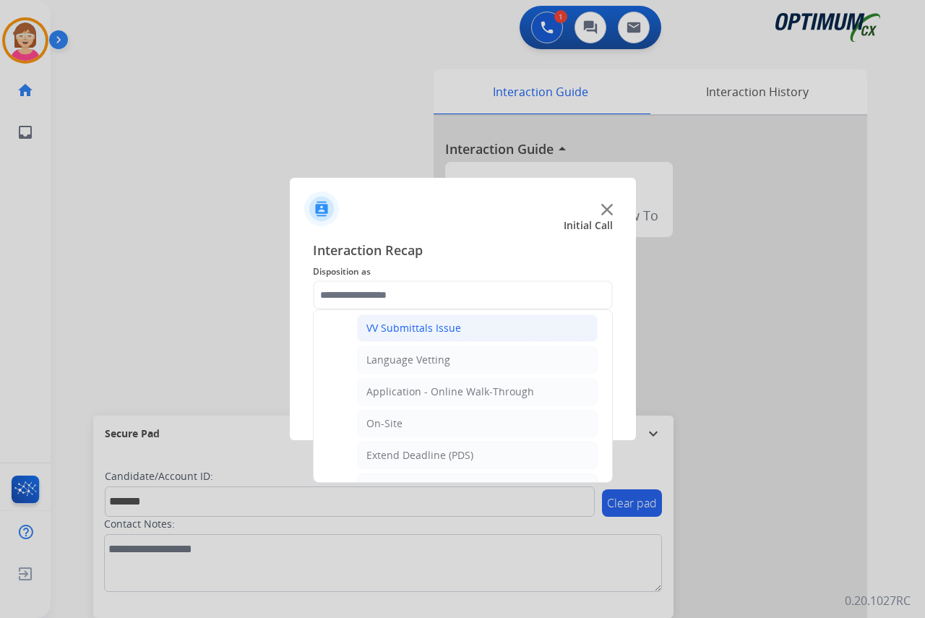
click at [408, 322] on div "VV Submittals Issue" at bounding box center [413, 328] width 95 height 14
type input "**********"
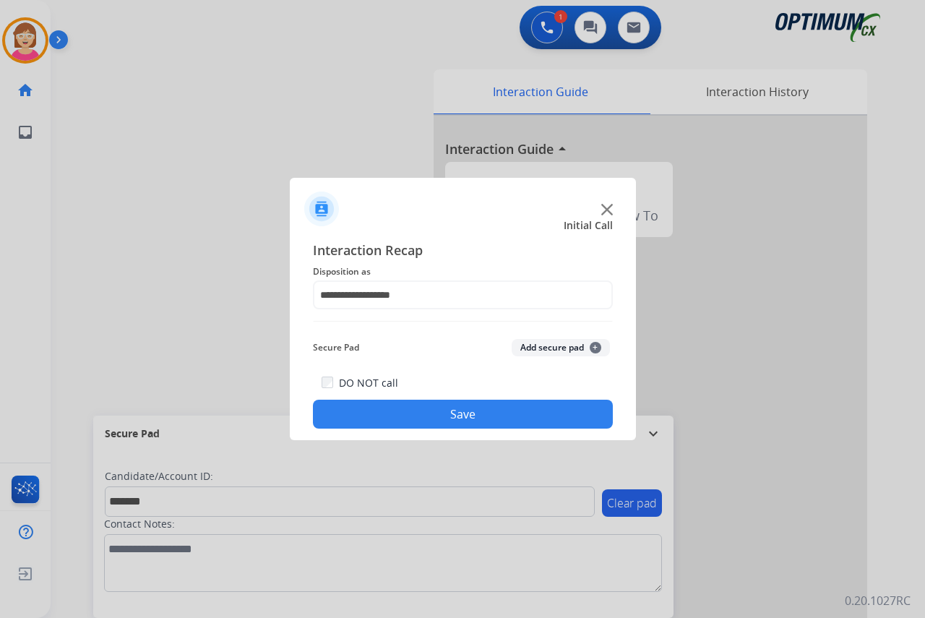
click at [594, 347] on span "+" at bounding box center [596, 348] width 12 height 12
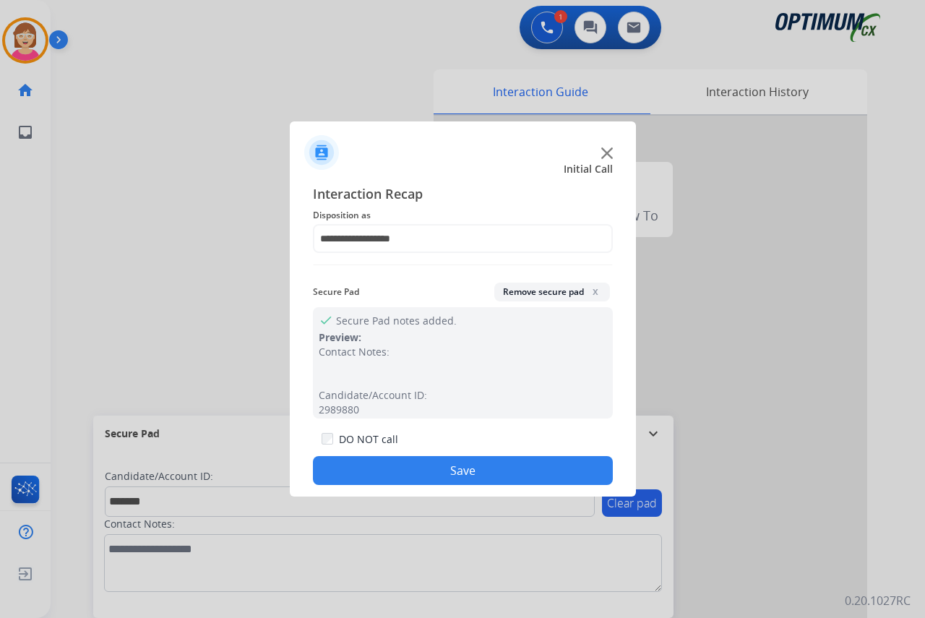
click at [374, 474] on button "Save" at bounding box center [463, 470] width 300 height 29
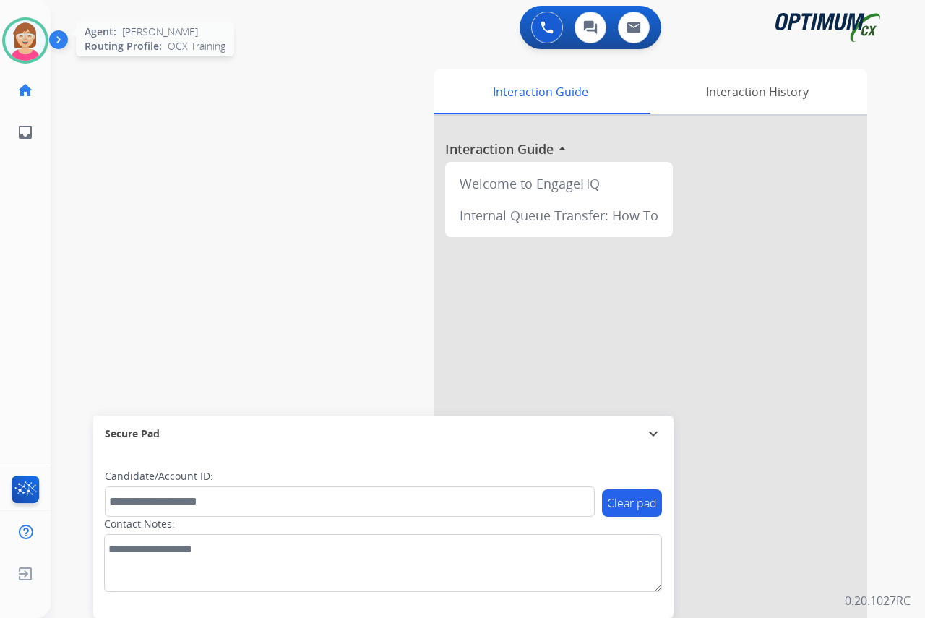
click at [27, 43] on img at bounding box center [25, 40] width 40 height 40
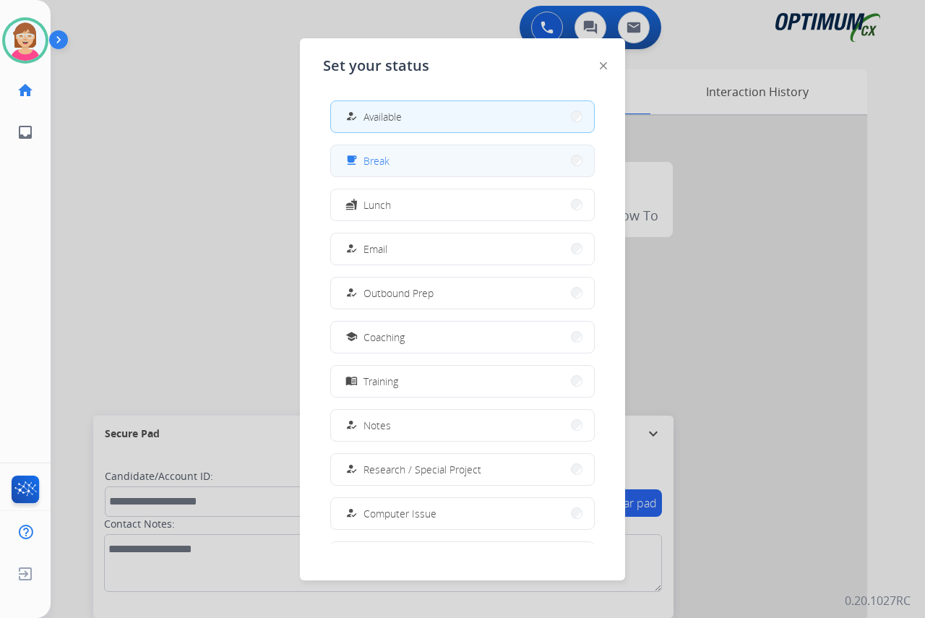
click at [400, 158] on button "free_breakfast Break" at bounding box center [462, 160] width 263 height 31
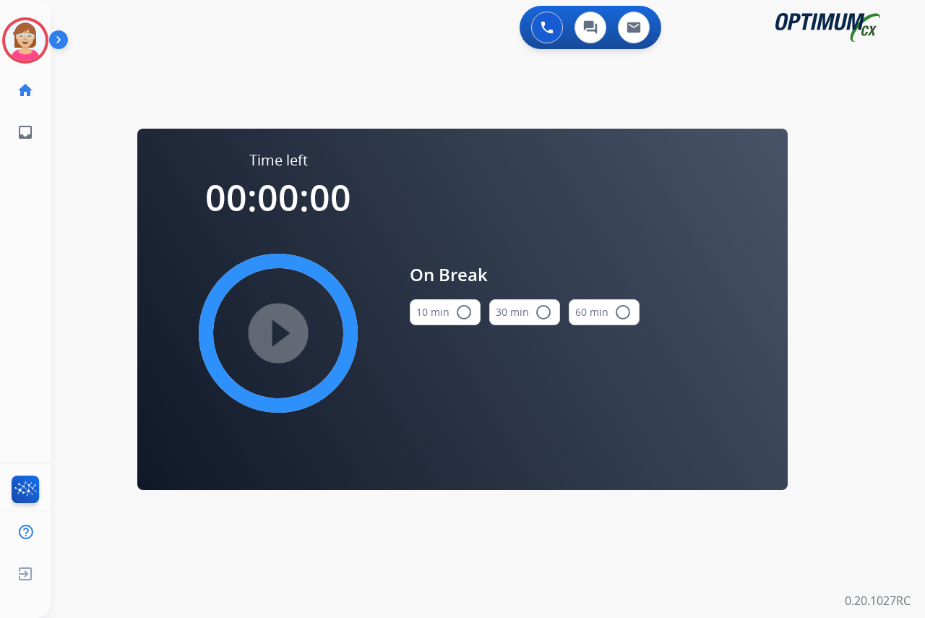
click at [461, 309] on mat-icon "radio_button_unchecked" at bounding box center [463, 312] width 17 height 17
drag, startPoint x: 273, startPoint y: 330, endPoint x: 318, endPoint y: 315, distance: 47.1
click at [287, 324] on mat-icon "play_circle_filled" at bounding box center [278, 332] width 17 height 17
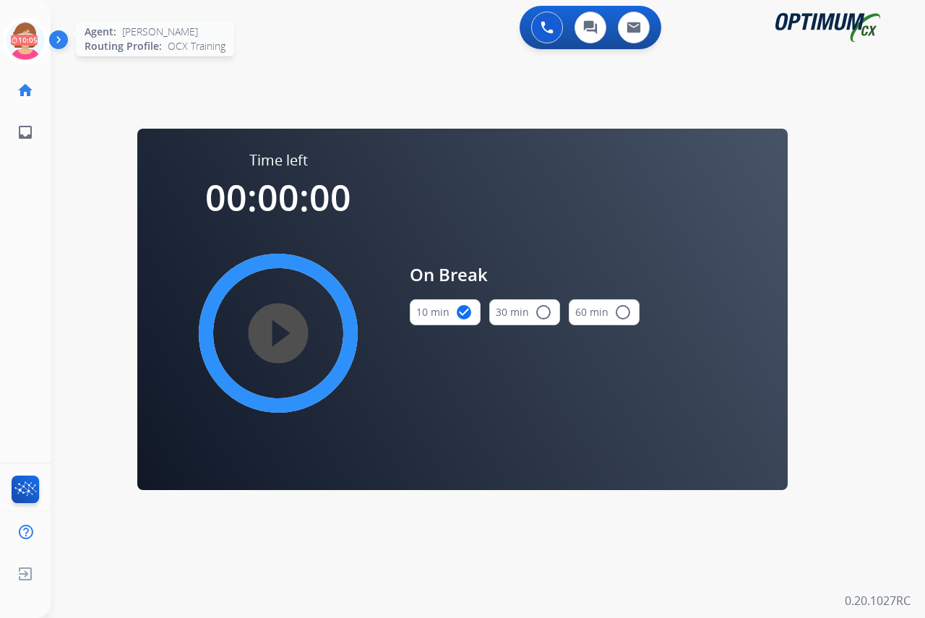
click at [20, 30] on icon at bounding box center [25, 40] width 47 height 47
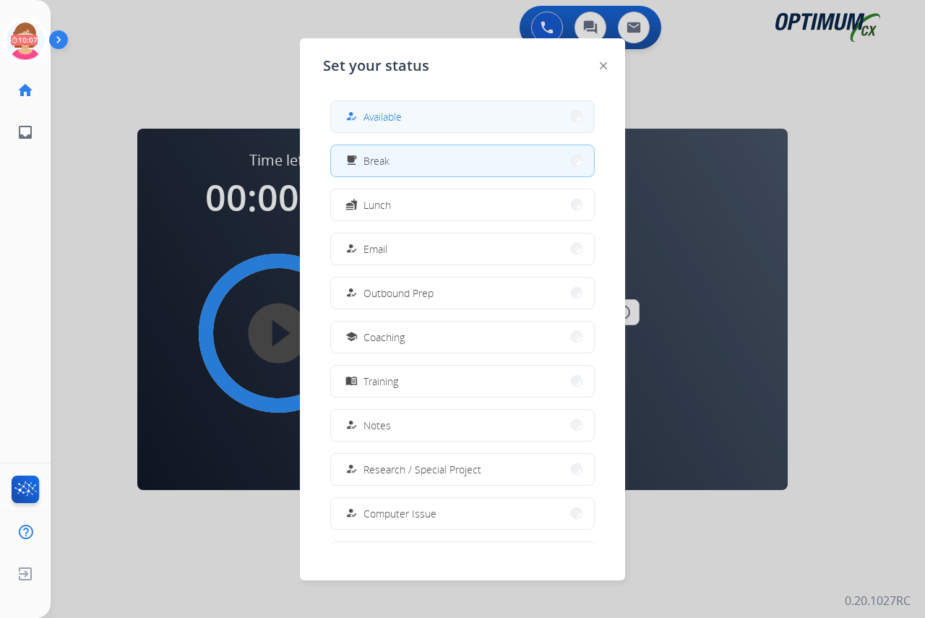
click at [374, 117] on span "Available" at bounding box center [382, 116] width 38 height 15
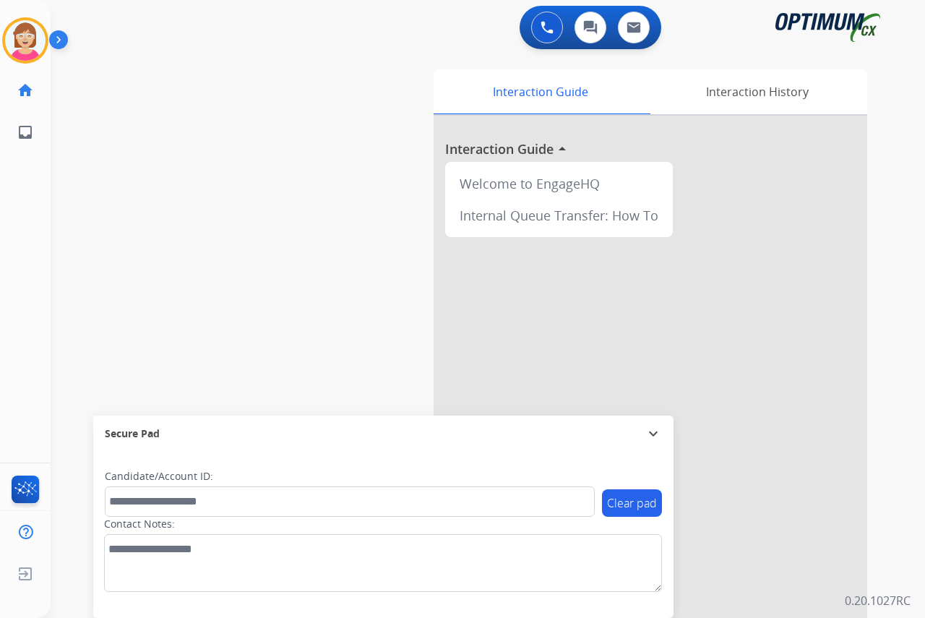
click at [29, 207] on div "Leanne Available Edit Avatar Agent: Leanne Routing Profile: OCX Training home H…" at bounding box center [25, 309] width 51 height 618
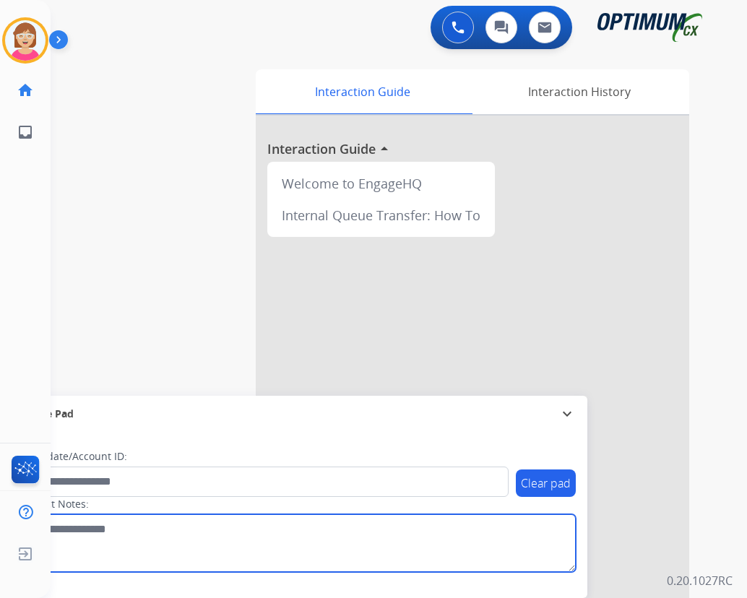
click at [380, 564] on textarea at bounding box center [297, 544] width 558 height 58
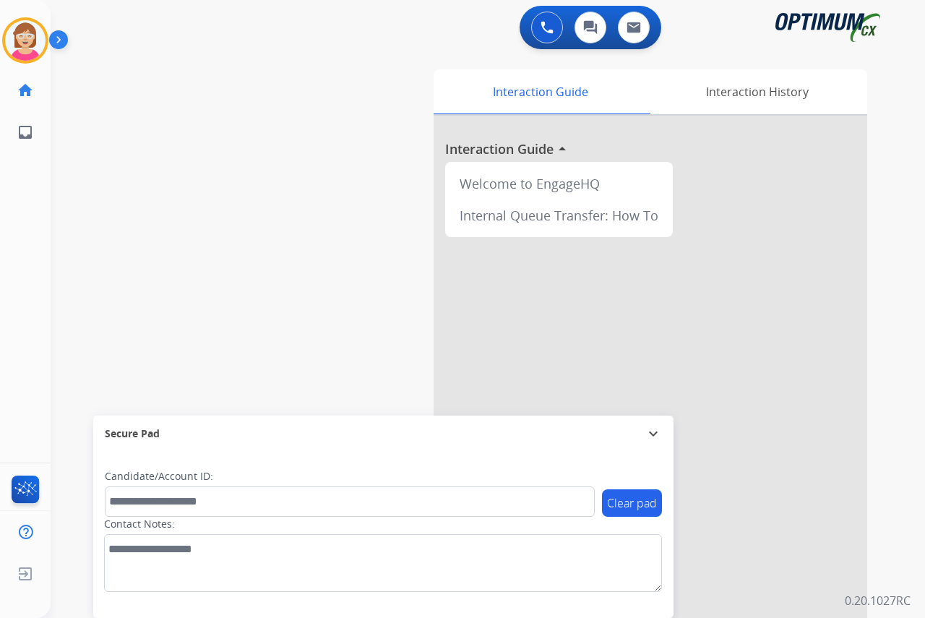
click at [34, 217] on div "Leanne Available Edit Avatar Agent: Leanne Routing Profile: OCX Training home H…" at bounding box center [25, 309] width 51 height 618
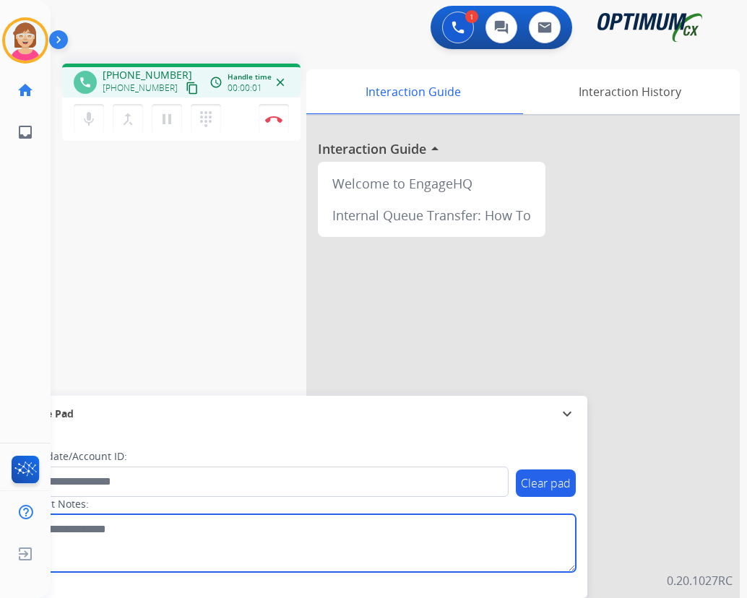
drag, startPoint x: 182, startPoint y: 572, endPoint x: 185, endPoint y: 556, distance: 16.2
click at [183, 569] on textarea at bounding box center [297, 544] width 558 height 58
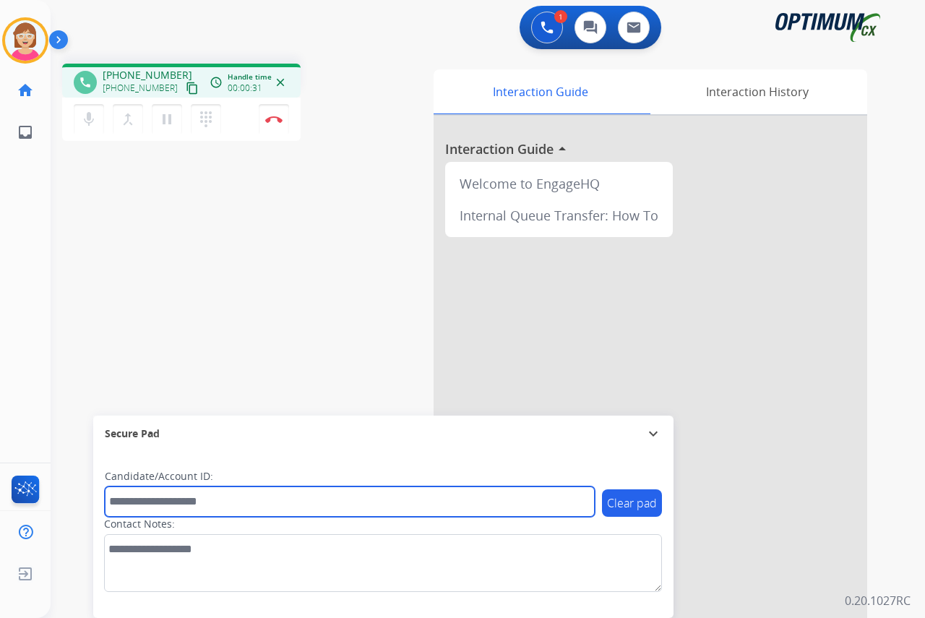
click at [116, 501] on input "text" at bounding box center [350, 501] width 490 height 30
click at [130, 500] on input "text" at bounding box center [350, 501] width 490 height 30
type input "**********"
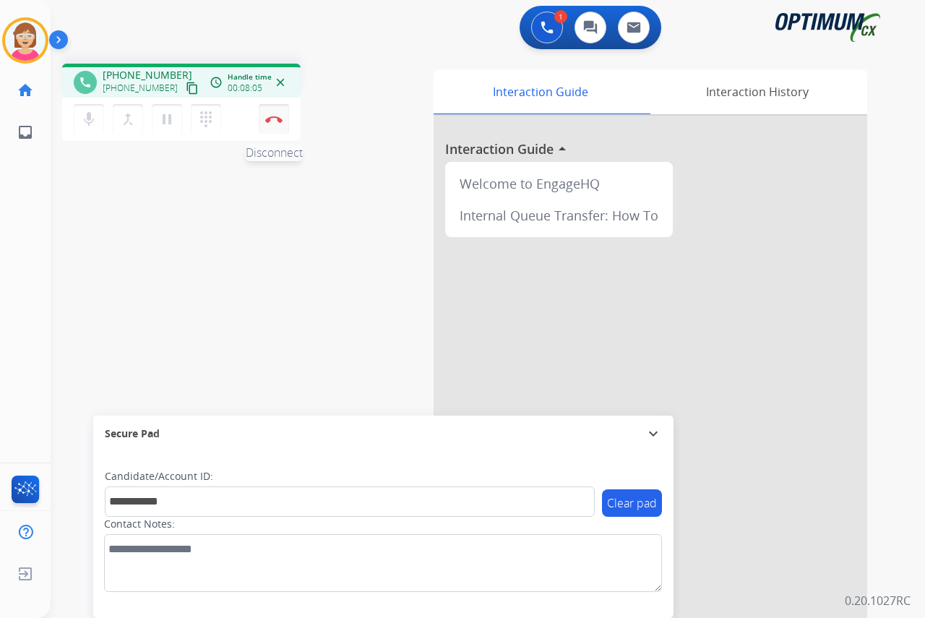
click at [273, 116] on img at bounding box center [273, 119] width 17 height 7
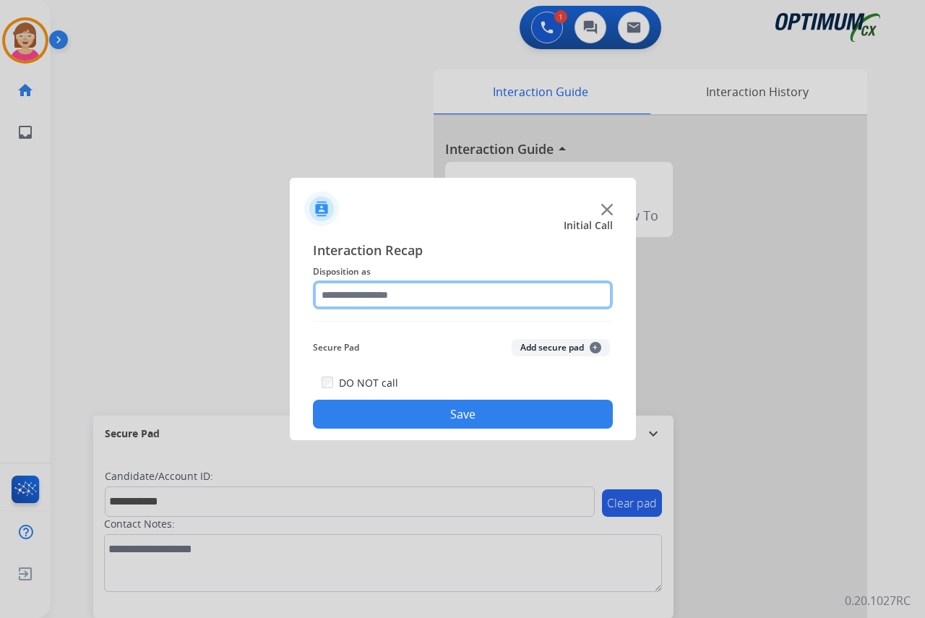
click at [332, 289] on input "text" at bounding box center [463, 294] width 300 height 29
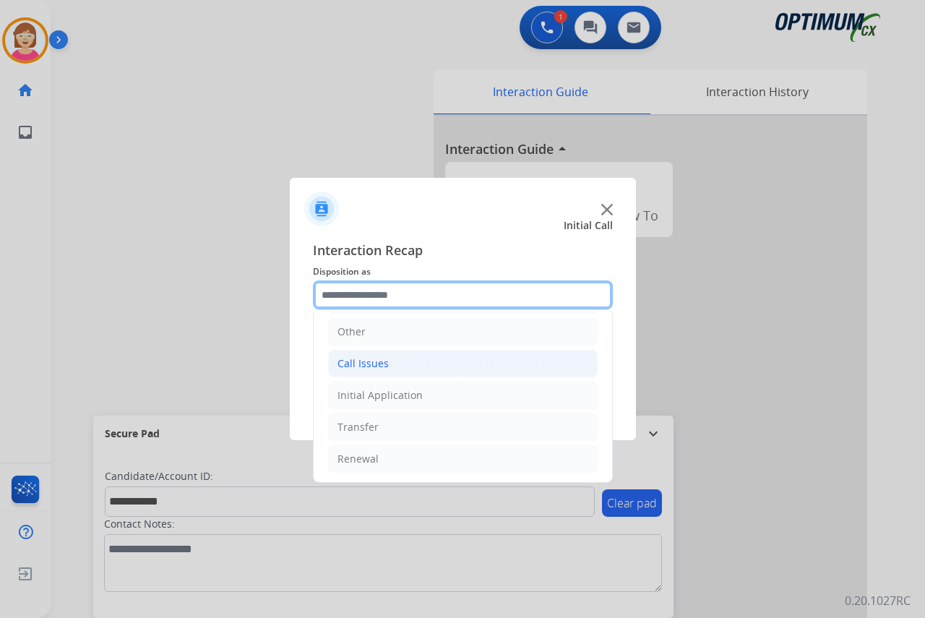
scroll to position [98, 0]
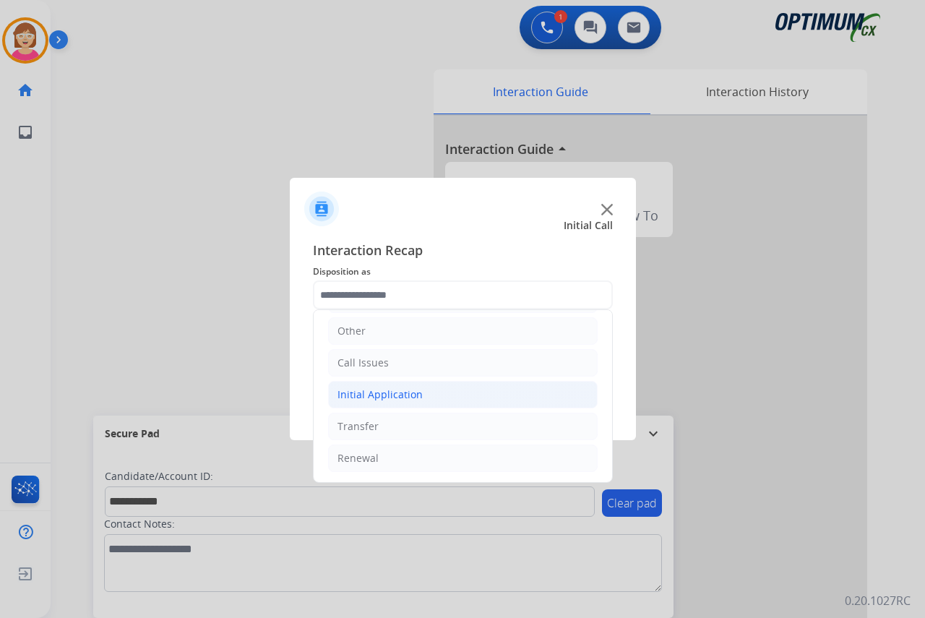
click at [360, 394] on div "Initial Application" at bounding box center [379, 394] width 85 height 14
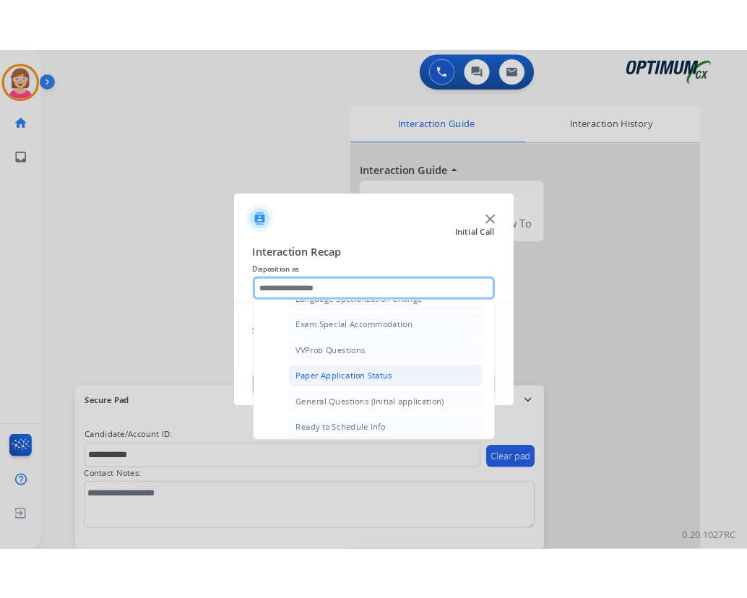
scroll to position [749, 0]
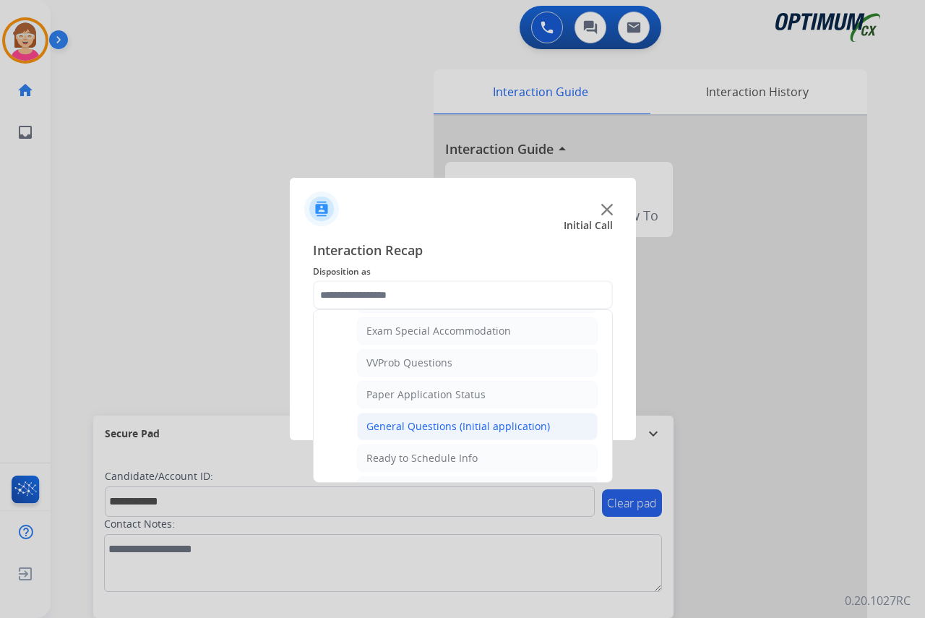
click at [415, 421] on div "General Questions (Initial application)" at bounding box center [458, 426] width 184 height 14
type input "**********"
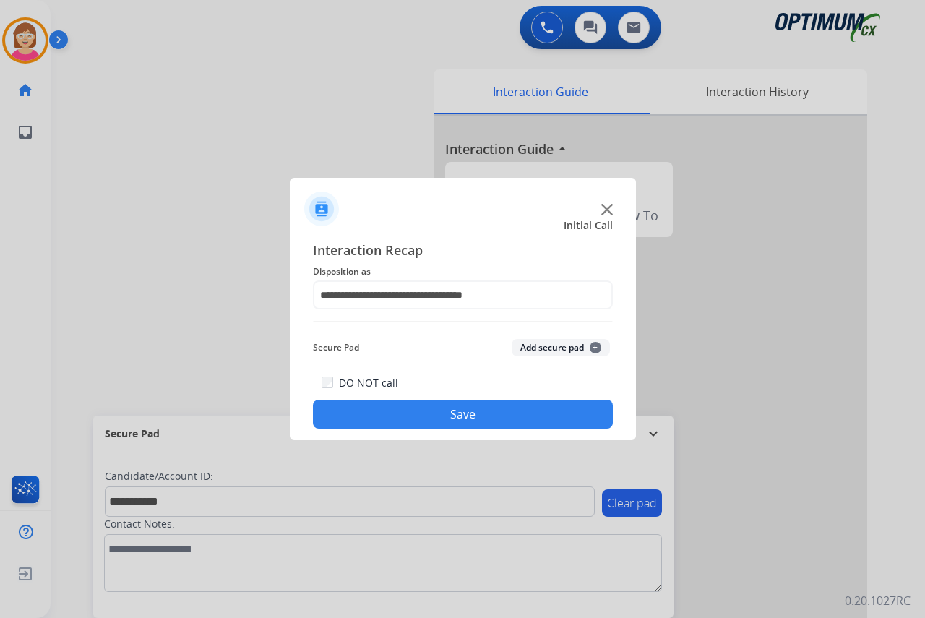
click at [595, 344] on span "+" at bounding box center [596, 348] width 12 height 12
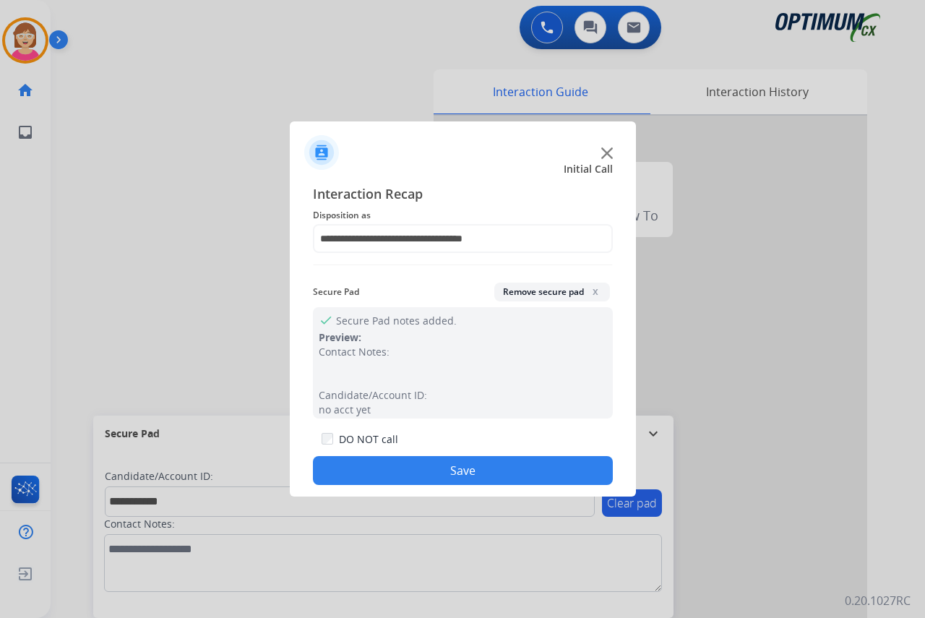
click at [353, 476] on button "Save" at bounding box center [463, 470] width 300 height 29
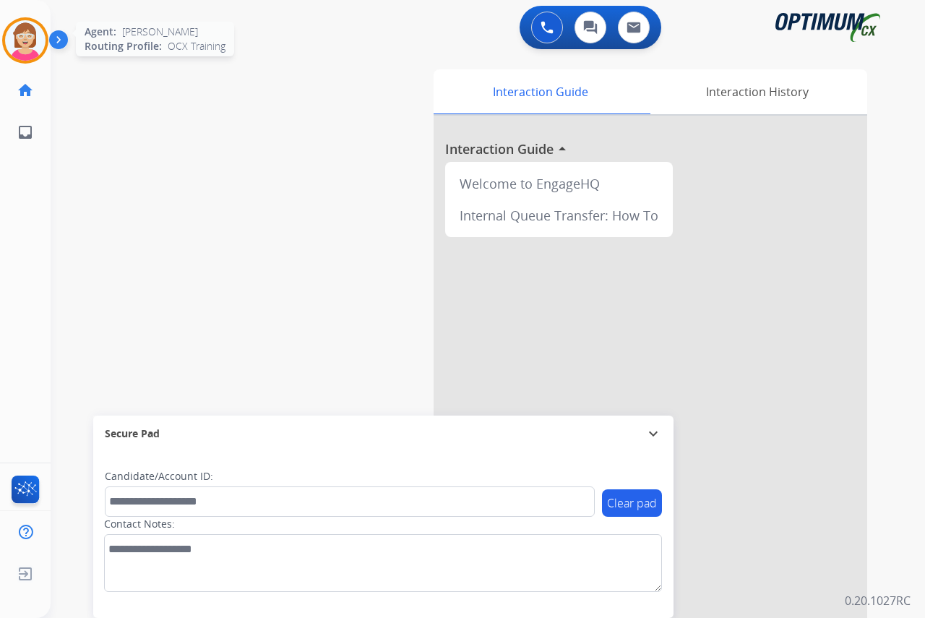
click at [25, 27] on img at bounding box center [25, 40] width 40 height 40
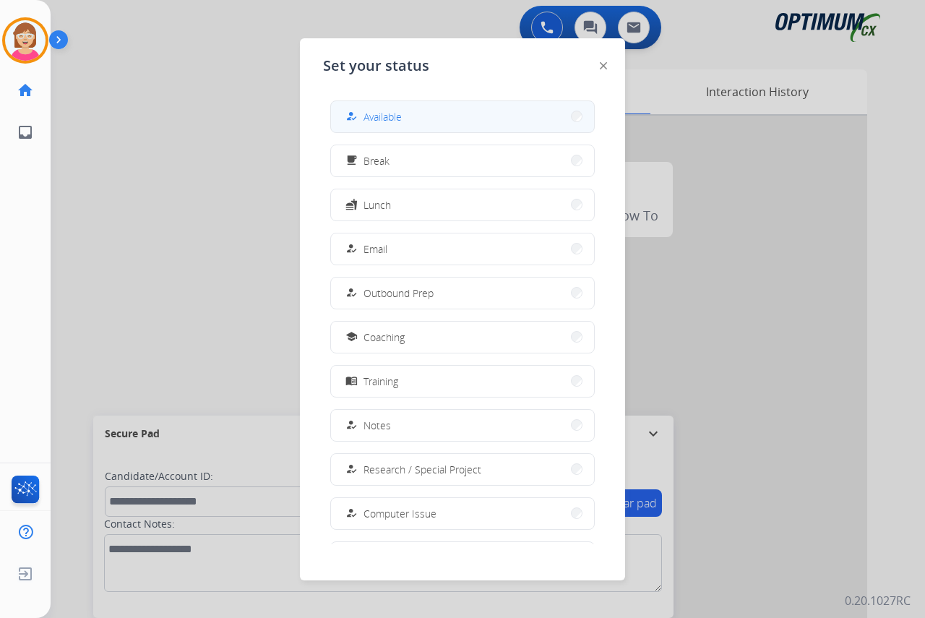
click at [389, 112] on span "Available" at bounding box center [382, 116] width 38 height 15
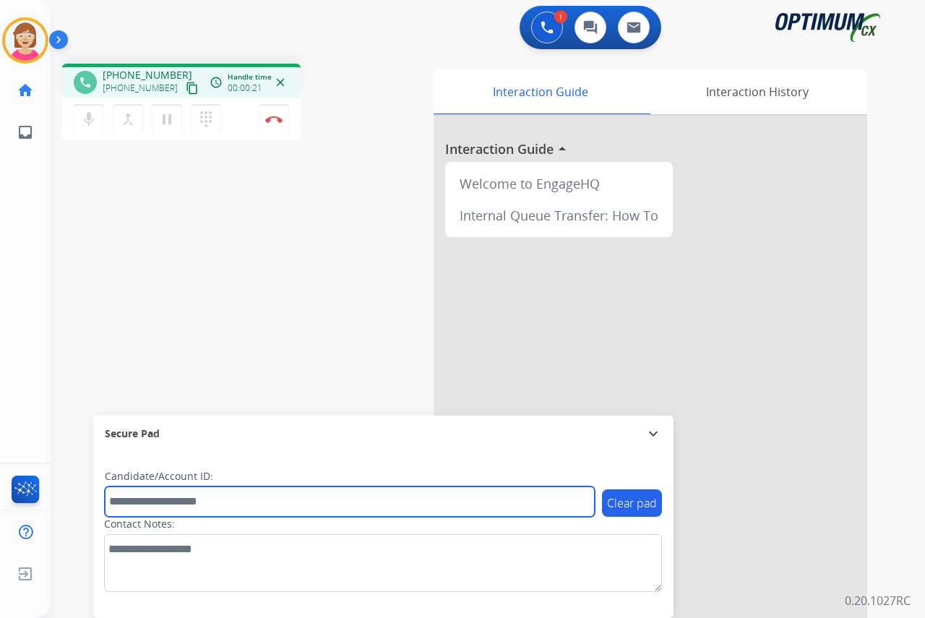
click at [139, 499] on input "text" at bounding box center [350, 501] width 490 height 30
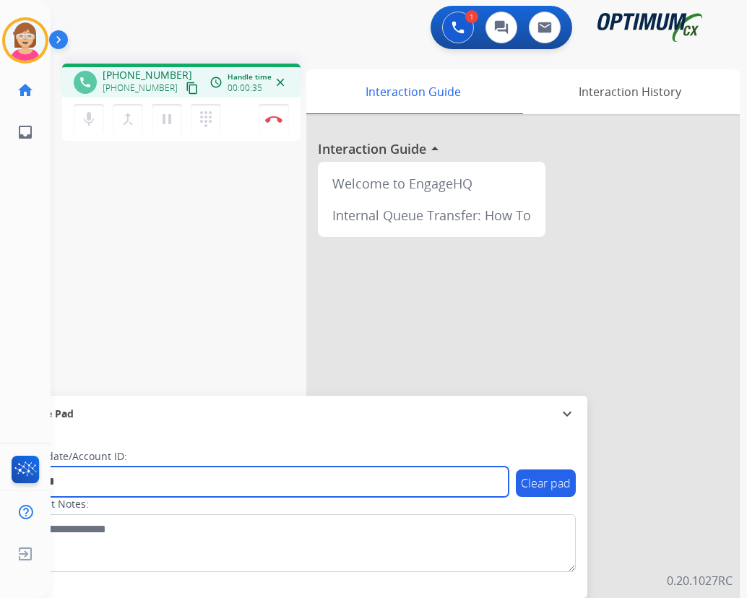
type input "*******"
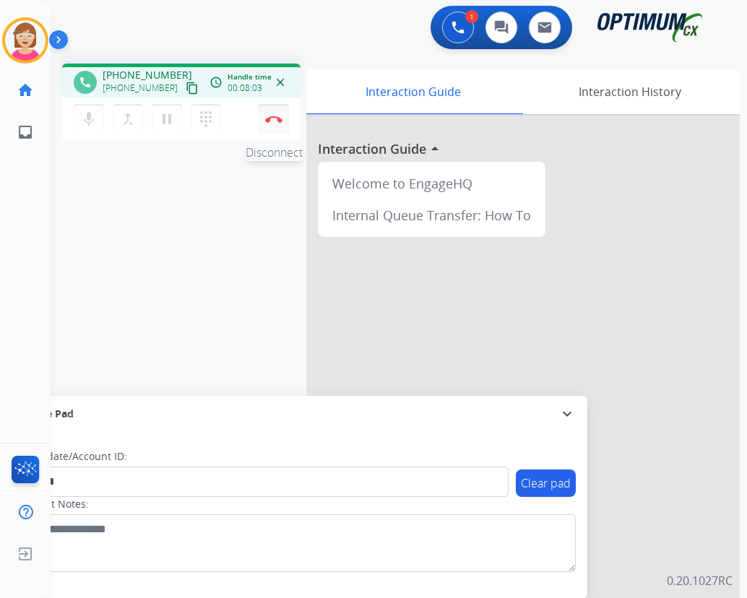
click at [275, 116] on img at bounding box center [273, 119] width 17 height 7
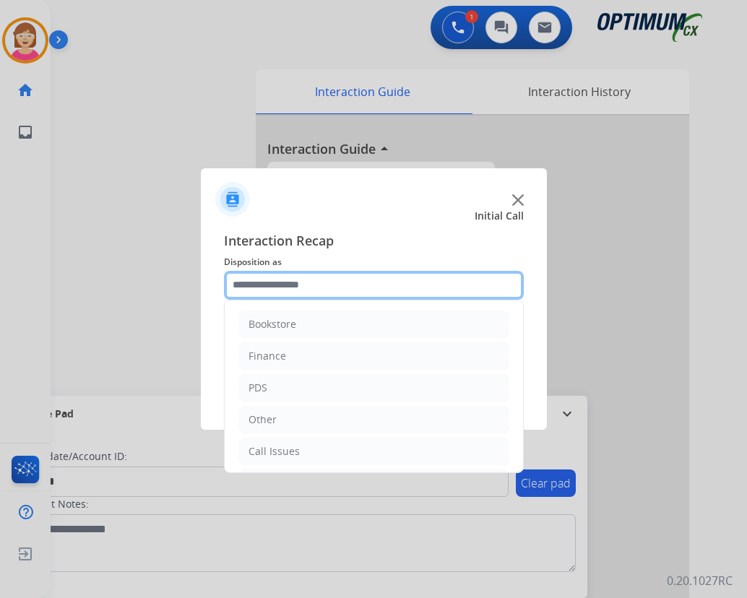
click at [259, 283] on input "text" at bounding box center [374, 285] width 300 height 29
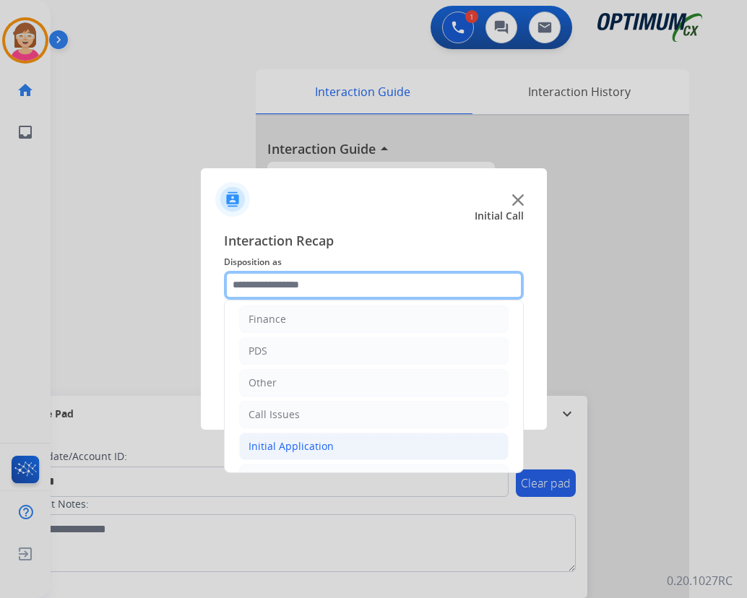
scroll to position [98, 0]
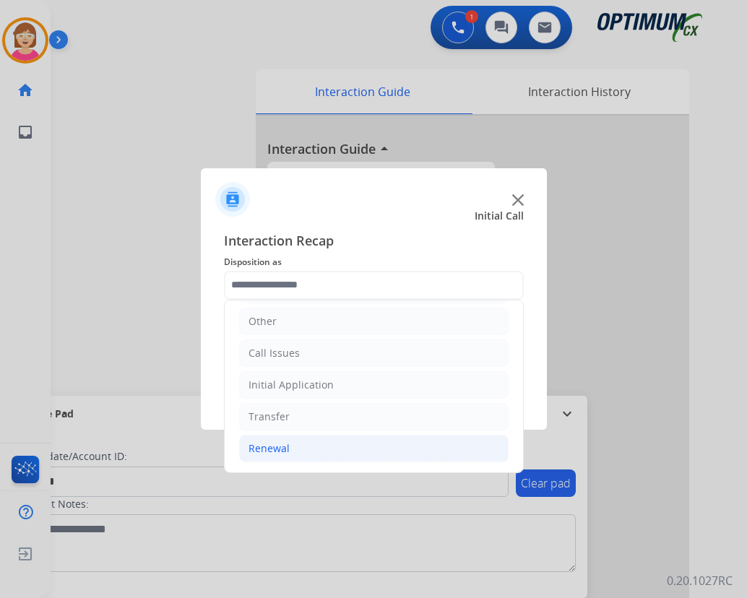
click at [269, 449] on div "Renewal" at bounding box center [269, 449] width 41 height 14
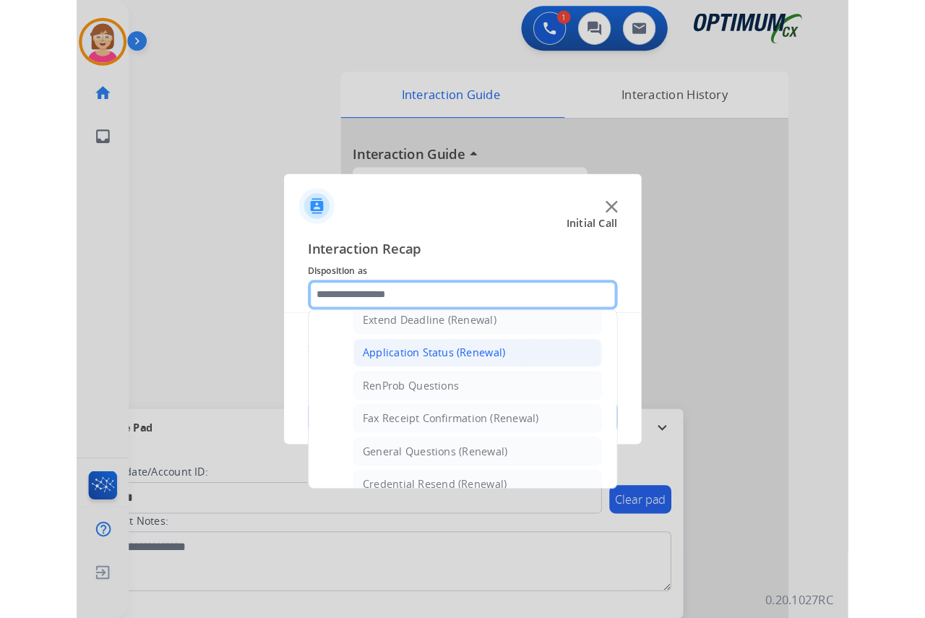
scroll to position [460, 0]
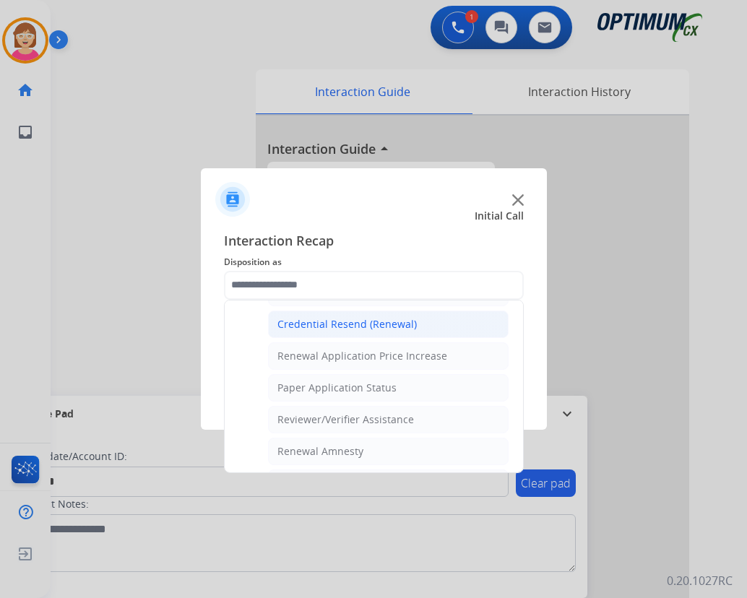
click at [349, 326] on div "Credential Resend (Renewal)" at bounding box center [346, 324] width 139 height 14
type input "**********"
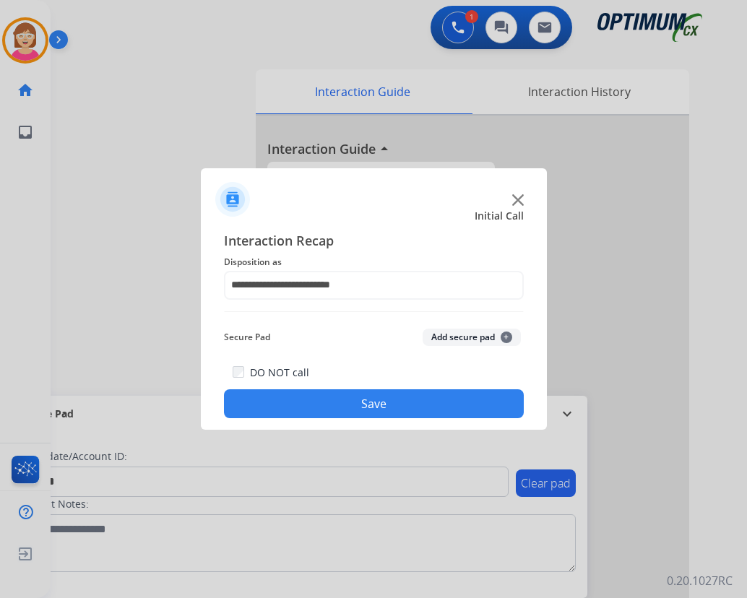
click at [505, 335] on span "+" at bounding box center [507, 338] width 12 height 12
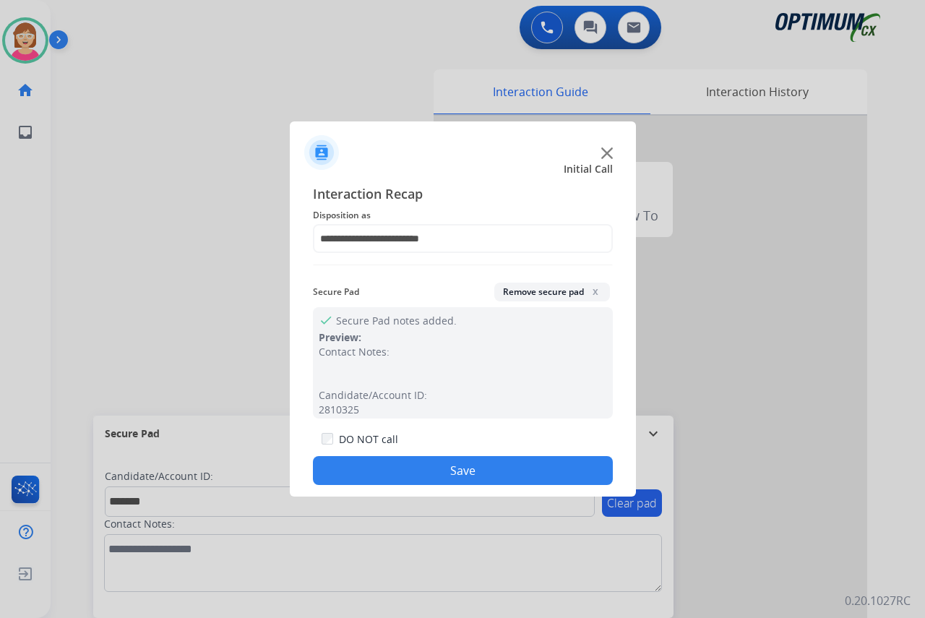
click at [353, 479] on button "Save" at bounding box center [463, 470] width 300 height 29
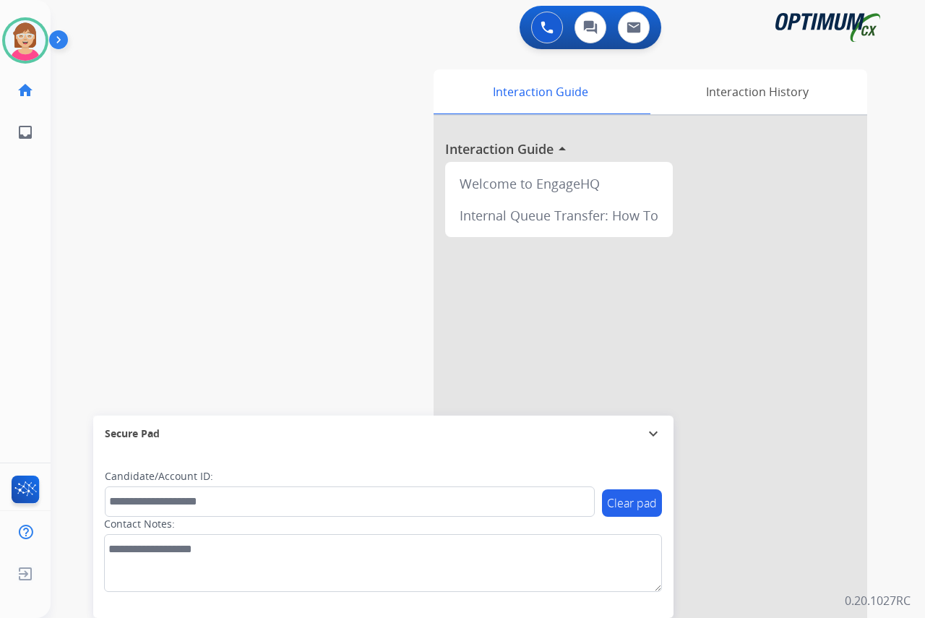
click at [38, 288] on div "Leanne Available Edit Avatar Agent: Leanne Routing Profile: OCX Training home H…" at bounding box center [25, 309] width 51 height 618
click at [20, 27] on img at bounding box center [25, 40] width 40 height 40
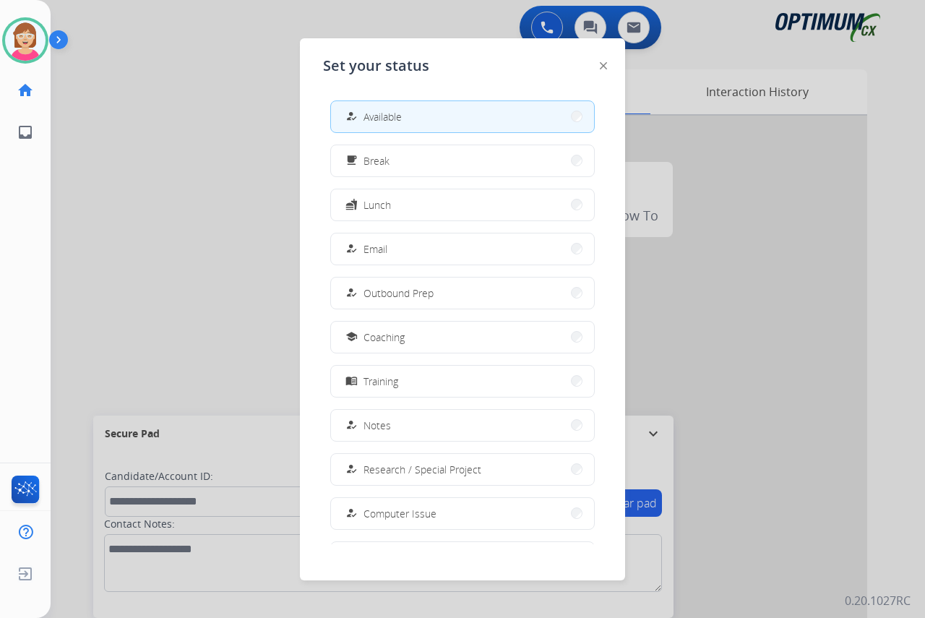
scroll to position [137, 0]
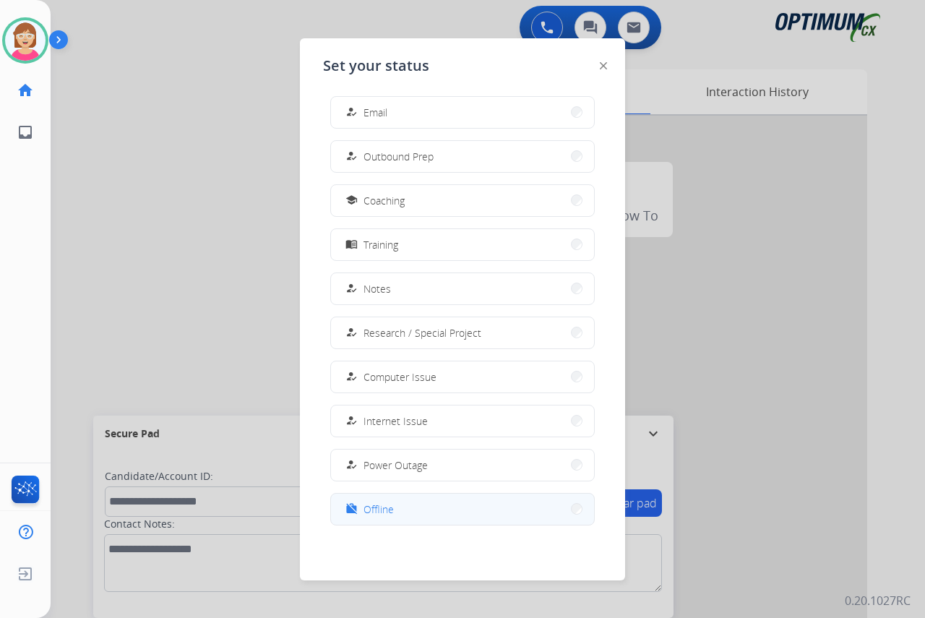
click at [378, 513] on span "Offline" at bounding box center [378, 509] width 30 height 15
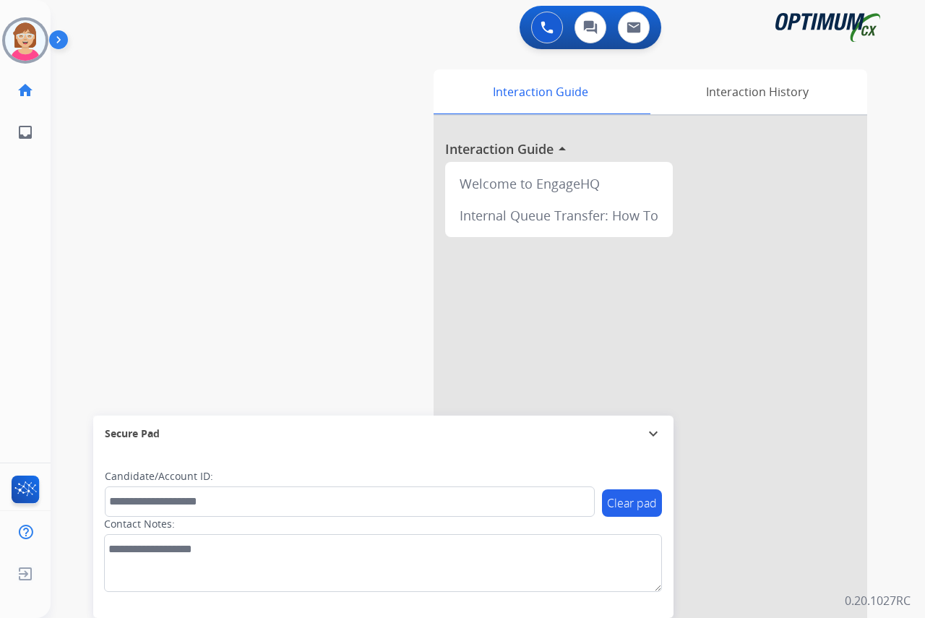
click at [26, 178] on div "Leanne Offline Edit Avatar Agent: Leanne Routing Profile: OCX Training home Hom…" at bounding box center [25, 309] width 51 height 618
click at [95, 574] on span "Log out" at bounding box center [96, 576] width 34 height 14
